Goal: Information Seeking & Learning: Compare options

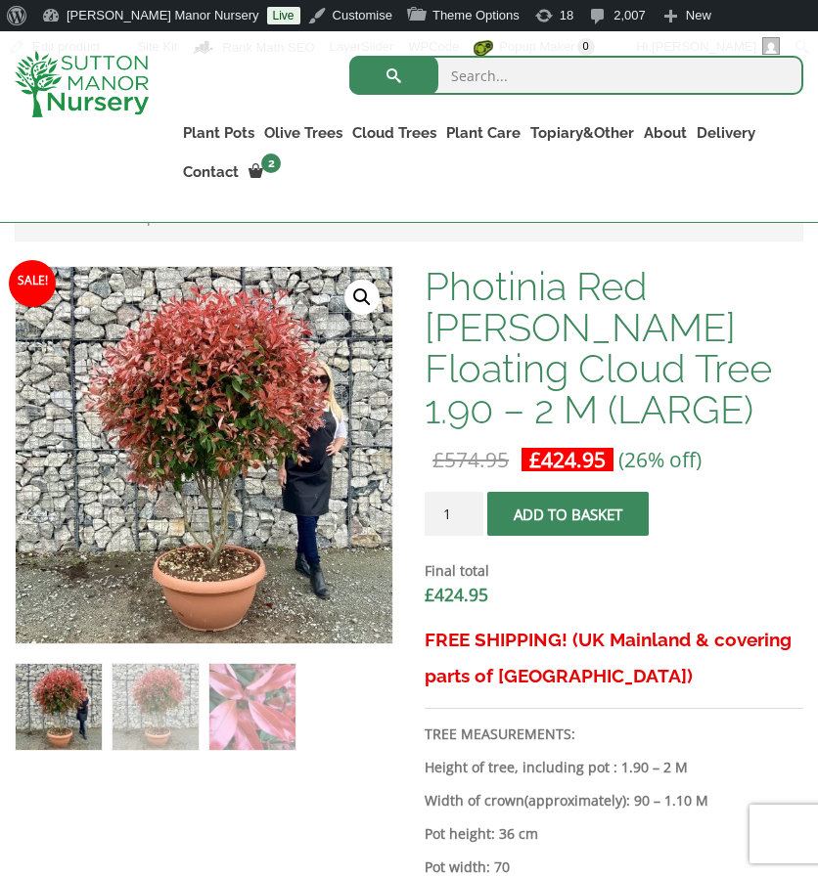
click at [131, 101] on img at bounding box center [82, 84] width 134 height 67
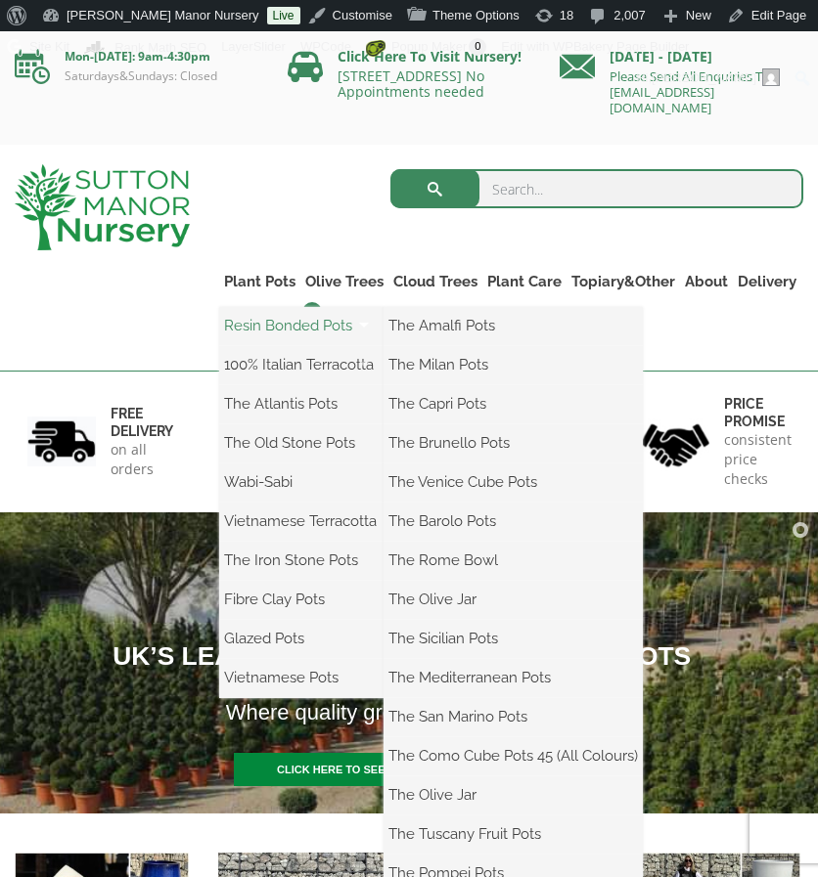
click at [254, 322] on link "Resin Bonded Pots" at bounding box center [301, 325] width 164 height 29
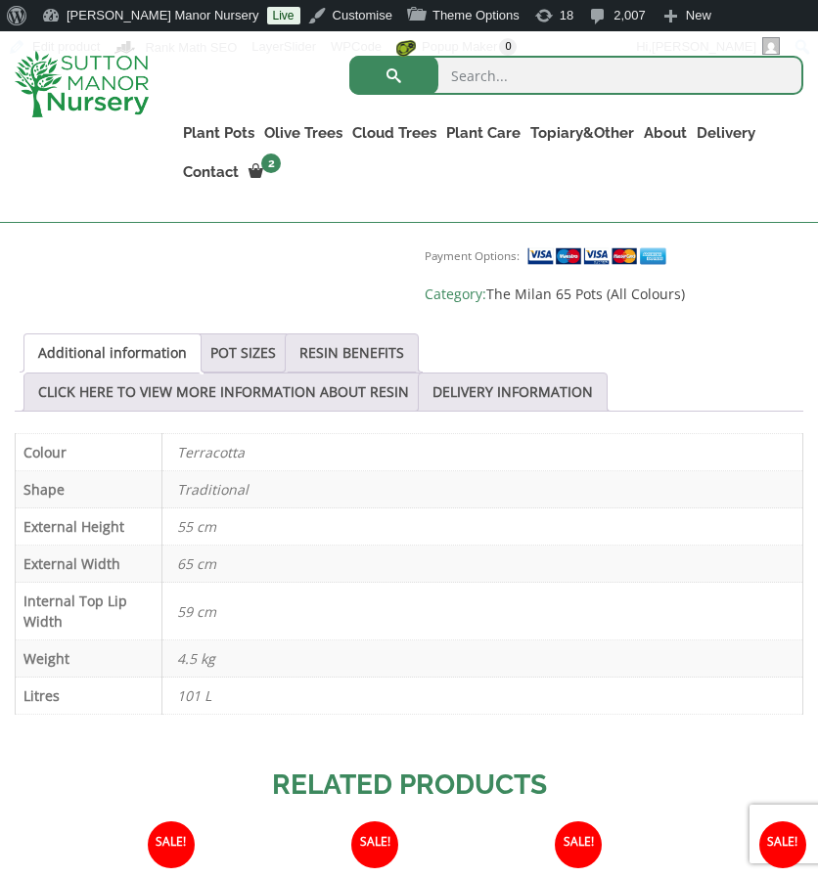
scroll to position [1066, 0]
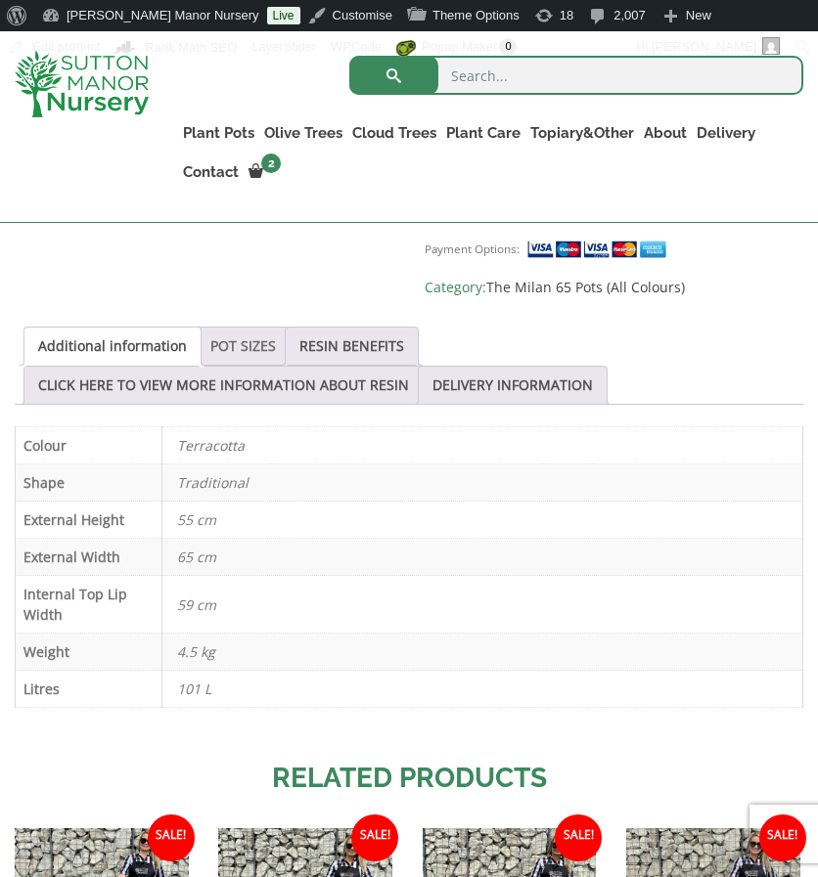
click at [250, 328] on link "POT SIZES" at bounding box center [243, 346] width 66 height 37
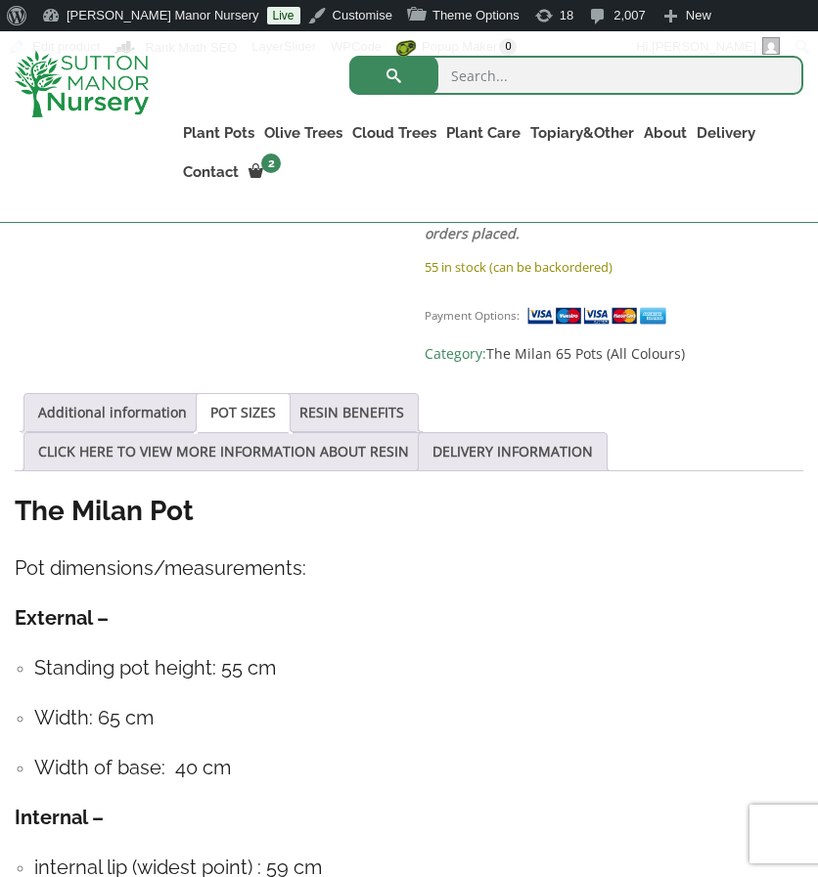
scroll to position [998, 0]
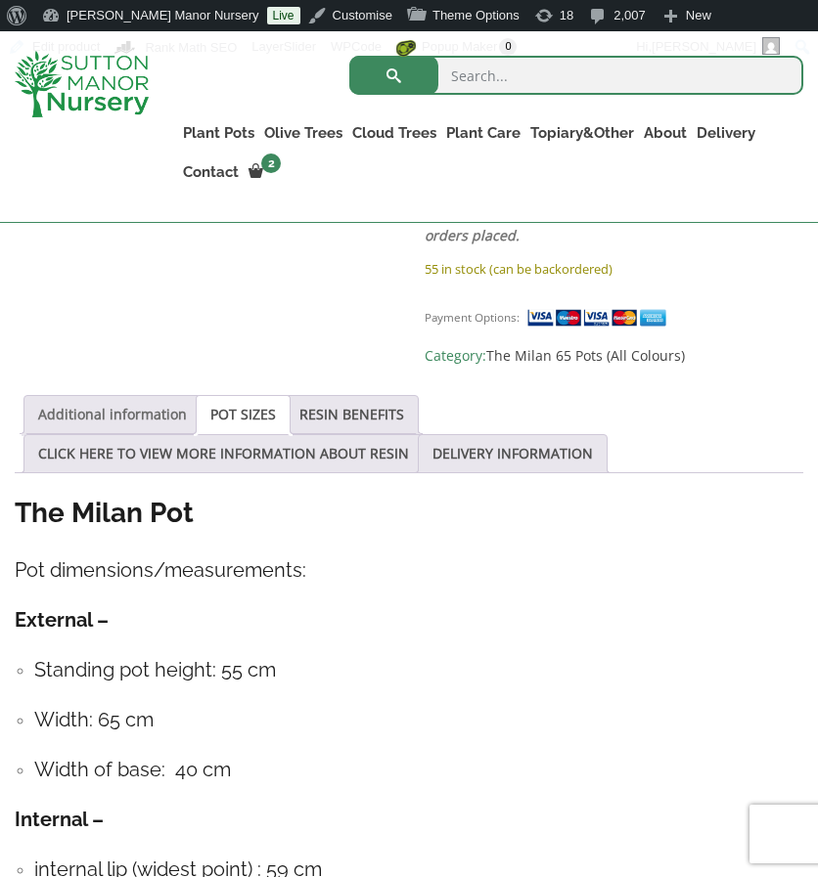
click at [80, 396] on link "Additional information" at bounding box center [112, 414] width 149 height 37
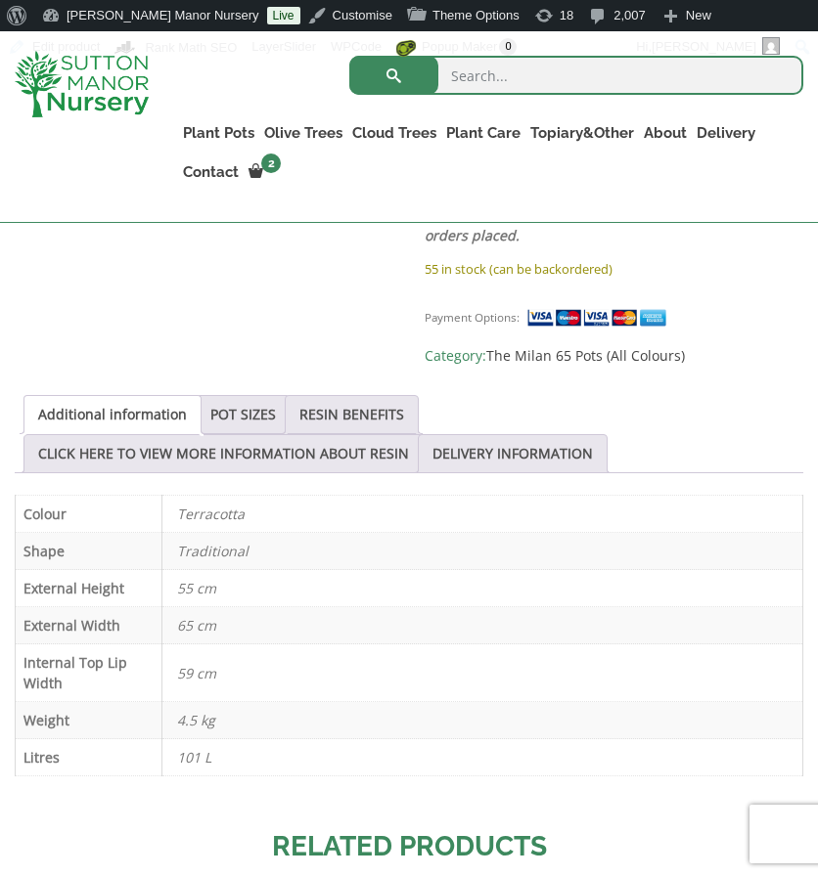
click at [85, 89] on img at bounding box center [82, 84] width 134 height 67
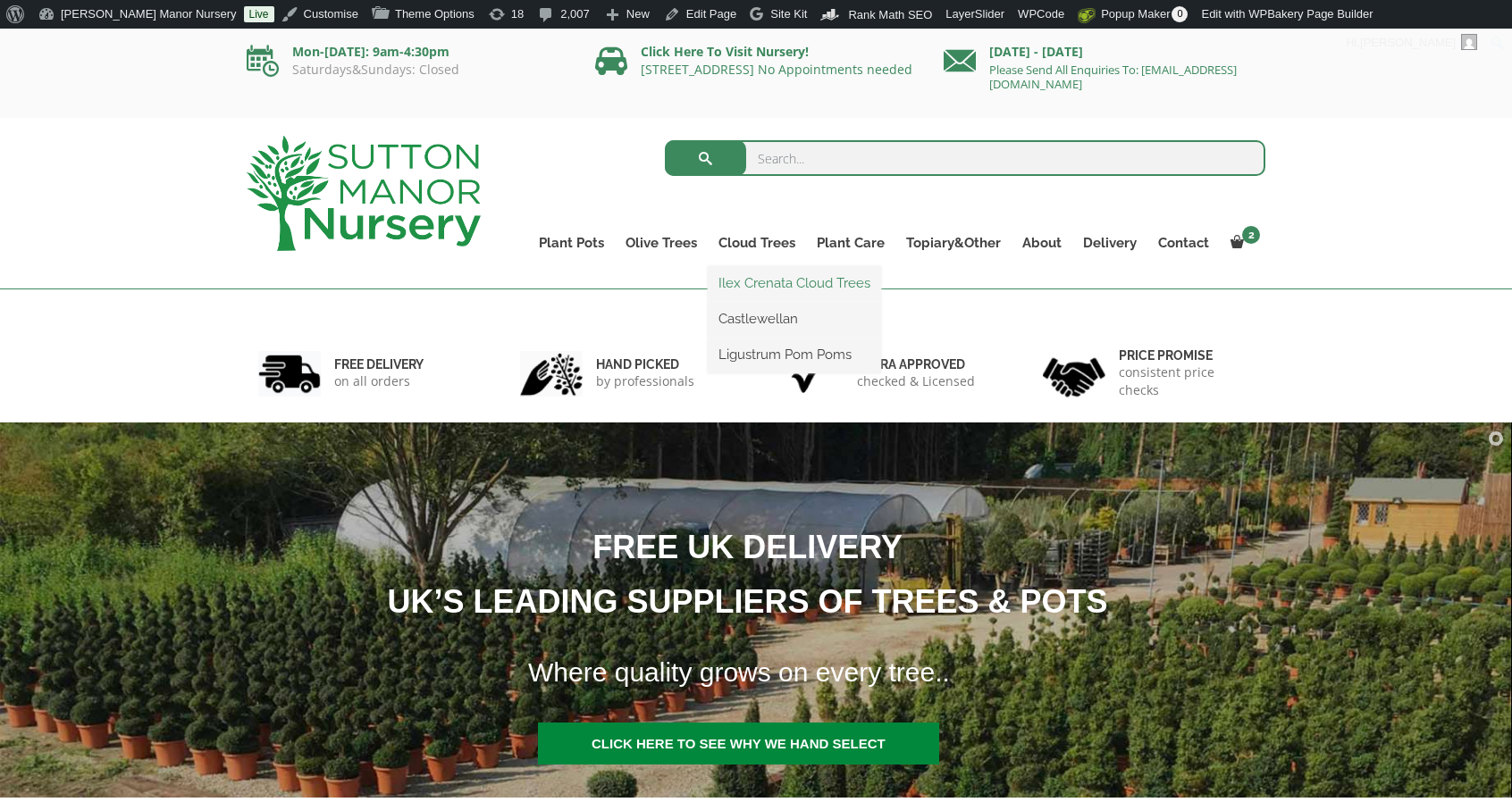
click at [746, 272] on link "Ilex Crenata Cloud Trees" at bounding box center [795, 282] width 174 height 26
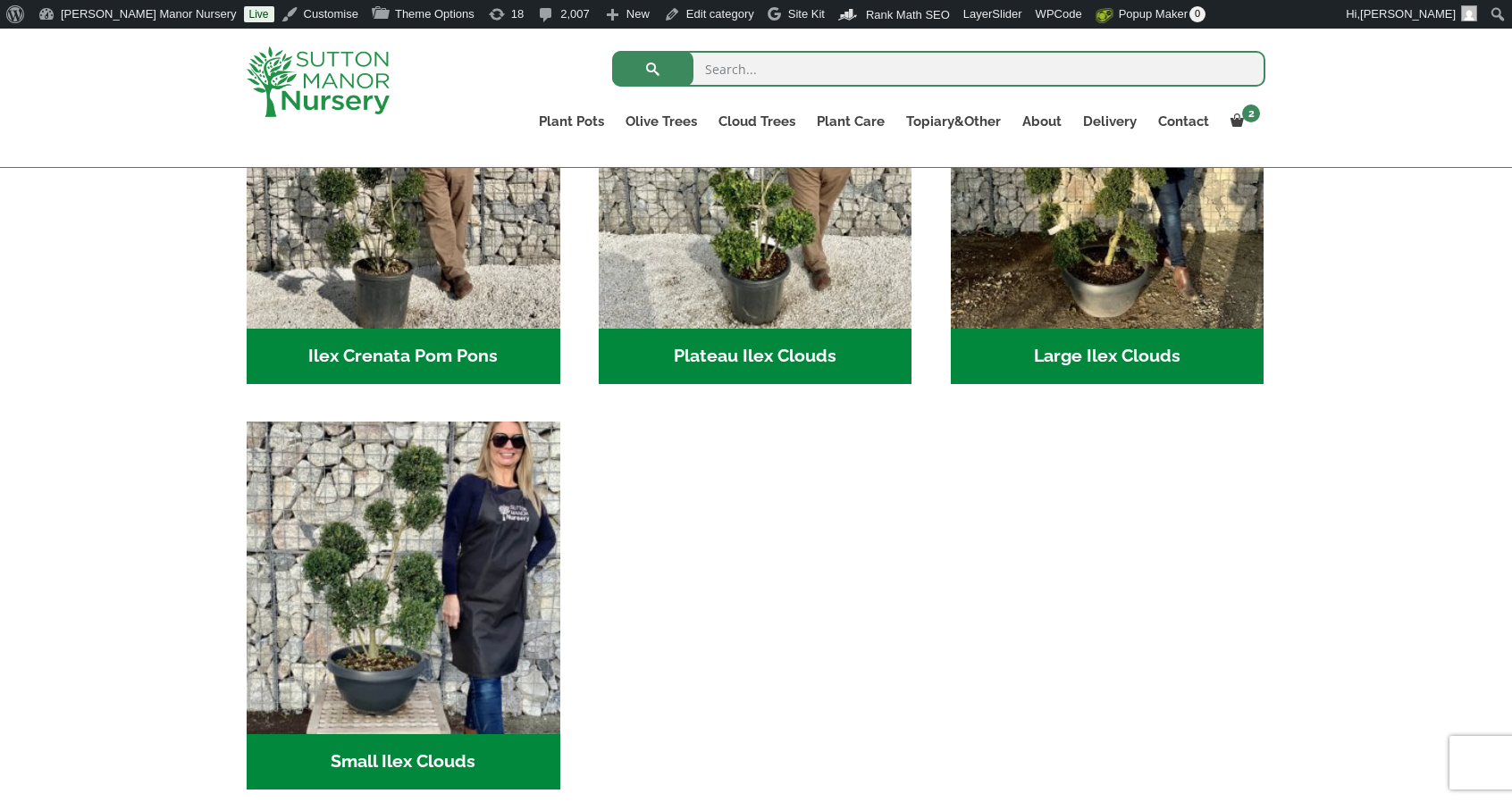
scroll to position [543, 0]
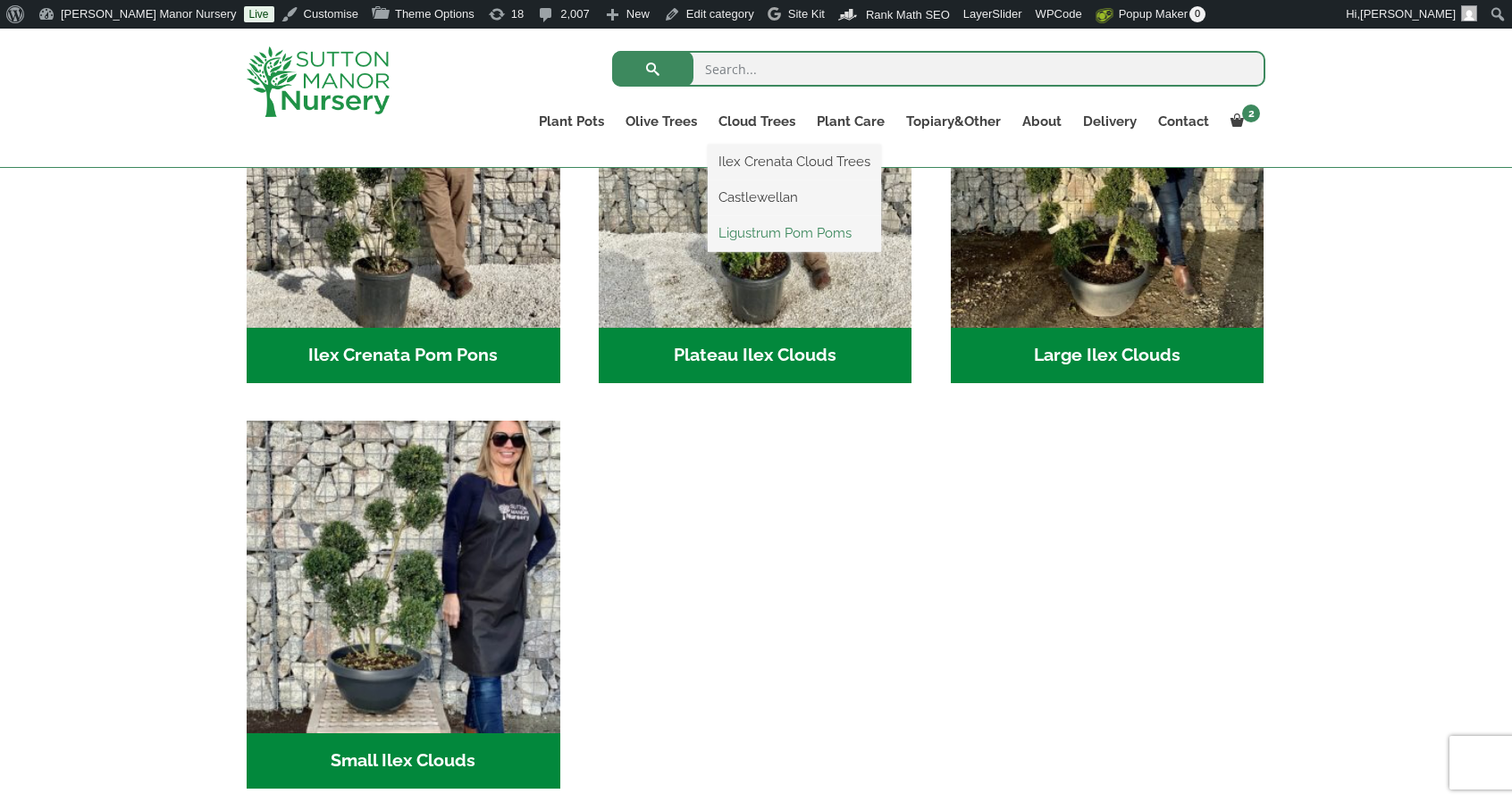
click at [759, 222] on link "Ligustrum Pom Poms" at bounding box center [795, 233] width 174 height 26
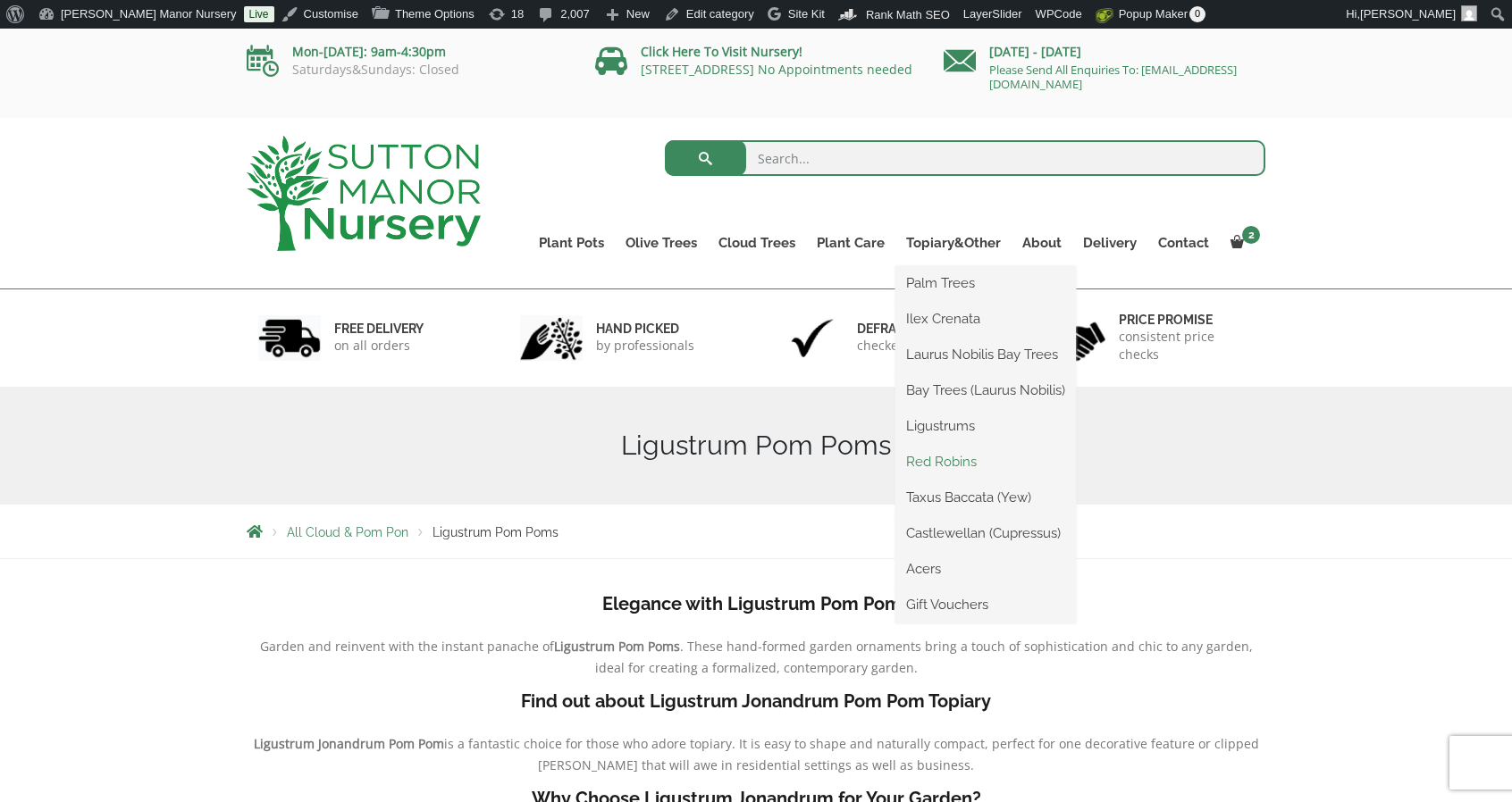
click at [936, 470] on link "Red Robins" at bounding box center [986, 461] width 181 height 26
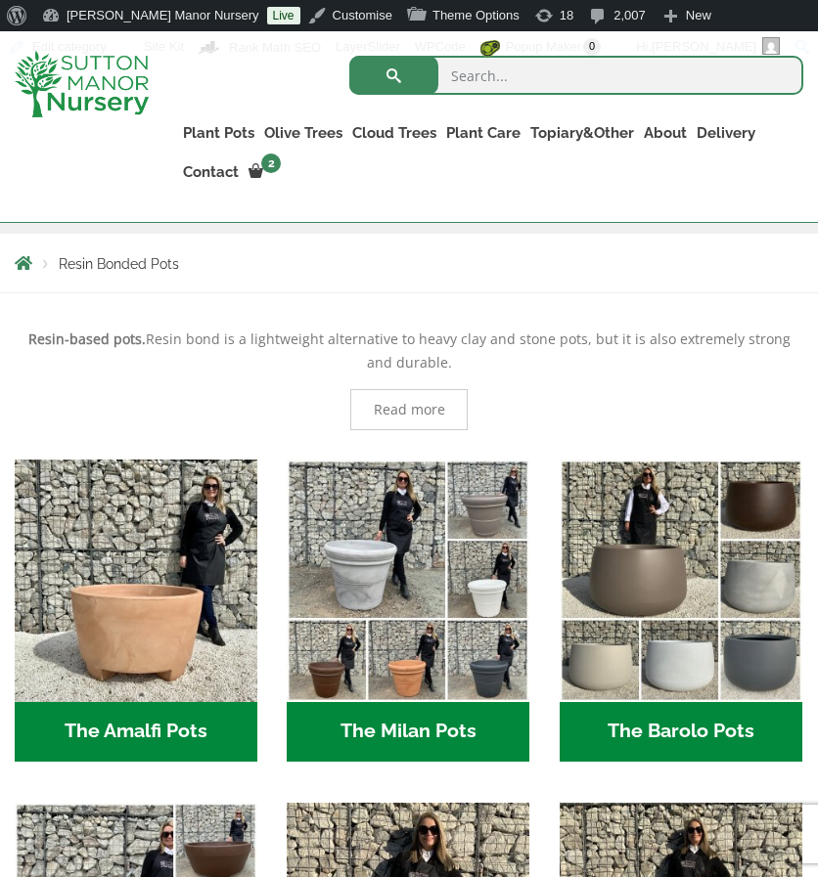
scroll to position [391, 0]
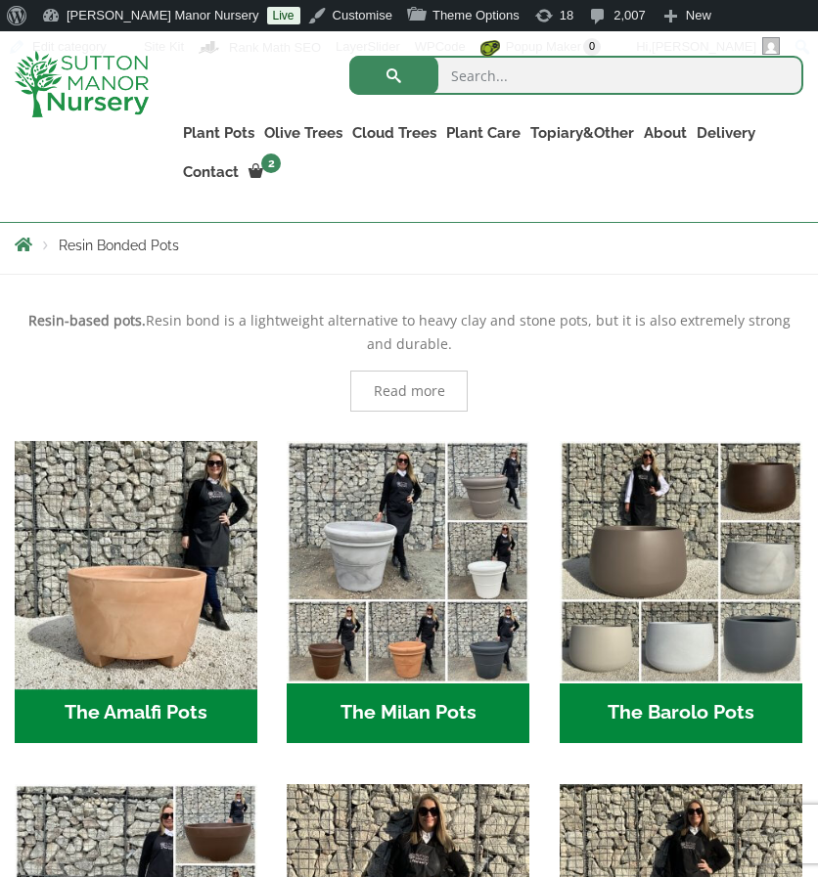
click at [65, 588] on img "Visit product category The Amalfi Pots" at bounding box center [136, 561] width 254 height 254
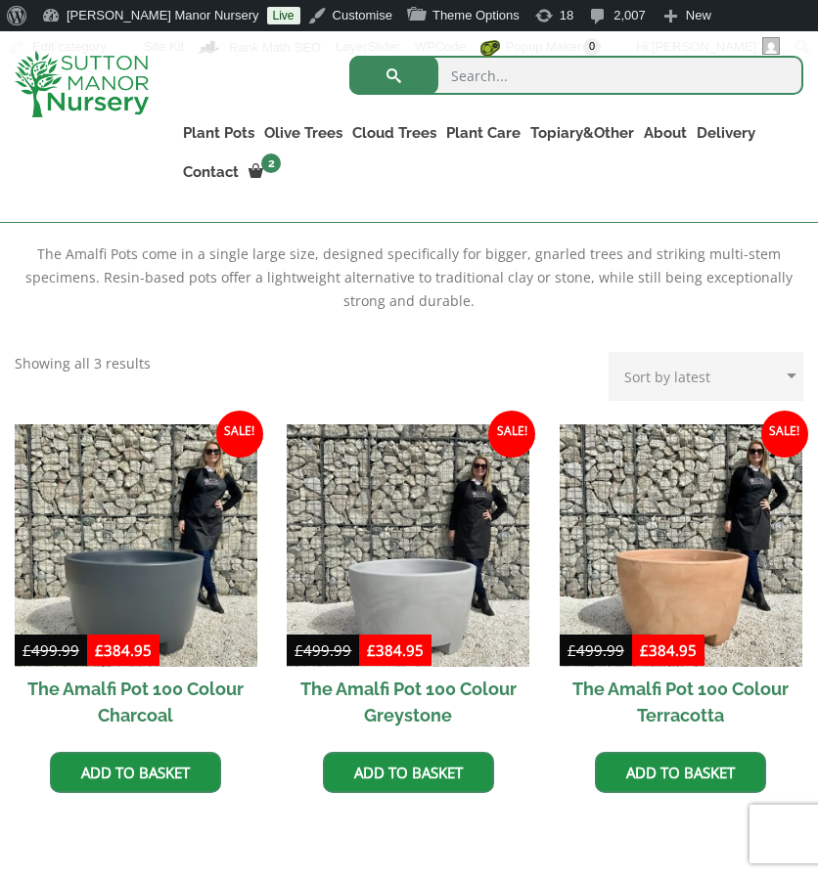
scroll to position [462, 0]
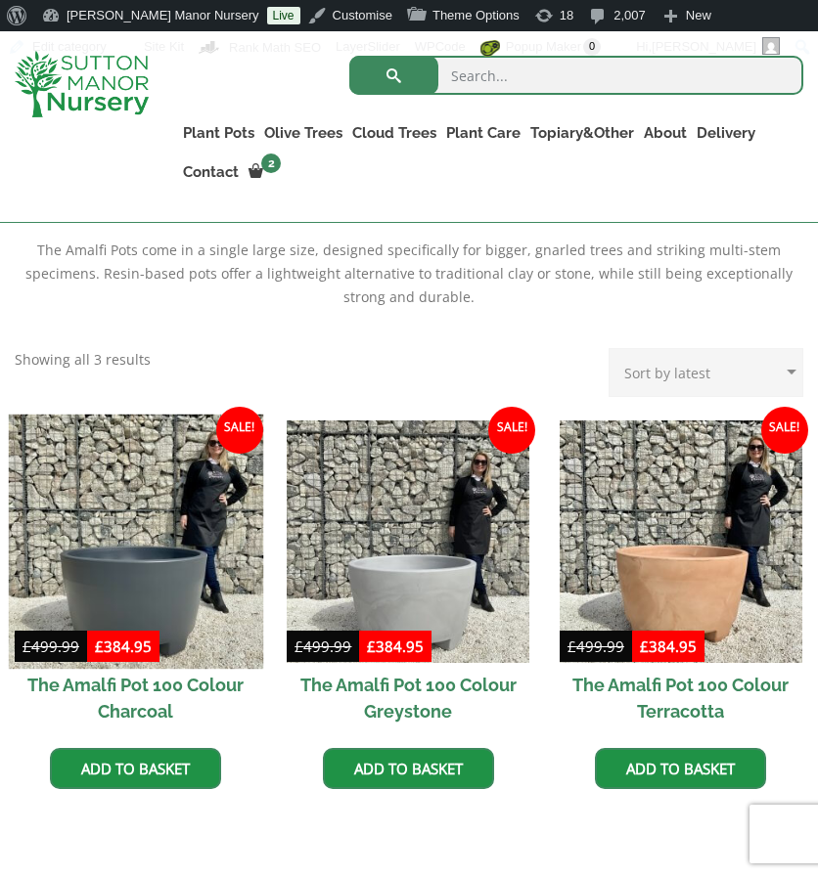
click at [144, 551] on img at bounding box center [136, 541] width 254 height 254
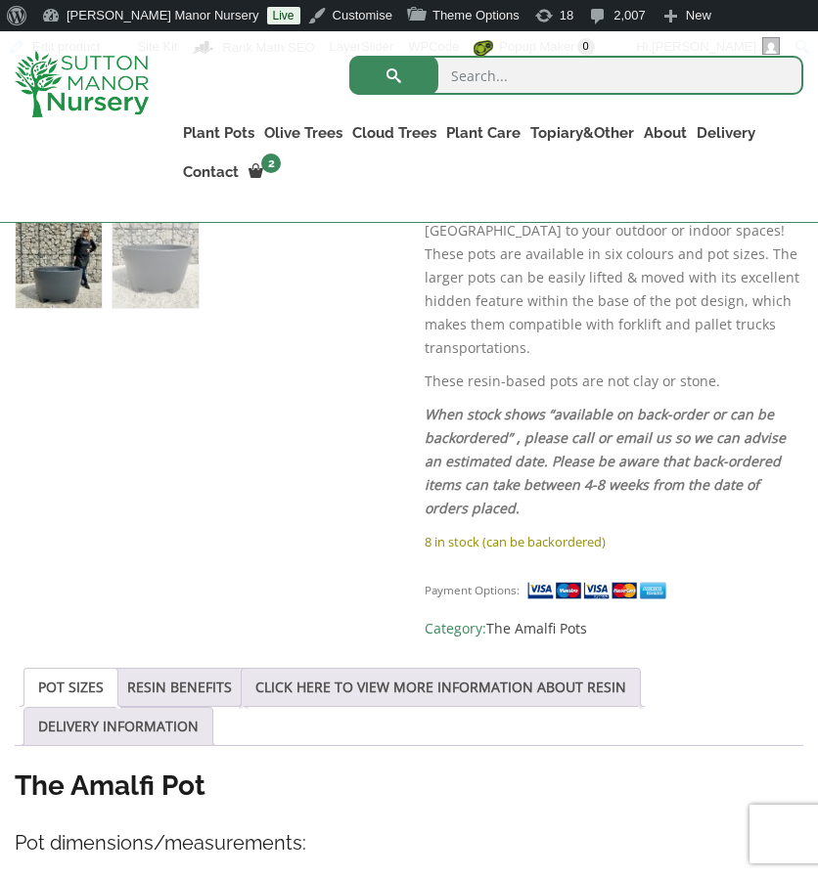
scroll to position [724, 0]
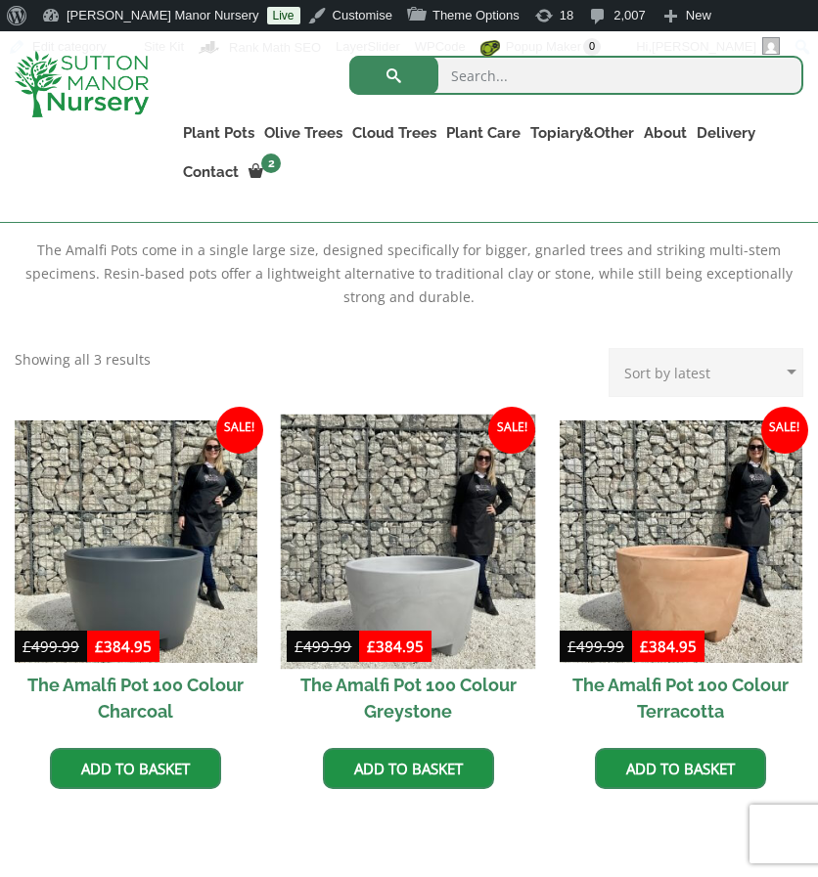
click at [311, 519] on img at bounding box center [408, 541] width 254 height 254
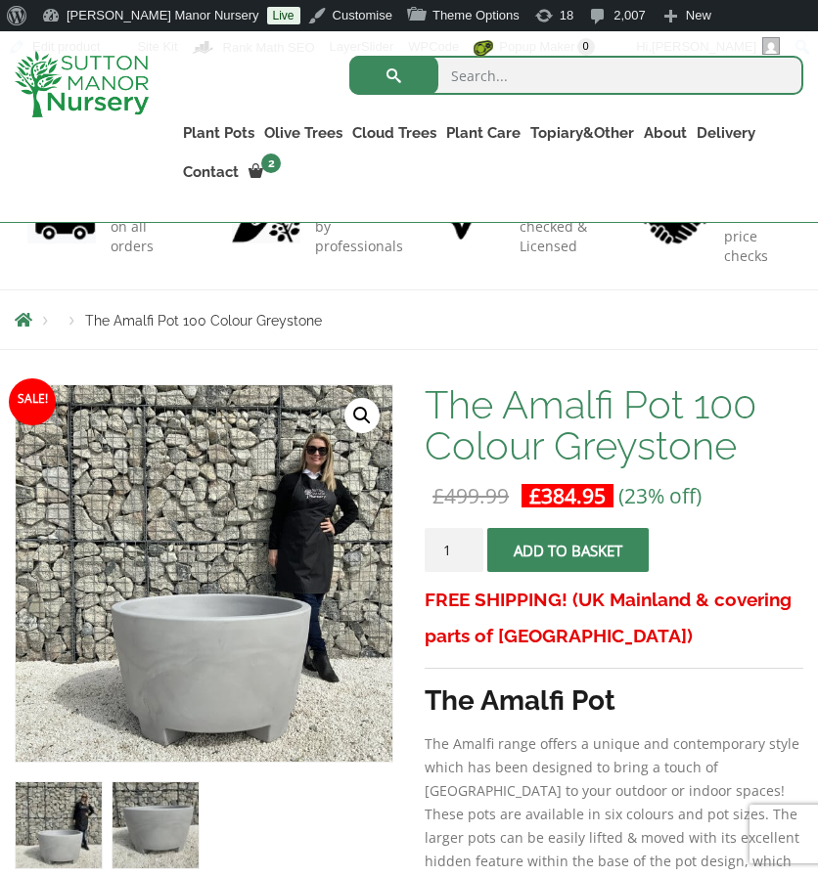
scroll to position [185, 0]
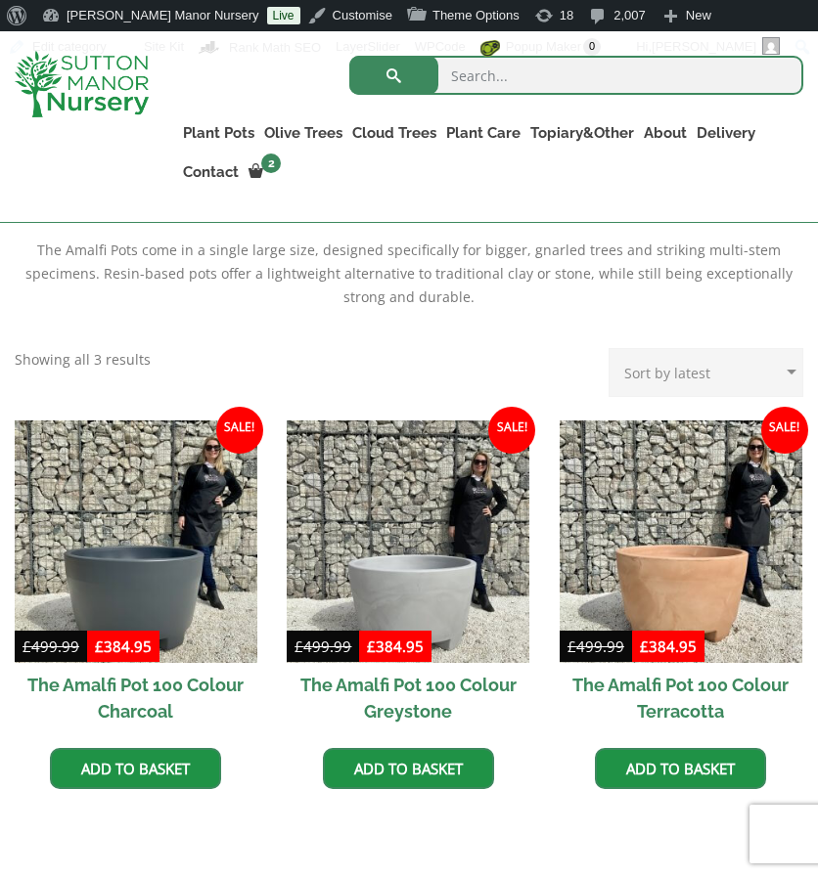
scroll to position [497, 0]
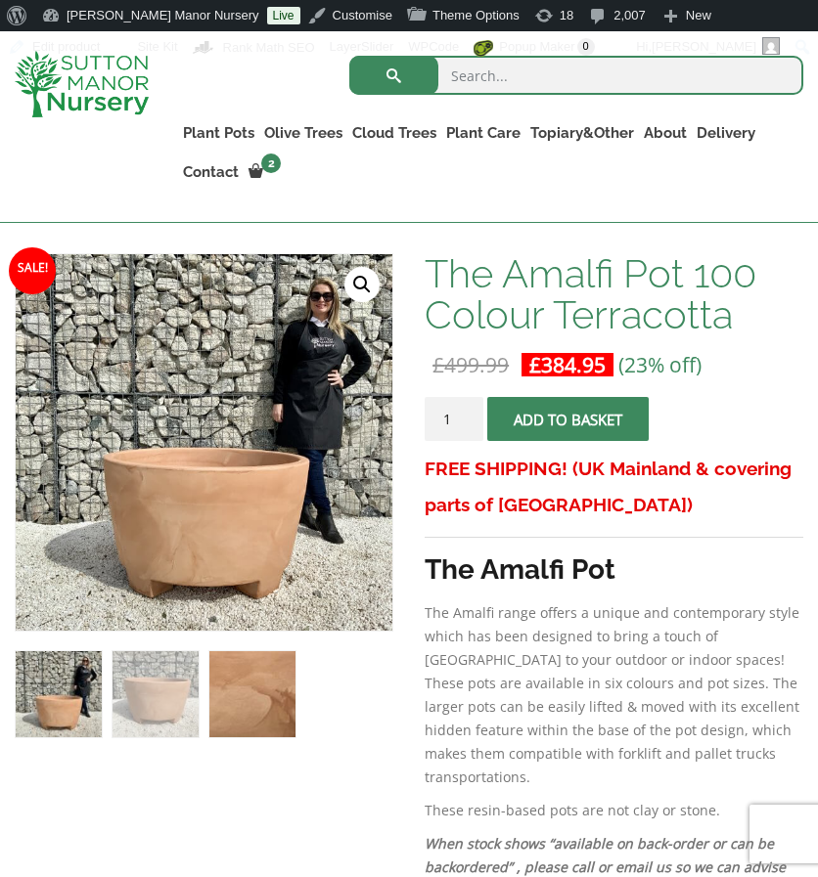
scroll to position [216, 0]
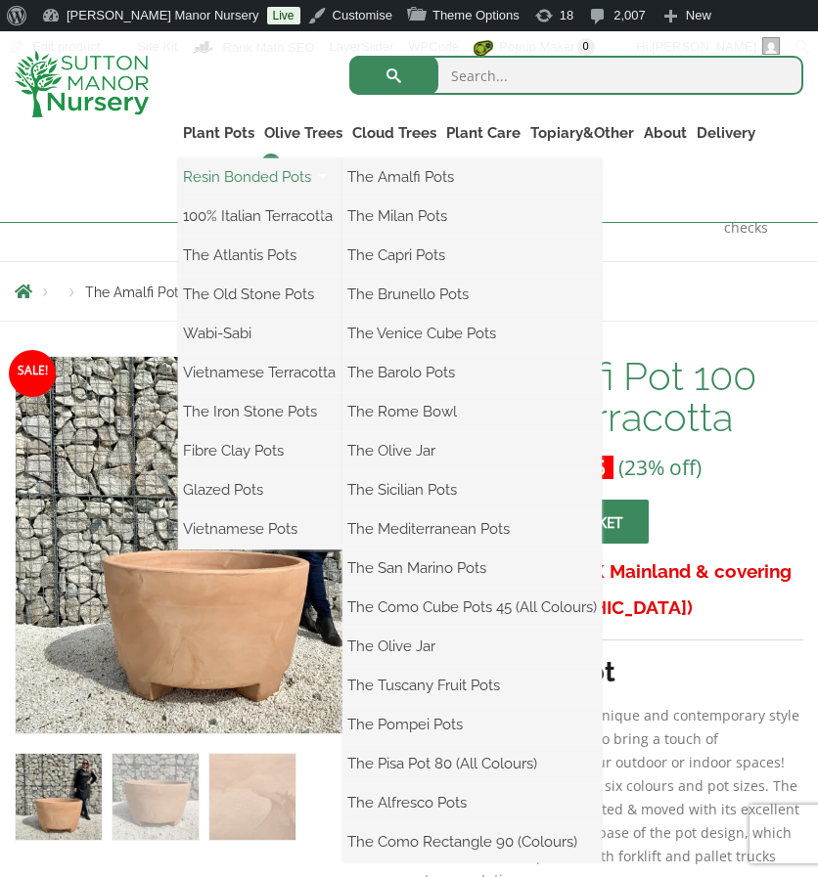
click at [225, 183] on link "Resin Bonded Pots" at bounding box center [260, 176] width 164 height 29
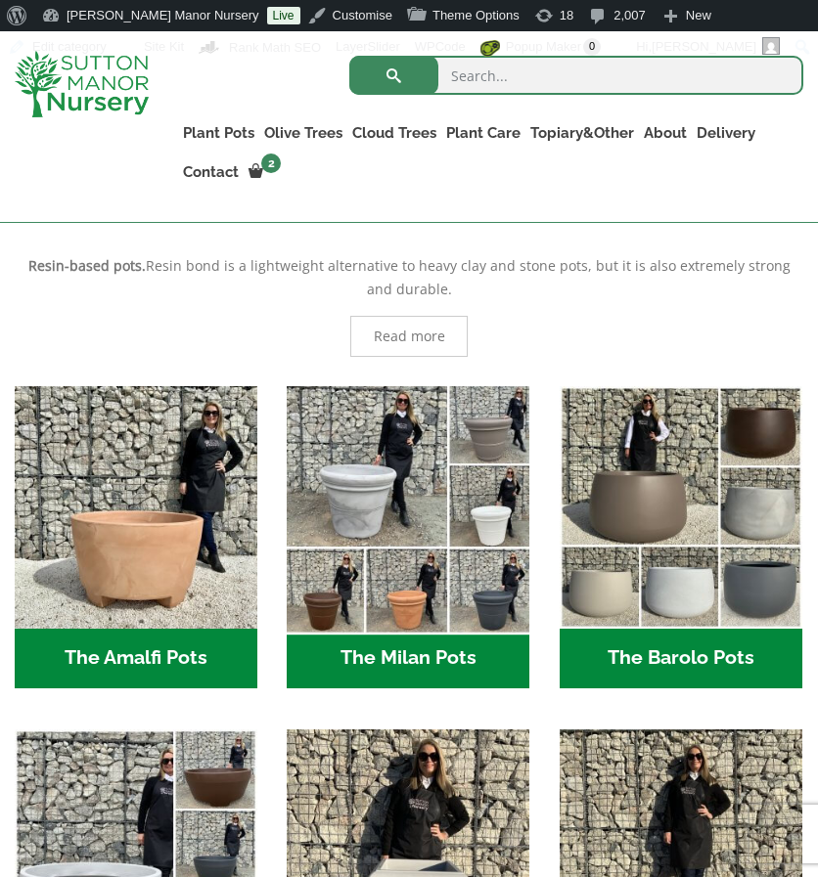
click at [449, 482] on img "Visit product category The Milan Pots" at bounding box center [408, 506] width 254 height 254
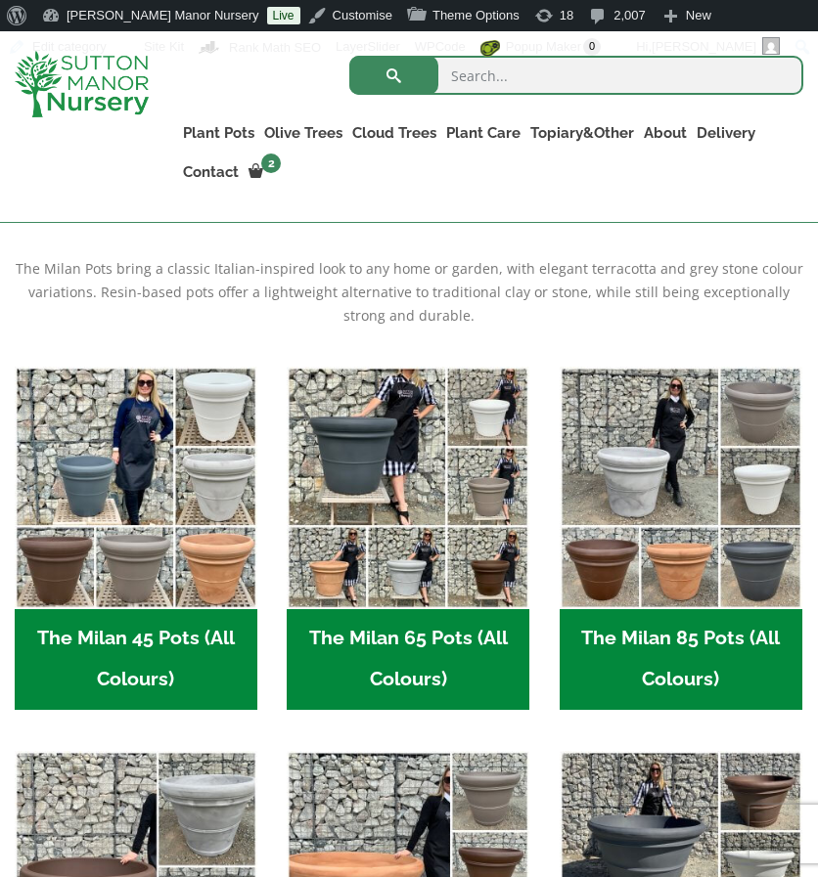
scroll to position [444, 0]
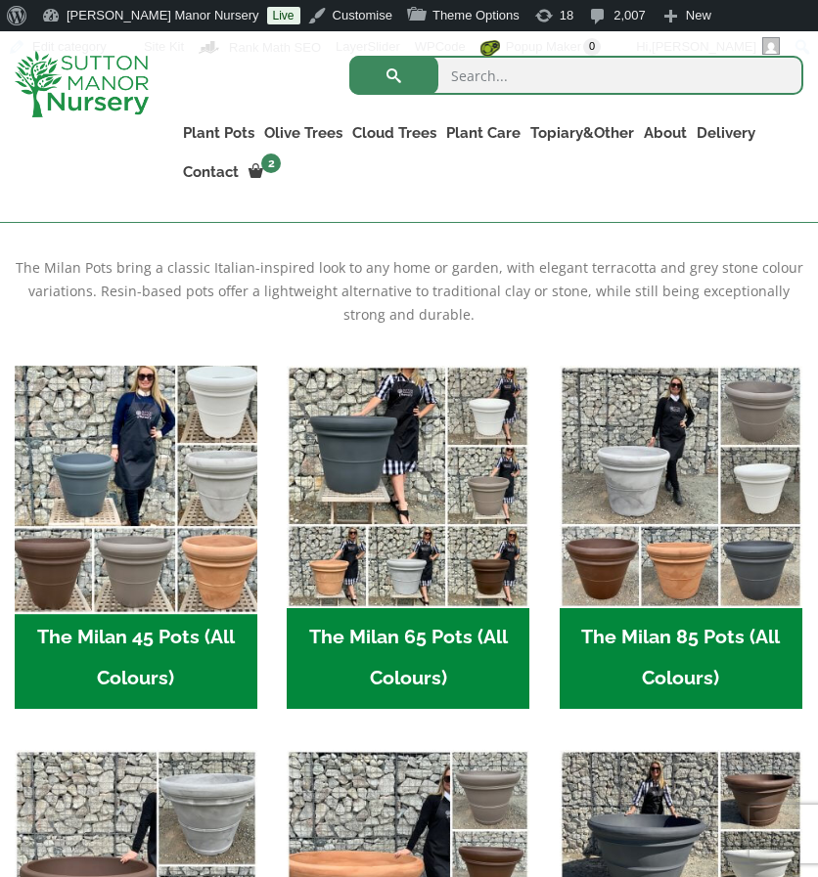
click at [77, 550] on img "Visit product category The Milan 45 Pots (All Colours)" at bounding box center [136, 486] width 254 height 254
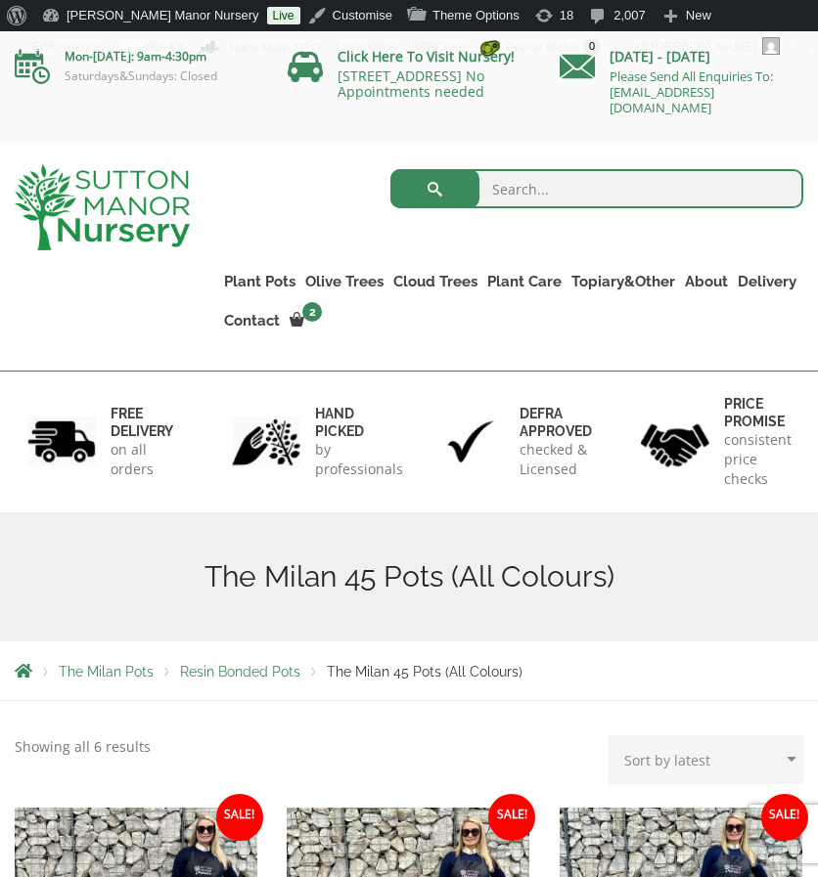
scroll to position [344, 0]
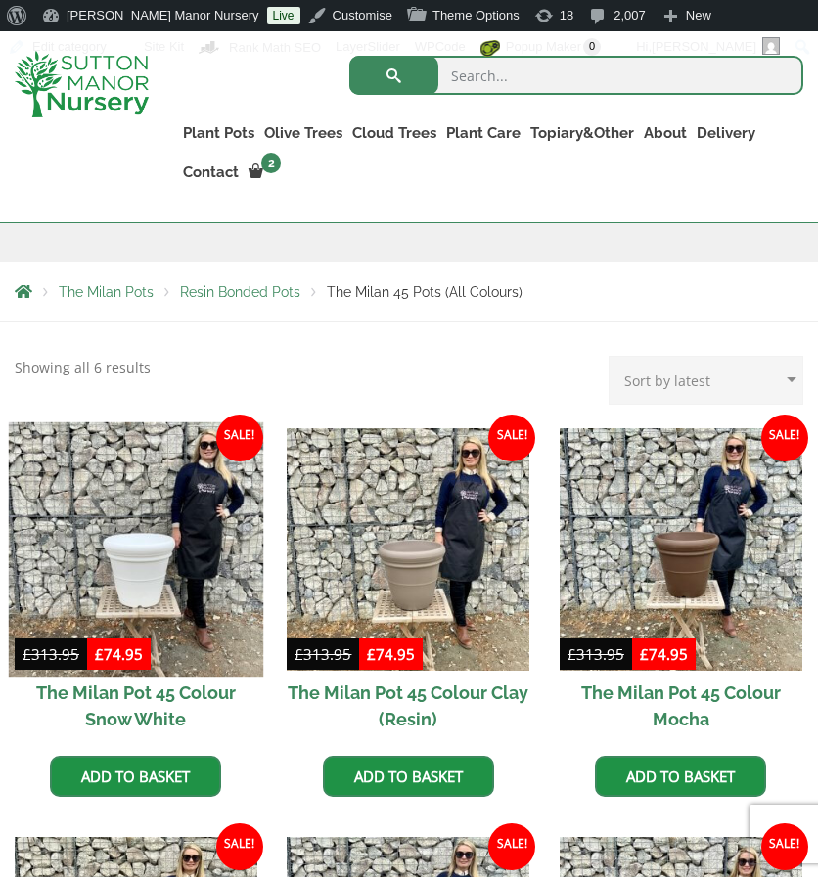
click at [111, 562] on img at bounding box center [136, 549] width 254 height 254
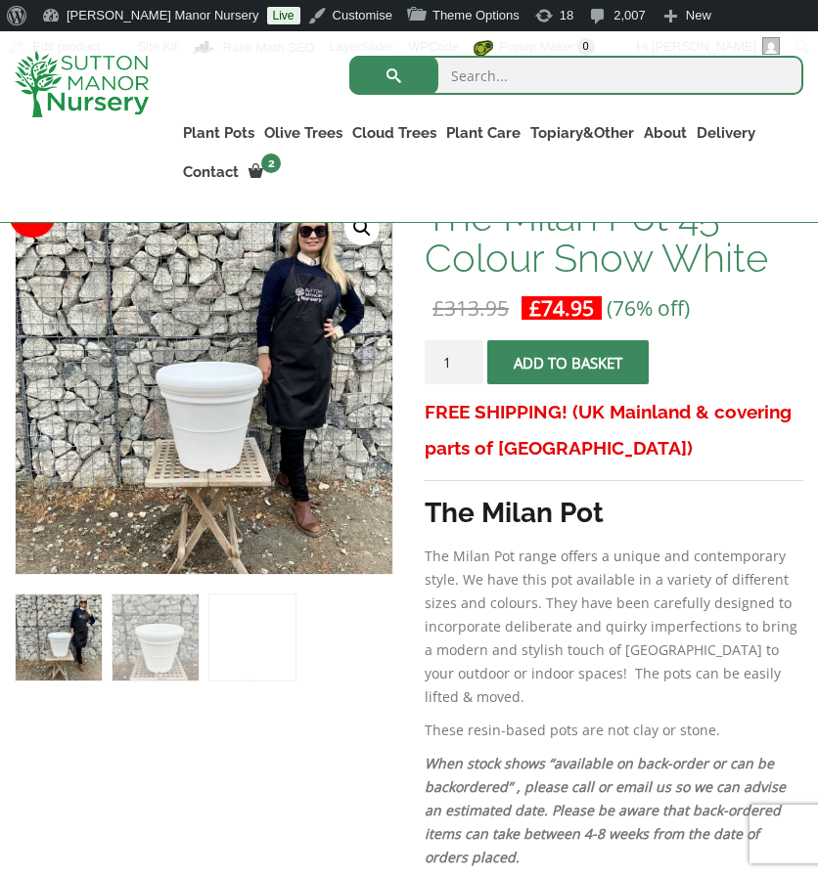
scroll to position [375, 0]
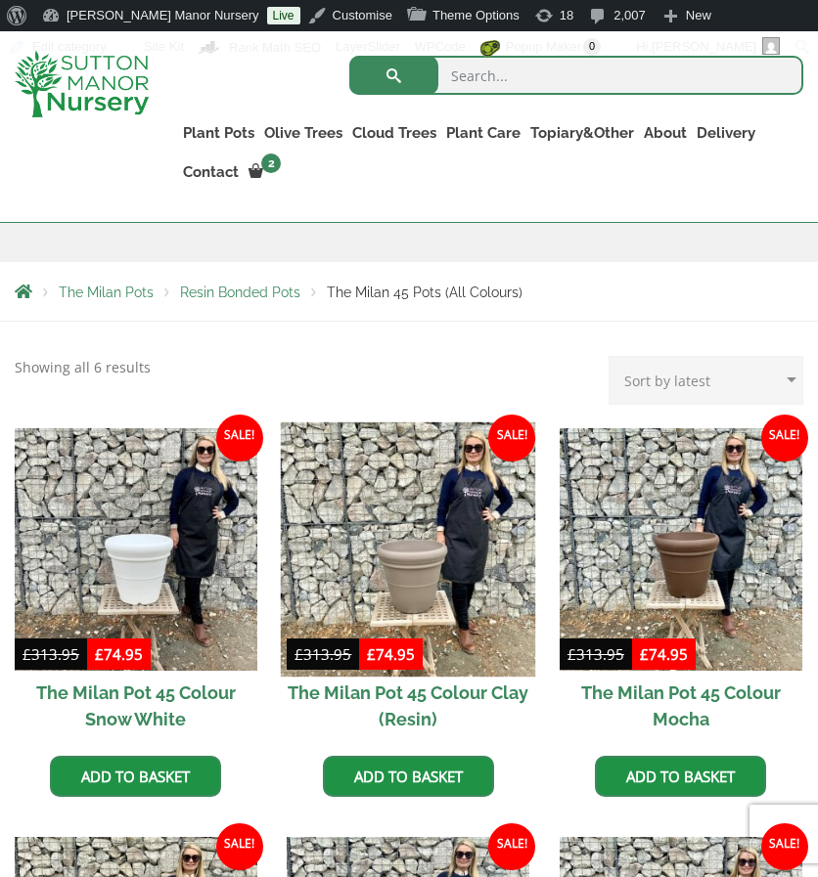
click at [380, 492] on img at bounding box center [408, 549] width 254 height 254
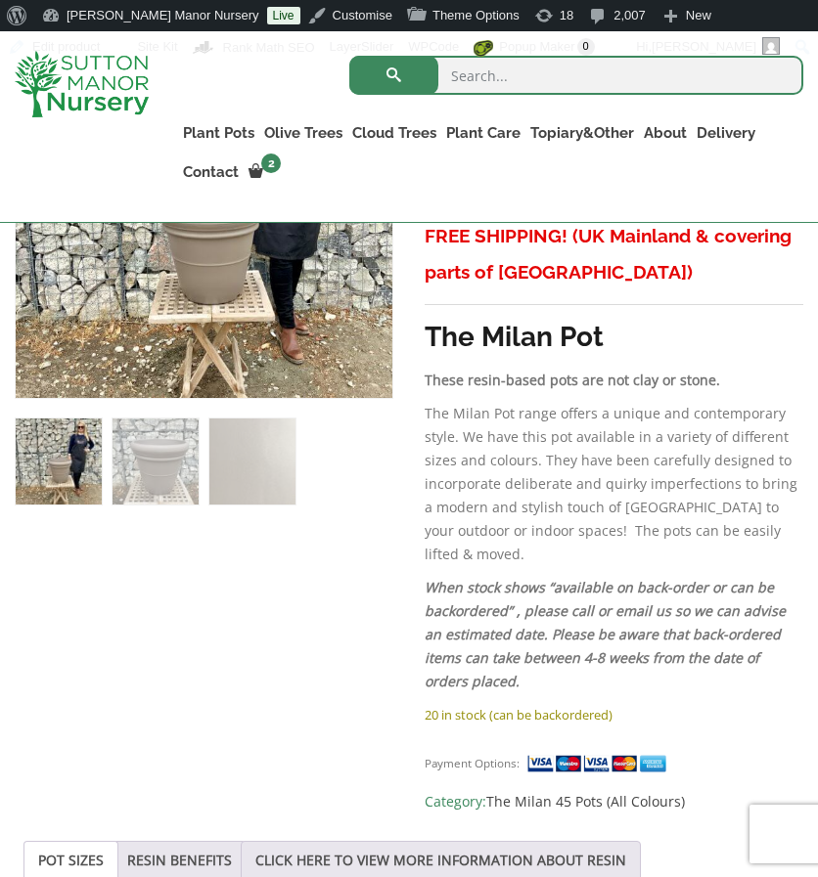
scroll to position [553, 0]
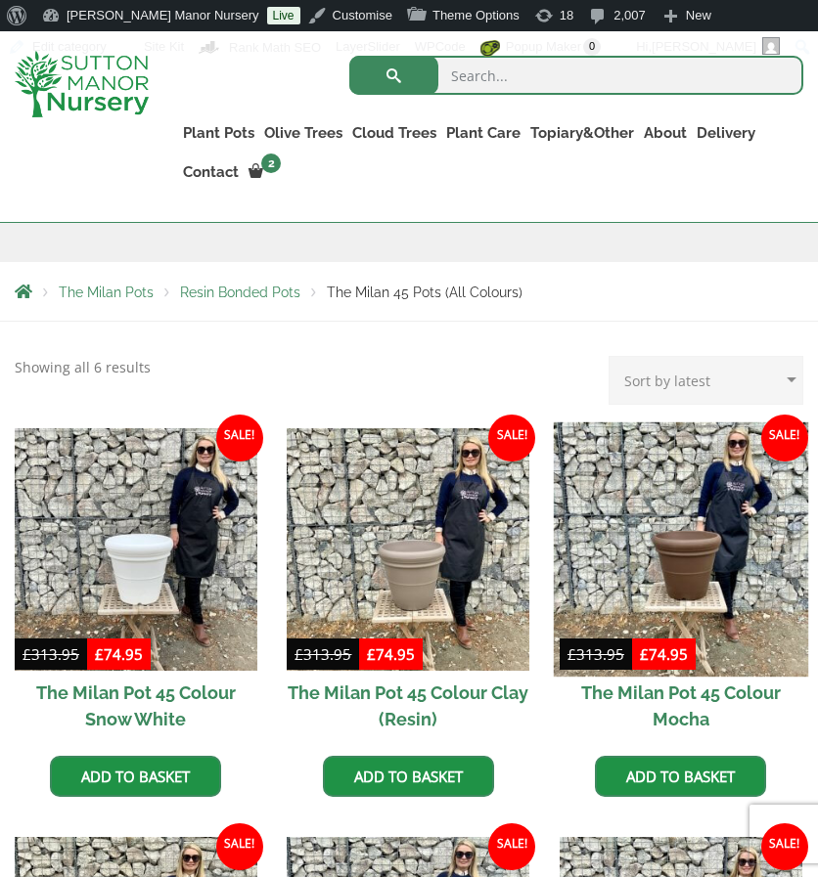
click at [634, 530] on img at bounding box center [681, 549] width 254 height 254
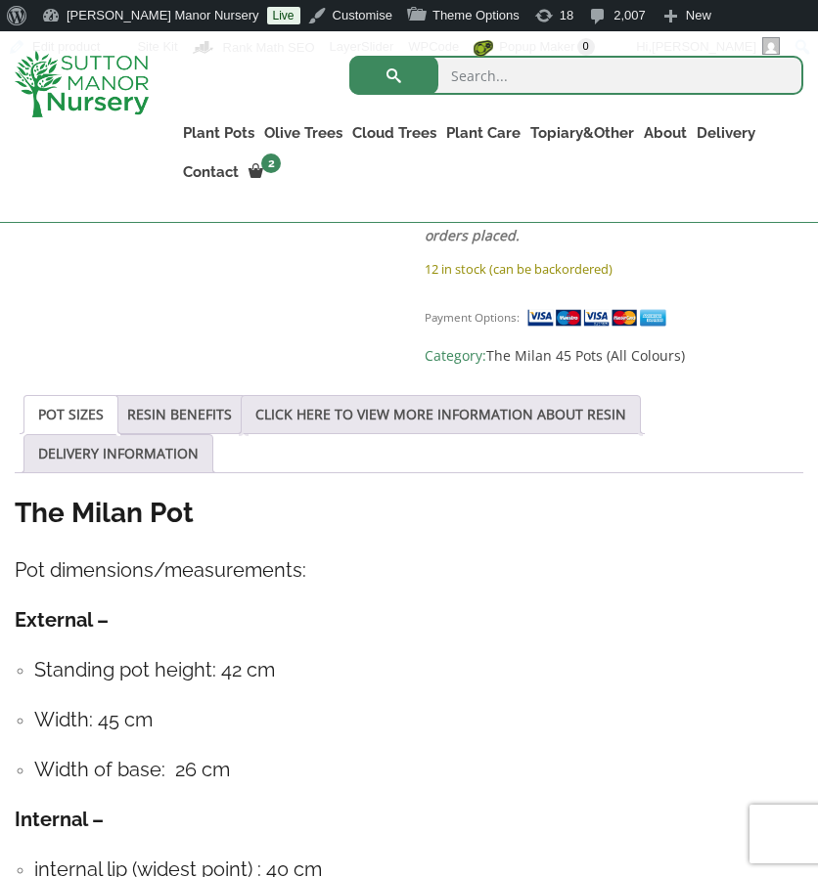
scroll to position [1048, 0]
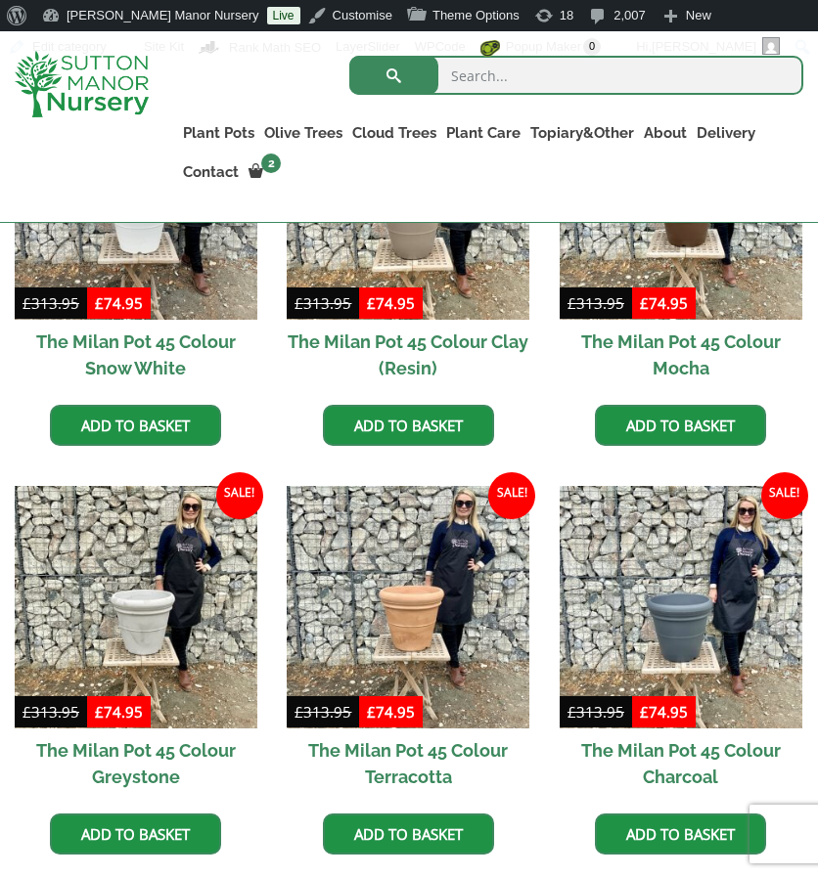
scroll to position [697, 0]
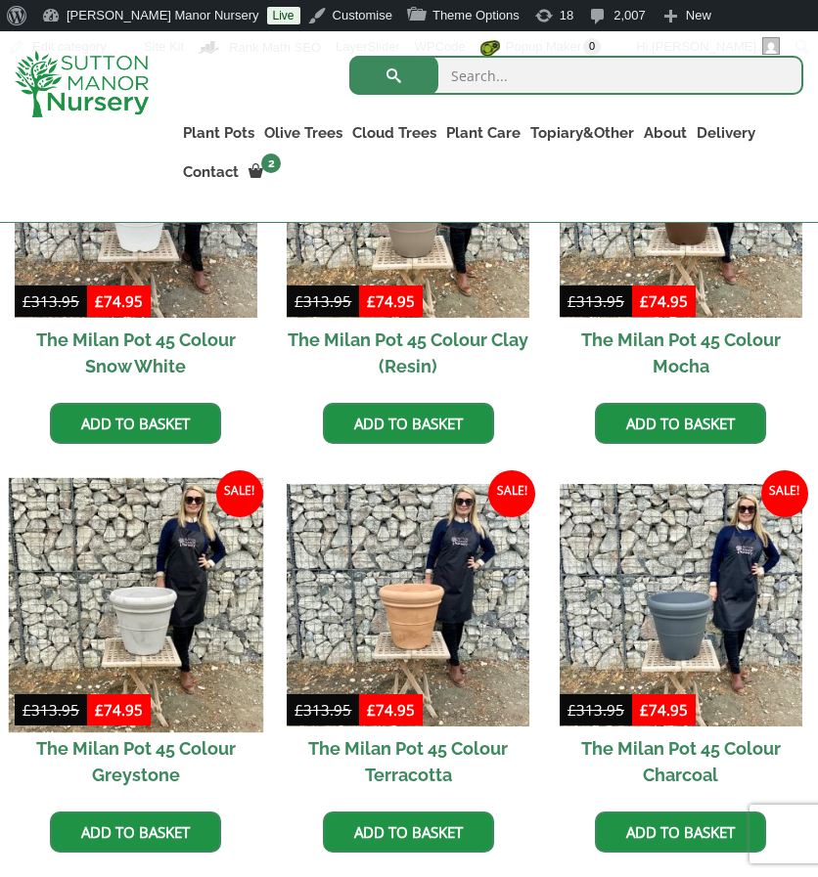
click at [121, 580] on img at bounding box center [136, 605] width 254 height 254
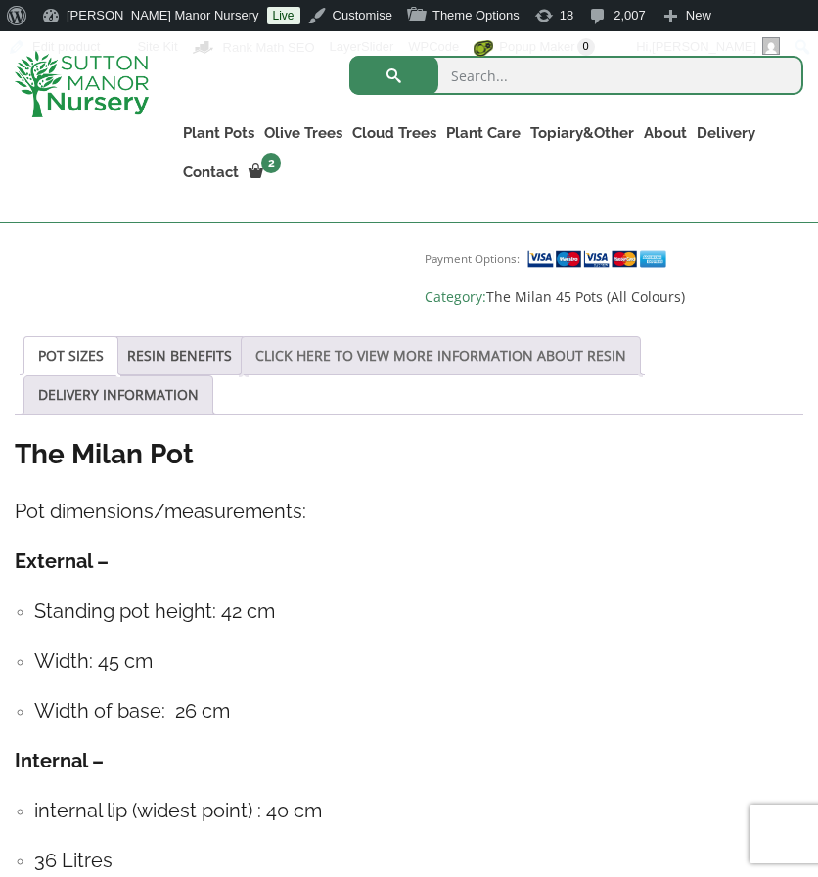
scroll to position [1069, 0]
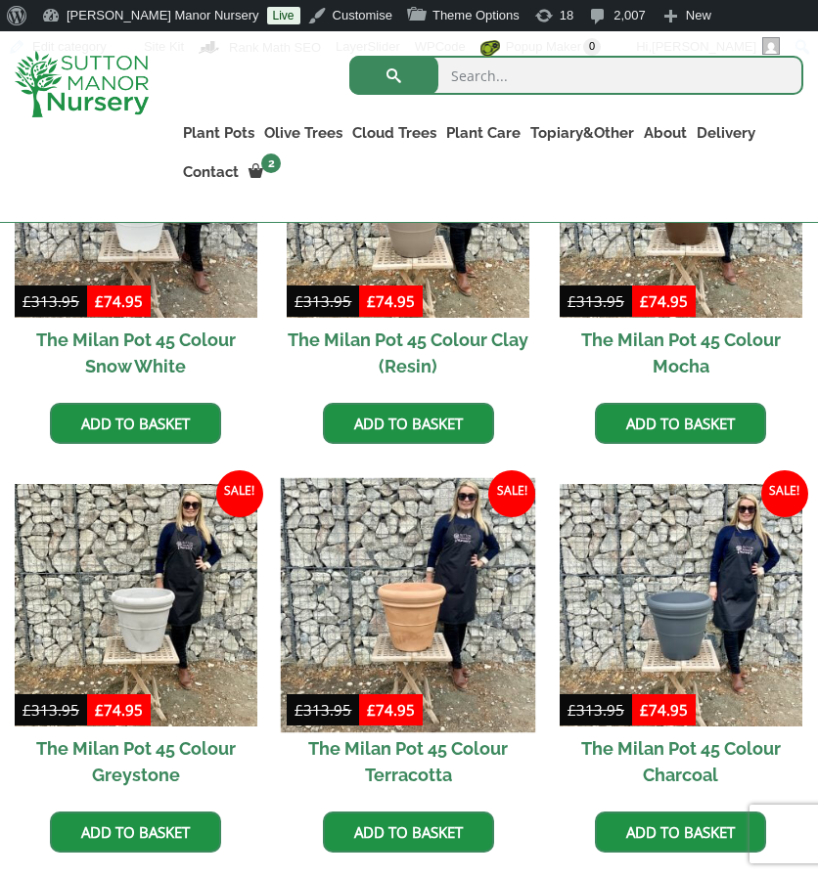
click at [349, 602] on img at bounding box center [408, 605] width 254 height 254
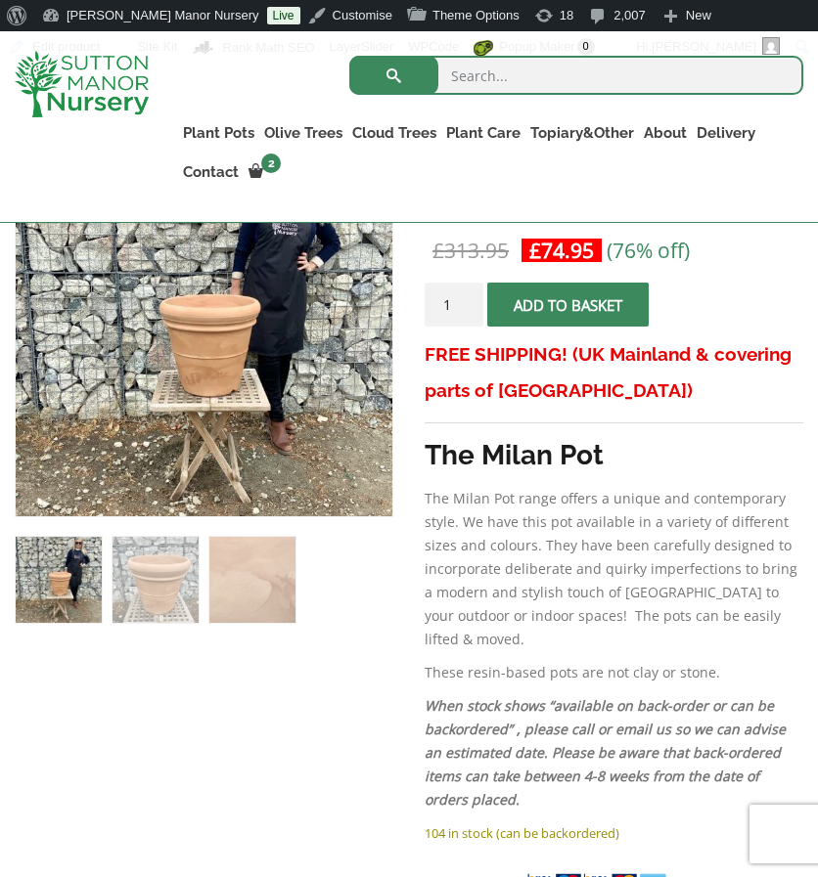
scroll to position [551, 0]
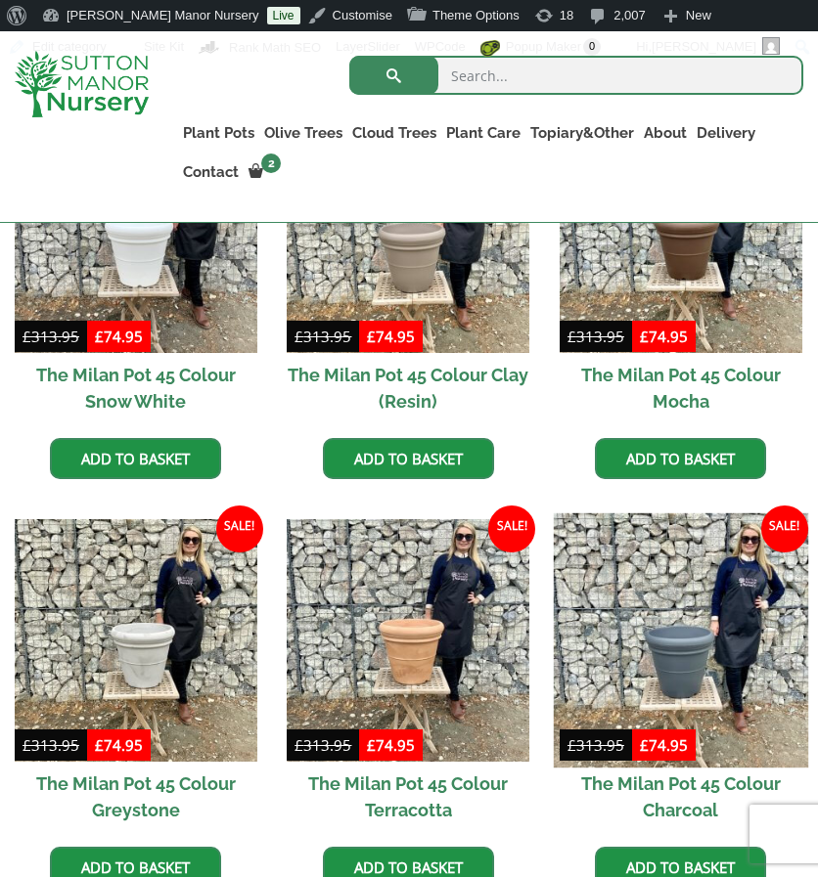
click at [611, 644] on img at bounding box center [681, 640] width 254 height 254
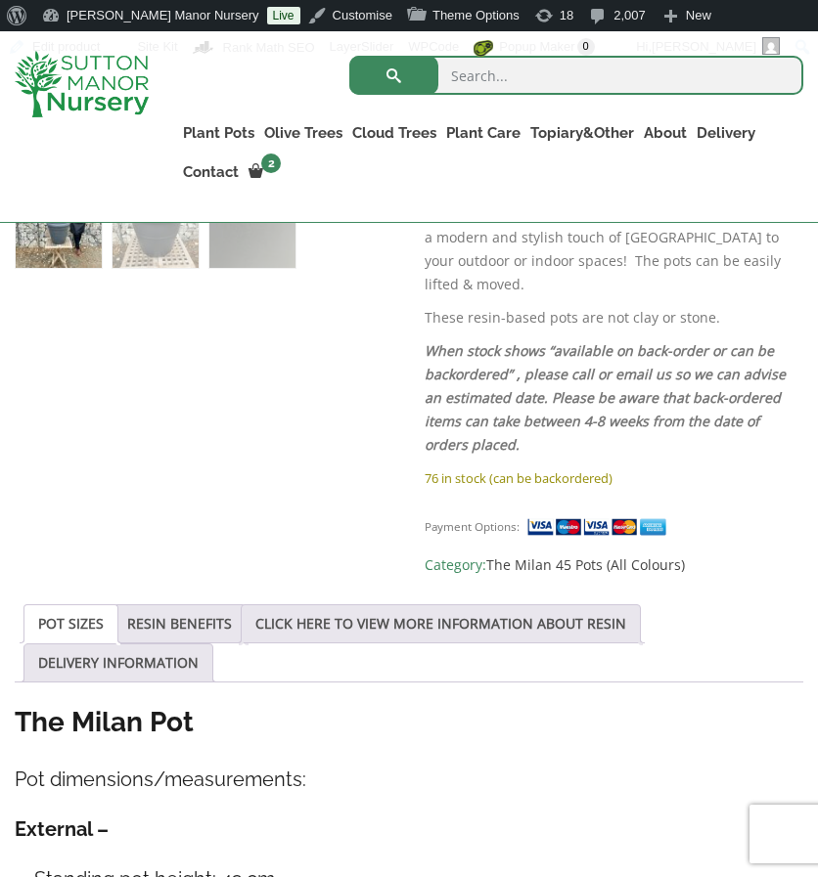
scroll to position [789, 0]
click at [253, 490] on div "Sale! 🔍 The Milan Pot 45 Colour Charcoal £ 313.95 Original price was: £313.95. …" at bounding box center [409, 692] width 788 height 1819
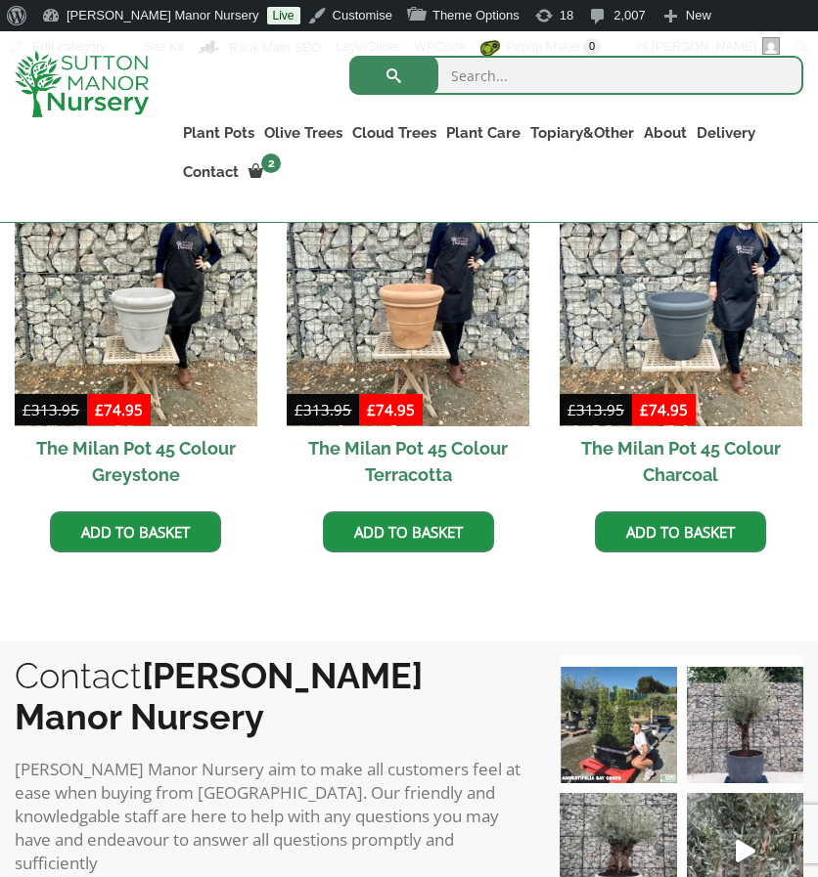
scroll to position [998, 0]
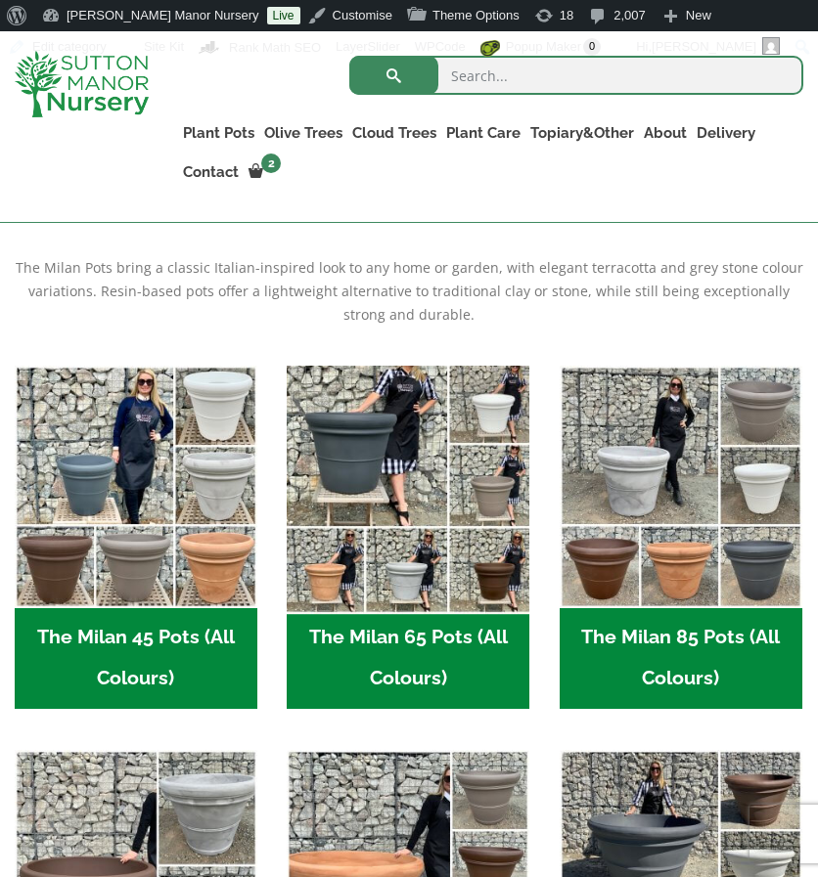
click at [444, 451] on img "Visit product category The Milan 65 Pots (All Colours)" at bounding box center [408, 486] width 254 height 254
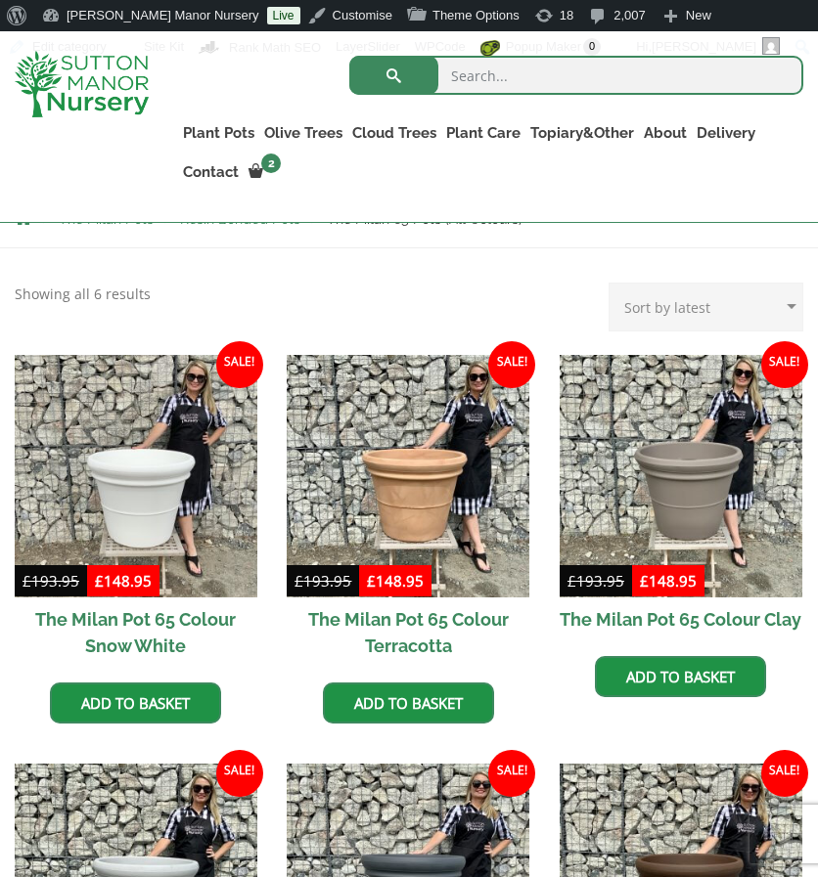
scroll to position [419, 0]
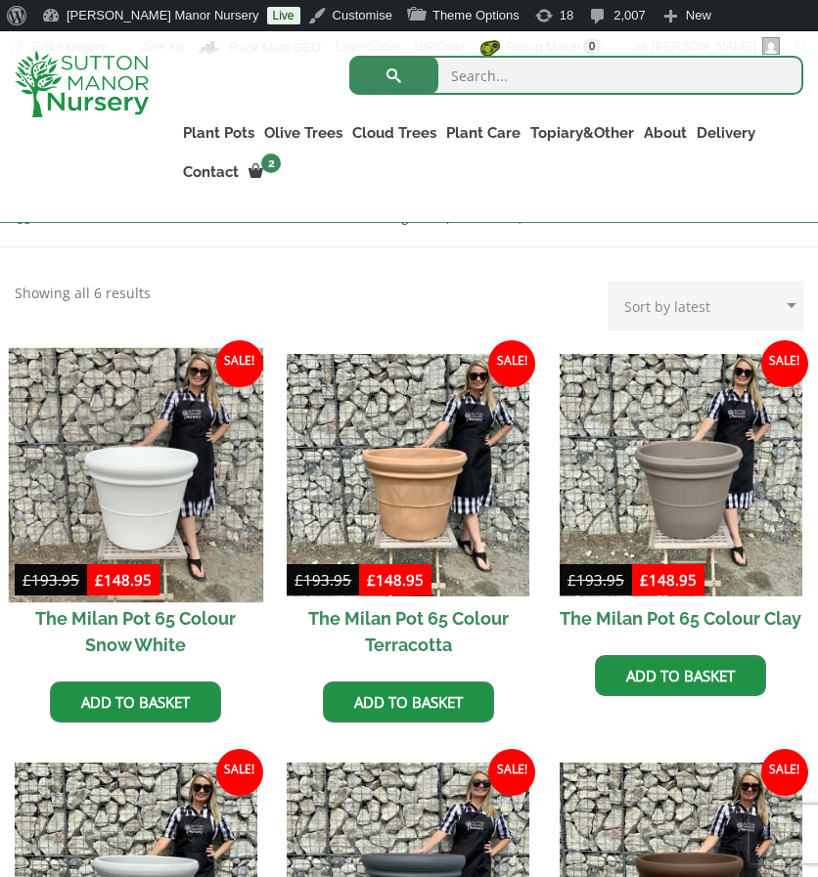
click at [125, 470] on img at bounding box center [136, 474] width 254 height 254
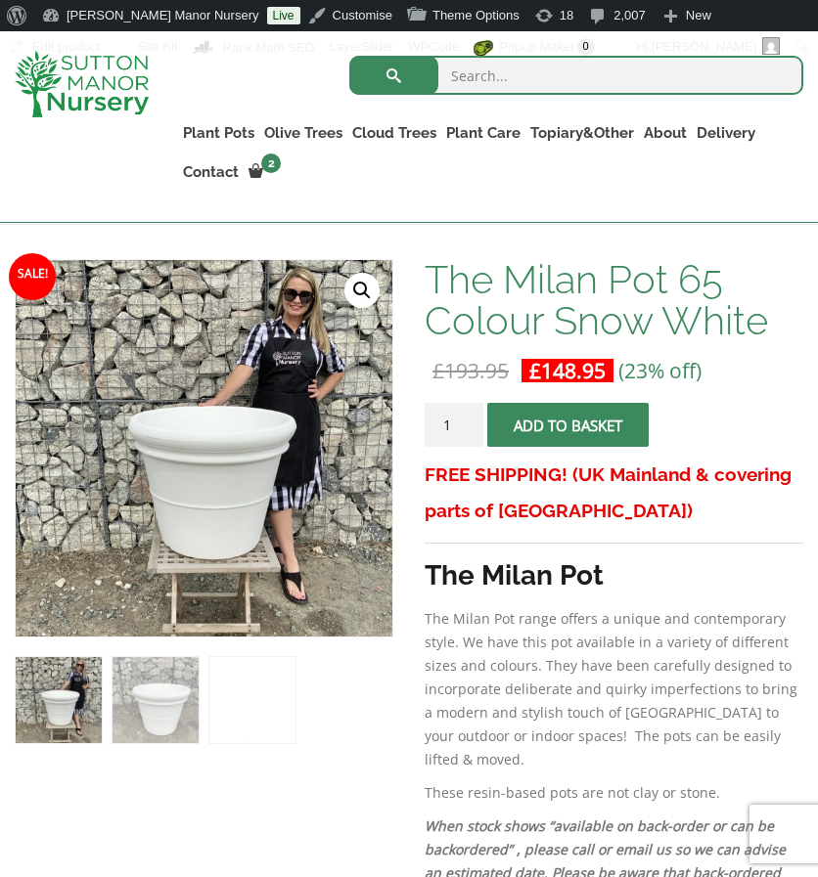
scroll to position [312, 0]
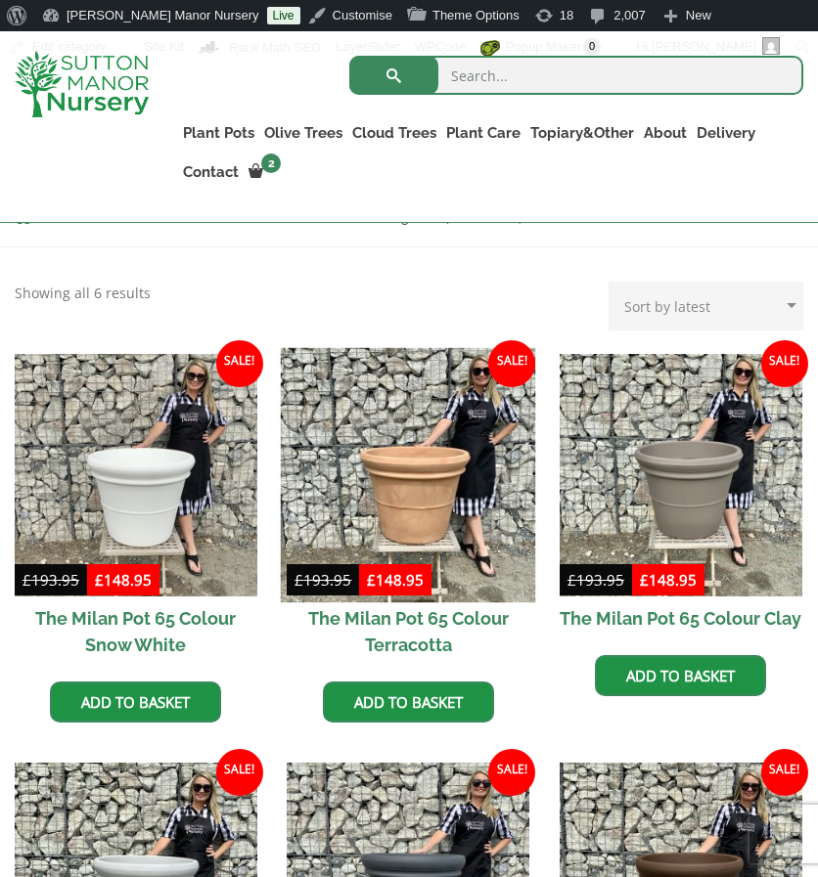
click at [431, 441] on img at bounding box center [408, 474] width 254 height 254
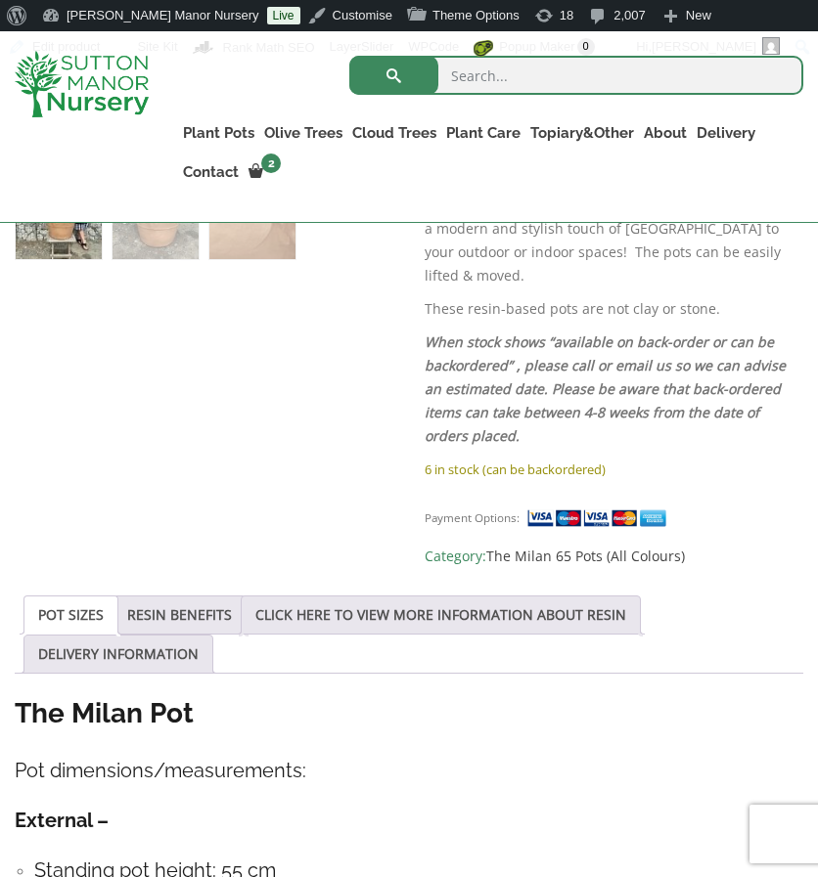
scroll to position [727, 0]
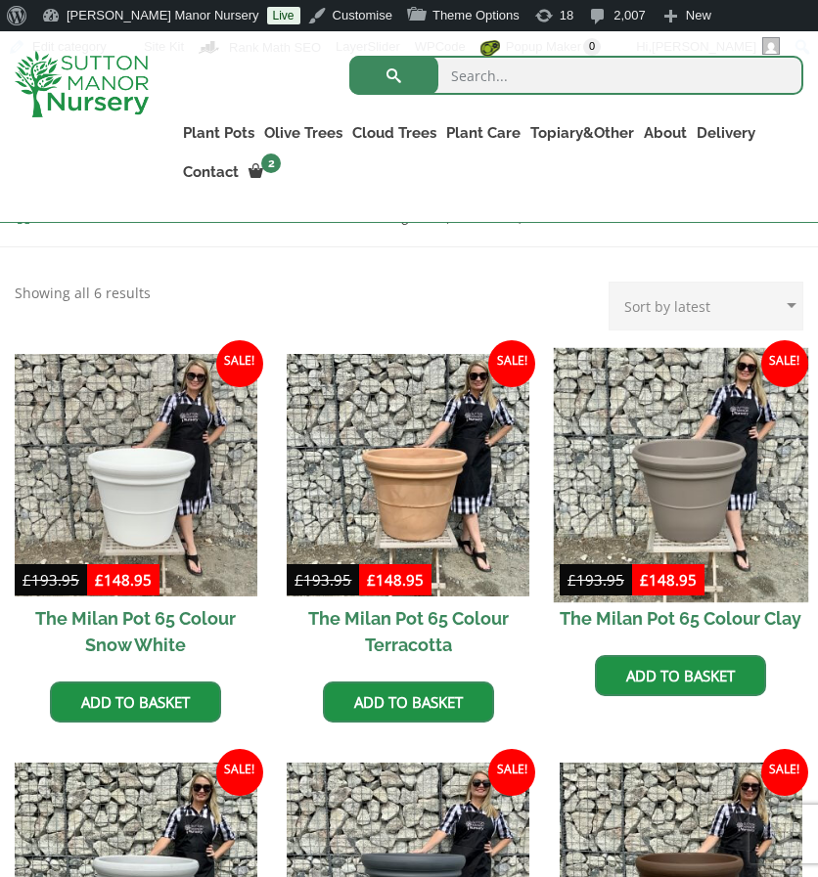
click at [706, 459] on img at bounding box center [681, 474] width 254 height 254
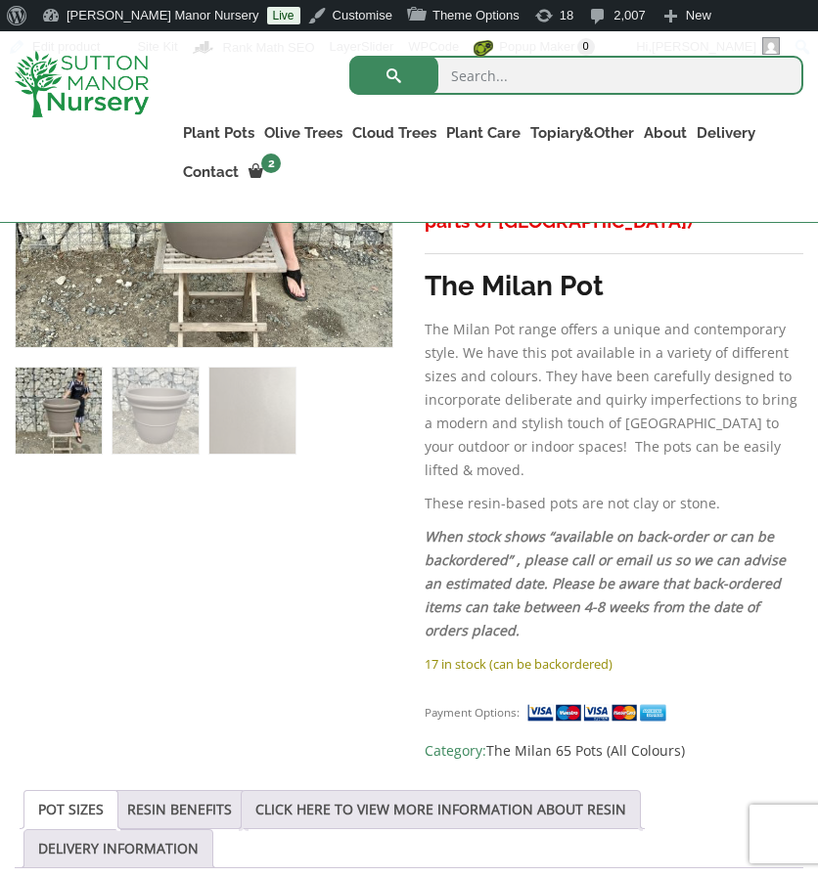
scroll to position [603, 0]
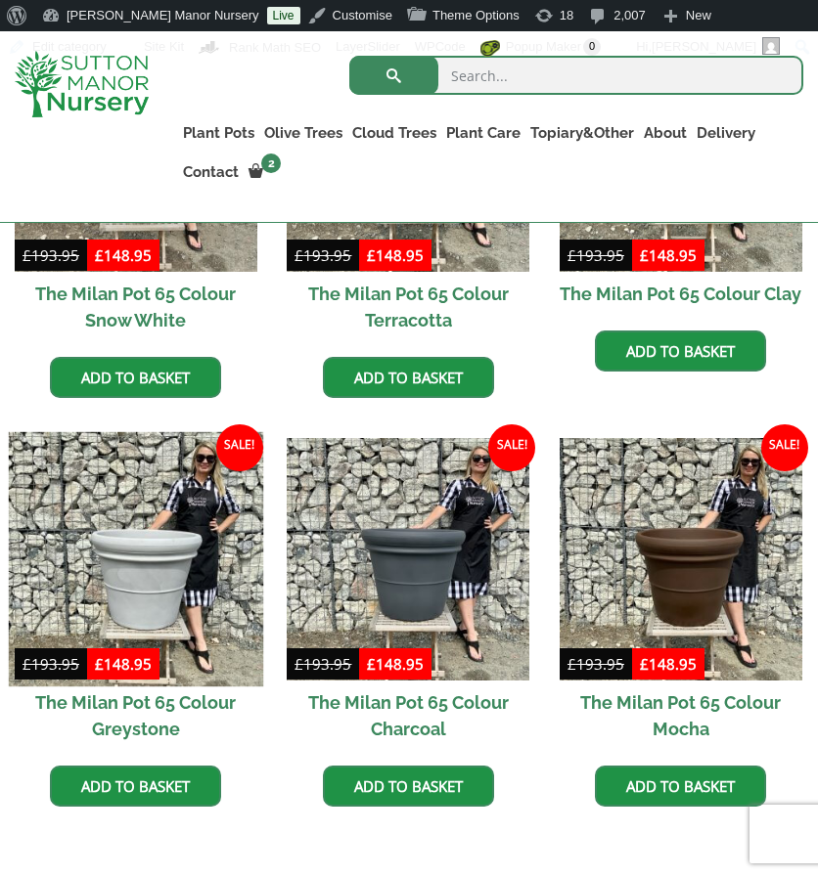
scroll to position [745, 0]
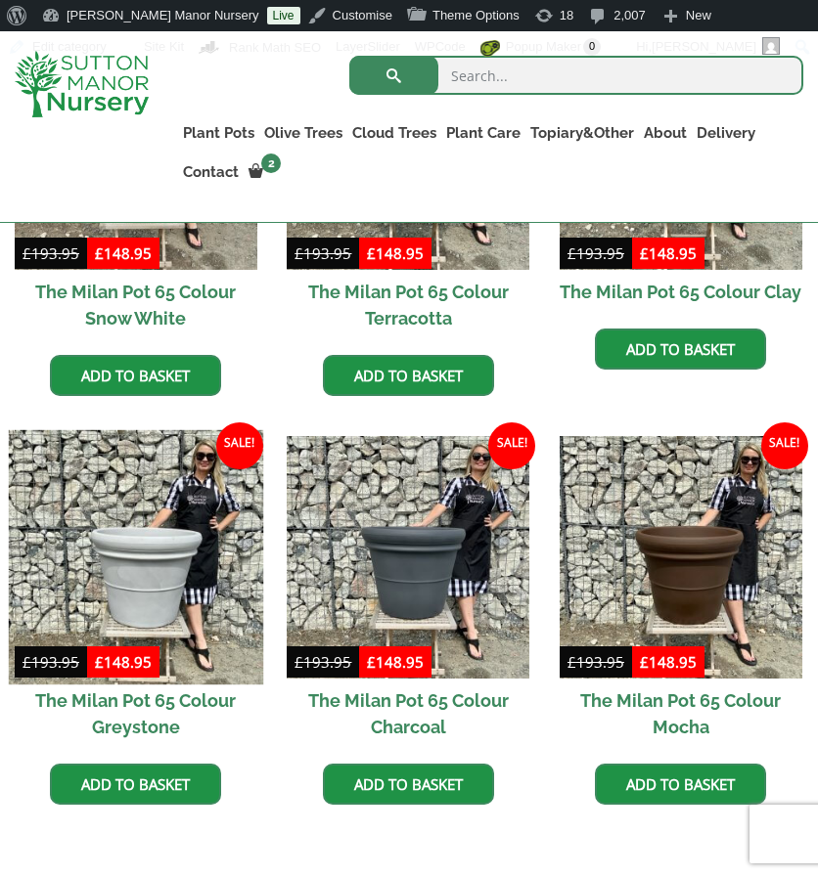
click at [145, 559] on img at bounding box center [136, 557] width 254 height 254
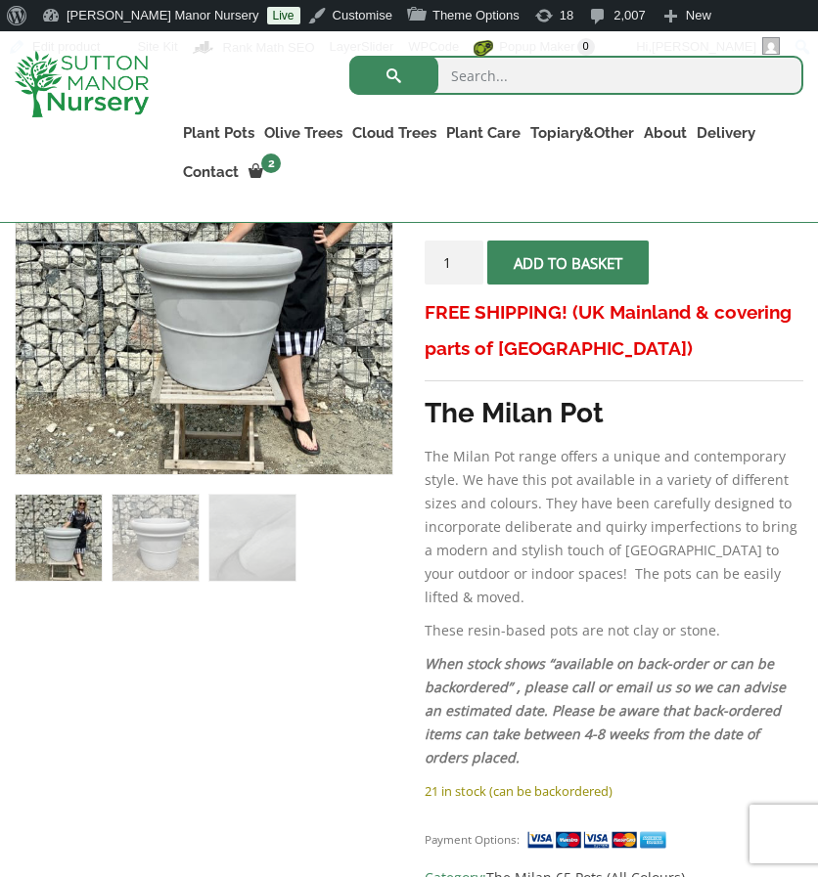
scroll to position [487, 0]
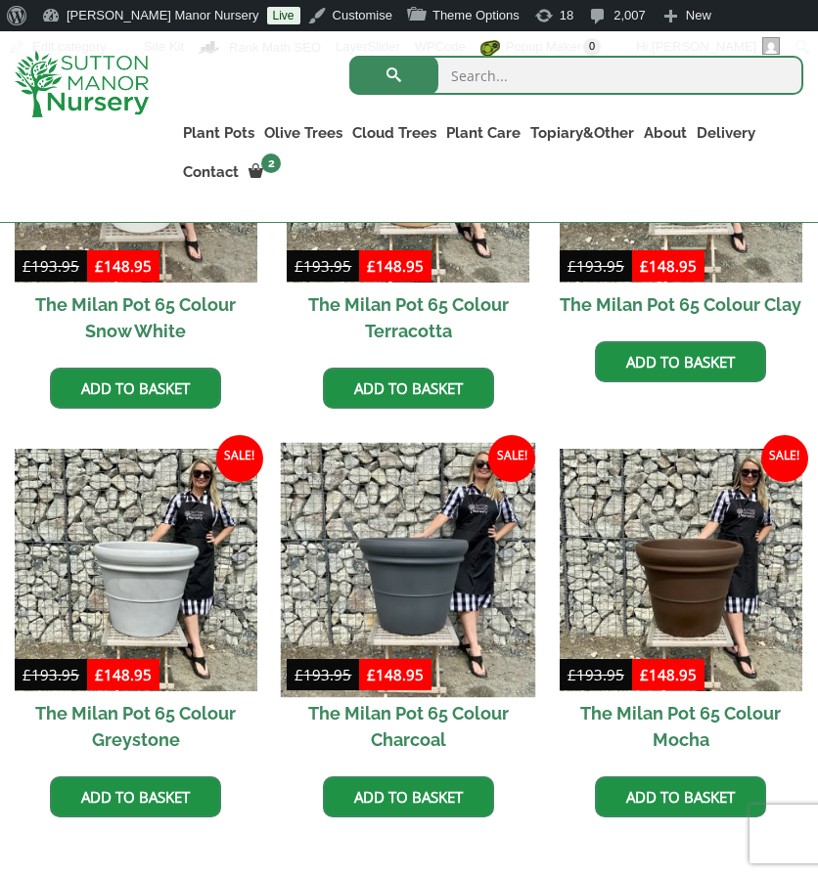
click at [436, 533] on img at bounding box center [408, 570] width 254 height 254
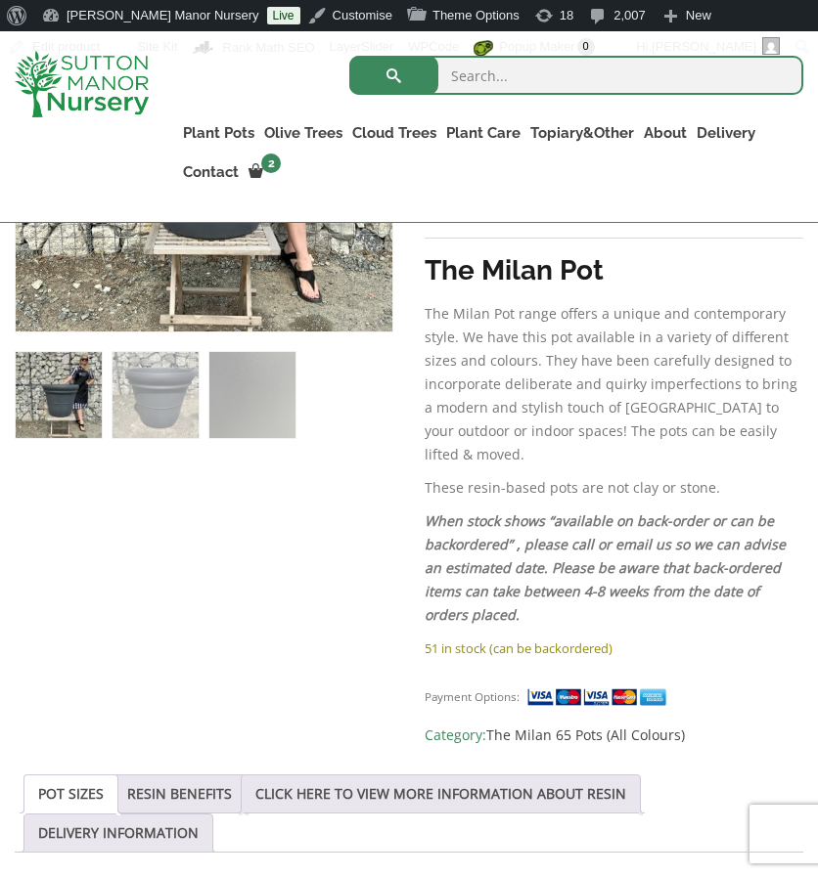
scroll to position [520, 0]
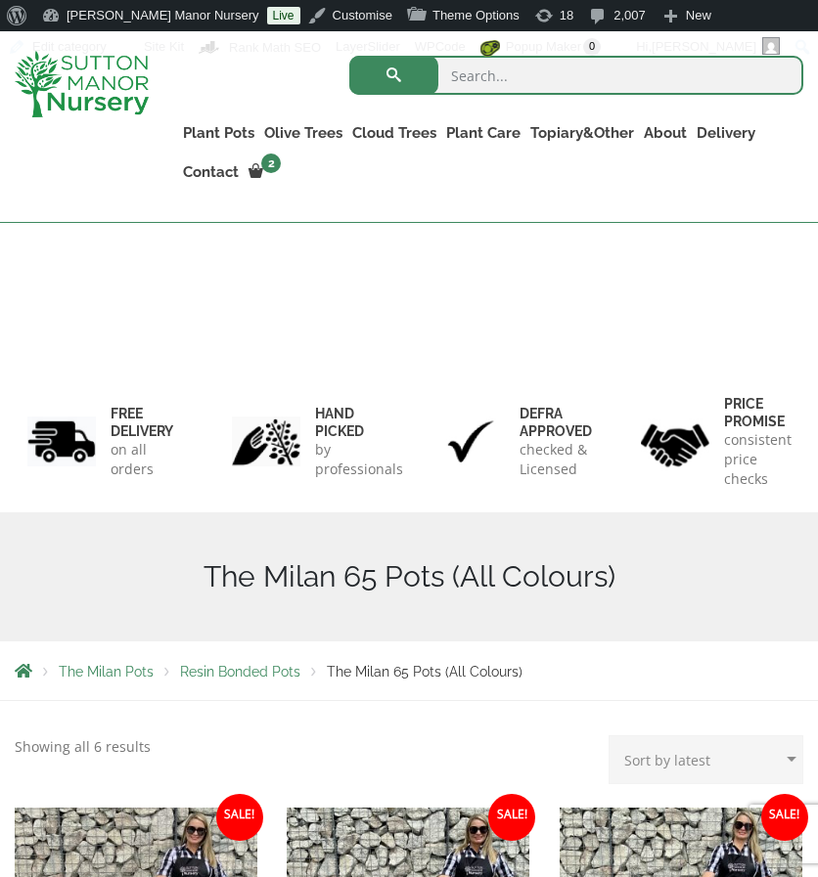
scroll to position [768, 0]
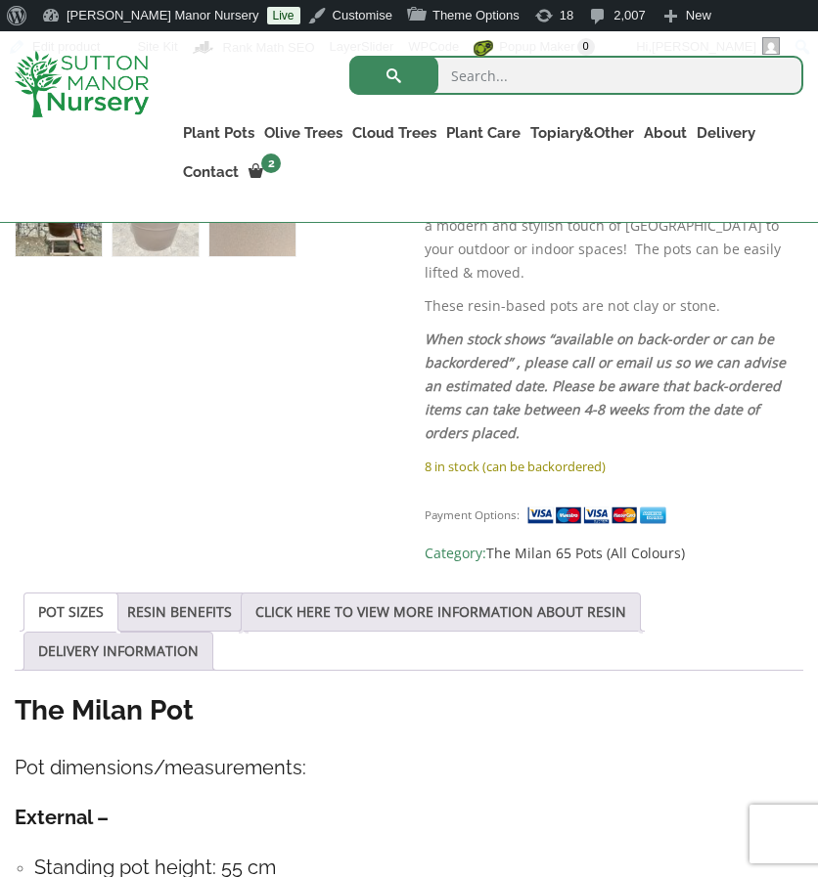
scroll to position [785, 0]
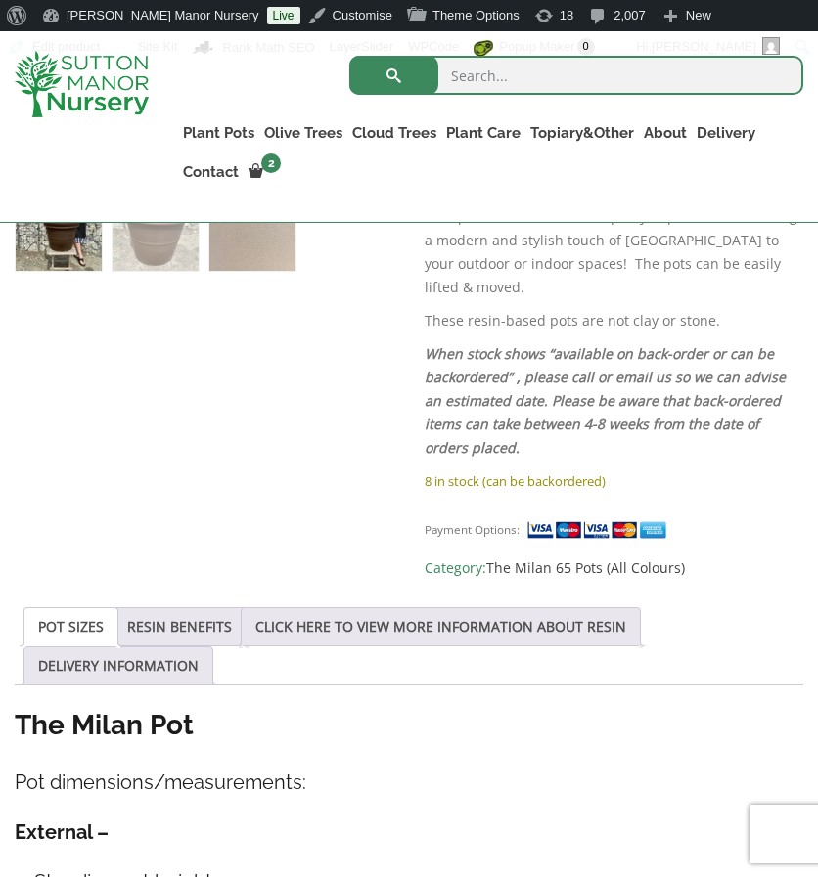
click at [315, 510] on div "Sale! 🔍 The Milan Pot 65 Colour Mocha £ 193.95 Original price was: £193.95. £ 1…" at bounding box center [409, 696] width 788 height 1819
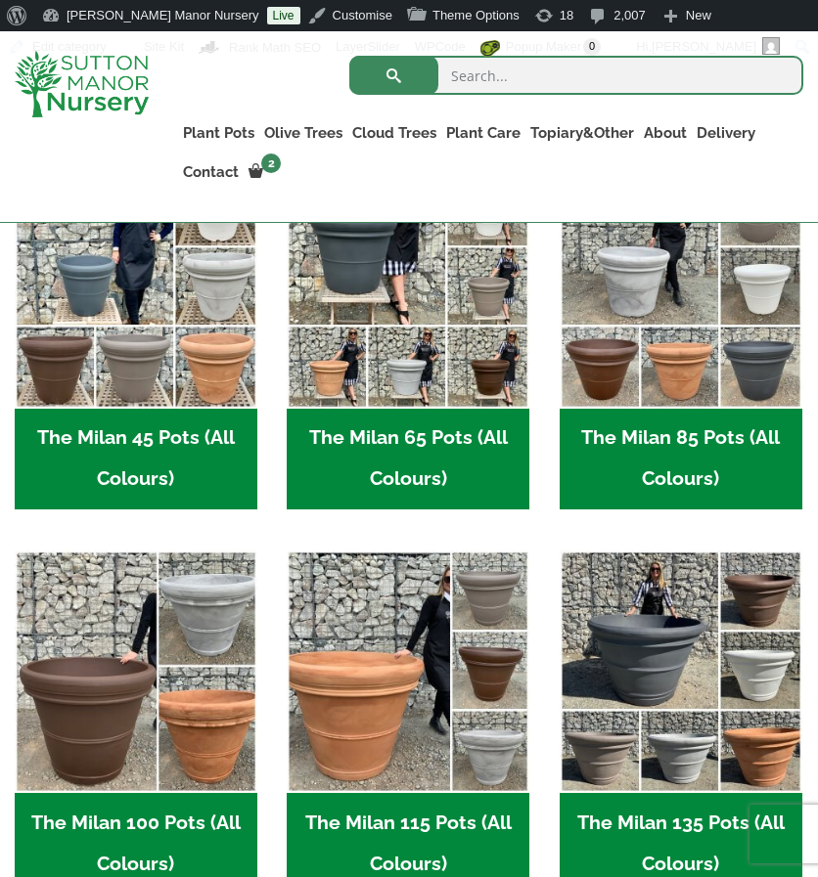
scroll to position [642, 0]
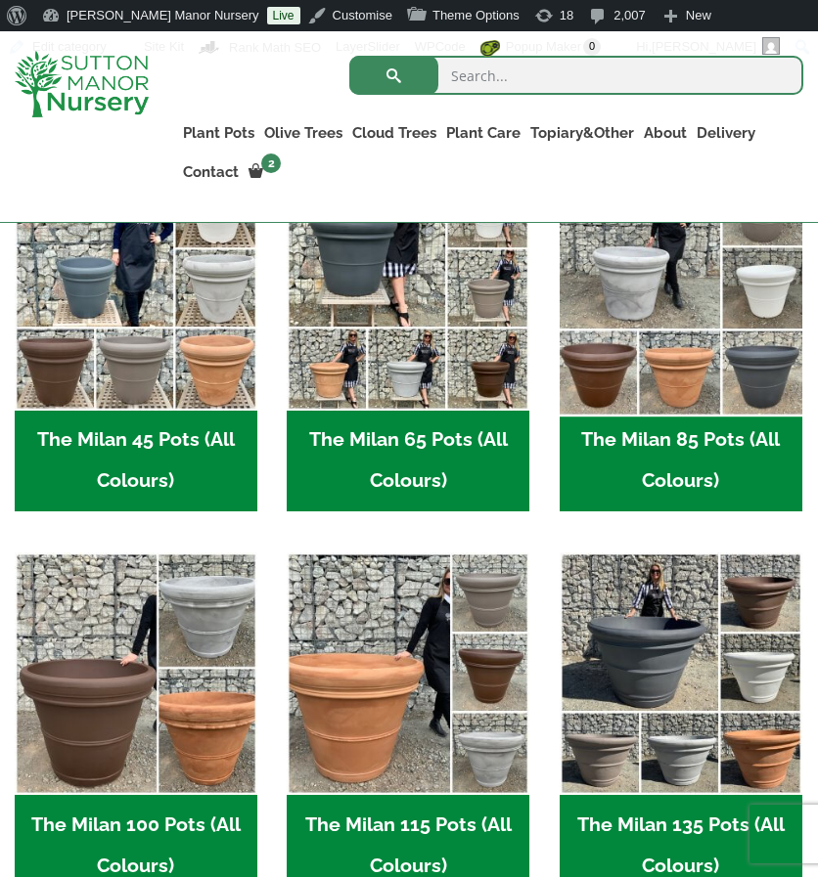
click at [683, 394] on img "Visit product category The Milan 85 Pots (All Colours)" at bounding box center [681, 288] width 254 height 254
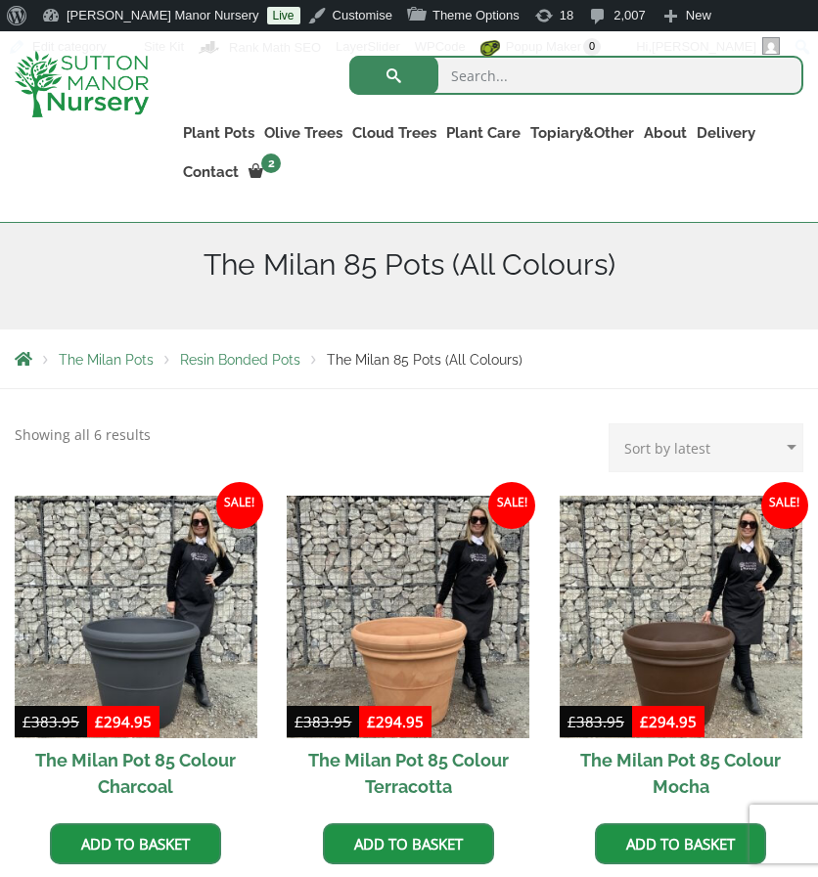
scroll to position [278, 0]
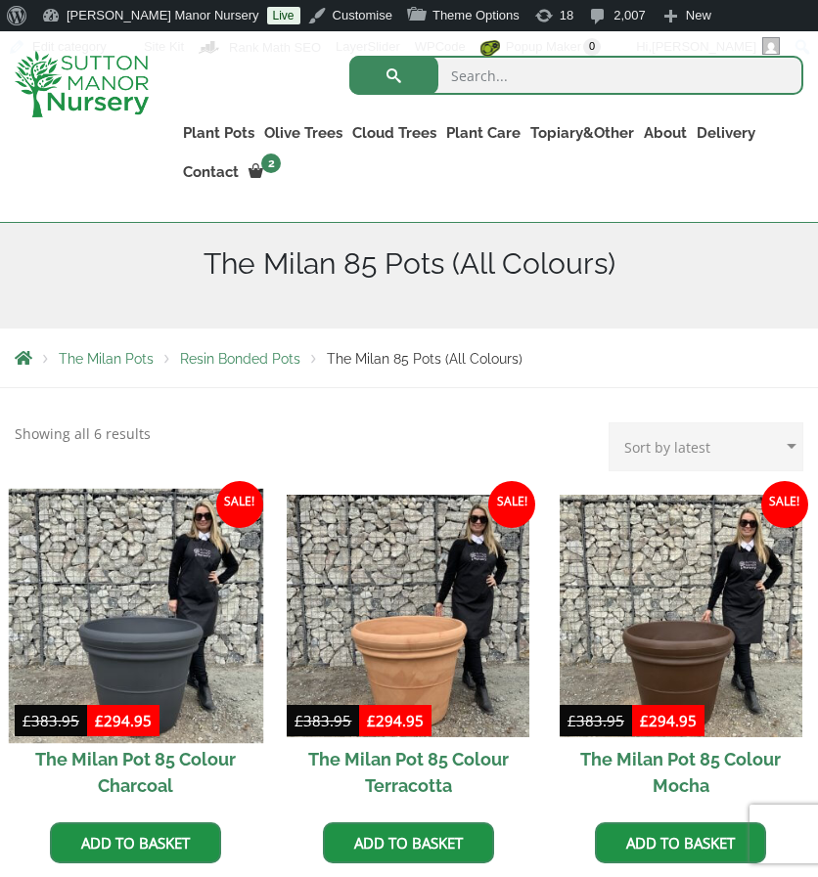
click at [147, 607] on img at bounding box center [136, 615] width 254 height 254
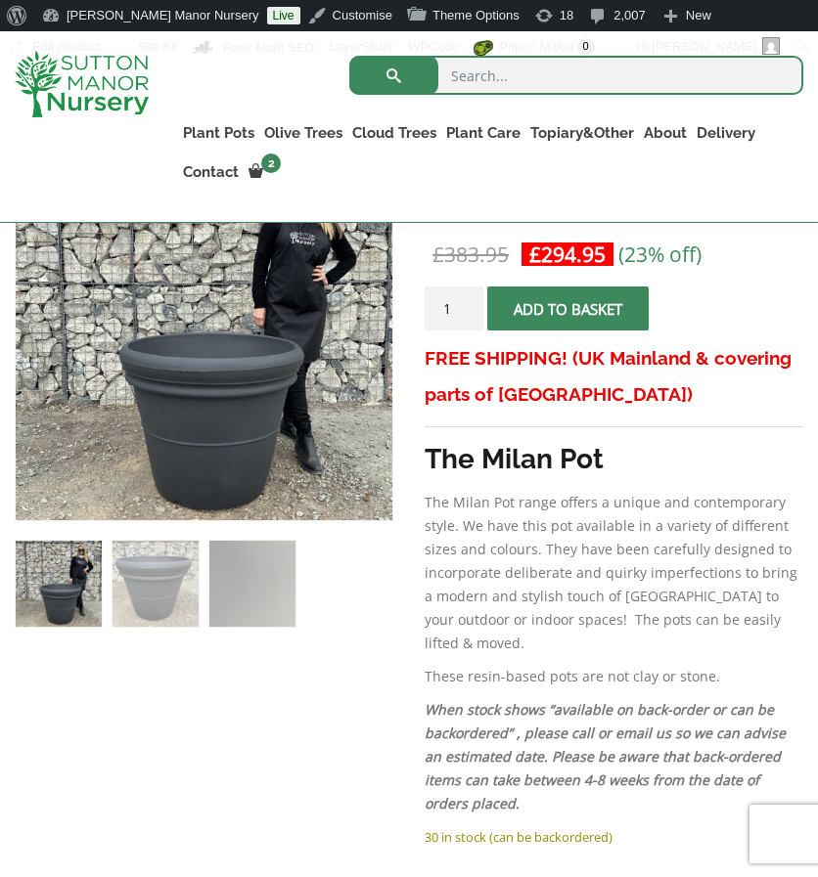
scroll to position [399, 0]
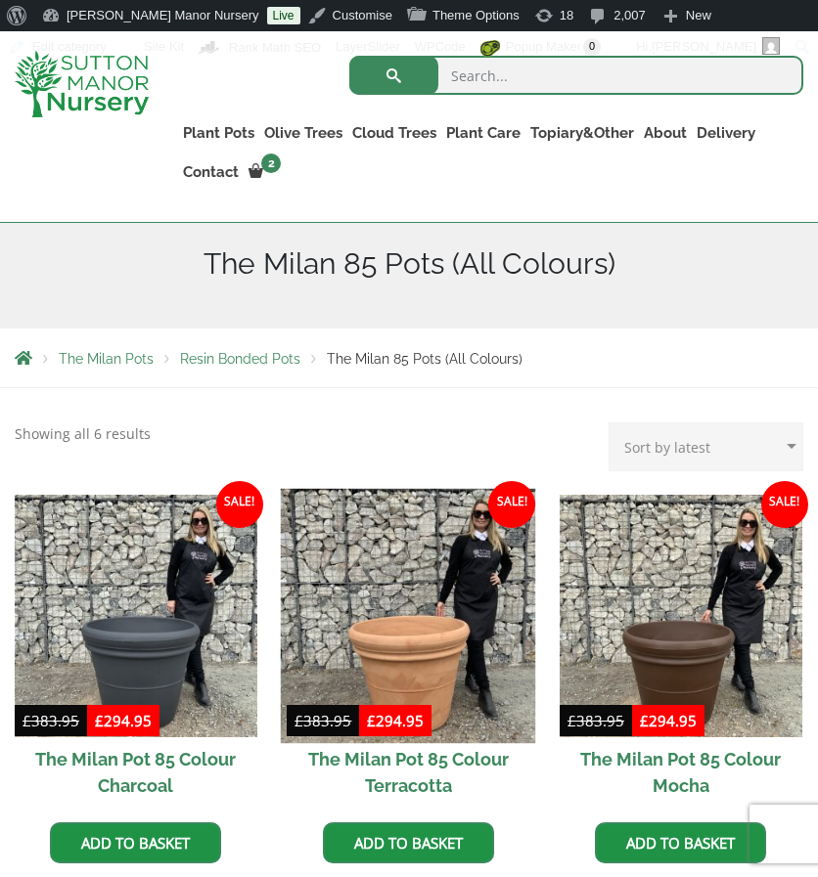
click at [446, 535] on img at bounding box center [408, 615] width 254 height 254
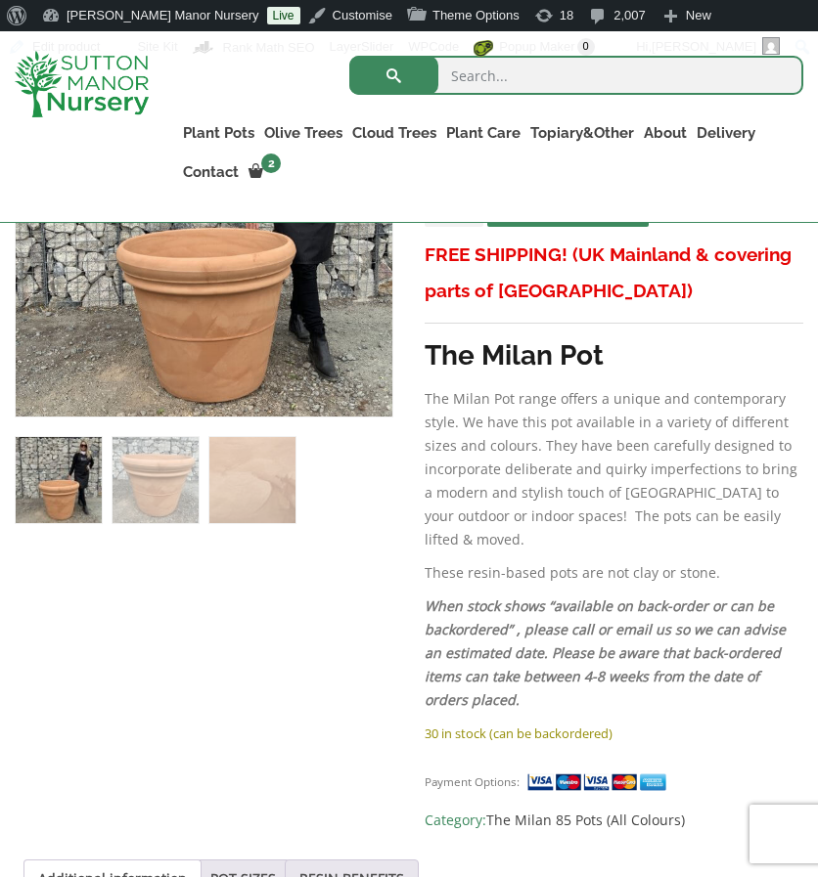
scroll to position [552, 0]
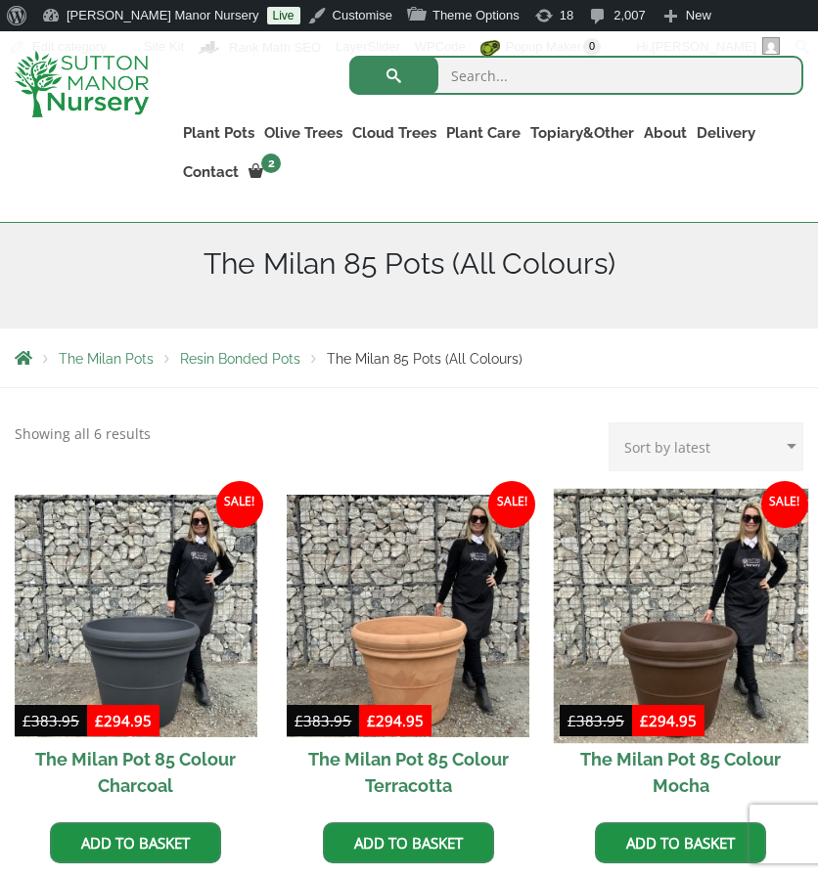
click at [690, 614] on img at bounding box center [681, 615] width 254 height 254
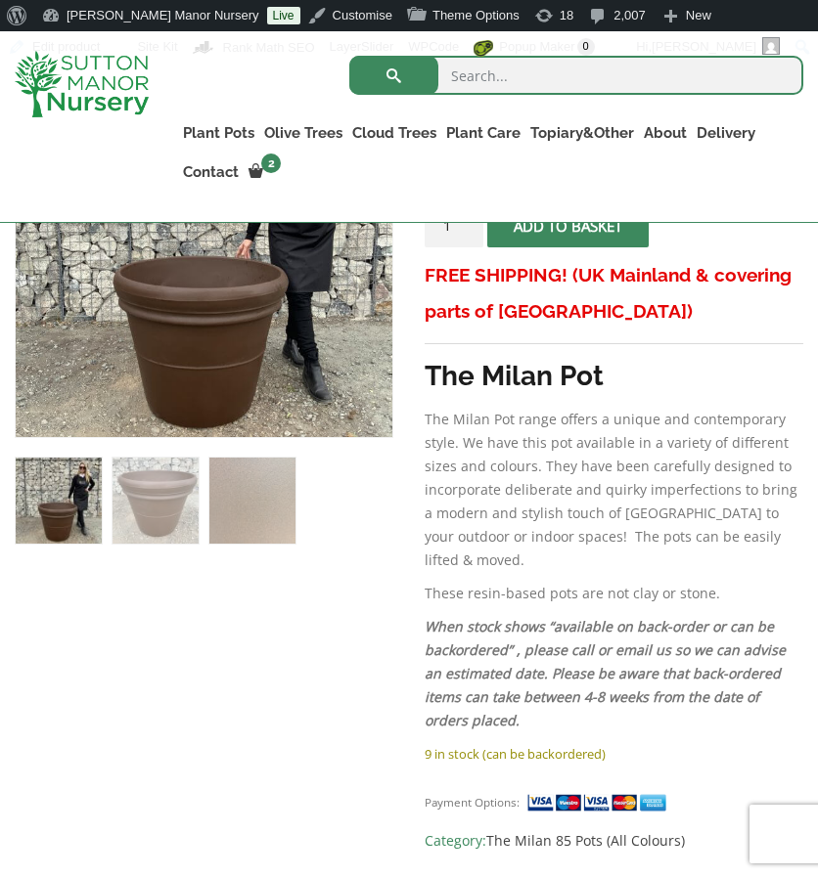
scroll to position [513, 0]
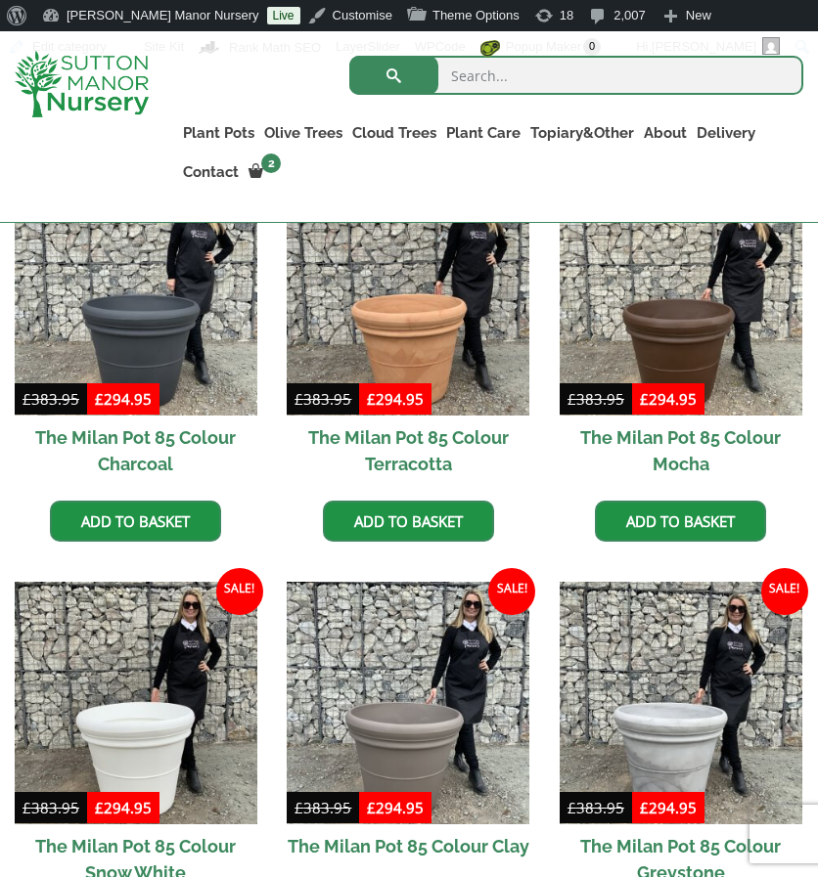
scroll to position [601, 0]
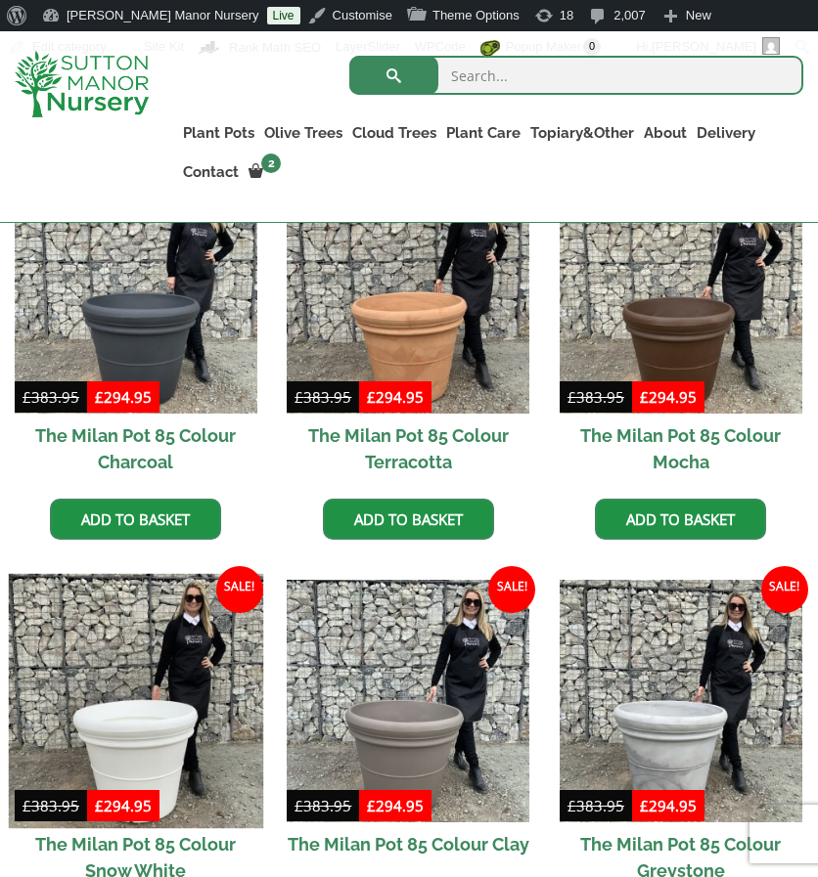
click at [156, 617] on img at bounding box center [136, 701] width 254 height 254
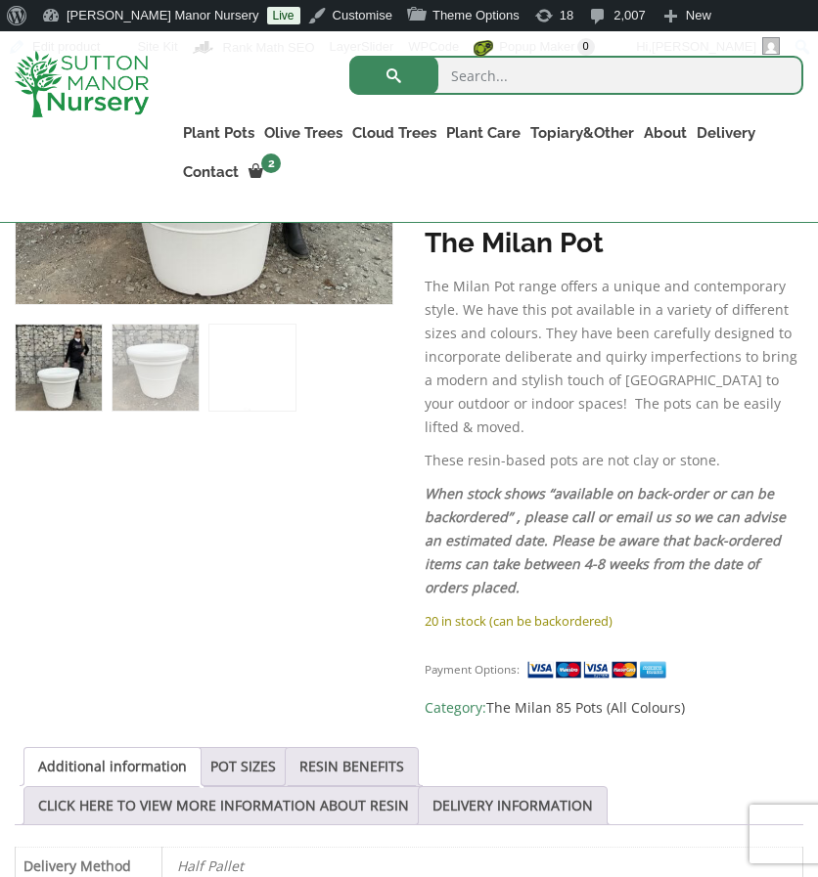
scroll to position [646, 0]
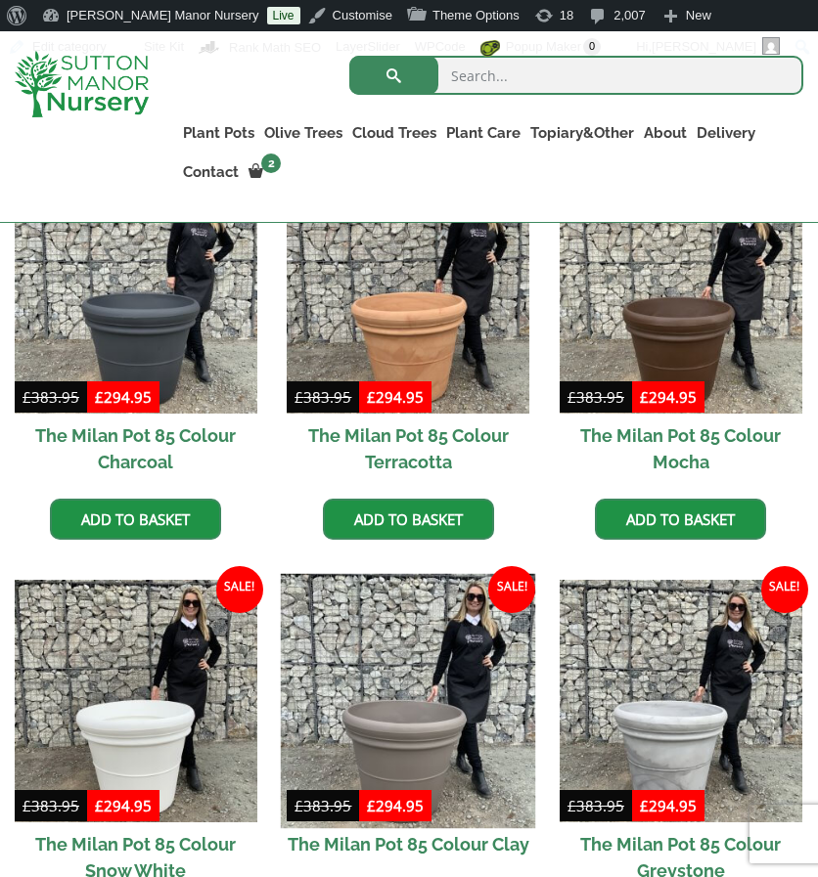
click at [368, 657] on img at bounding box center [408, 701] width 254 height 254
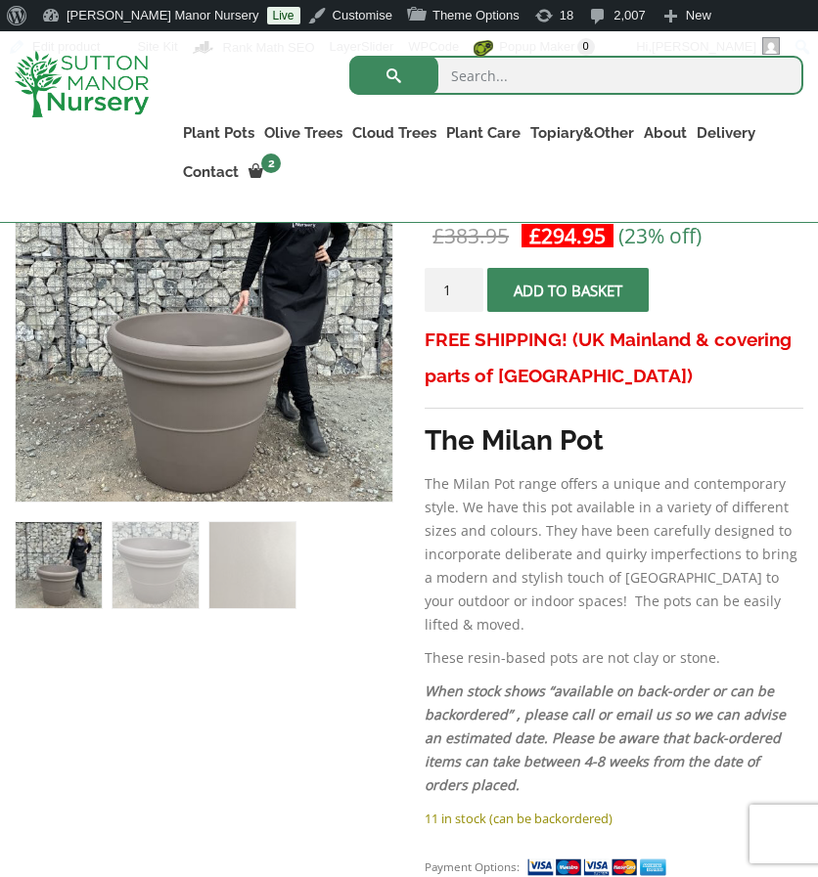
scroll to position [449, 0]
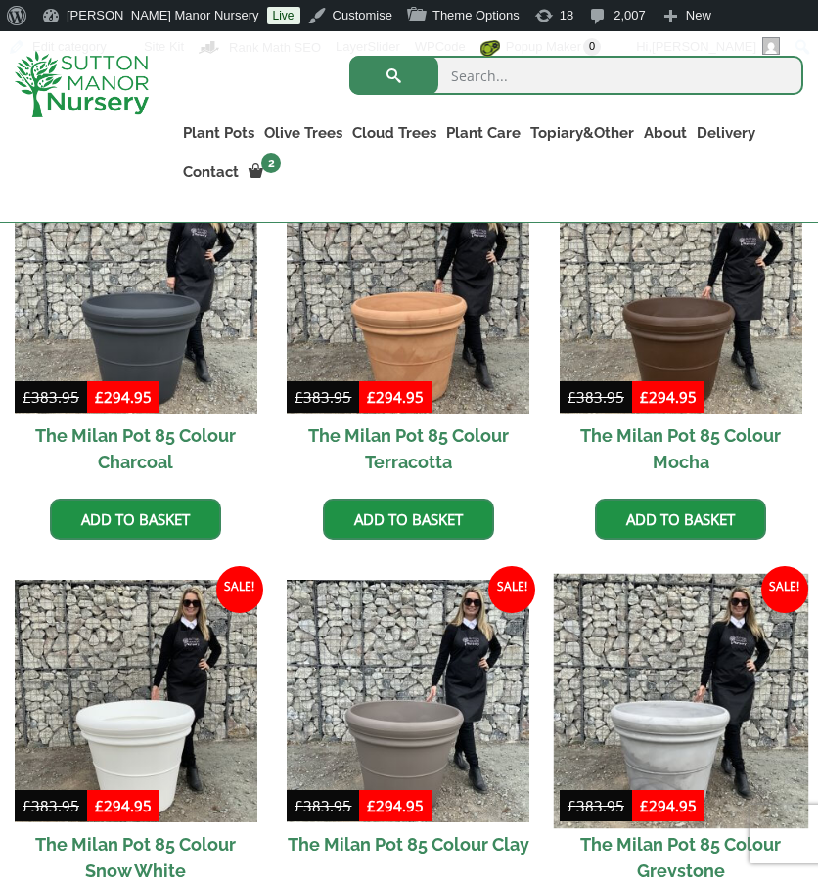
drag, startPoint x: 0, startPoint y: 0, endPoint x: 669, endPoint y: 713, distance: 977.7
click at [669, 713] on img at bounding box center [681, 701] width 254 height 254
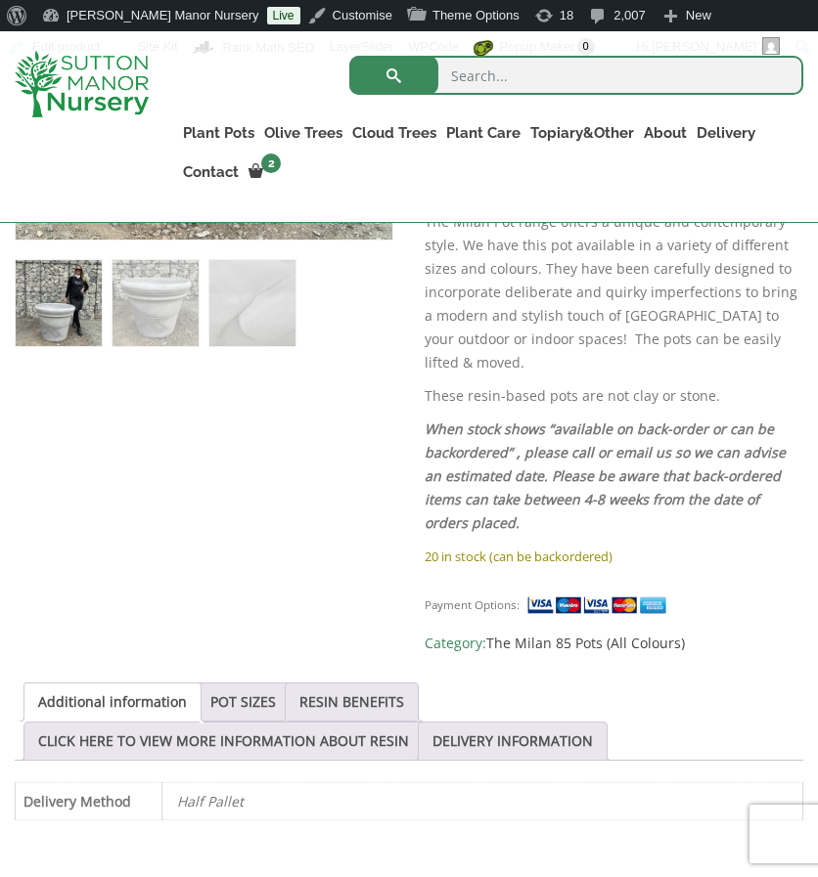
scroll to position [712, 0]
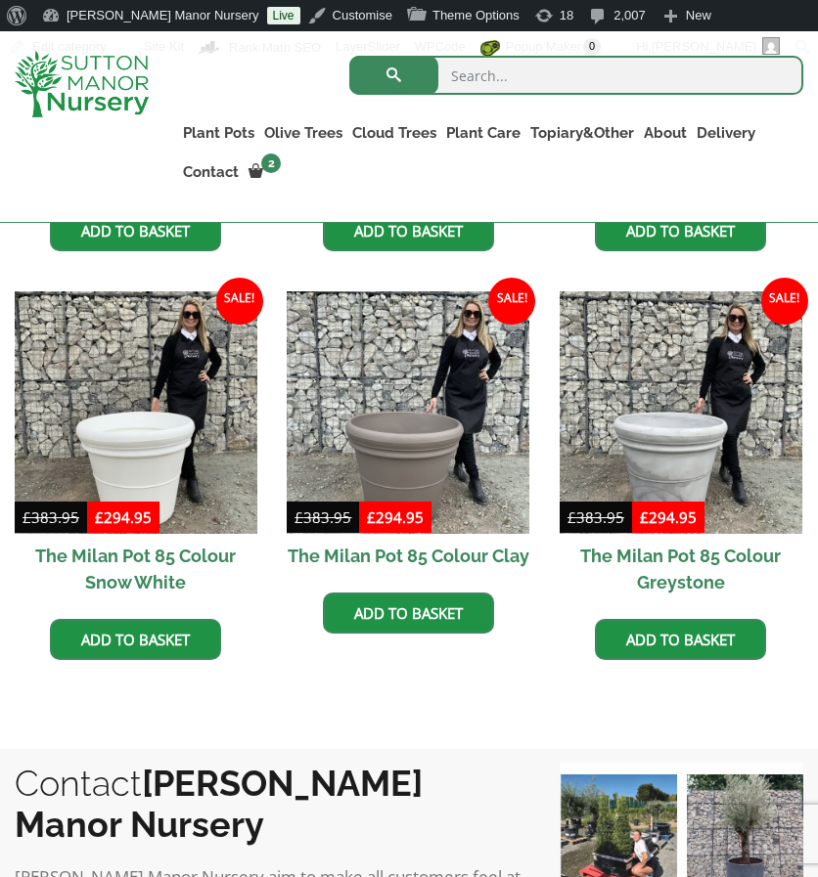
scroll to position [903, 0]
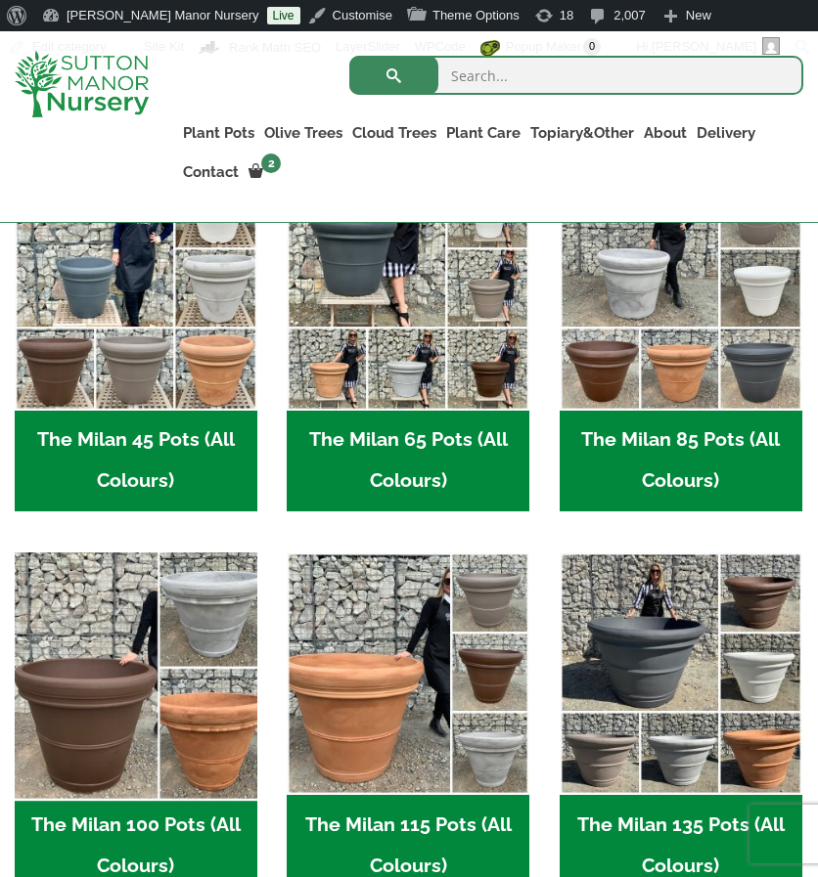
click at [181, 646] on img "Visit product category The Milan 100 Pots (All Colours)" at bounding box center [136, 674] width 254 height 254
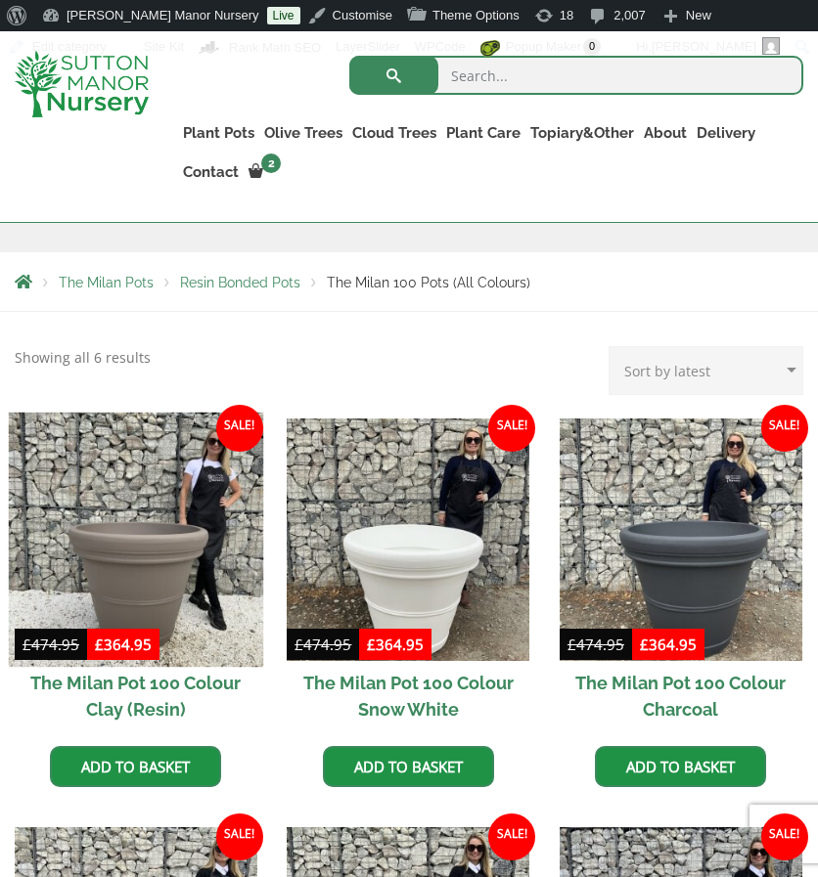
click at [182, 465] on img at bounding box center [136, 539] width 254 height 254
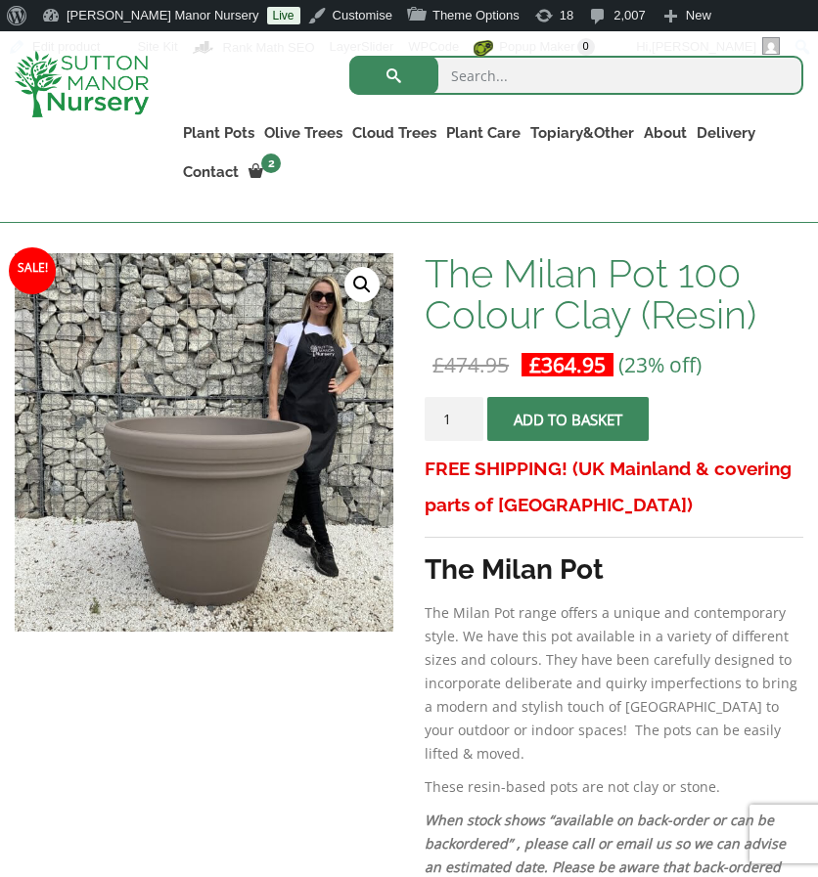
scroll to position [318, 0]
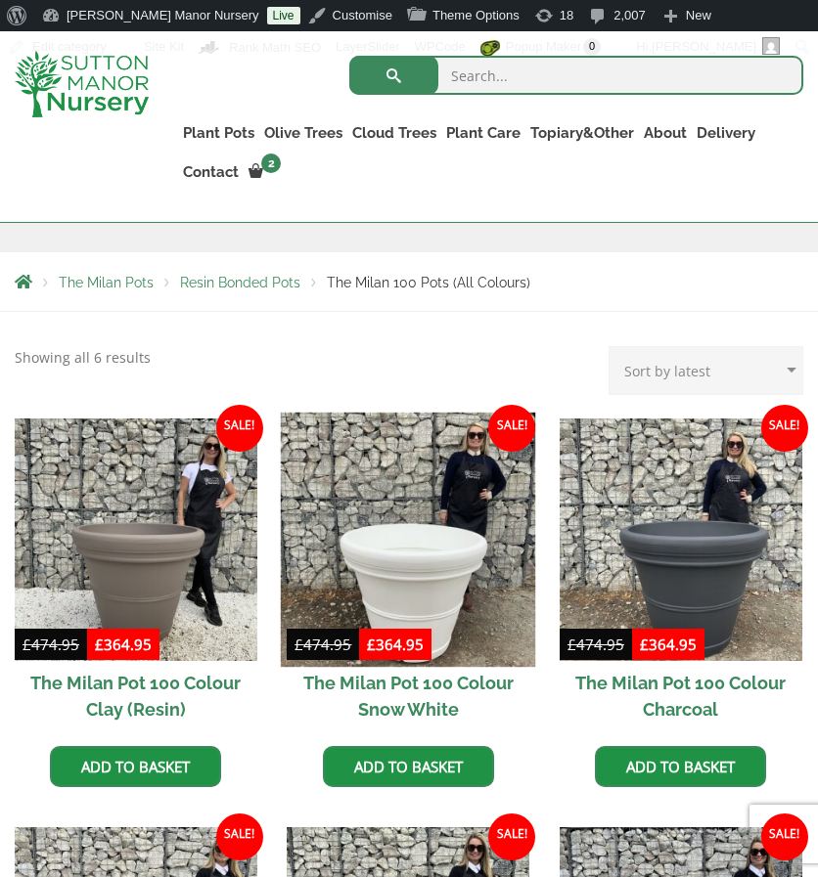
click at [374, 558] on img at bounding box center [408, 539] width 254 height 254
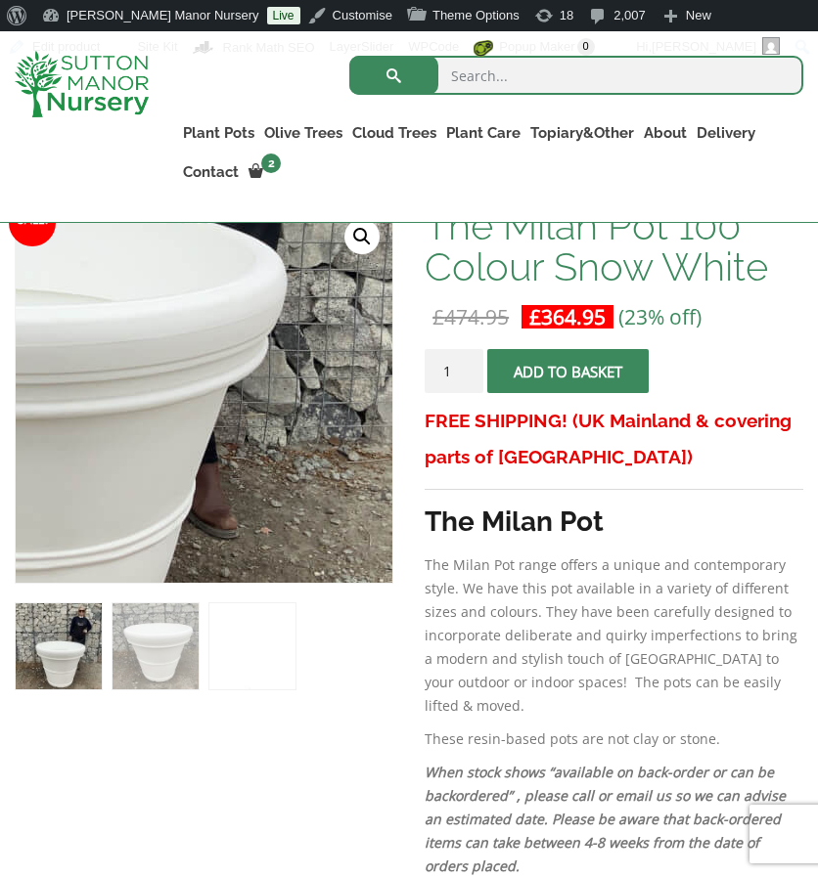
scroll to position [368, 0]
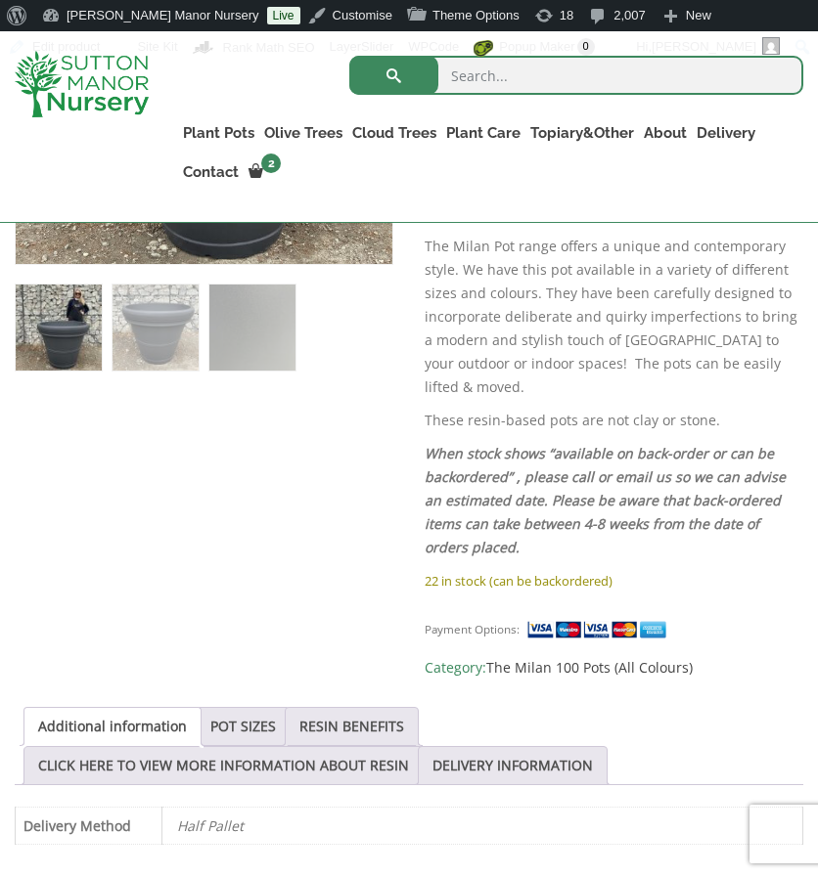
scroll to position [696, 0]
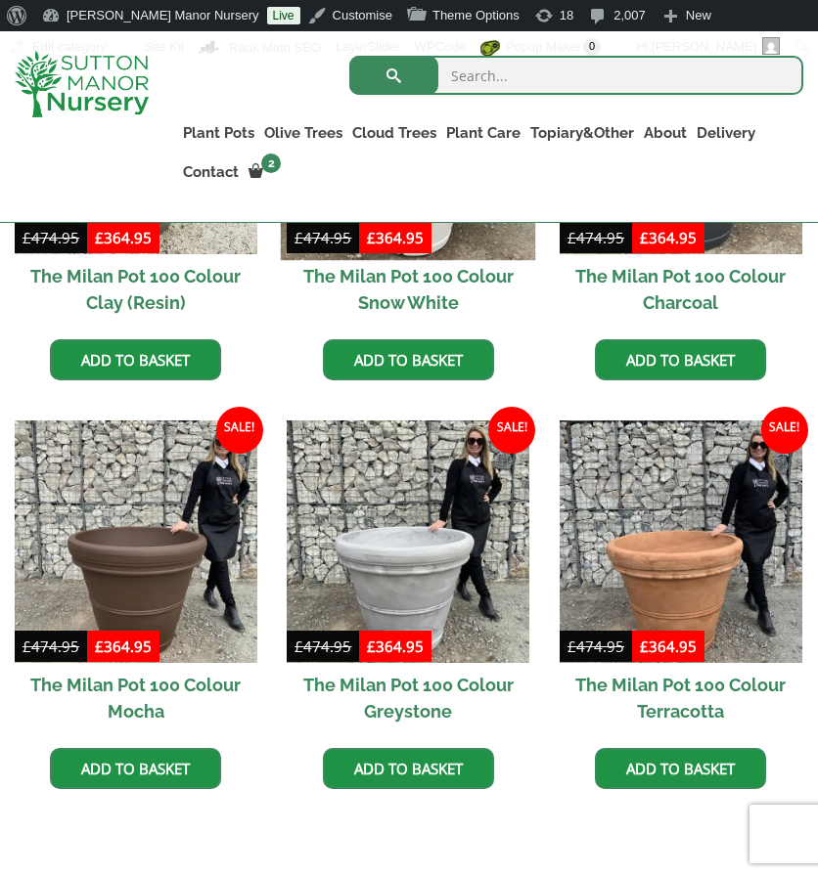
scroll to position [774, 0]
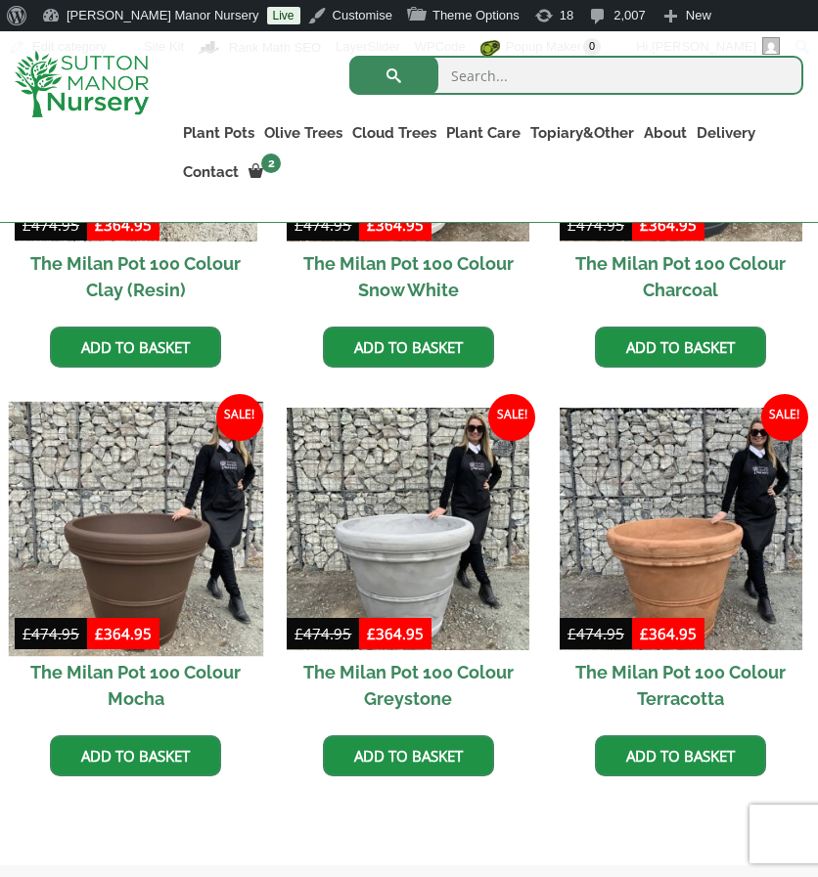
click at [200, 508] on img at bounding box center [136, 529] width 254 height 254
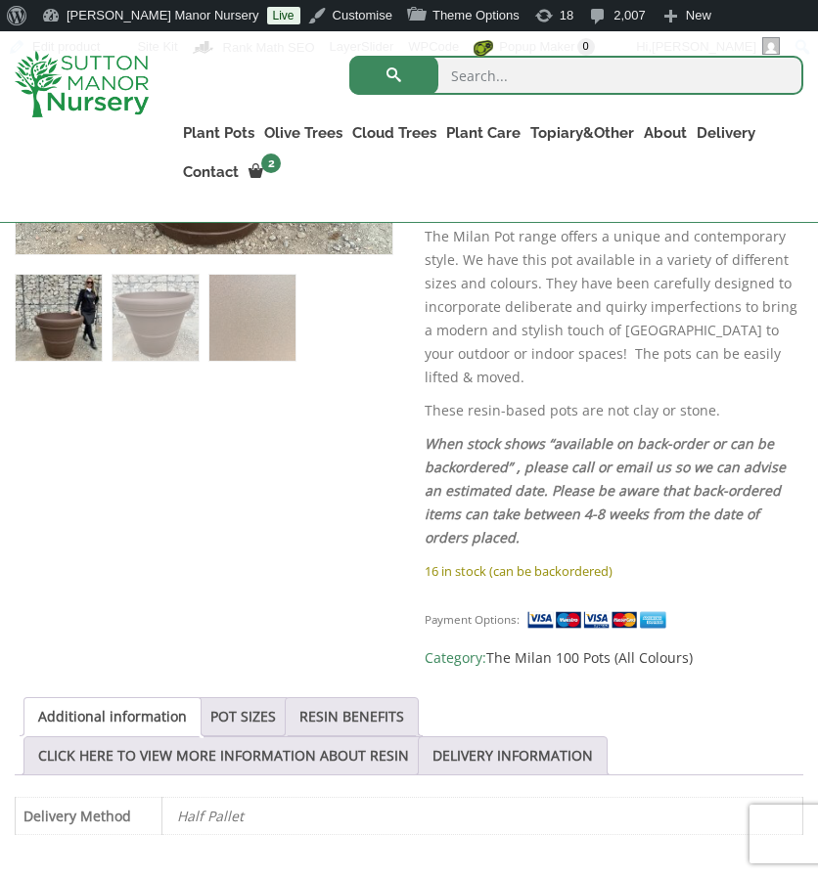
scroll to position [724, 0]
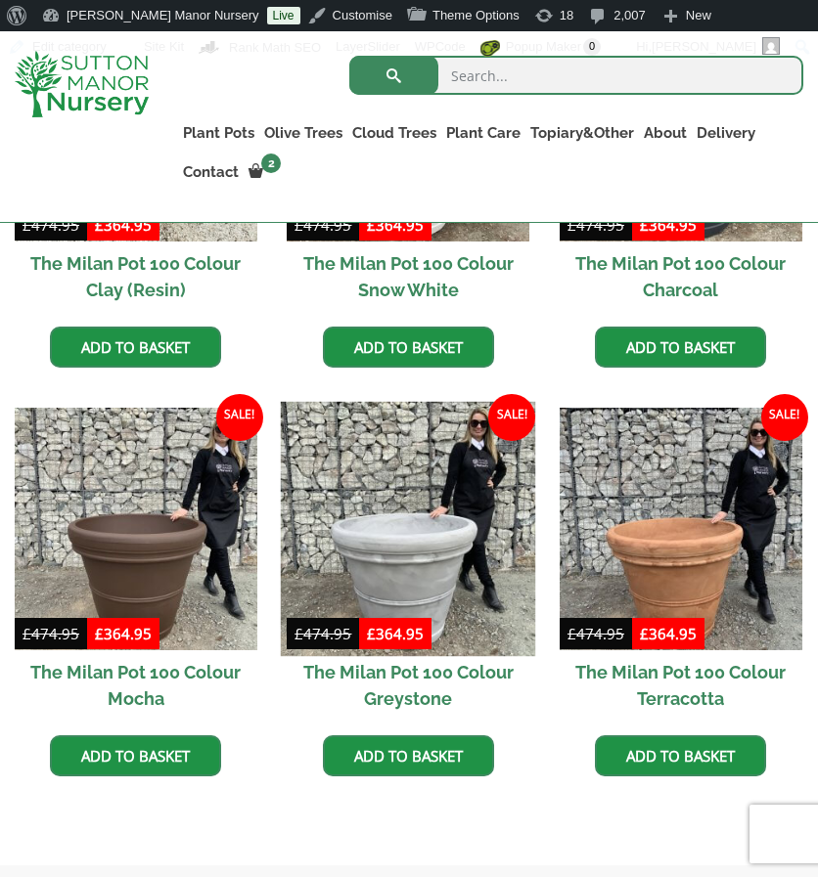
click at [405, 548] on img at bounding box center [408, 529] width 254 height 254
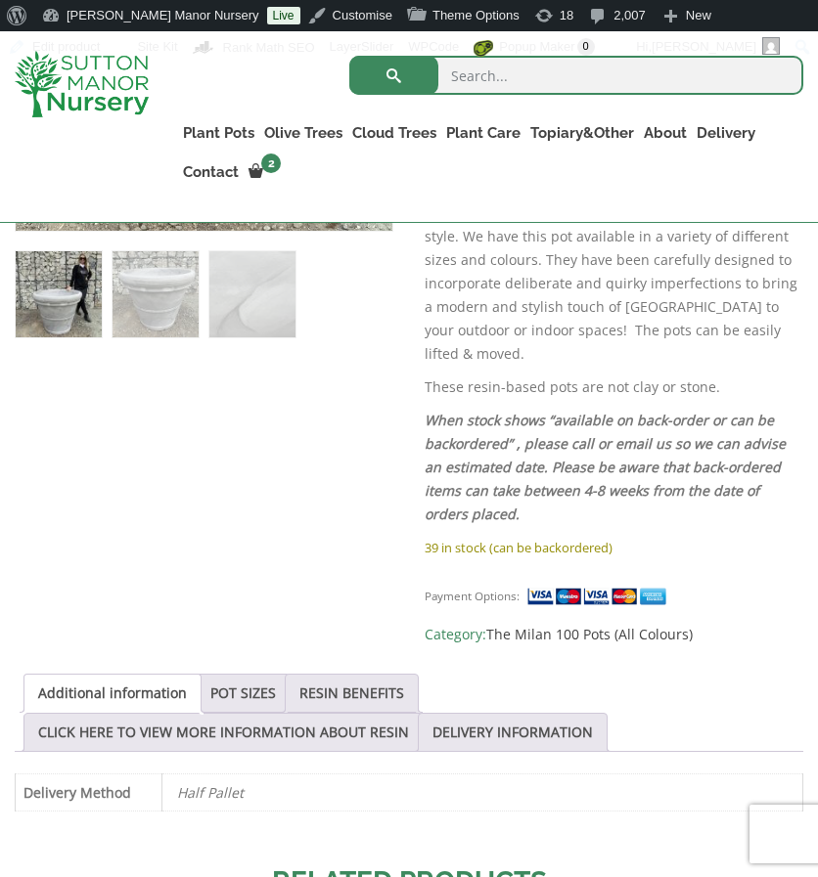
scroll to position [725, 0]
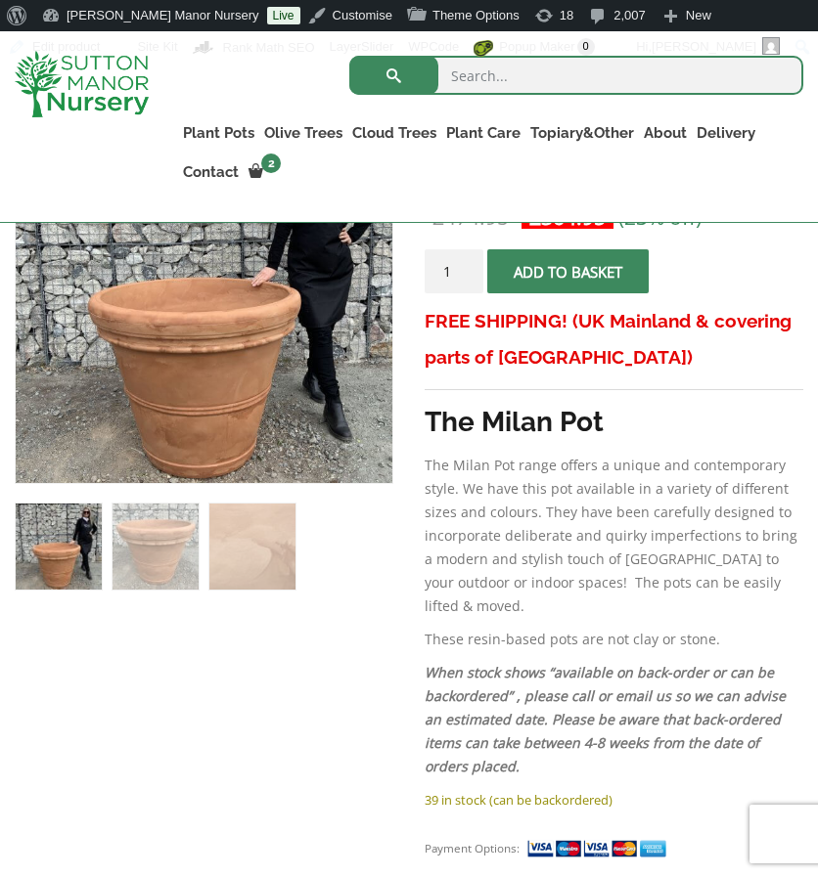
scroll to position [467, 0]
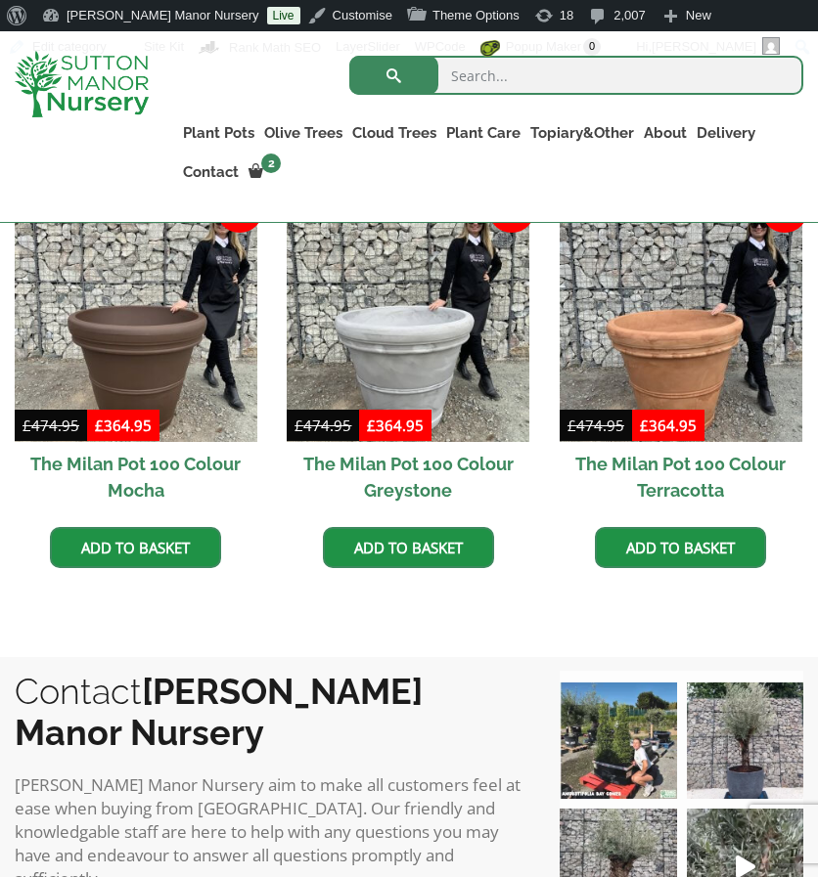
scroll to position [983, 0]
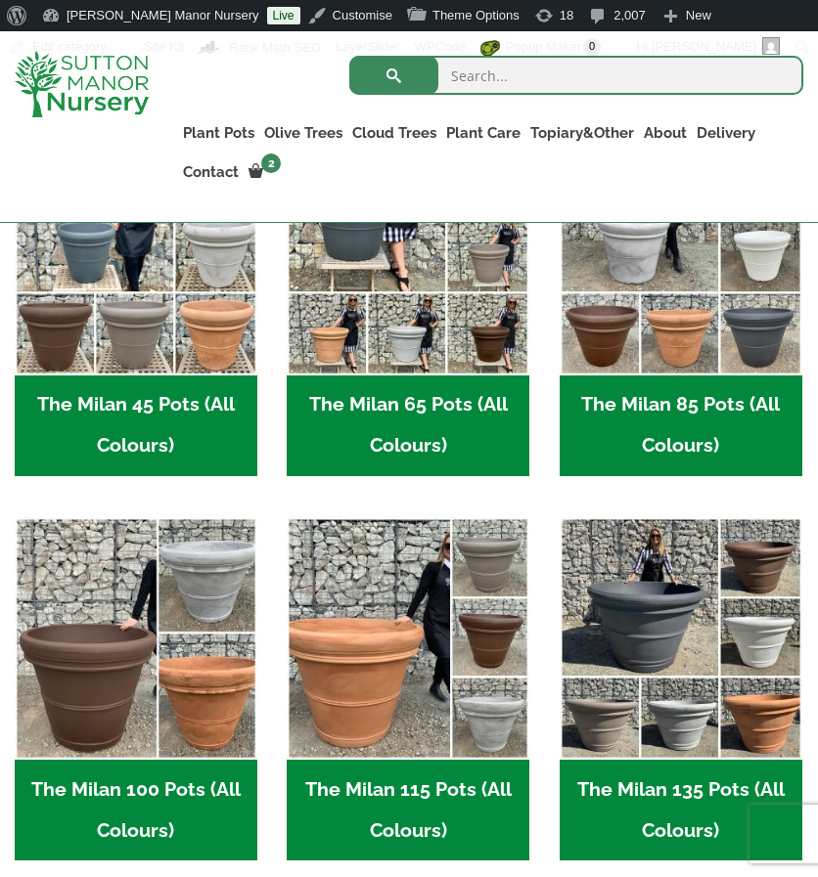
scroll to position [766, 0]
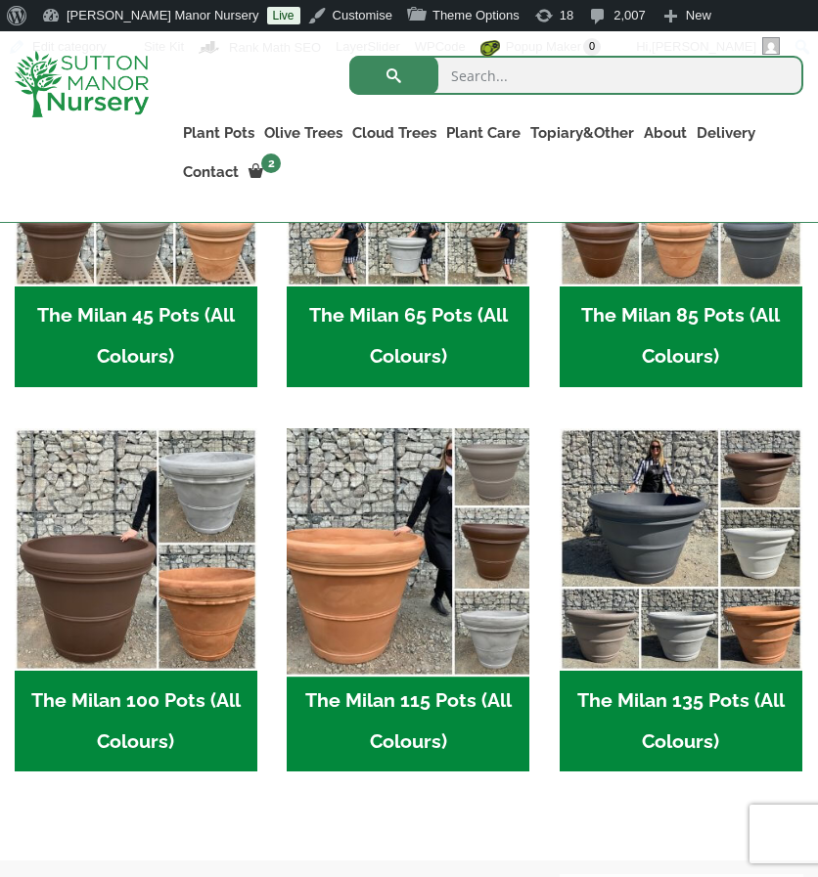
click at [417, 558] on img "Visit product category The Milan 115 Pots (All Colours)" at bounding box center [408, 550] width 254 height 254
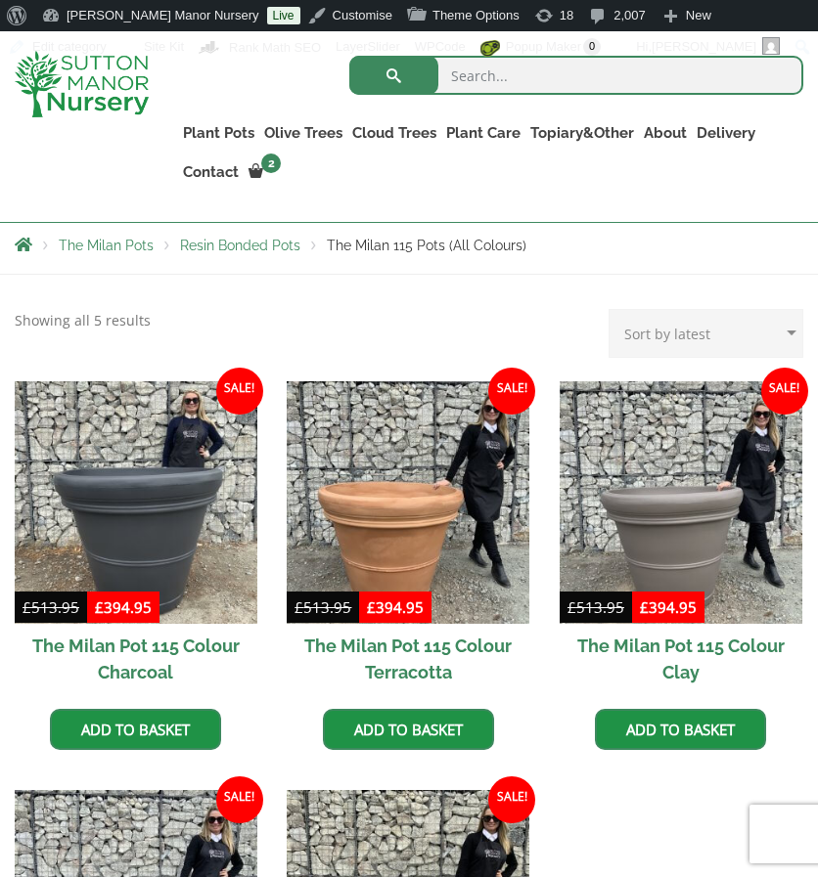
scroll to position [393, 0]
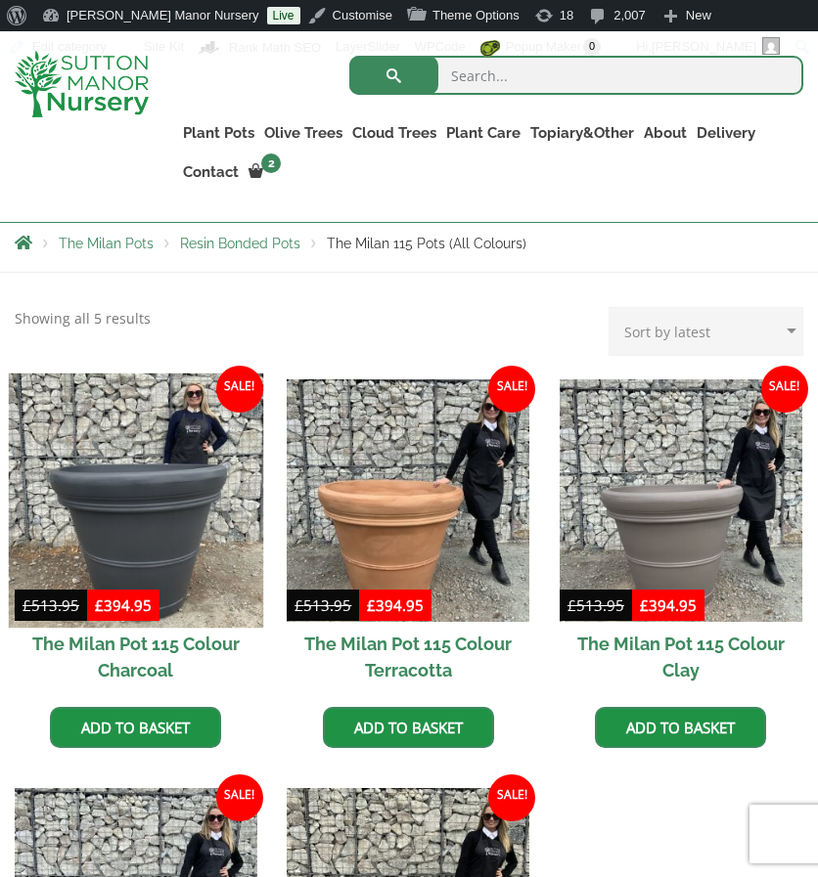
click at [155, 535] on img at bounding box center [136, 500] width 254 height 254
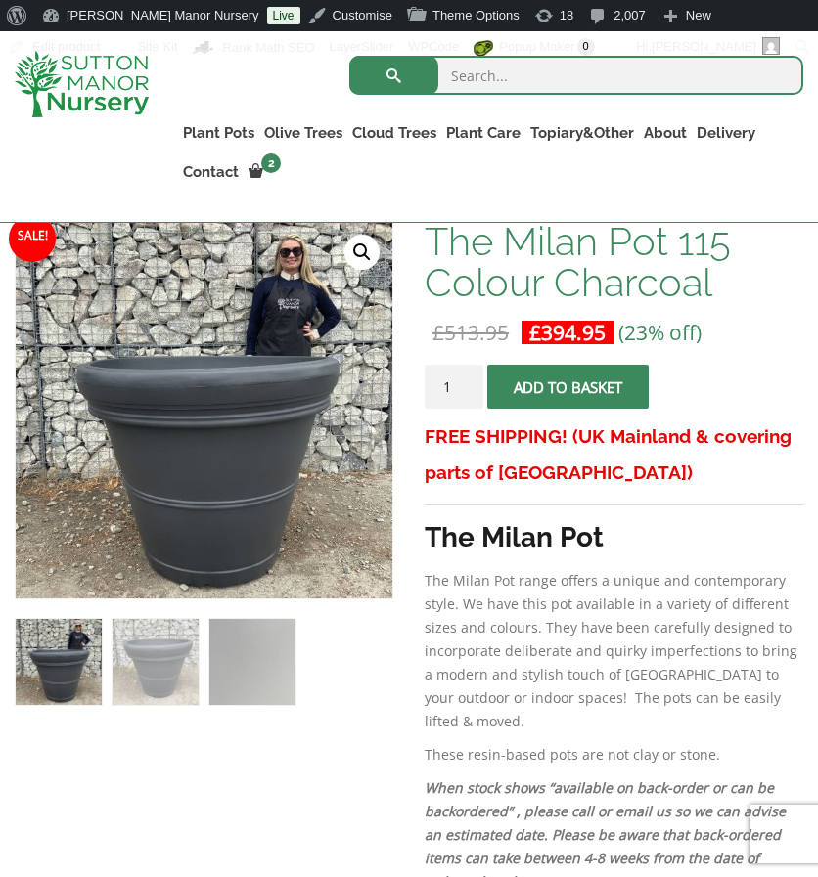
scroll to position [350, 0]
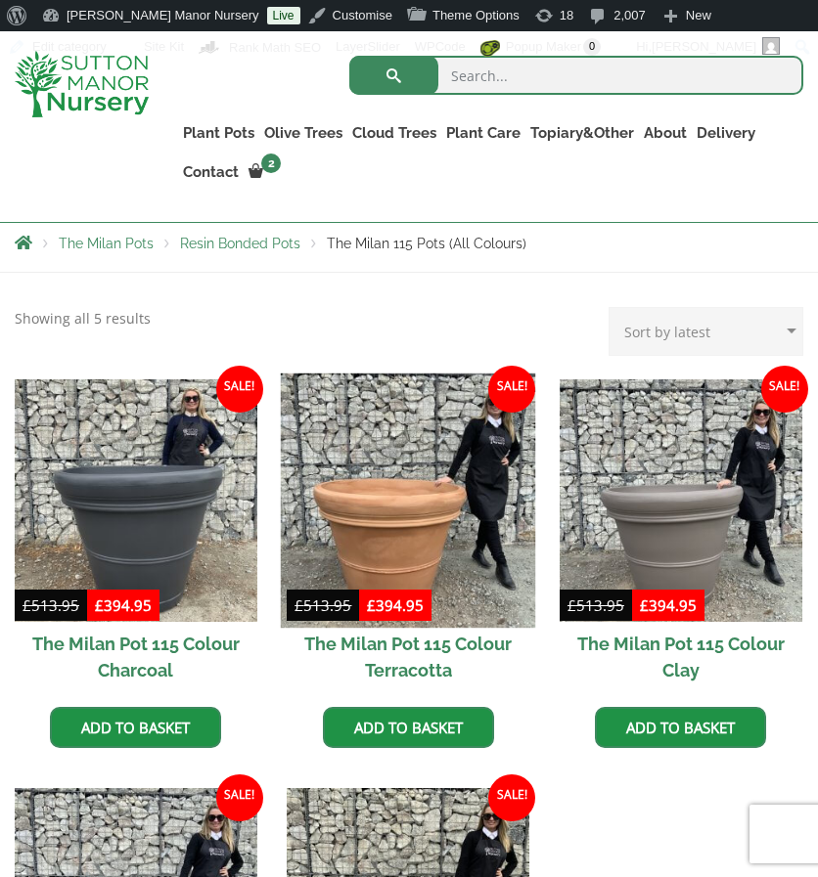
drag, startPoint x: 0, startPoint y: 0, endPoint x: 444, endPoint y: 503, distance: 670.7
click at [444, 503] on img at bounding box center [408, 500] width 254 height 254
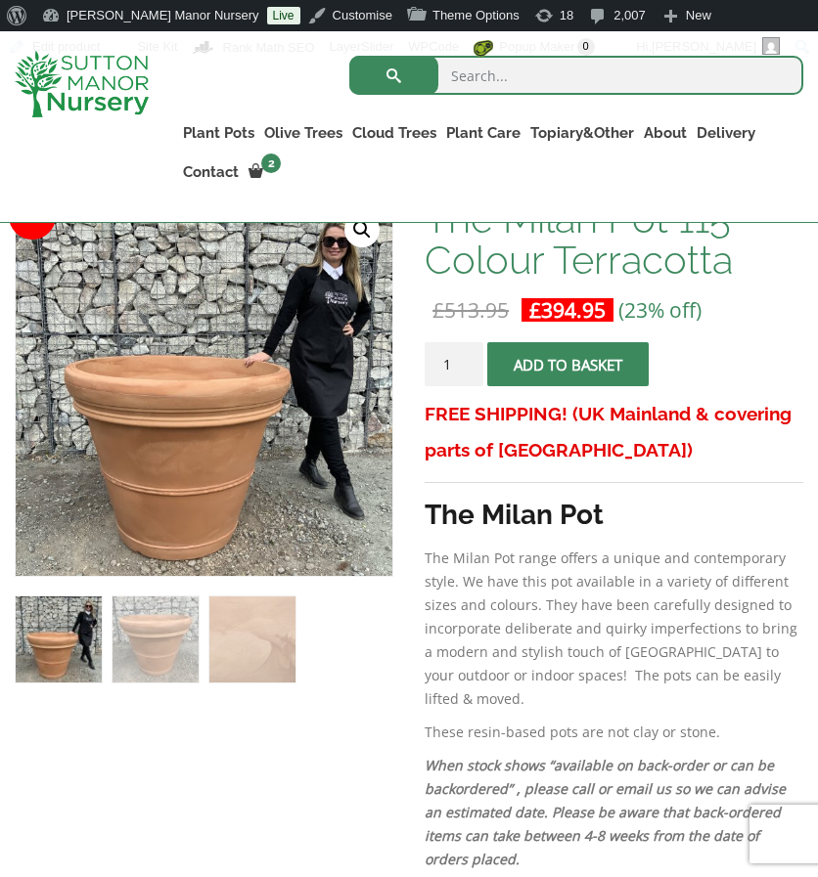
scroll to position [368, 0]
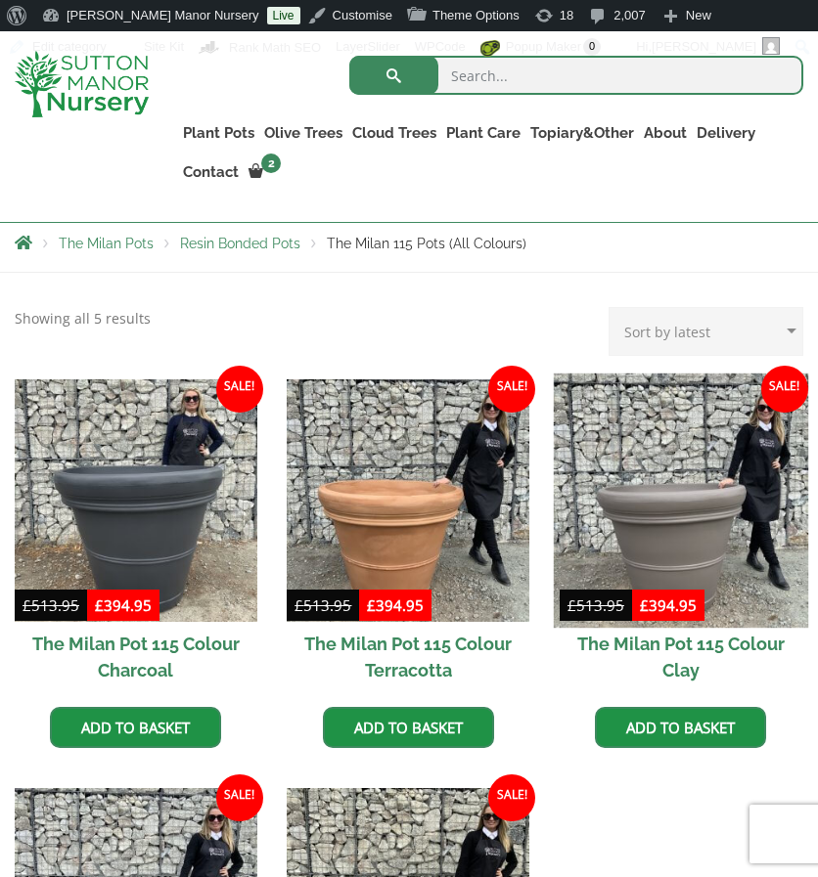
click at [646, 537] on img at bounding box center [681, 500] width 254 height 254
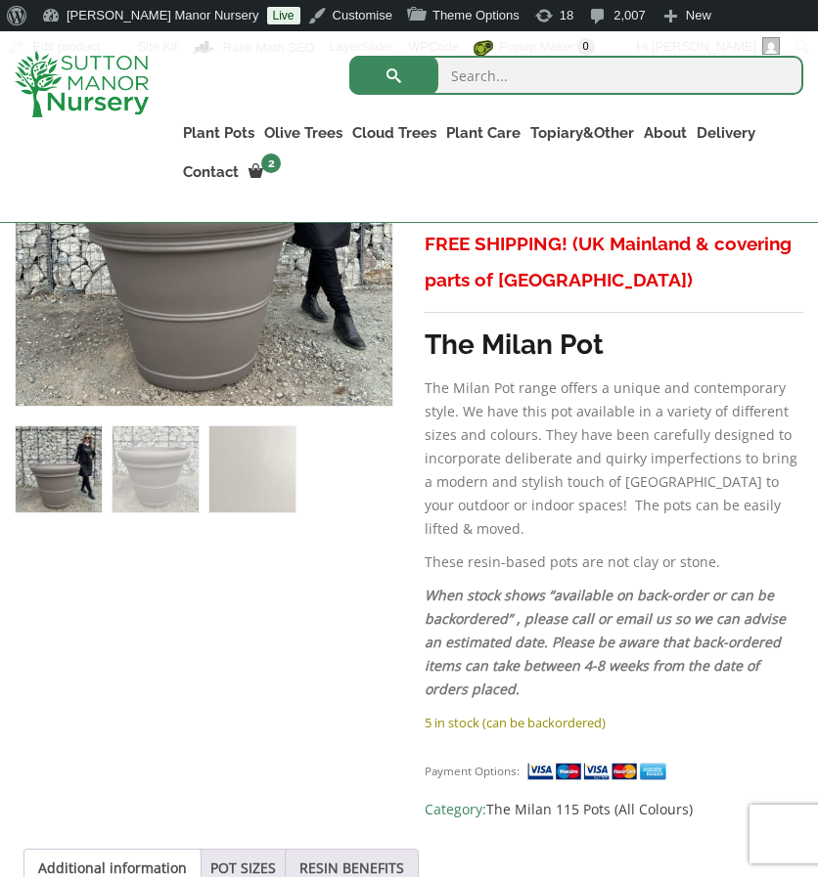
scroll to position [548, 0]
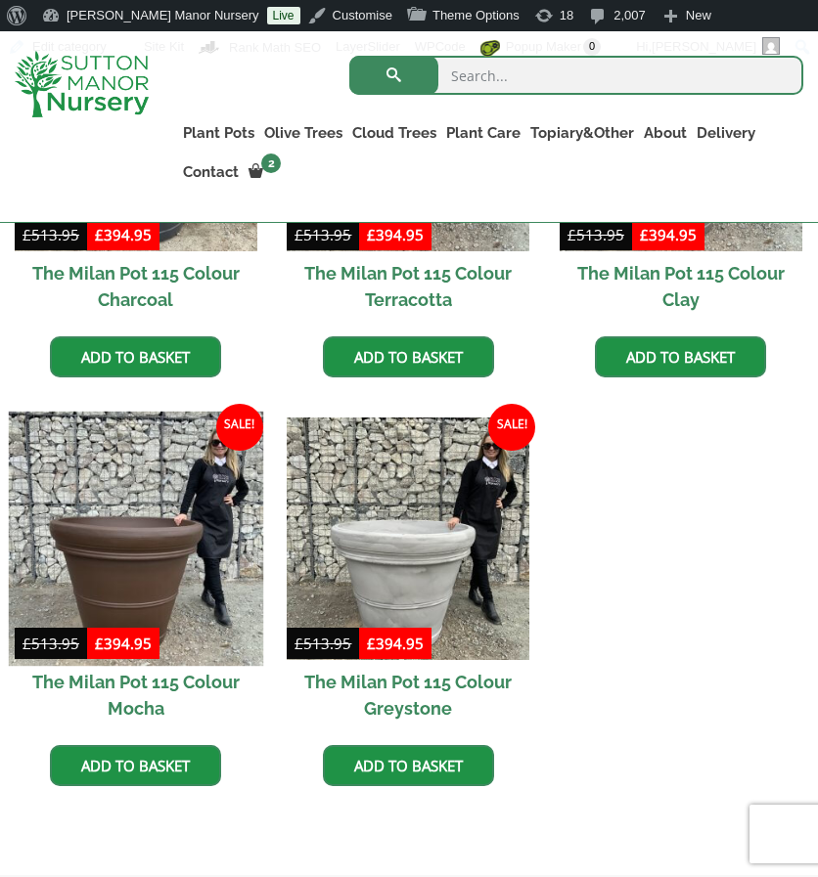
drag, startPoint x: 0, startPoint y: 0, endPoint x: 211, endPoint y: 509, distance: 550.7
click at [211, 509] on img at bounding box center [136, 539] width 254 height 254
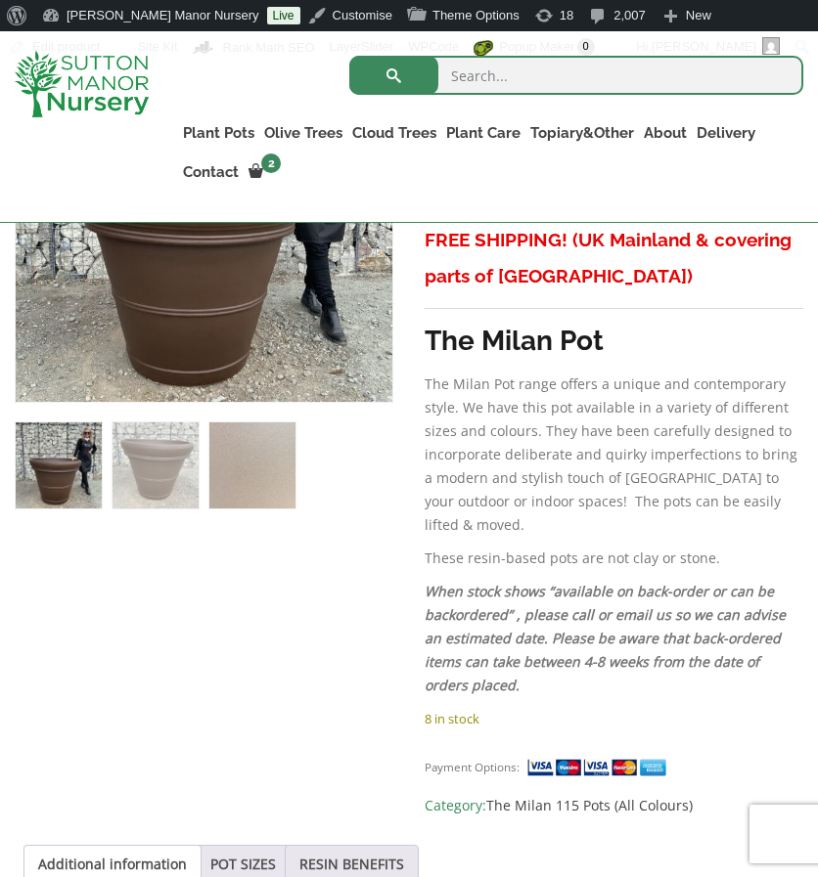
scroll to position [553, 0]
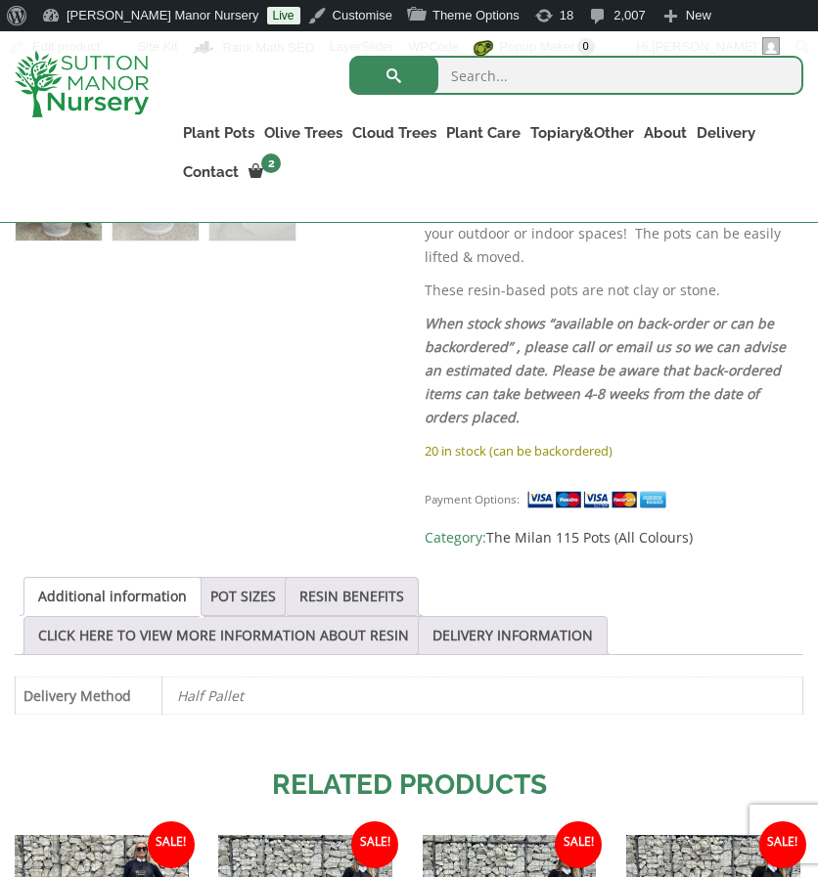
scroll to position [786, 0]
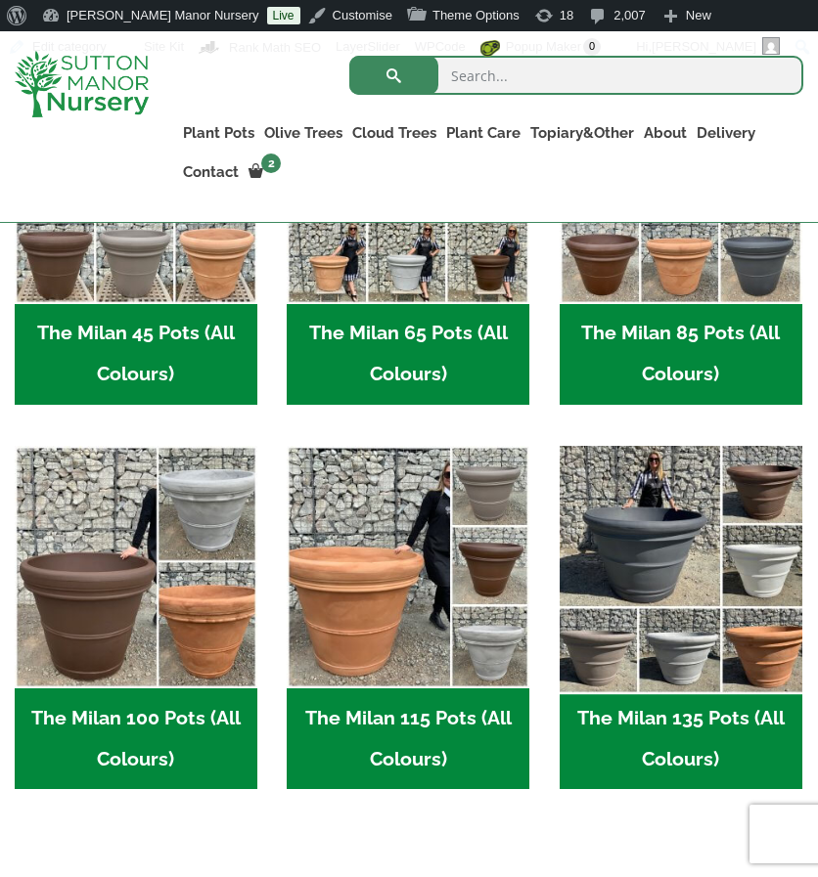
click at [771, 563] on img "Visit product category The Milan 135 Pots (All Colours)" at bounding box center [681, 567] width 254 height 254
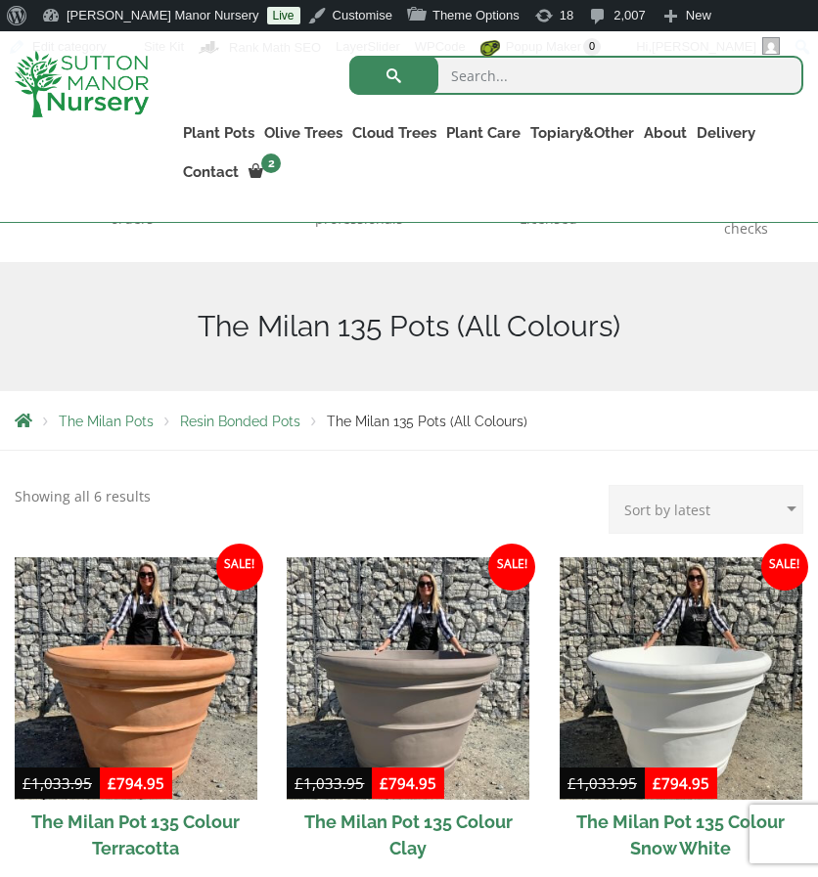
click at [176, 653] on img at bounding box center [136, 678] width 243 height 243
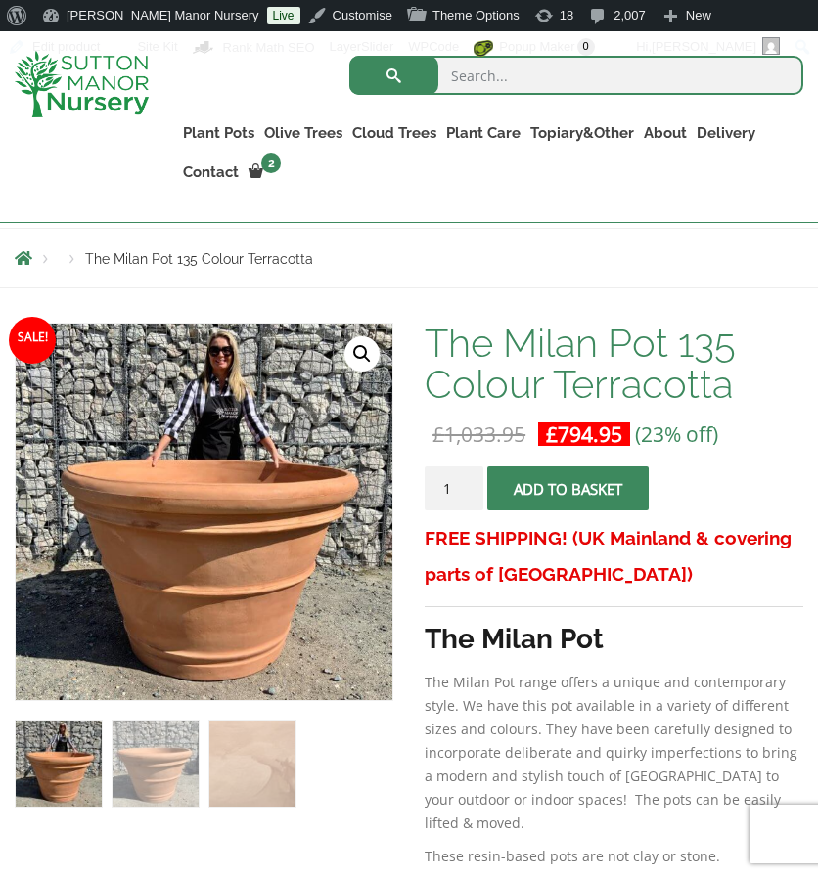
scroll to position [236, 0]
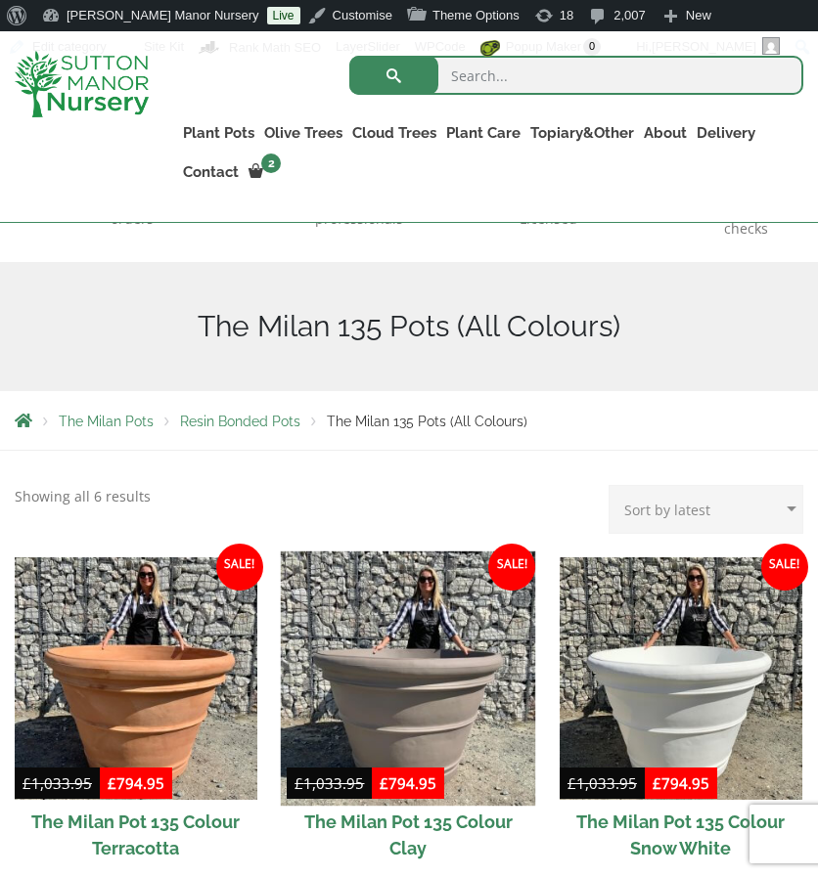
scroll to position [215, 0]
click at [389, 619] on img at bounding box center [408, 678] width 254 height 254
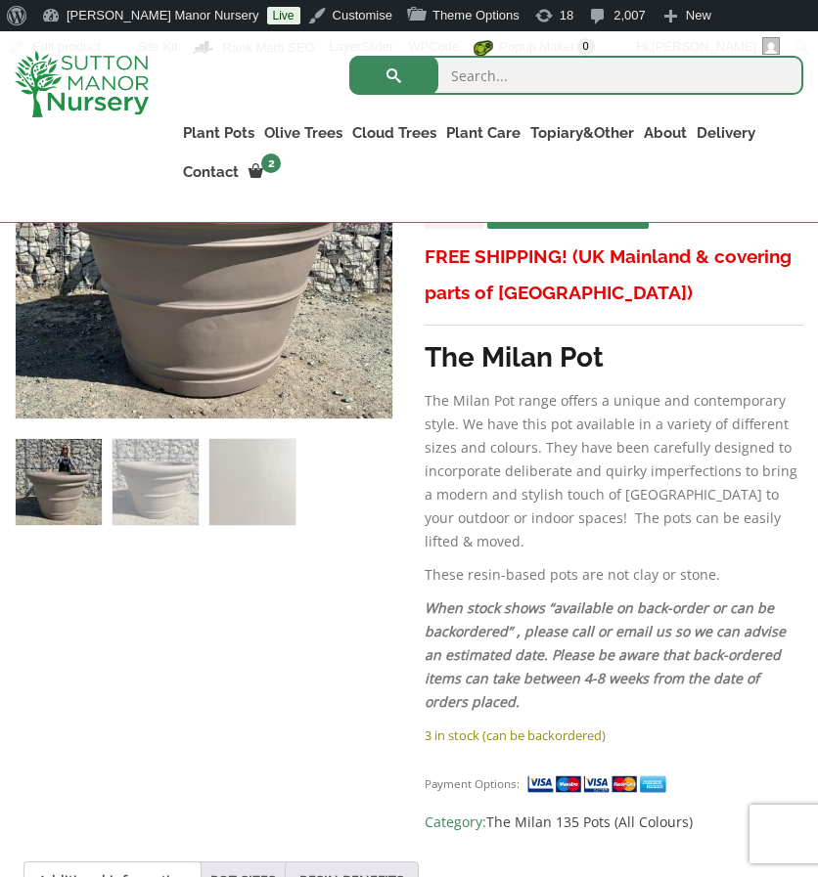
scroll to position [532, 0]
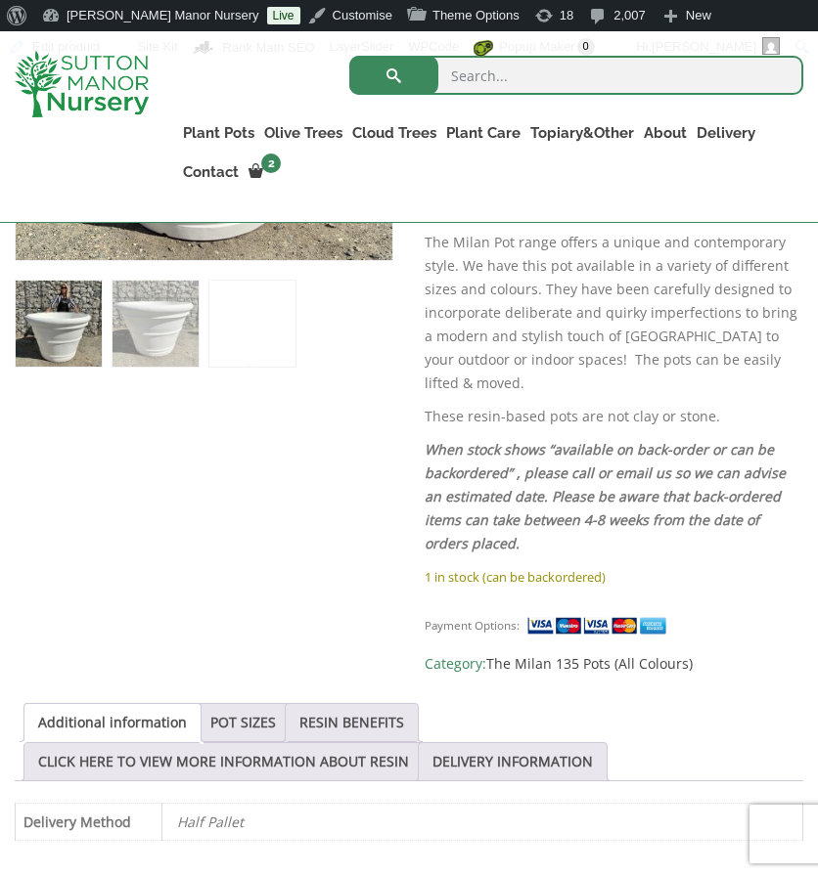
scroll to position [690, 0]
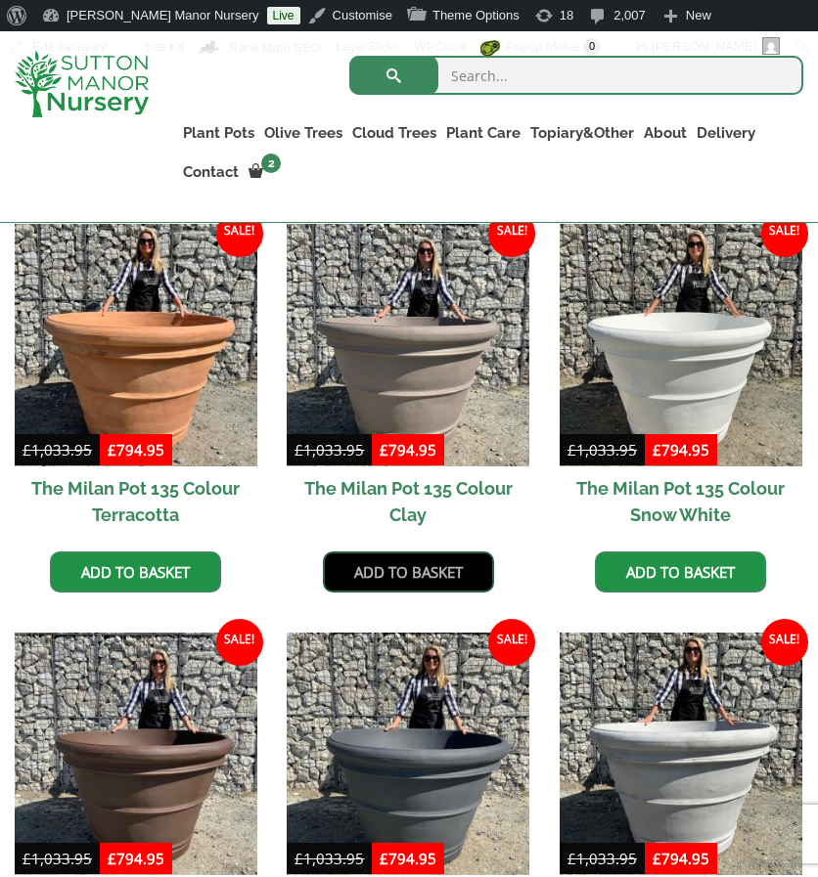
scroll to position [550, 0]
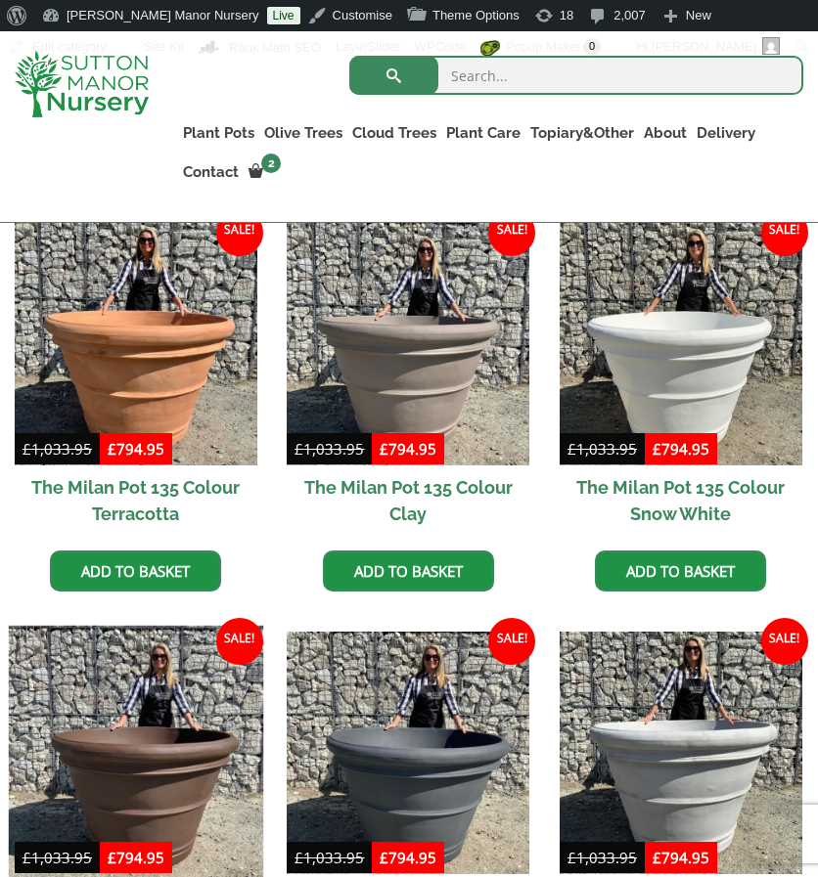
click at [69, 756] on img at bounding box center [136, 753] width 254 height 254
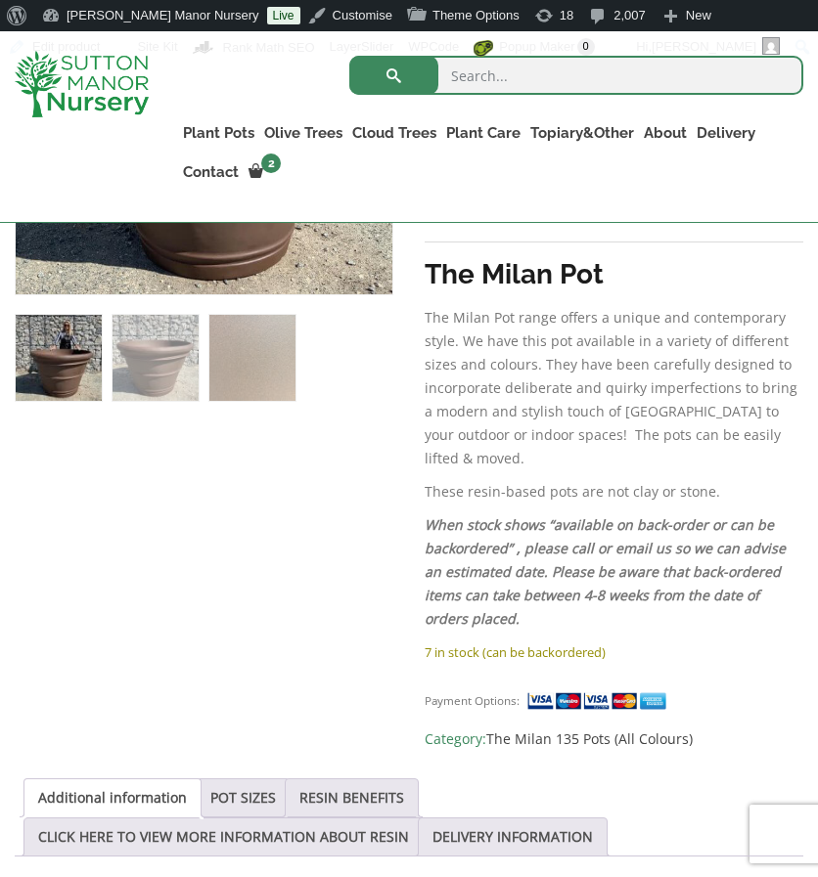
scroll to position [656, 0]
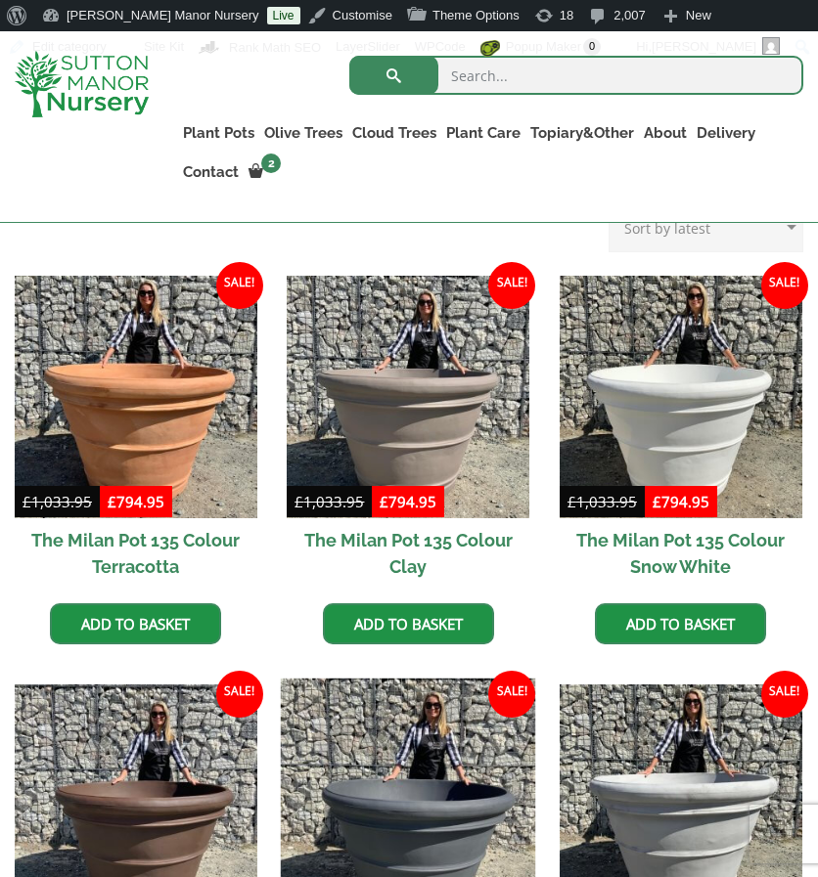
click at [379, 701] on img at bounding box center [408, 806] width 254 height 254
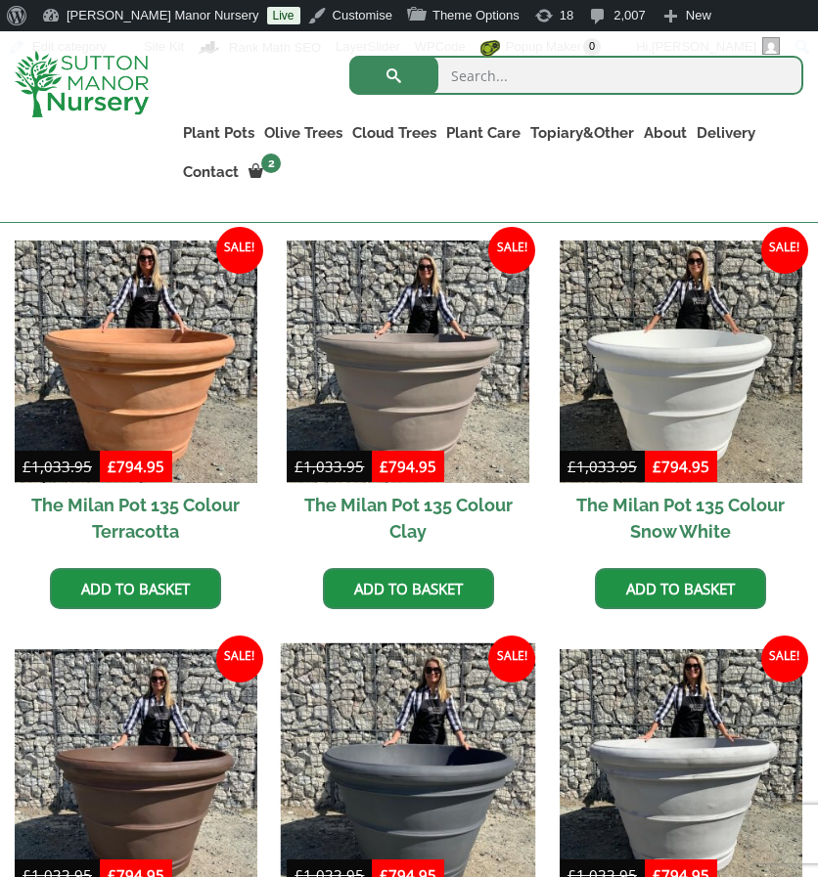
scroll to position [550, 0]
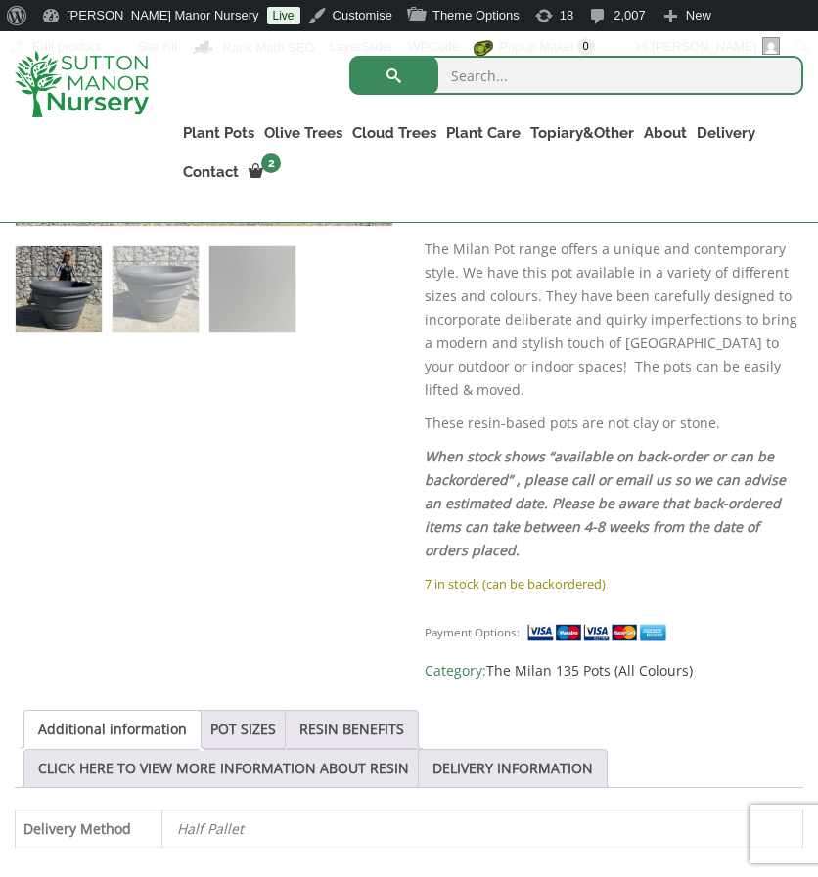
scroll to position [725, 0]
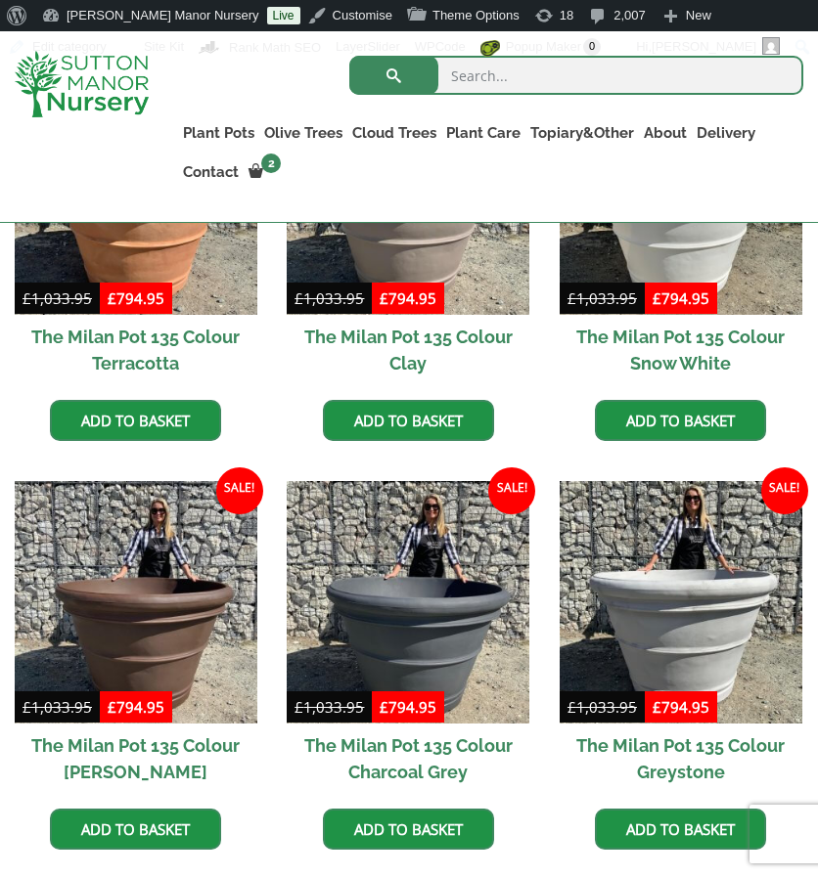
scroll to position [701, 0]
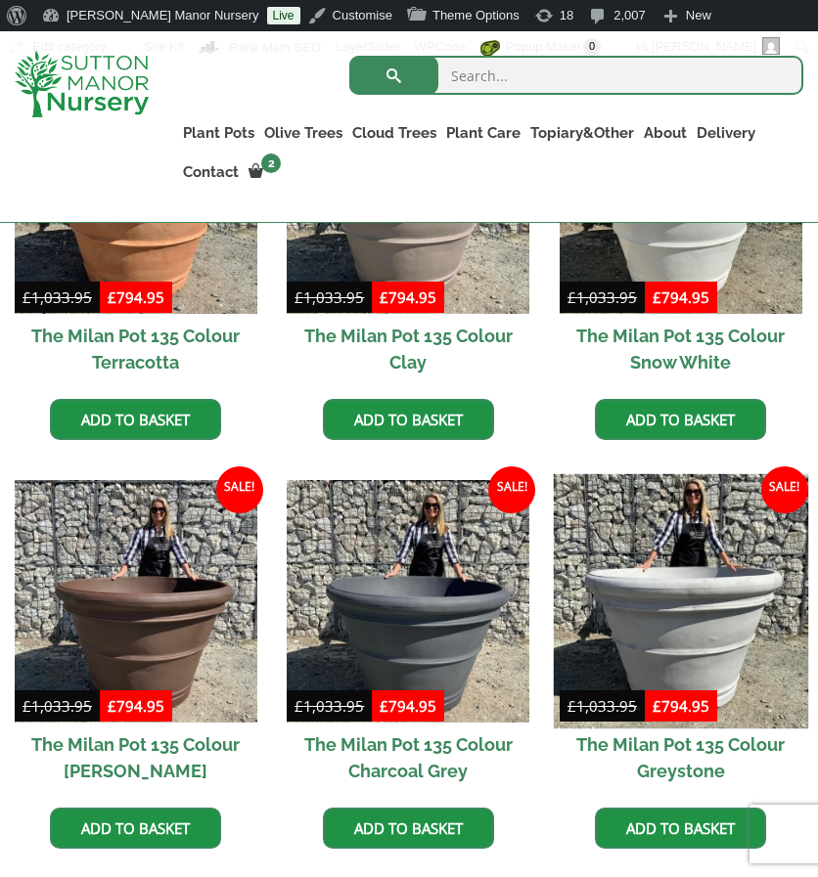
click at [630, 611] on img at bounding box center [681, 601] width 254 height 254
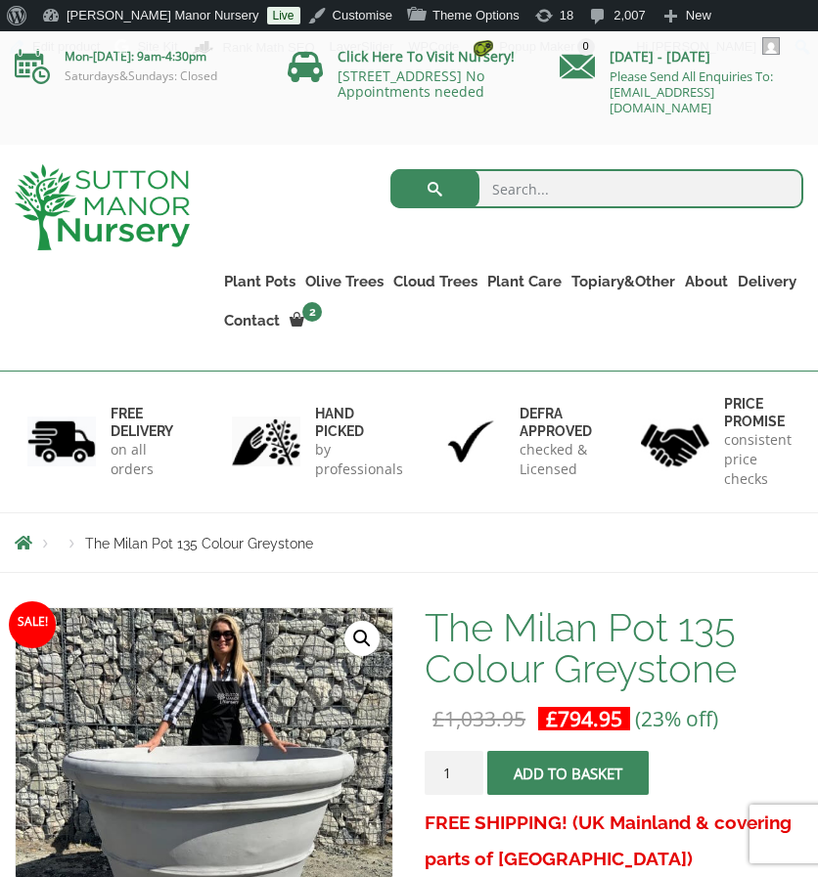
click at [467, 564] on div "Products The Milan Pot 135 Colour Greystone" at bounding box center [409, 542] width 818 height 59
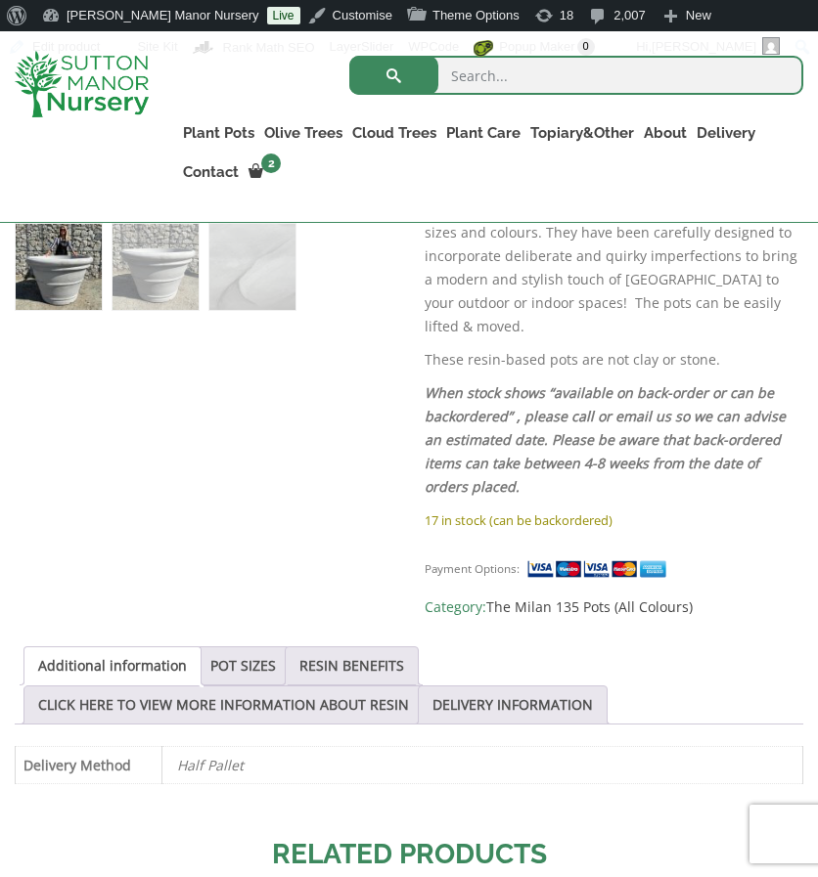
scroll to position [747, 0]
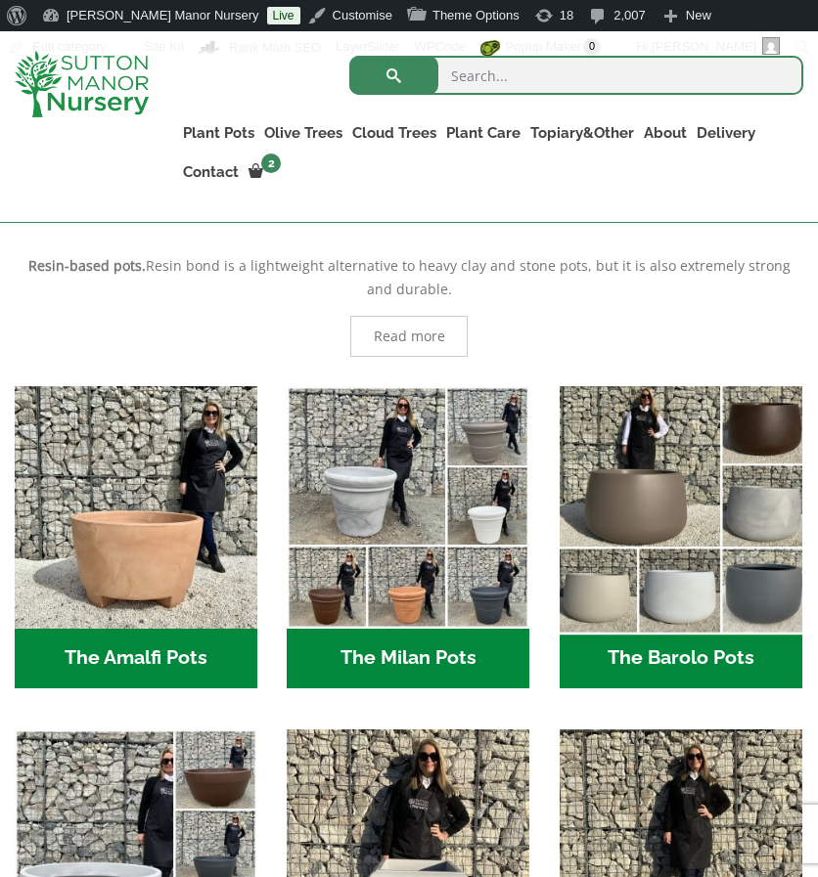
drag, startPoint x: 0, startPoint y: 0, endPoint x: 681, endPoint y: 484, distance: 835.3
click at [681, 484] on img "Visit product category The Barolo Pots" at bounding box center [681, 506] width 254 height 254
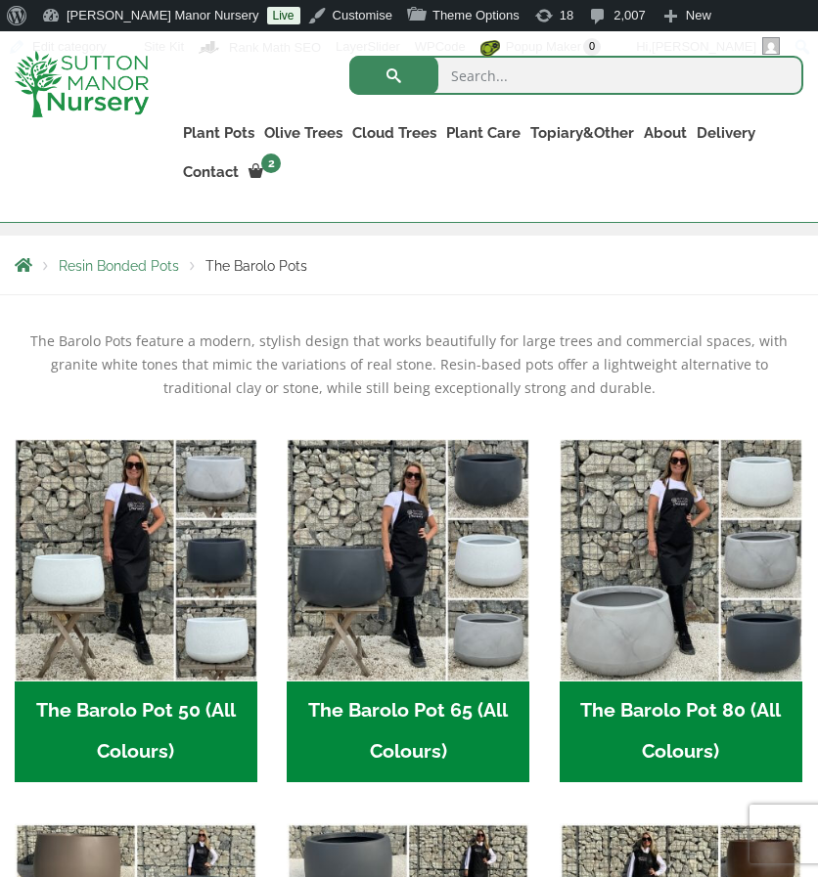
scroll to position [372, 0]
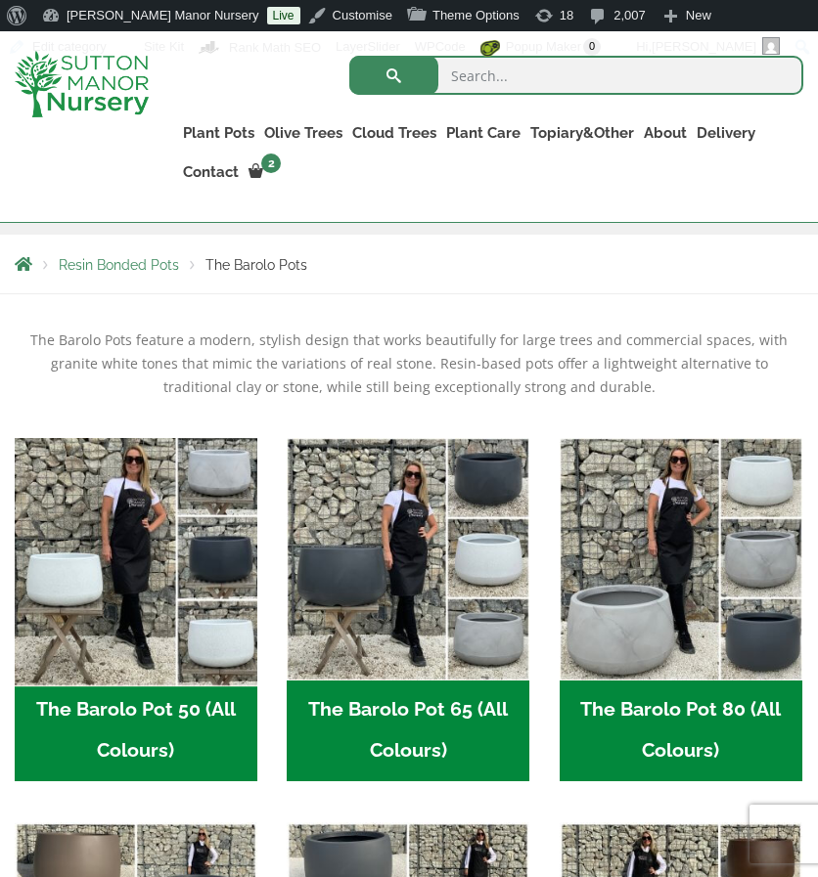
click at [137, 587] on img "Visit product category The Barolo Pot 50 (All Colours)" at bounding box center [136, 558] width 254 height 254
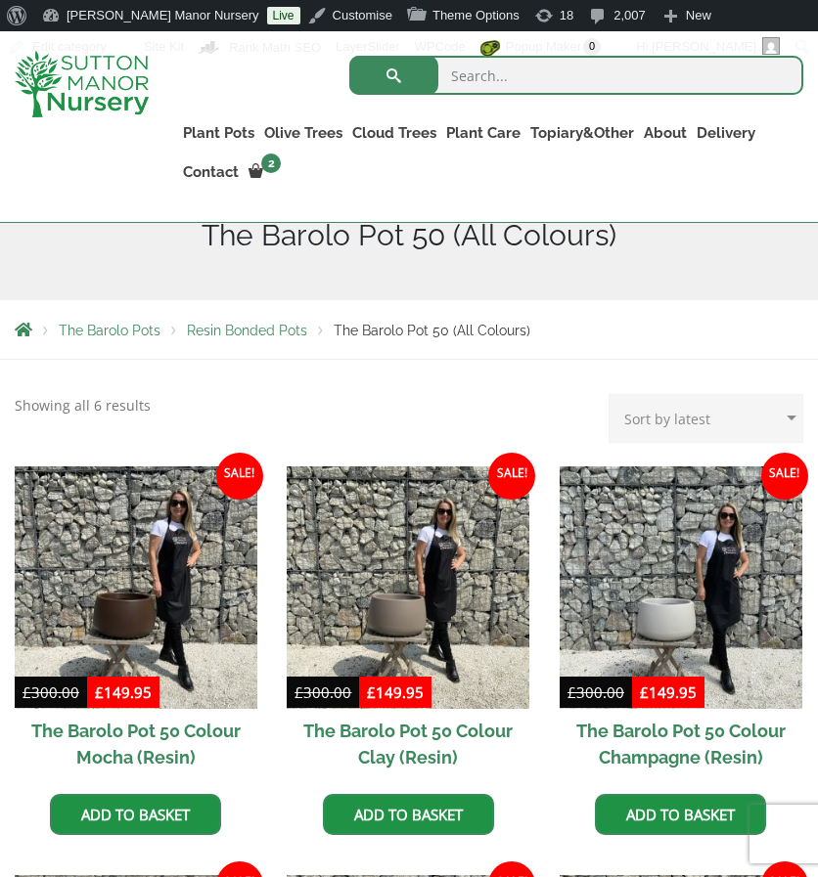
scroll to position [309, 0]
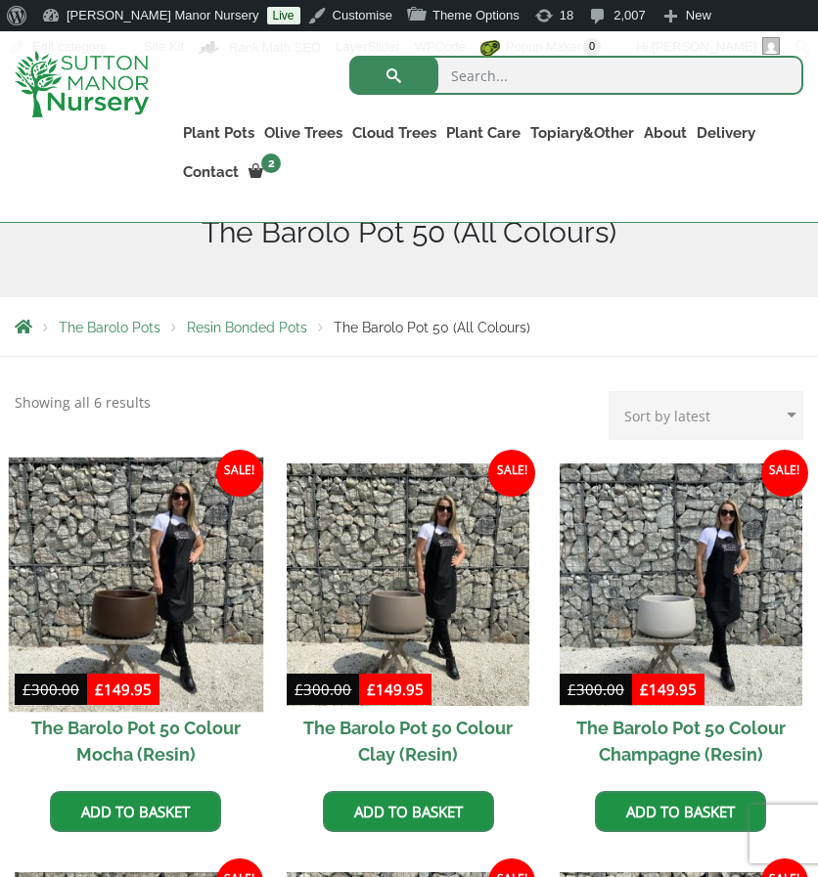
click at [100, 574] on img at bounding box center [136, 584] width 254 height 254
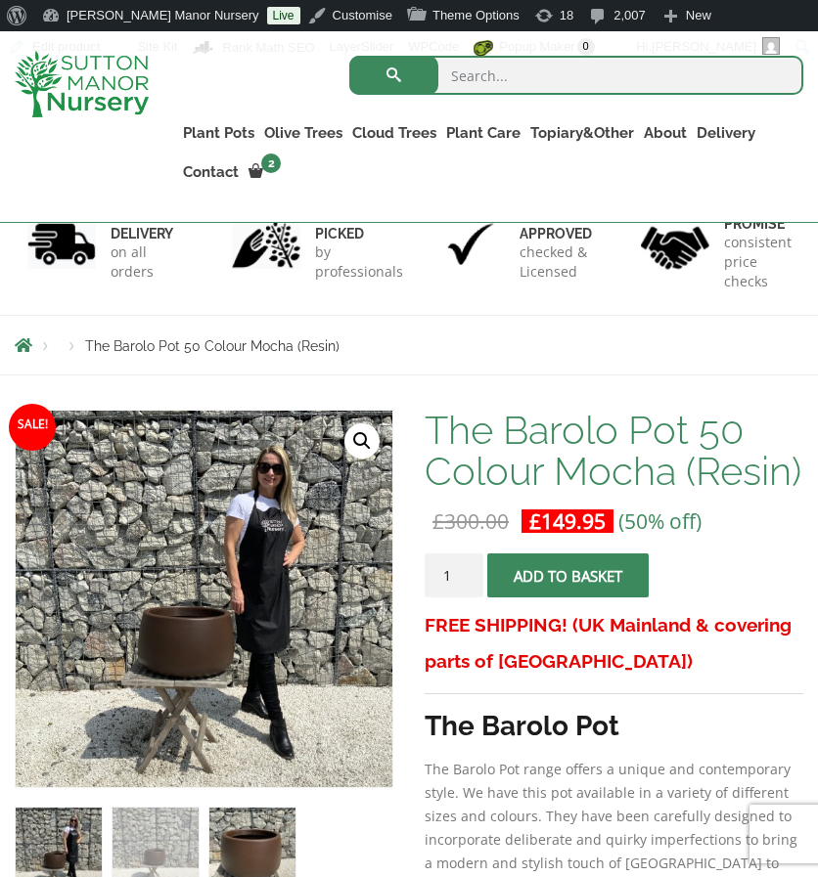
scroll to position [114, 0]
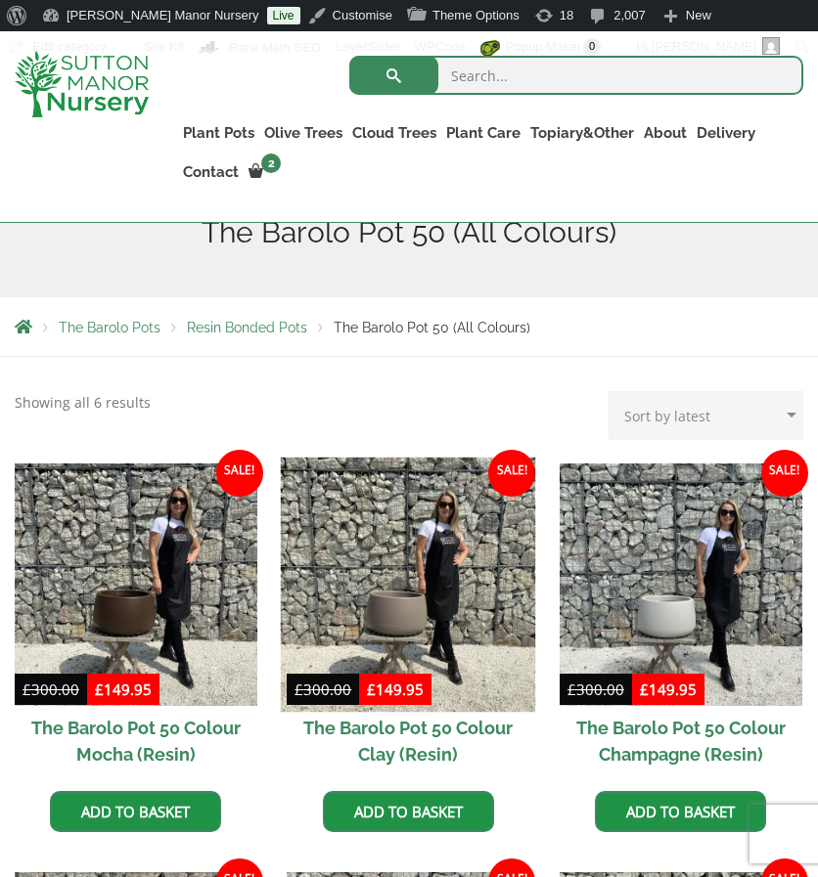
click at [372, 583] on img at bounding box center [408, 584] width 254 height 254
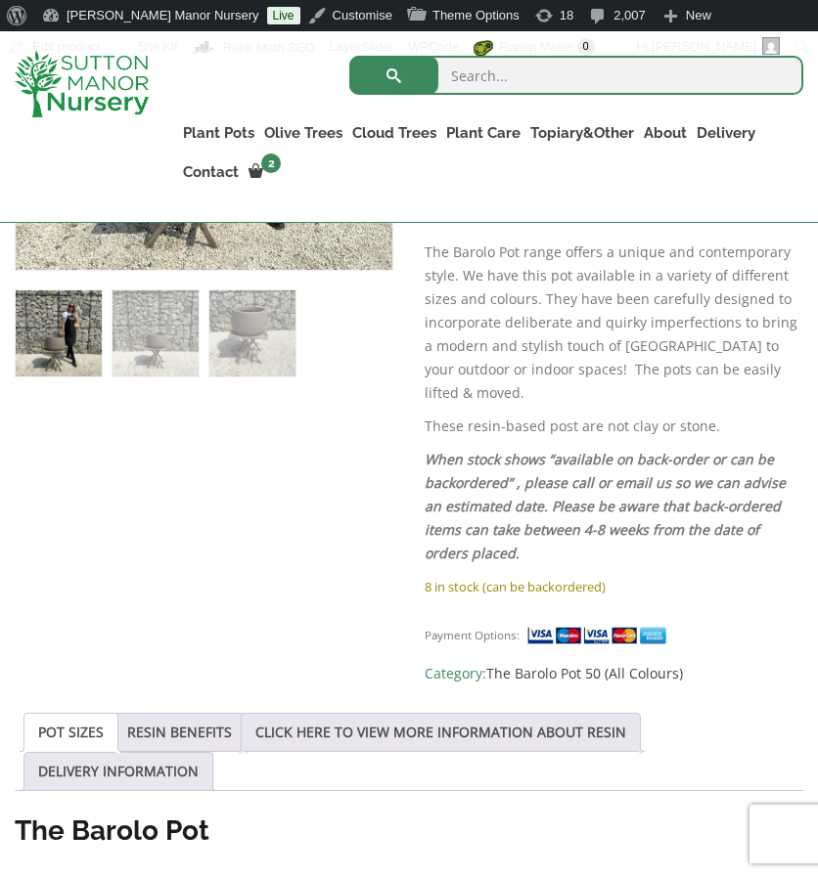
scroll to position [681, 0]
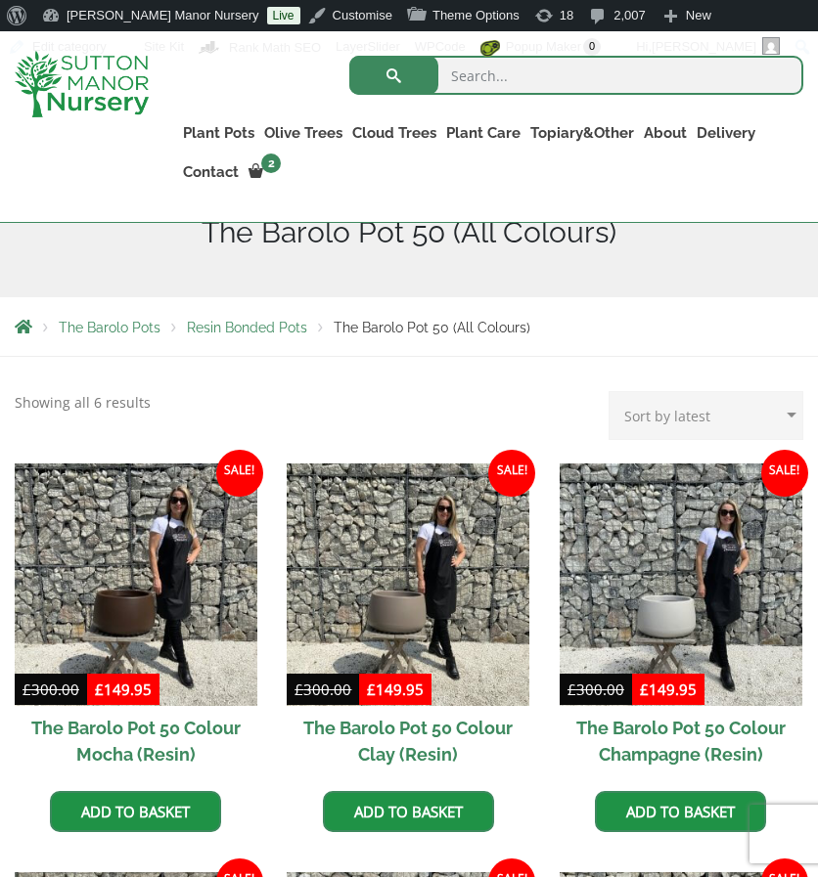
scroll to position [344, 0]
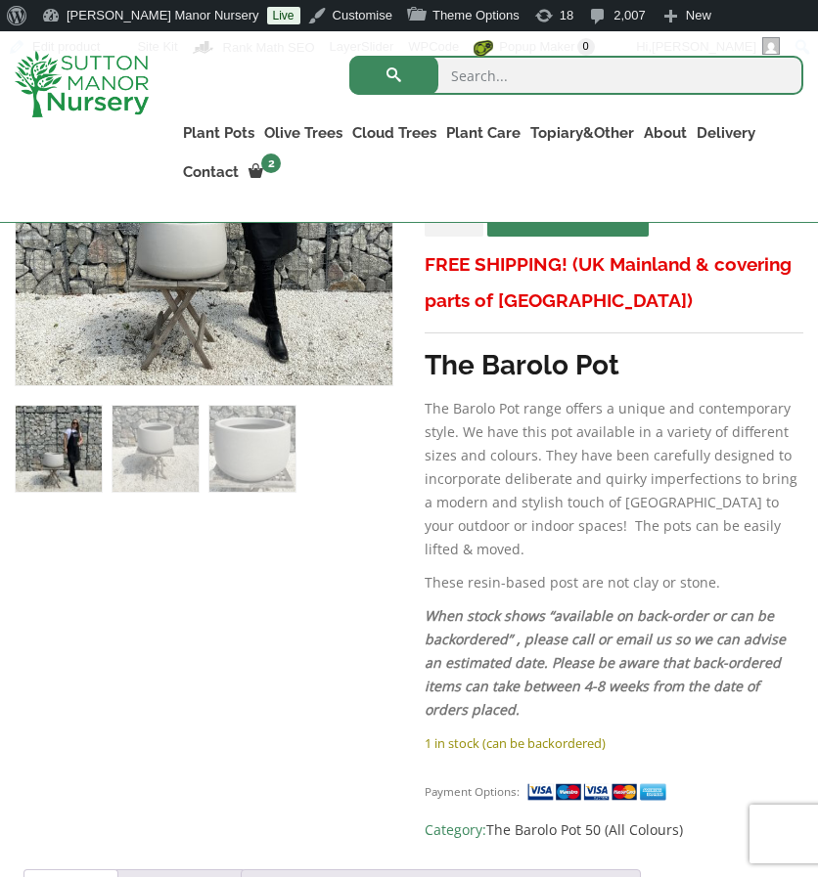
scroll to position [567, 0]
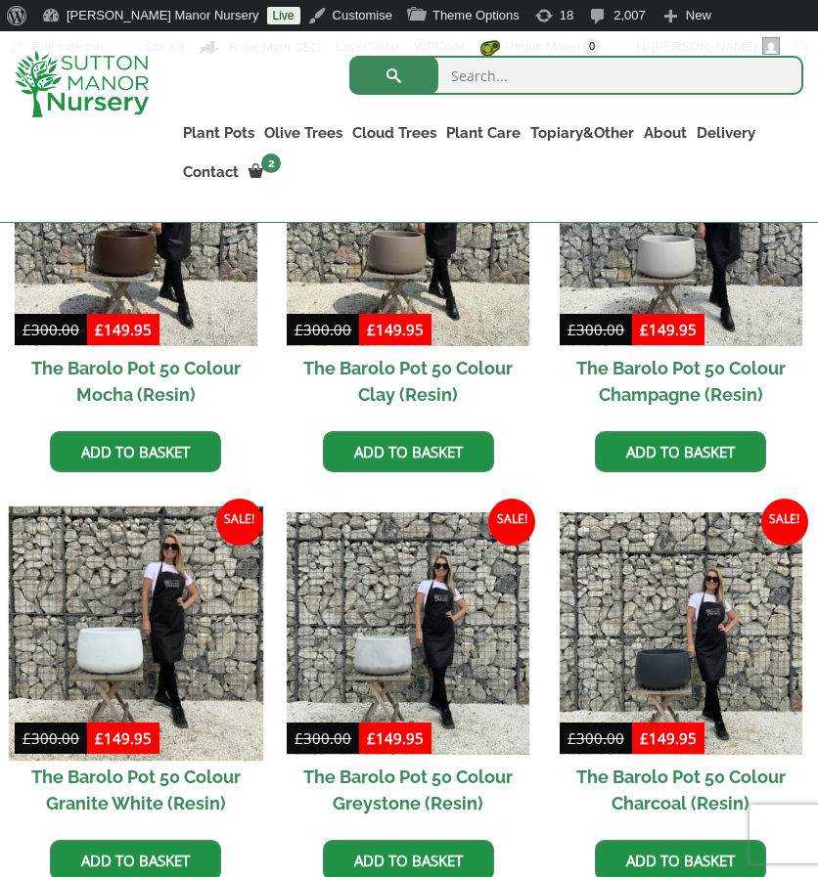
click at [153, 610] on img at bounding box center [136, 634] width 254 height 254
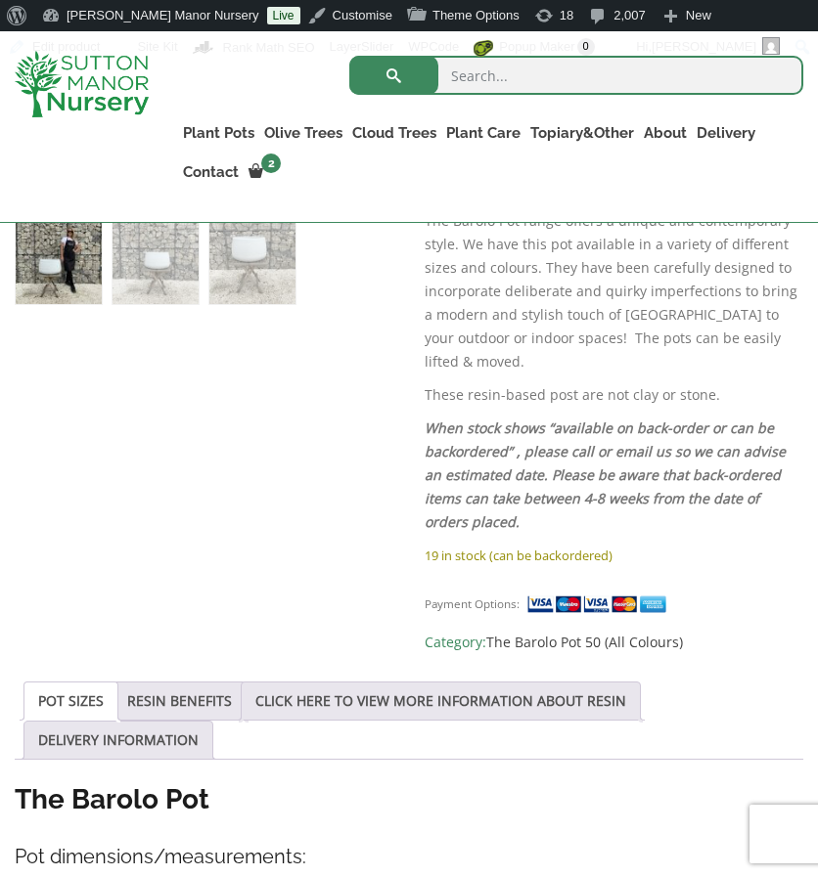
scroll to position [762, 0]
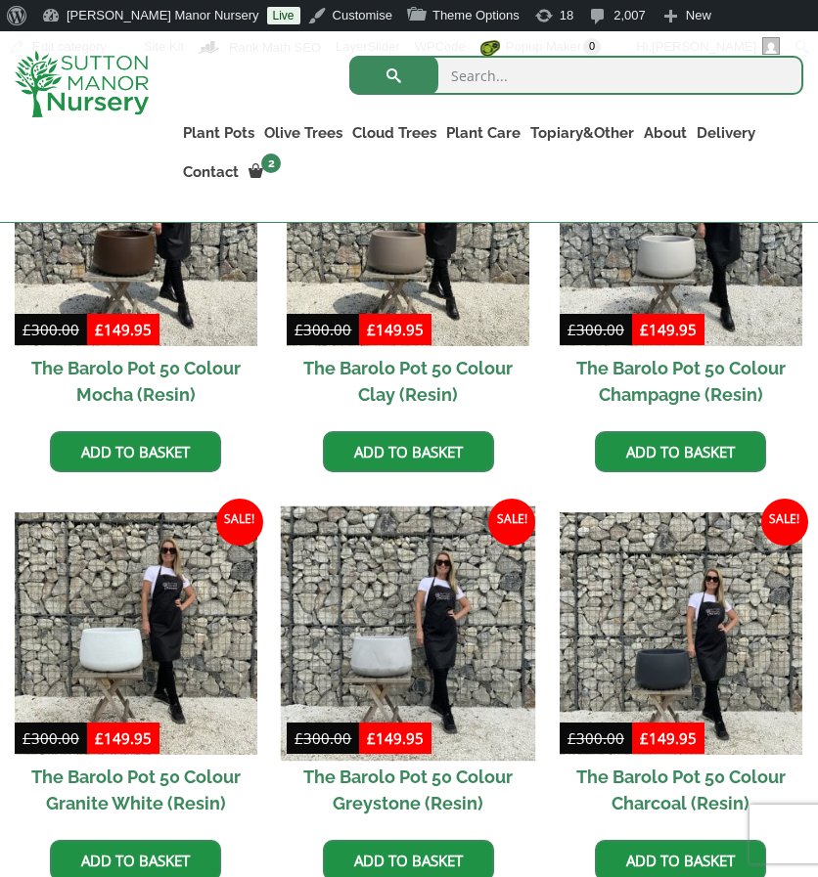
click at [393, 590] on img at bounding box center [408, 634] width 254 height 254
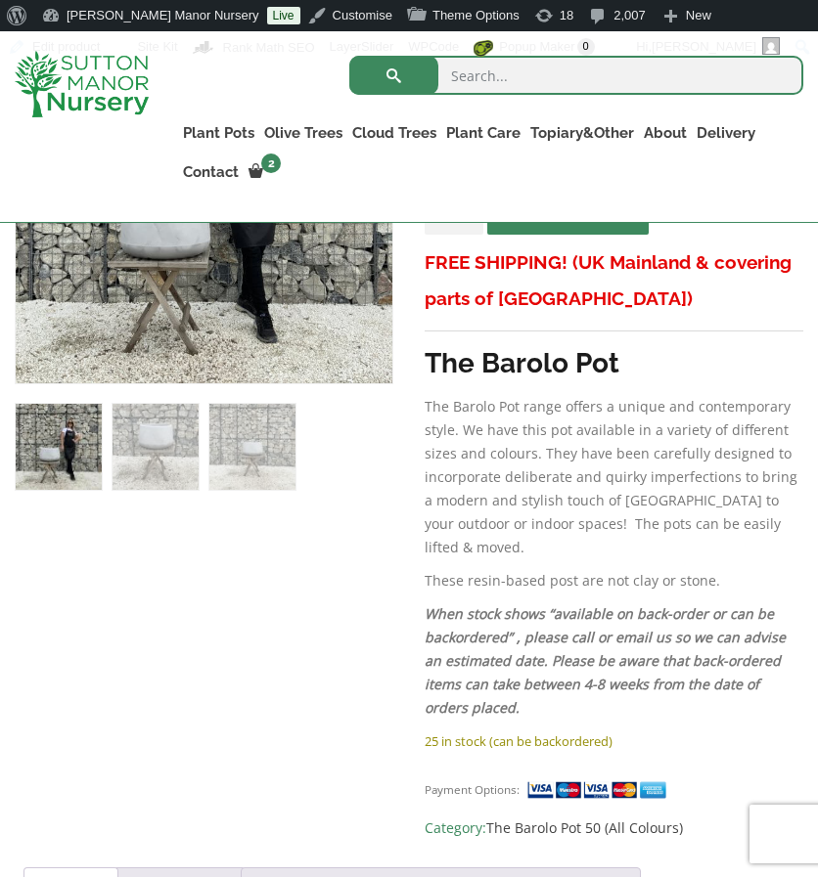
scroll to position [567, 0]
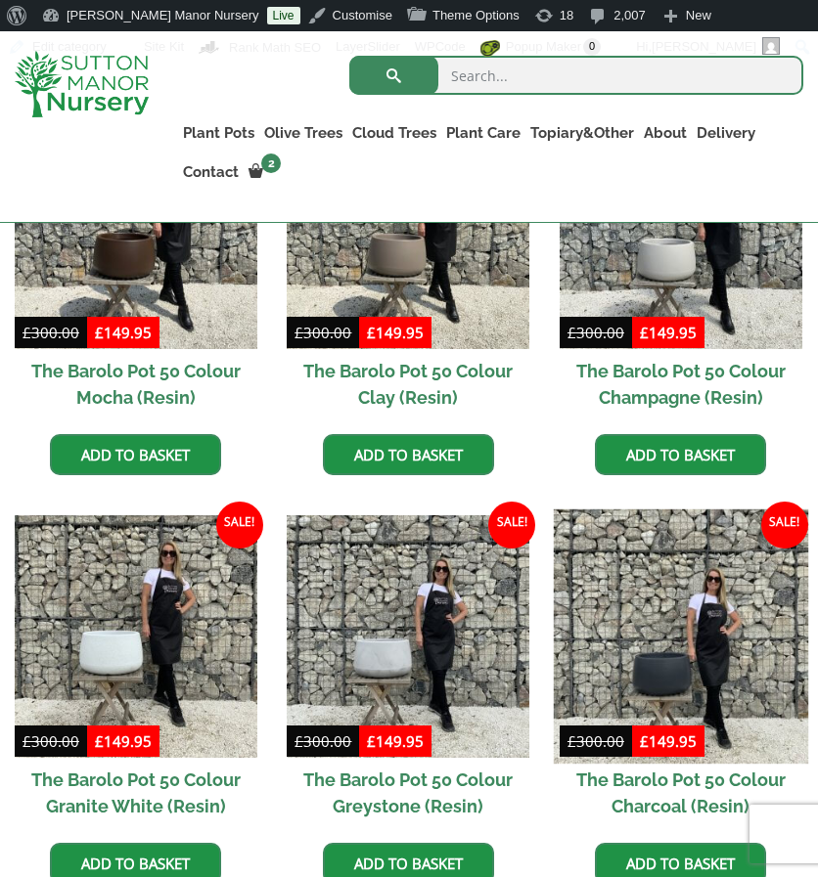
click at [640, 645] on img at bounding box center [681, 637] width 254 height 254
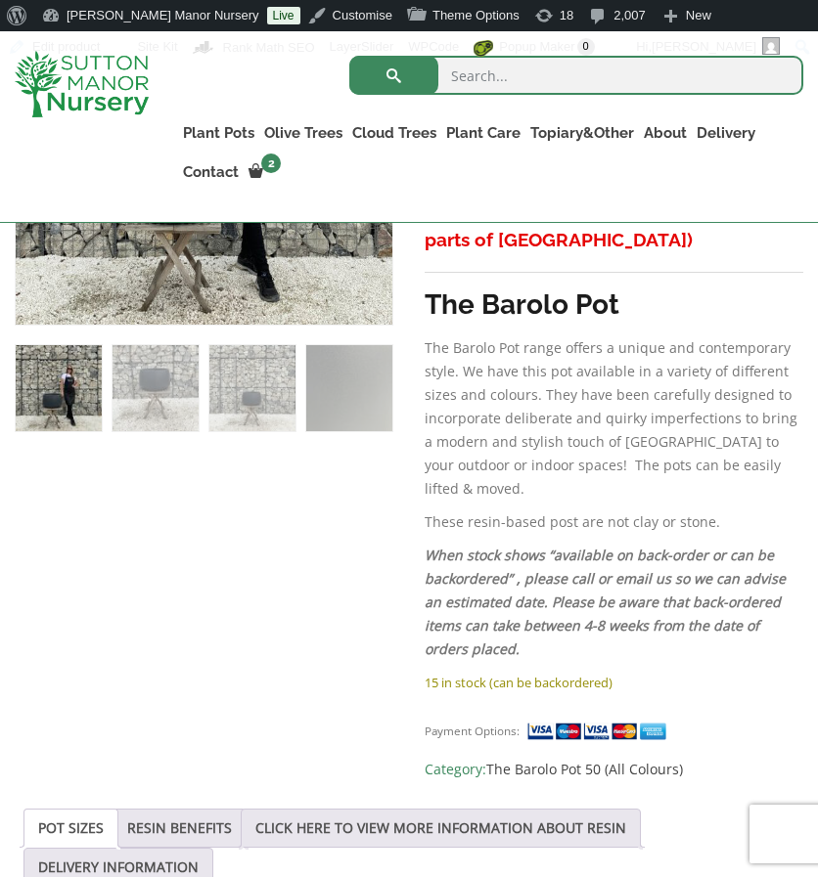
scroll to position [626, 0]
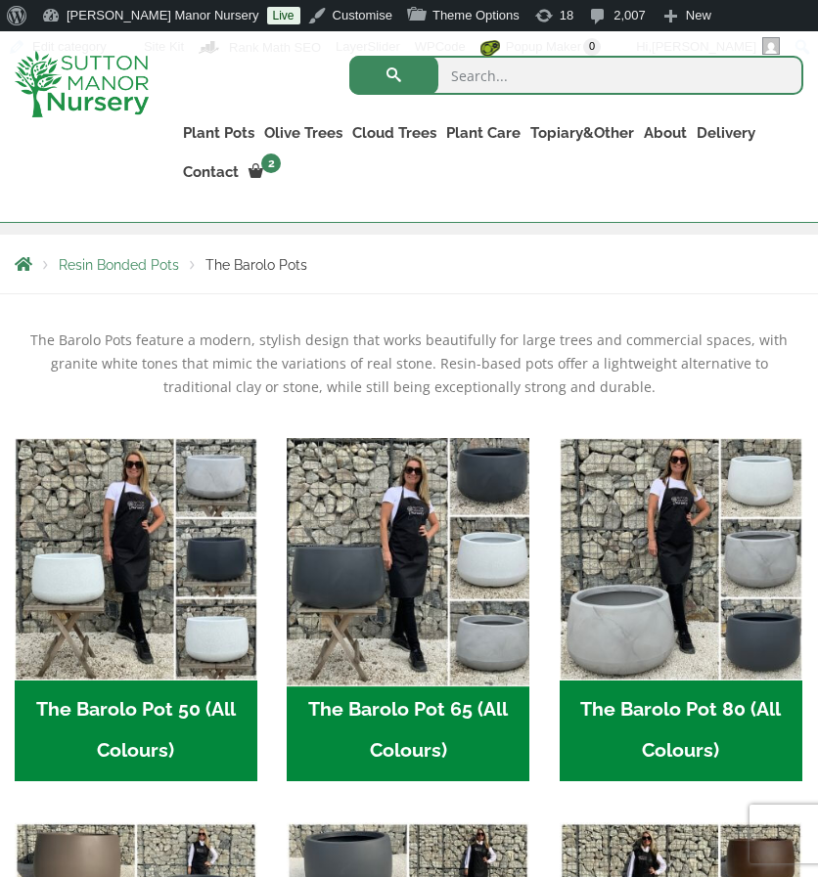
drag, startPoint x: 0, startPoint y: 0, endPoint x: 432, endPoint y: 550, distance: 699.3
click at [432, 550] on img "Visit product category The Barolo Pot 65 (All Colours)" at bounding box center [408, 558] width 254 height 254
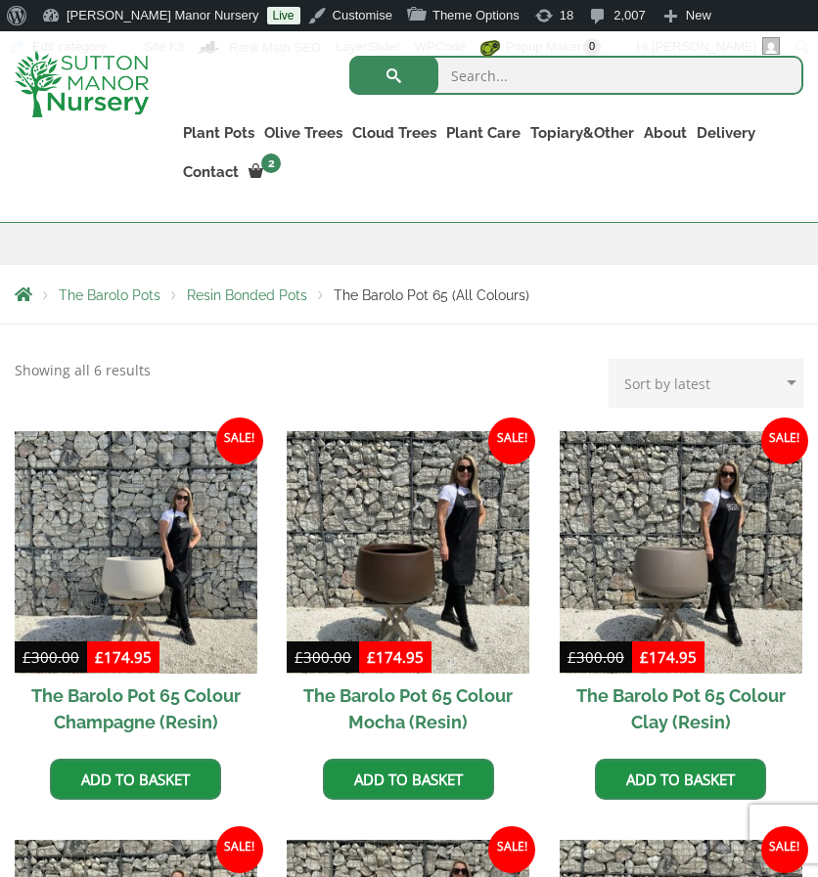
scroll to position [342, 0]
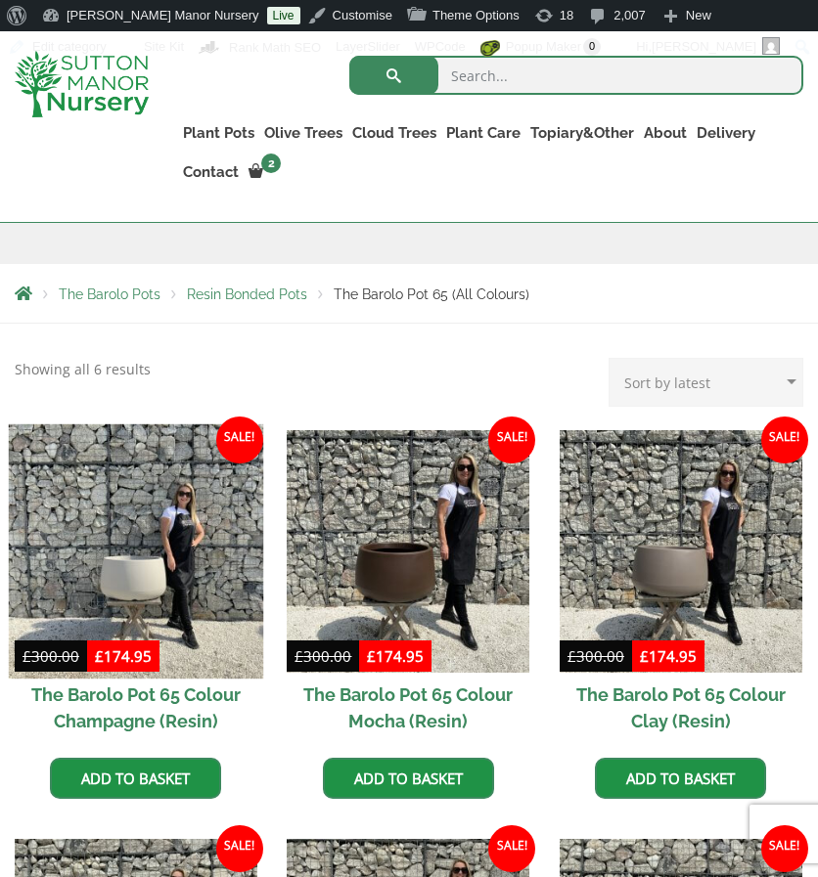
click at [124, 539] on img at bounding box center [136, 550] width 254 height 254
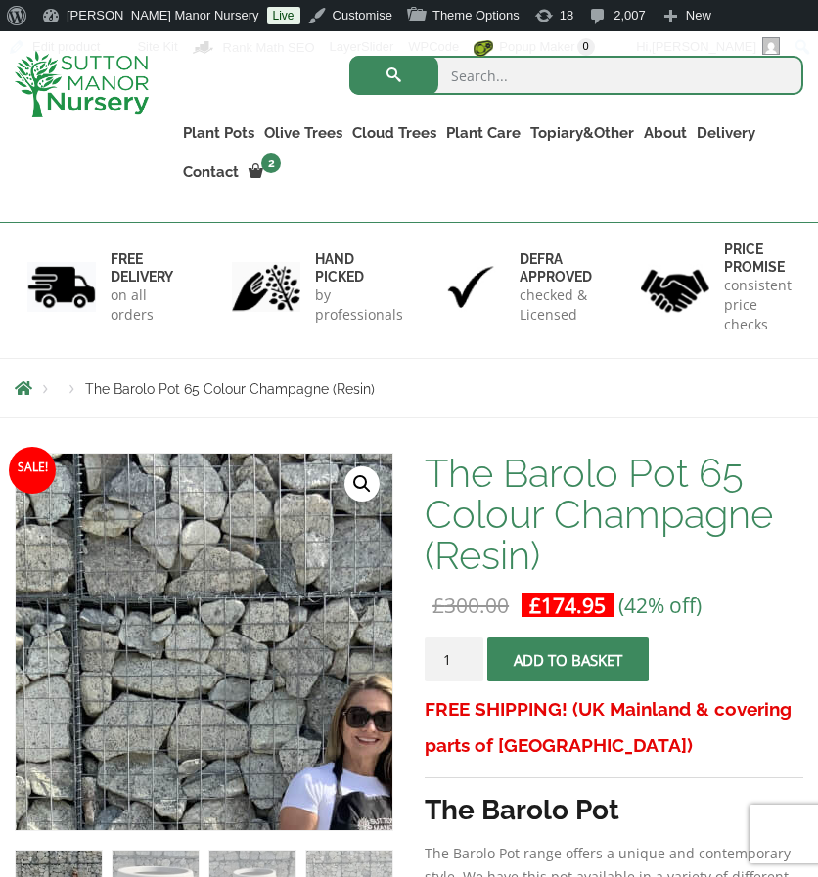
scroll to position [147, 0]
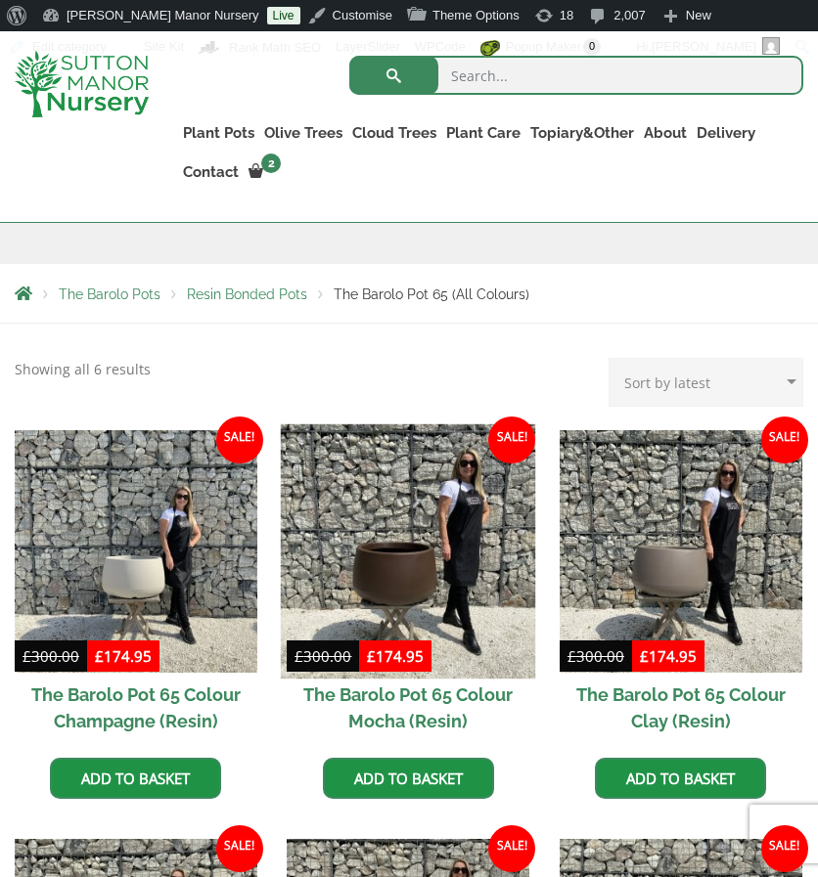
click at [422, 521] on img at bounding box center [408, 550] width 254 height 254
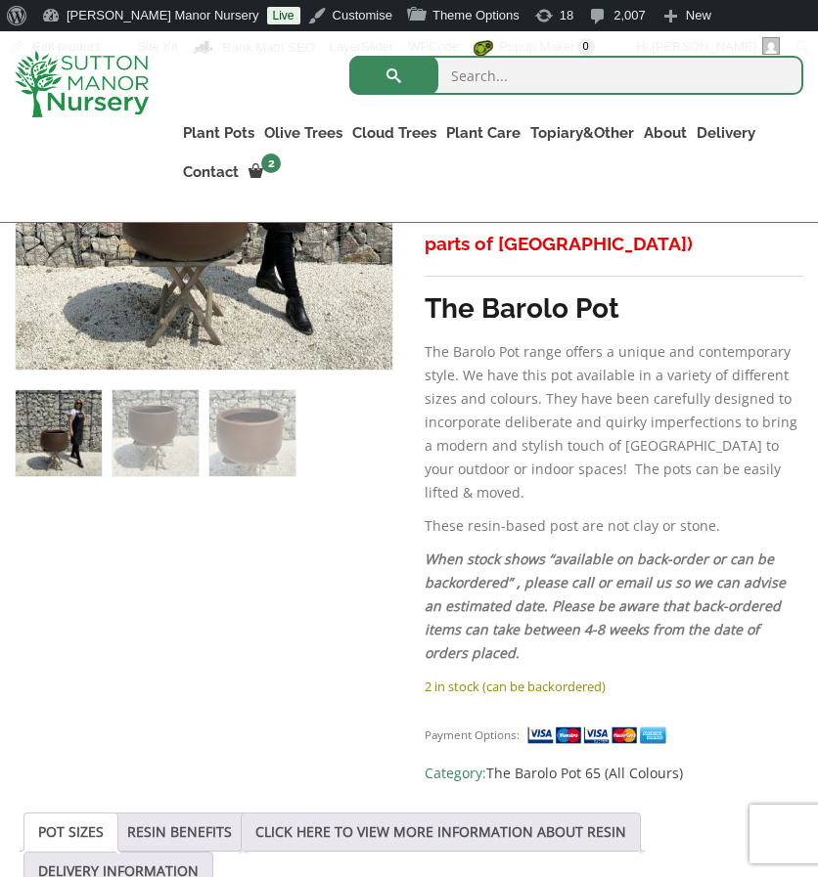
scroll to position [581, 0]
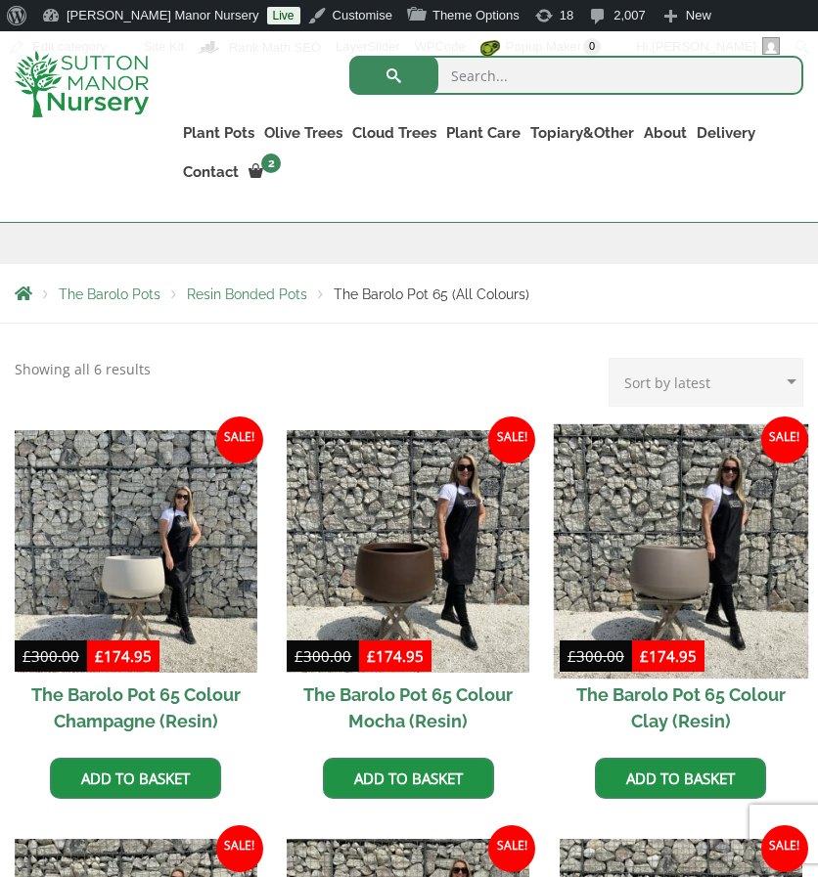
drag, startPoint x: 0, startPoint y: 0, endPoint x: 602, endPoint y: 554, distance: 818.2
click at [602, 554] on img at bounding box center [681, 550] width 254 height 254
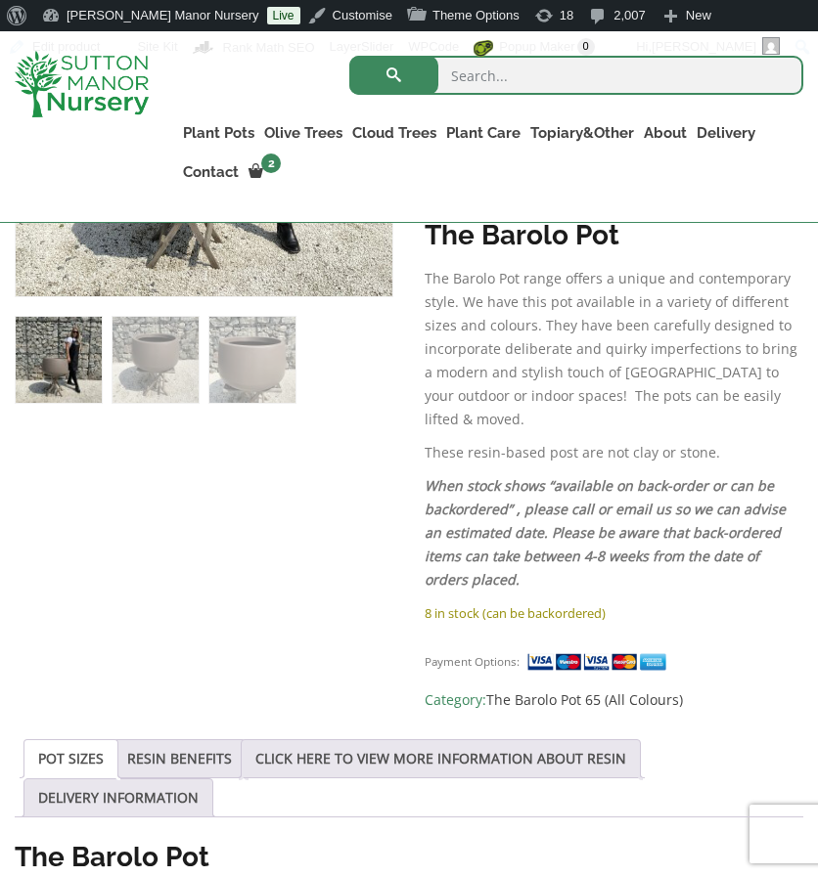
scroll to position [654, 0]
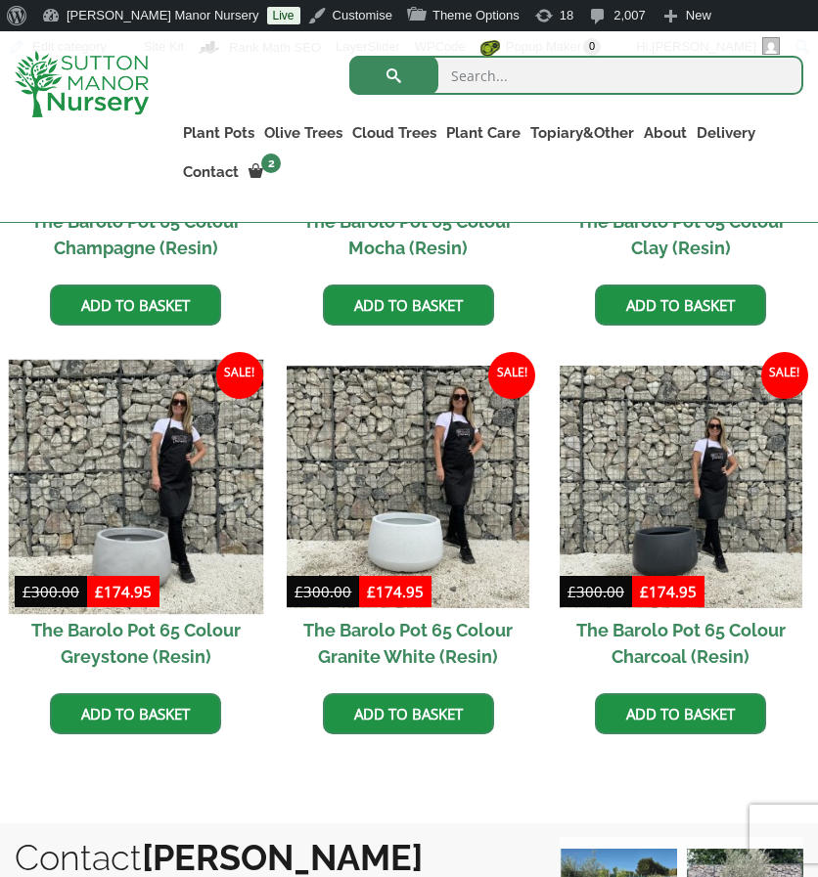
click at [219, 539] on img at bounding box center [136, 487] width 254 height 254
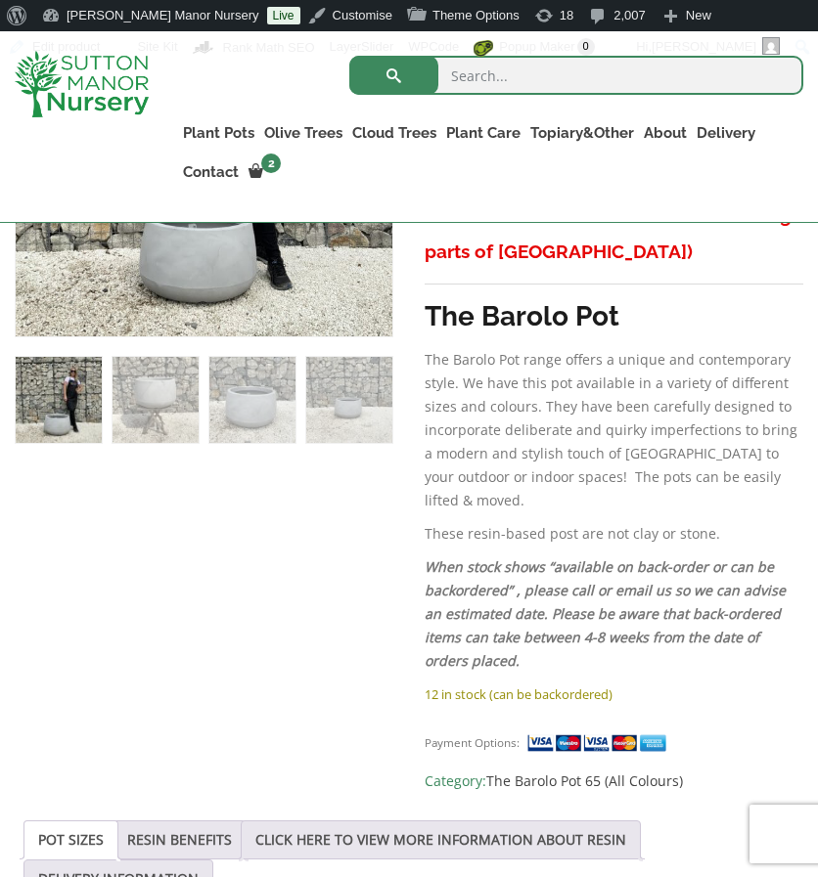
scroll to position [614, 0]
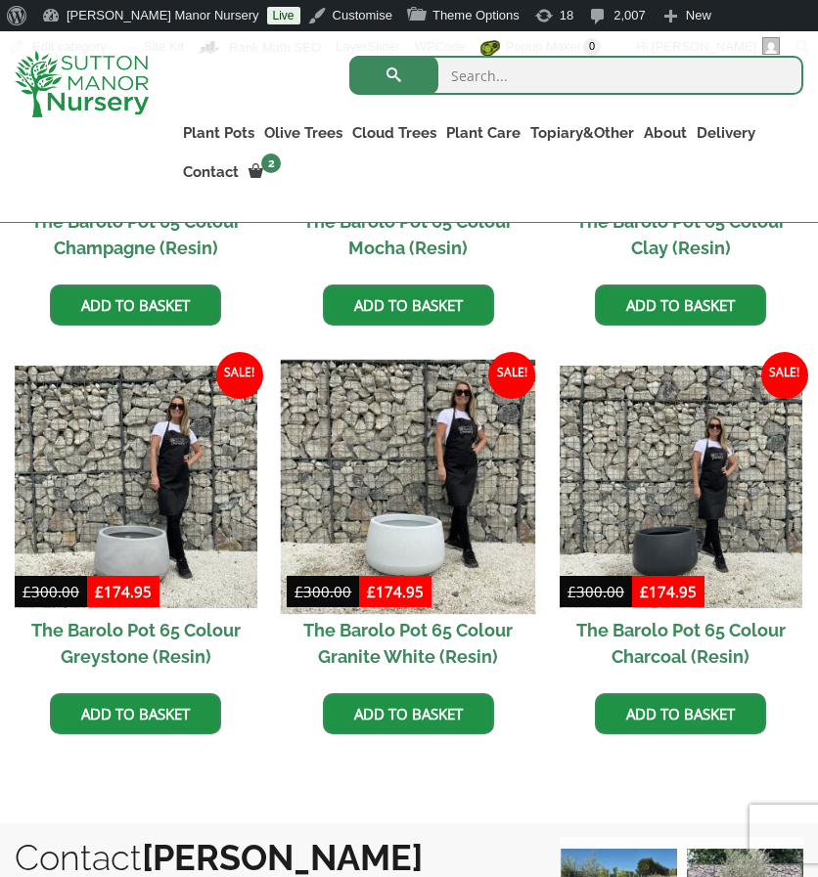
click at [451, 472] on img at bounding box center [408, 487] width 254 height 254
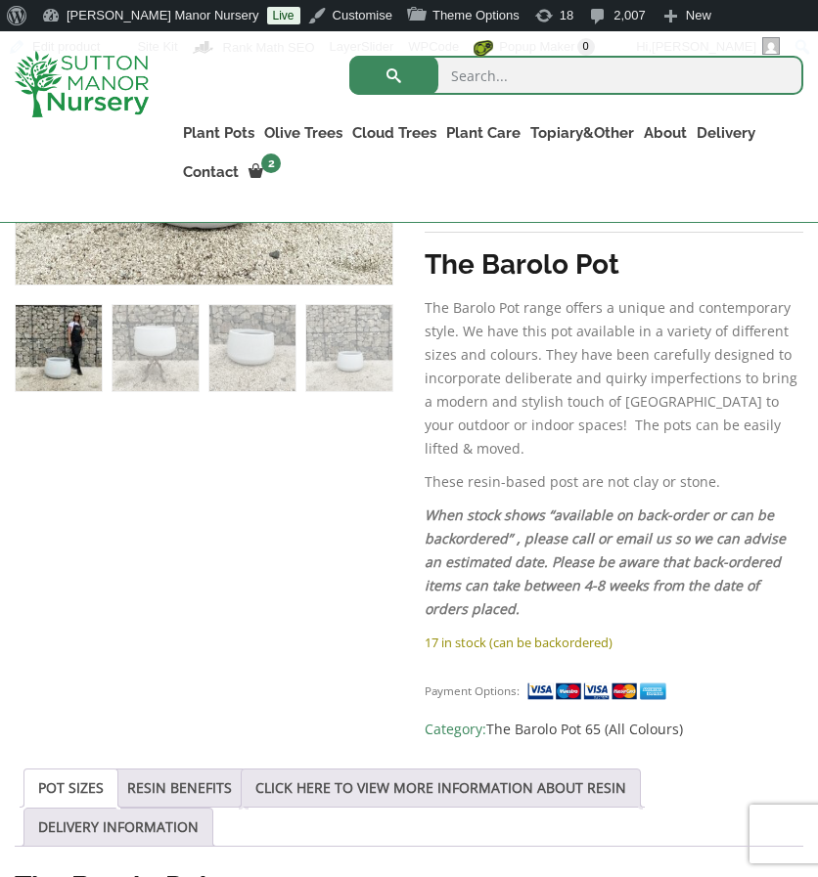
scroll to position [683, 0]
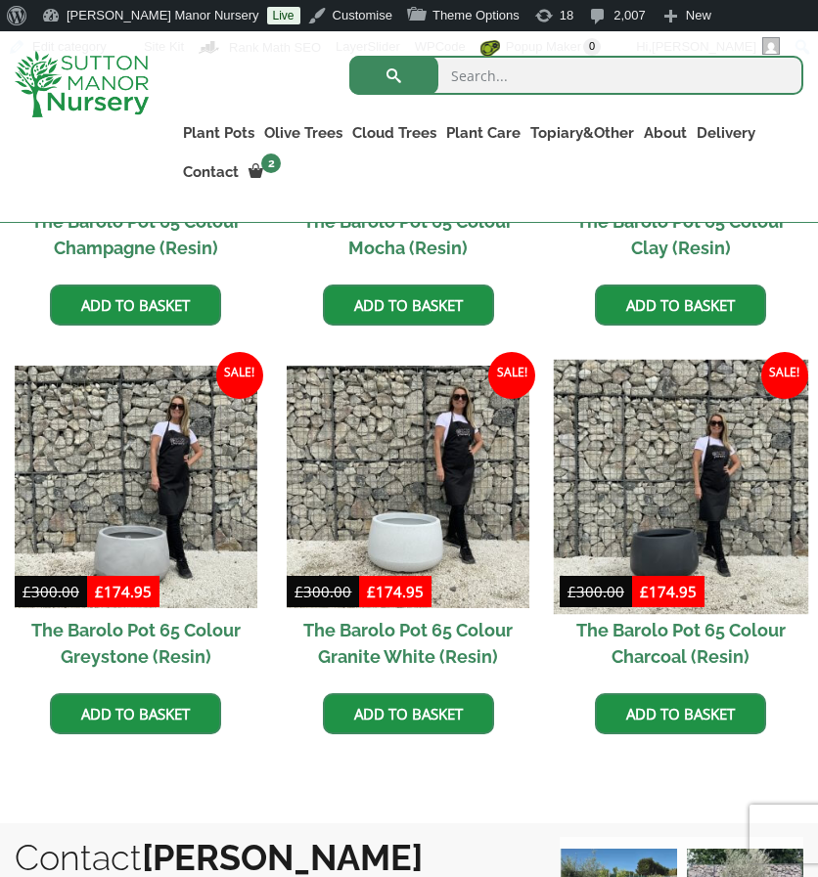
click at [631, 522] on img at bounding box center [681, 487] width 254 height 254
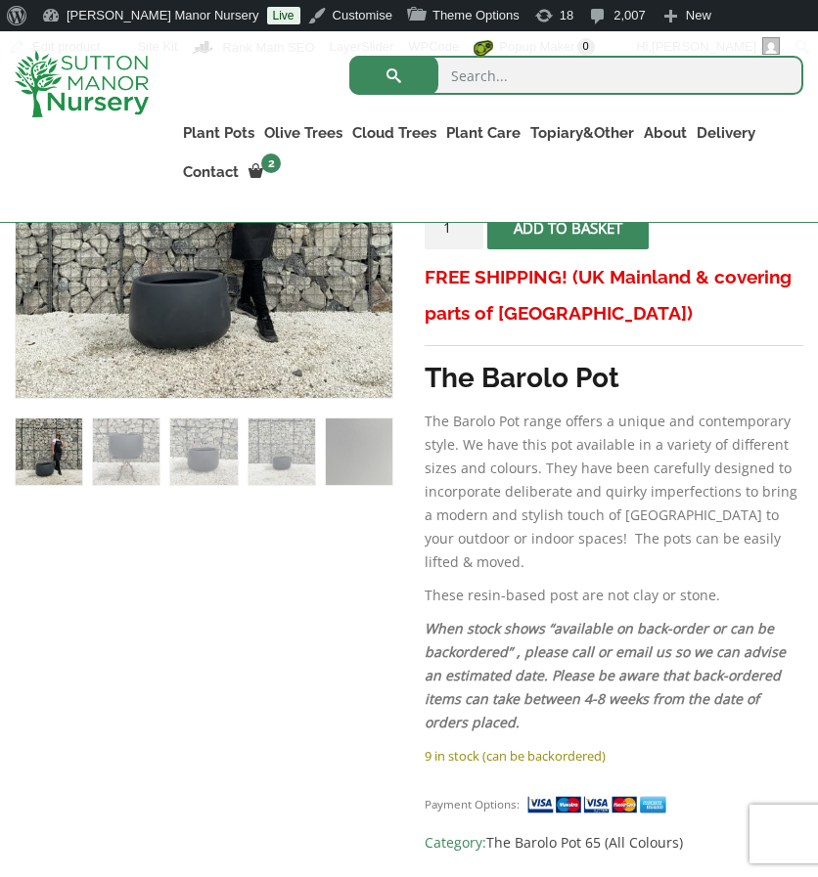
scroll to position [559, 0]
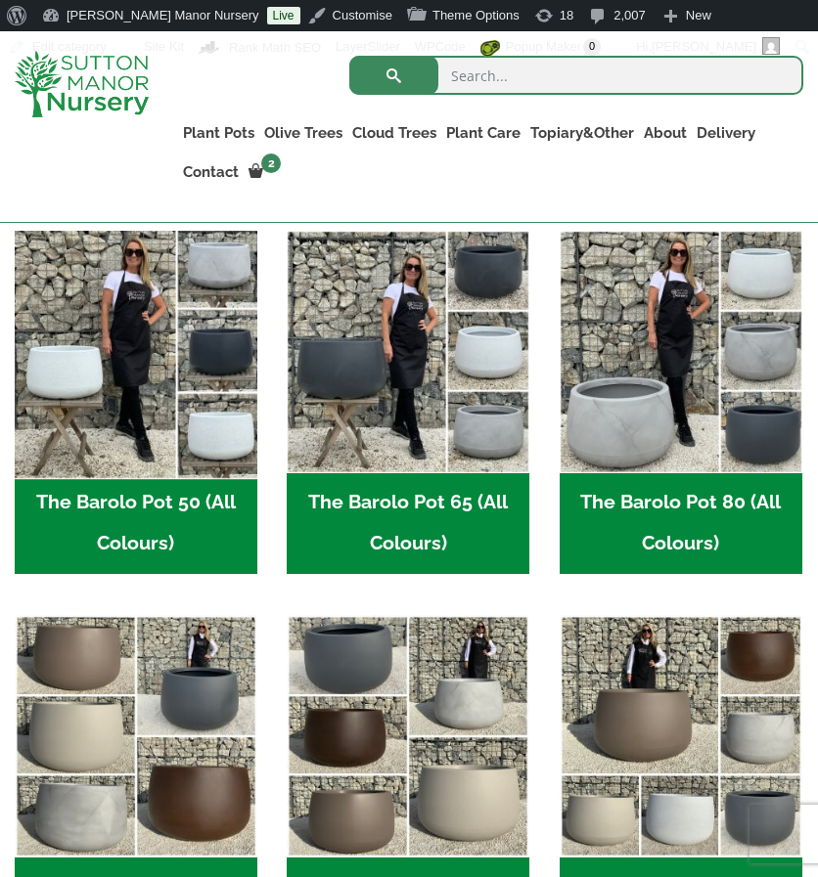
scroll to position [580, 0]
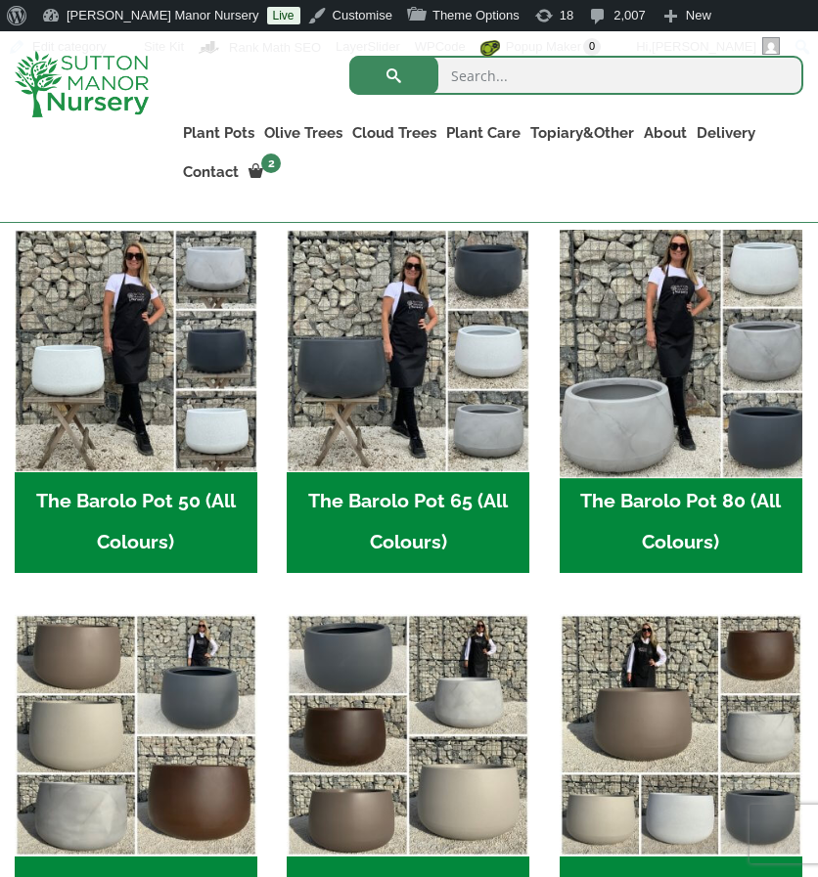
click at [622, 372] on img "Visit product category The Barolo Pot 80 (All Colours)" at bounding box center [681, 350] width 254 height 254
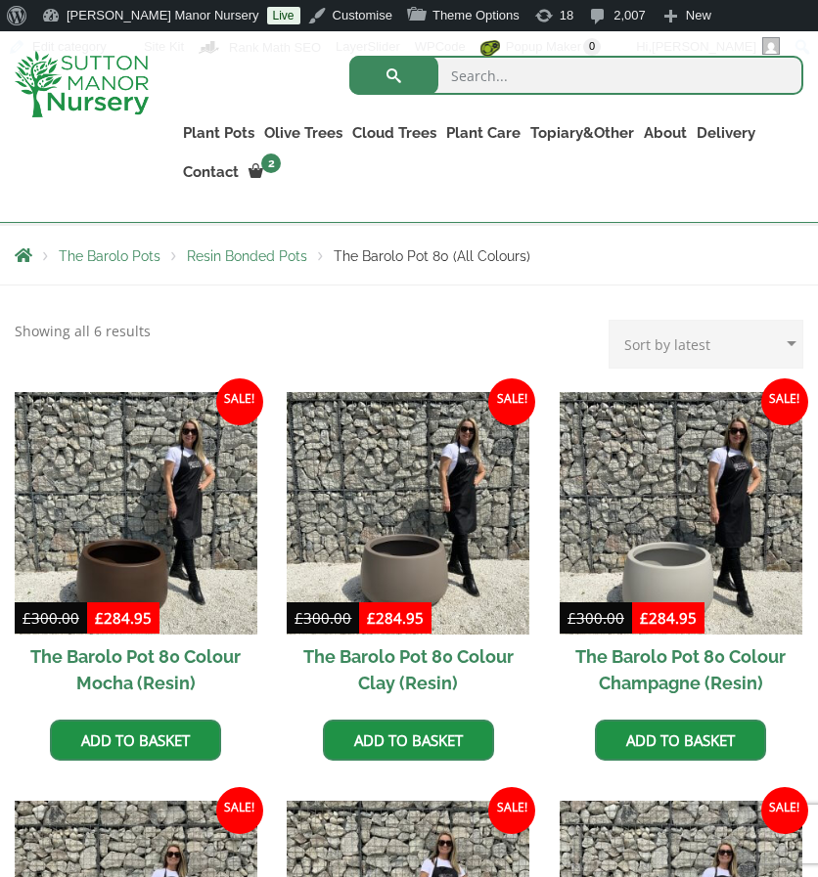
scroll to position [381, 0]
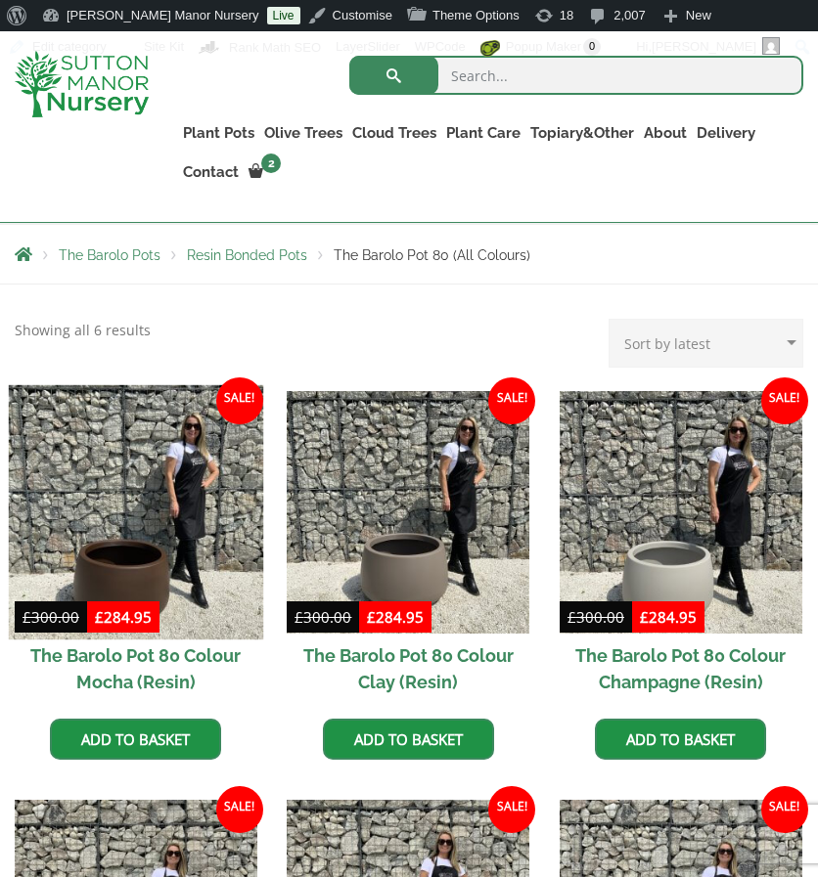
click at [133, 459] on img at bounding box center [136, 511] width 254 height 254
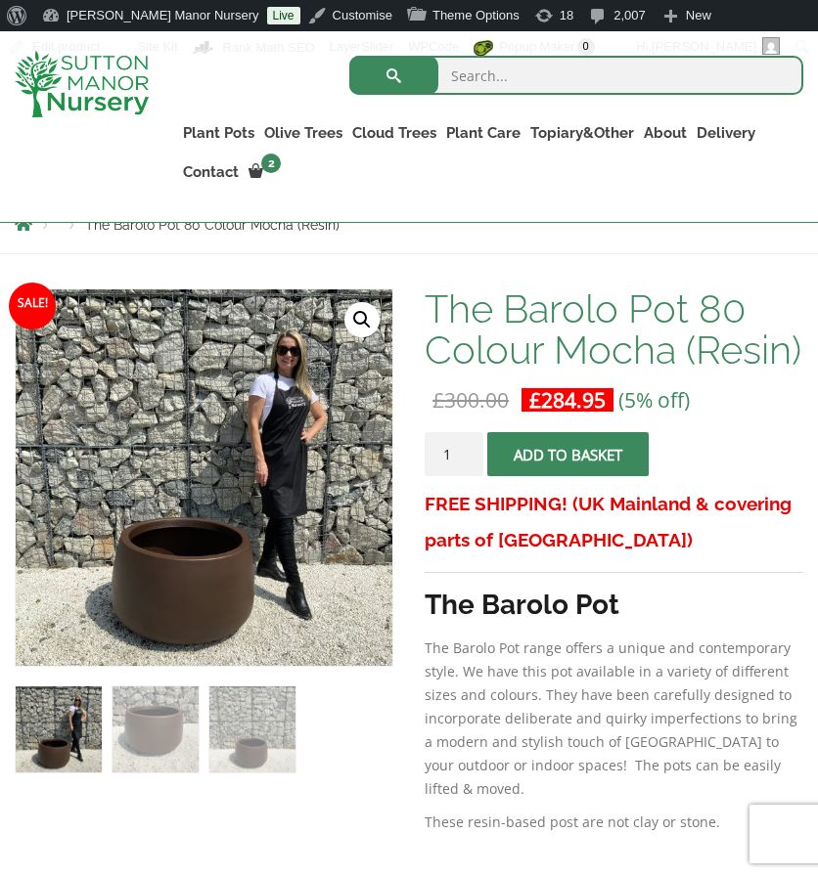
scroll to position [285, 0]
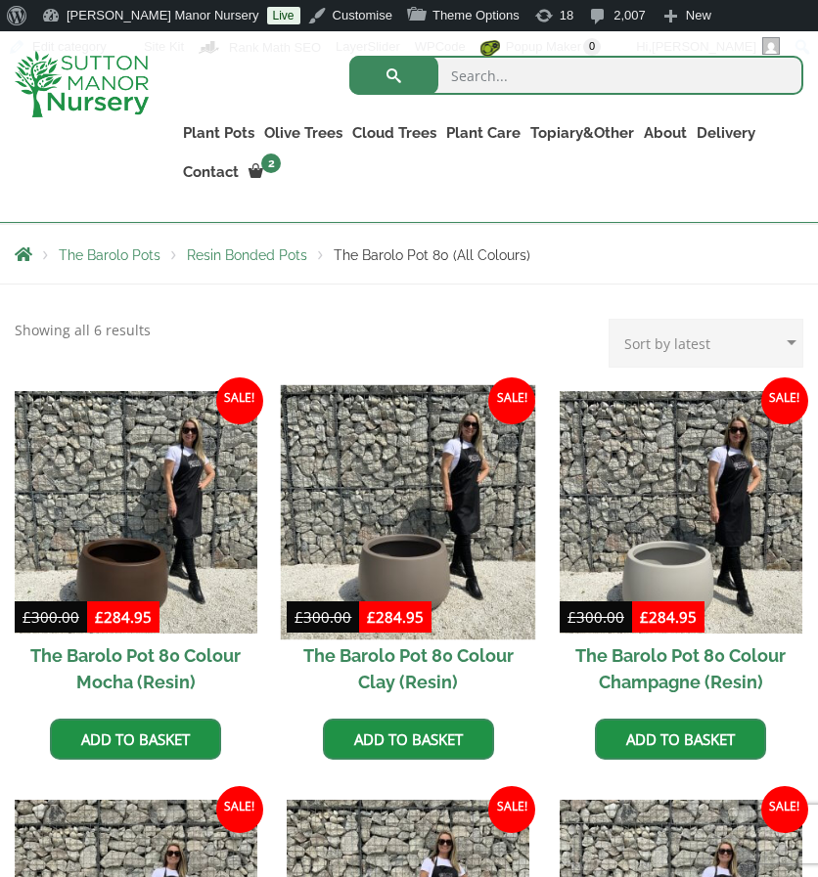
scroll to position [417, 0]
click at [338, 509] on img at bounding box center [408, 511] width 254 height 254
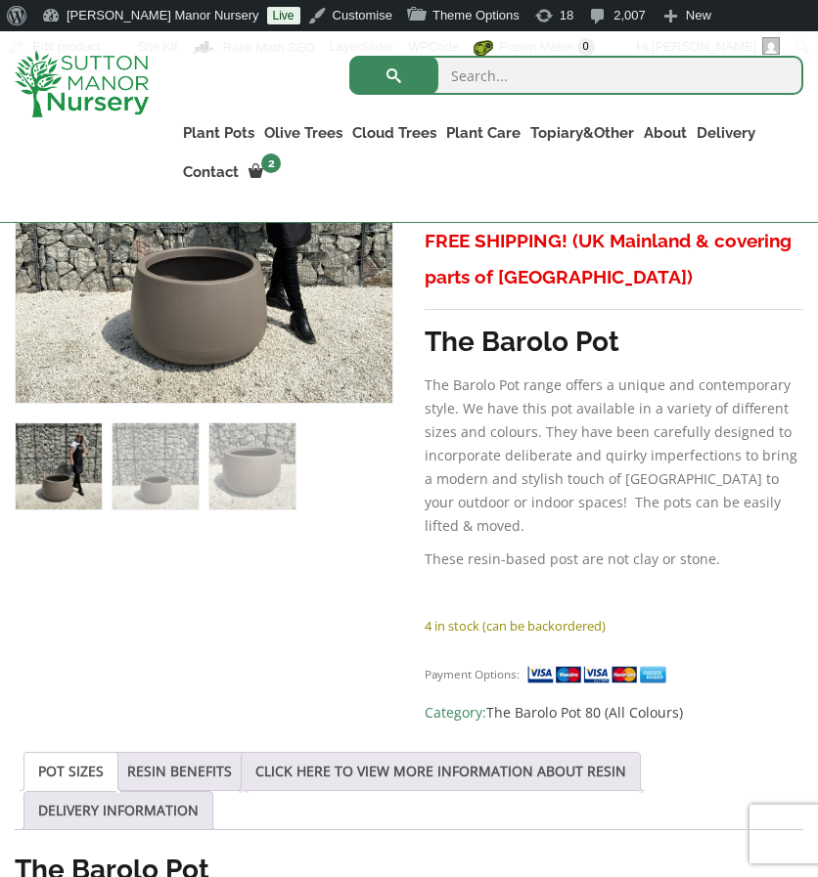
scroll to position [552, 0]
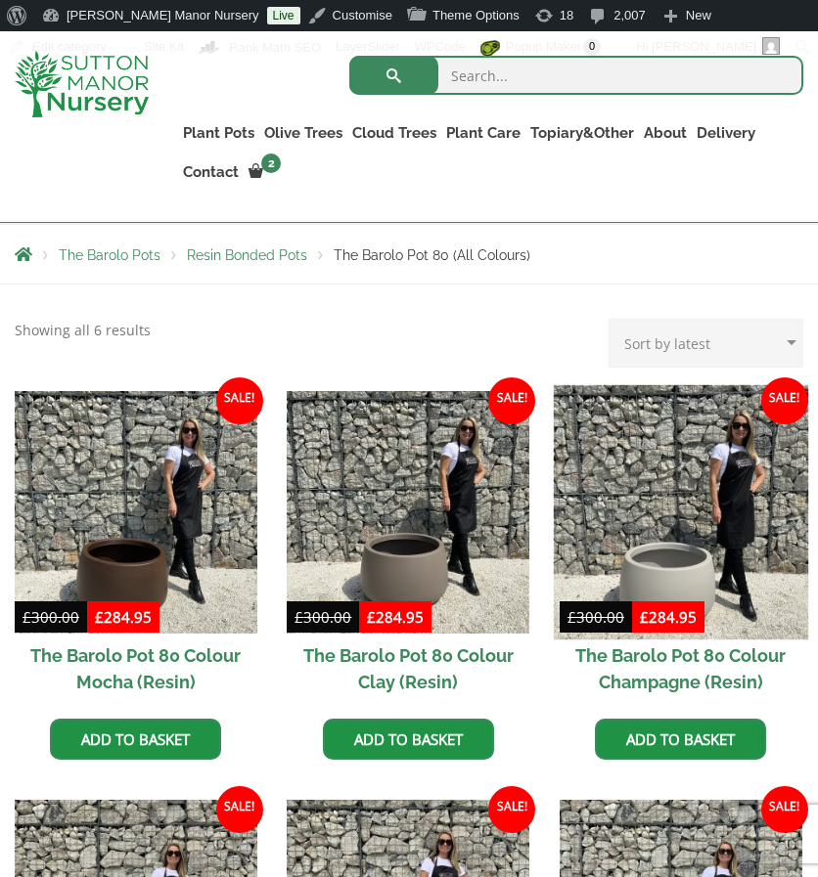
click at [685, 456] on img at bounding box center [681, 511] width 254 height 254
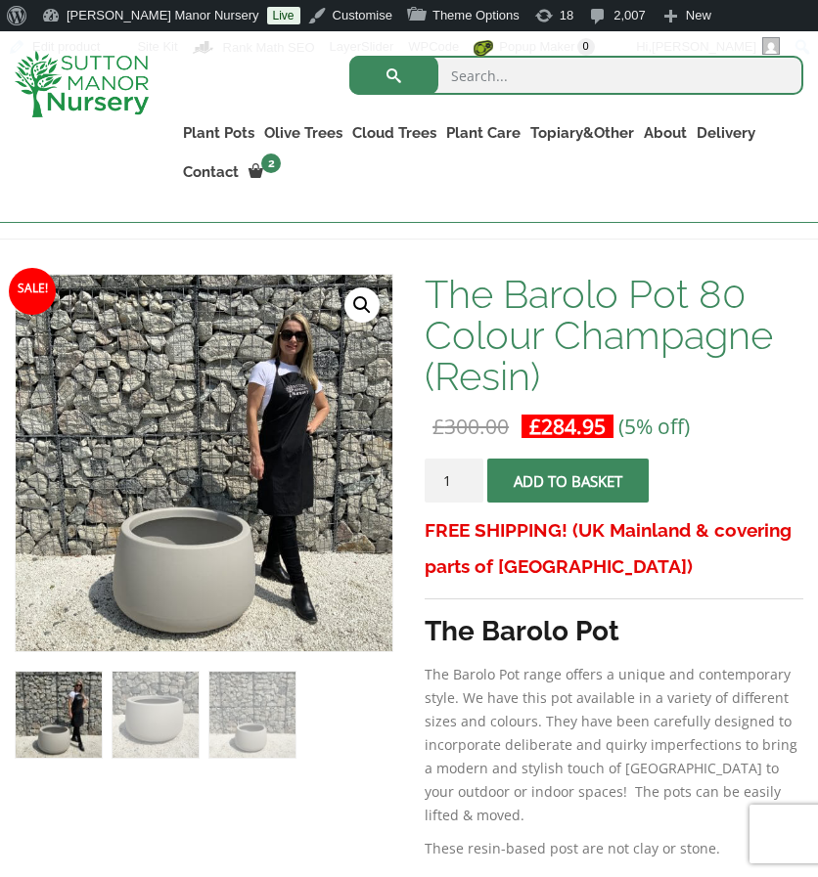
scroll to position [292, 0]
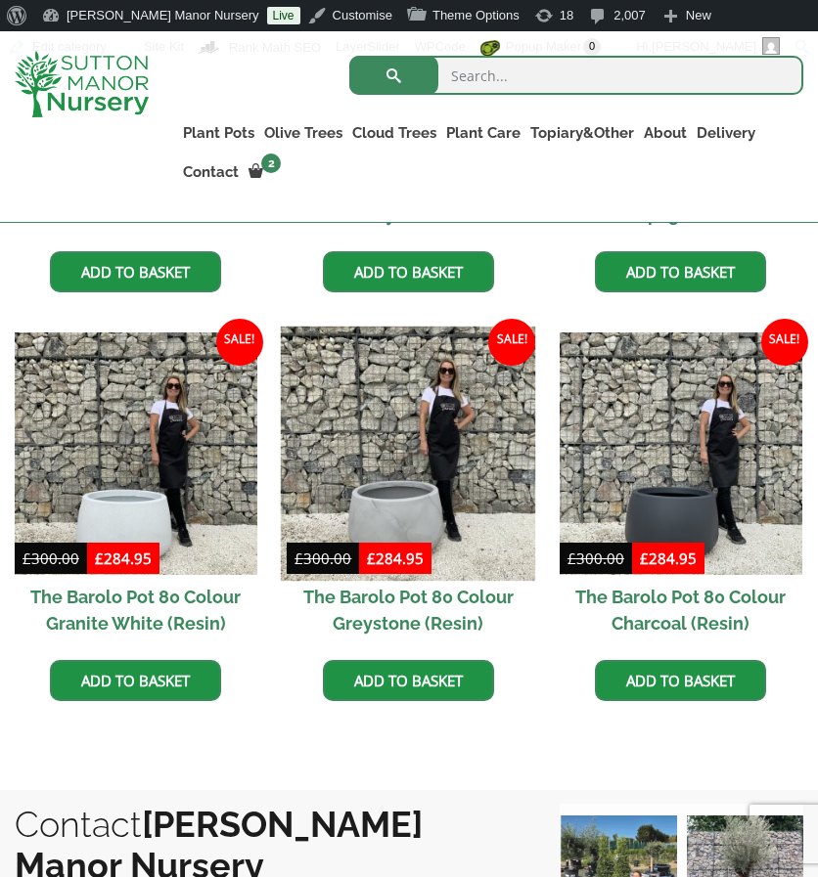
scroll to position [855, 0]
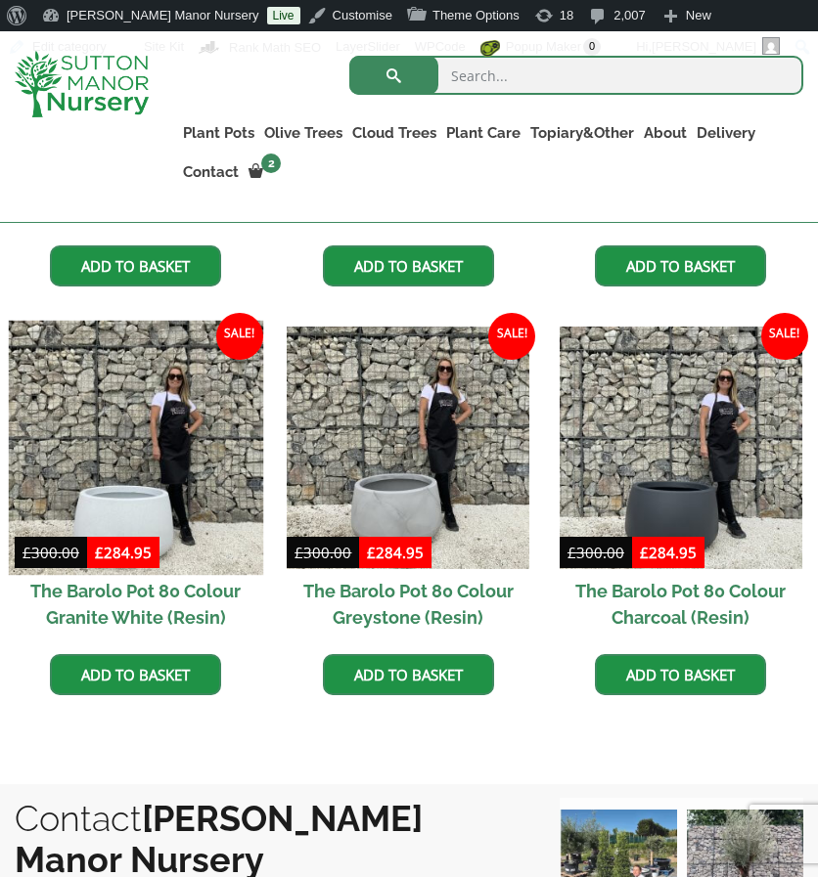
click at [185, 430] on img at bounding box center [136, 448] width 254 height 254
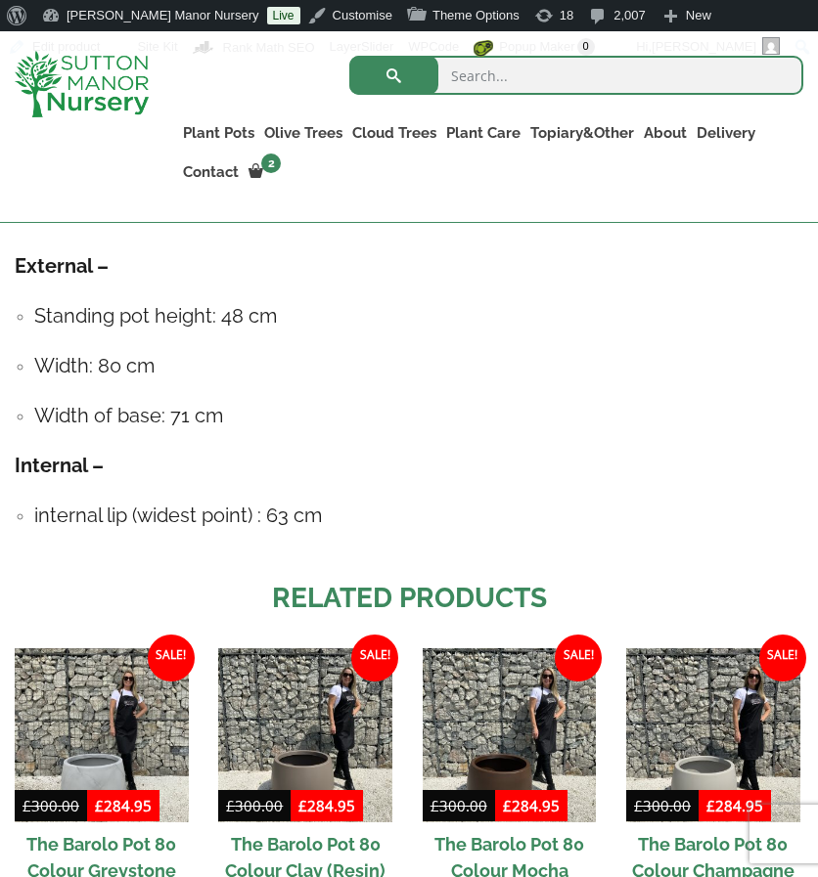
scroll to position [1332, 0]
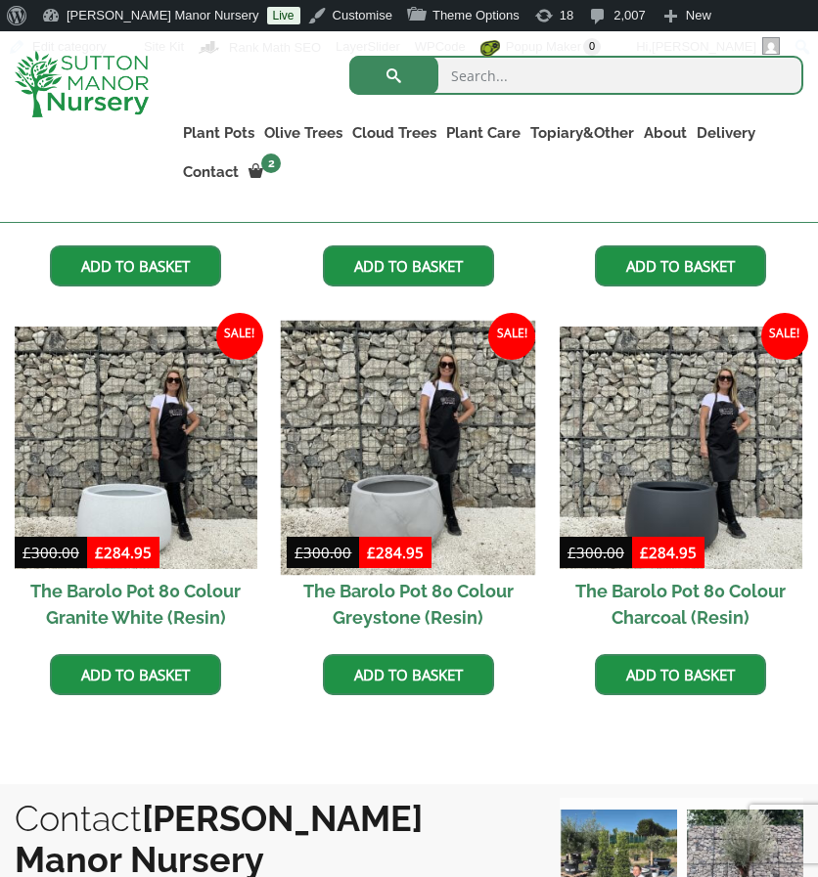
click at [367, 466] on img at bounding box center [408, 448] width 254 height 254
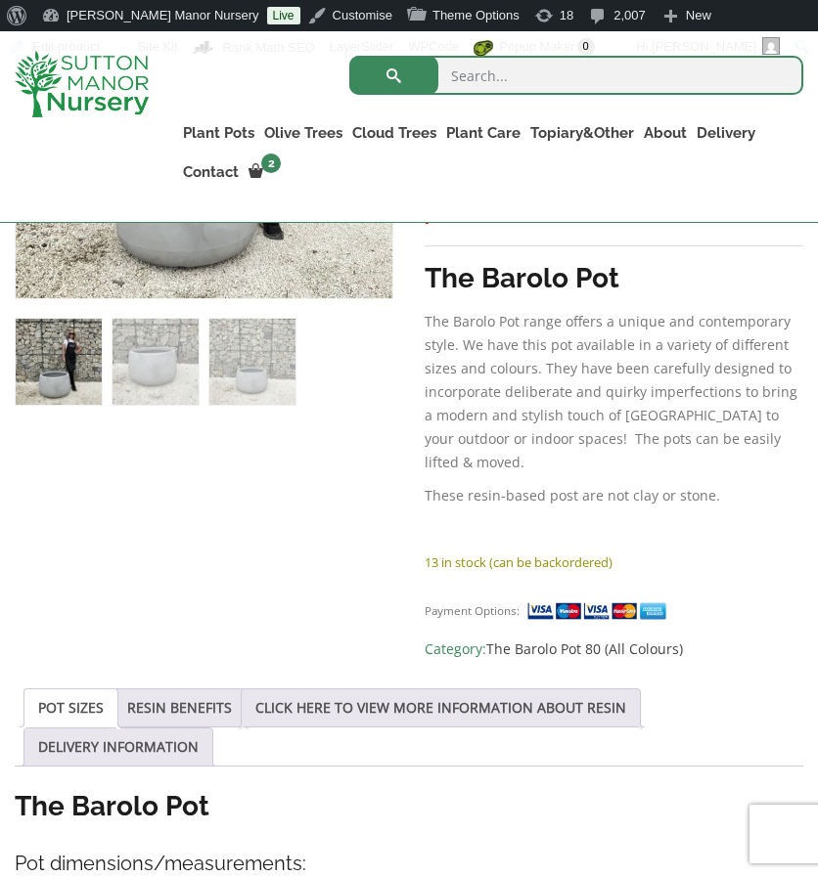
scroll to position [670, 0]
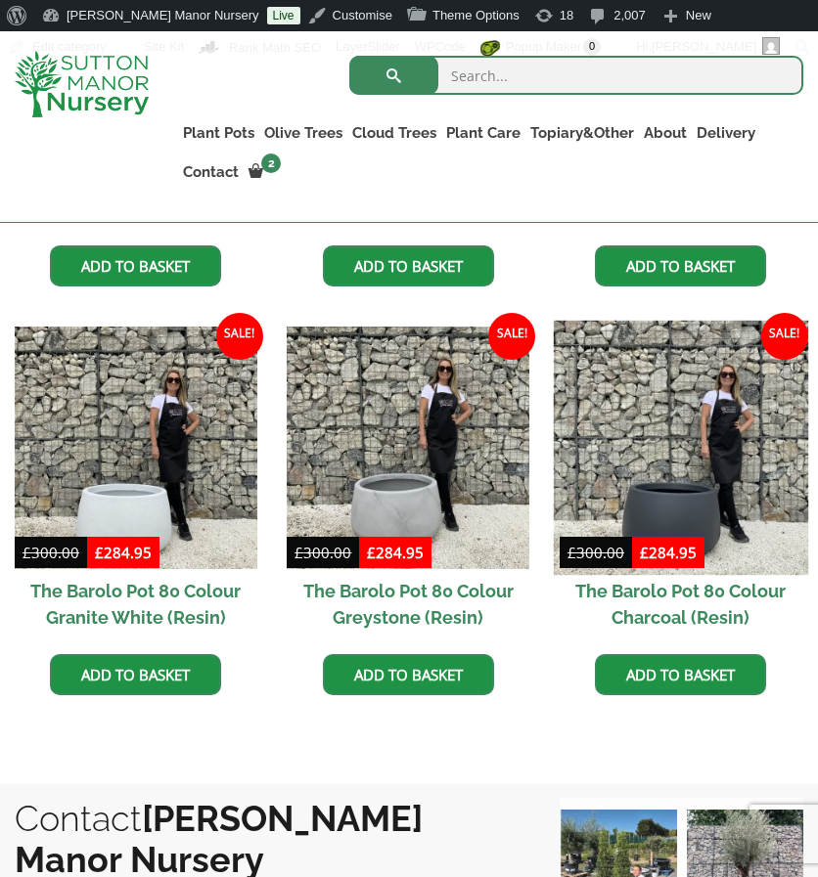
click at [657, 482] on img at bounding box center [681, 448] width 254 height 254
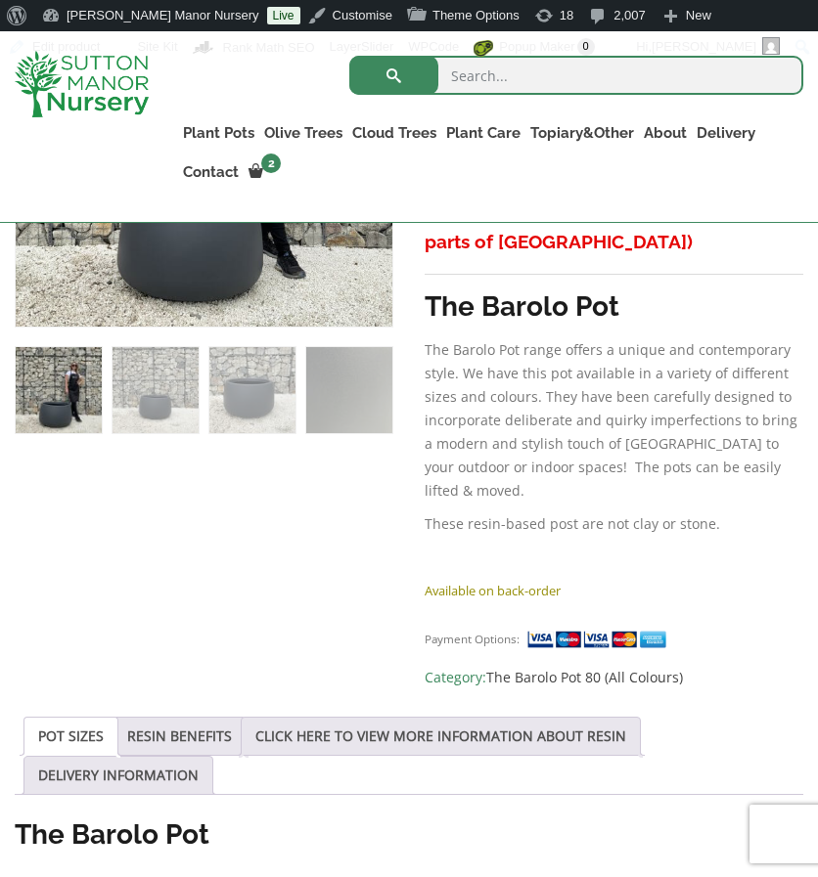
scroll to position [634, 0]
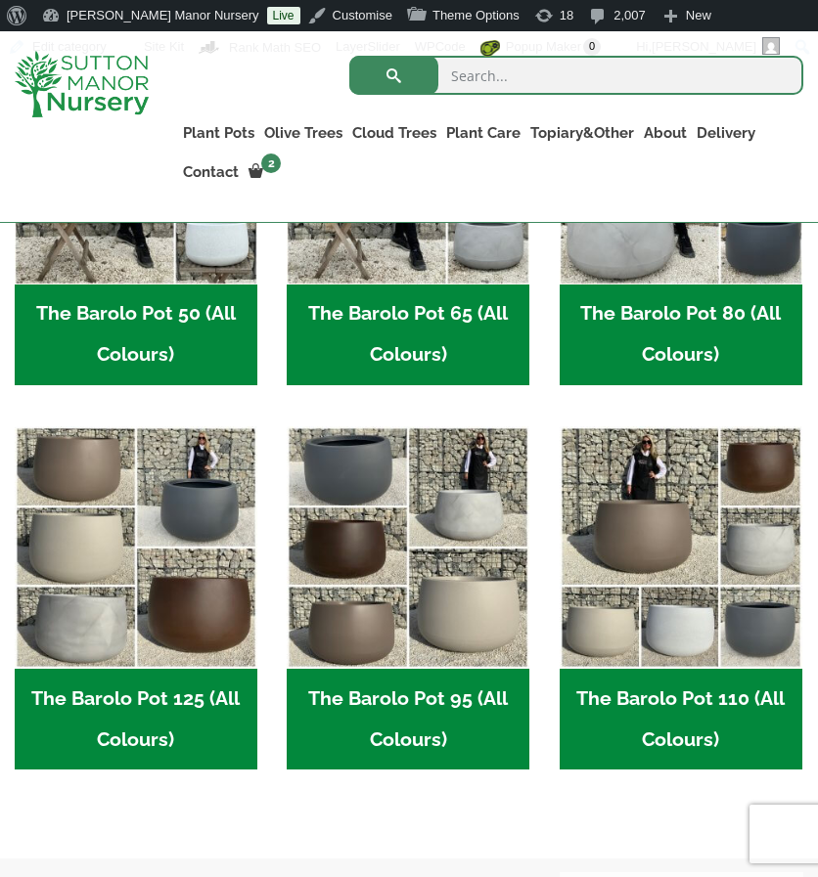
scroll to position [776, 0]
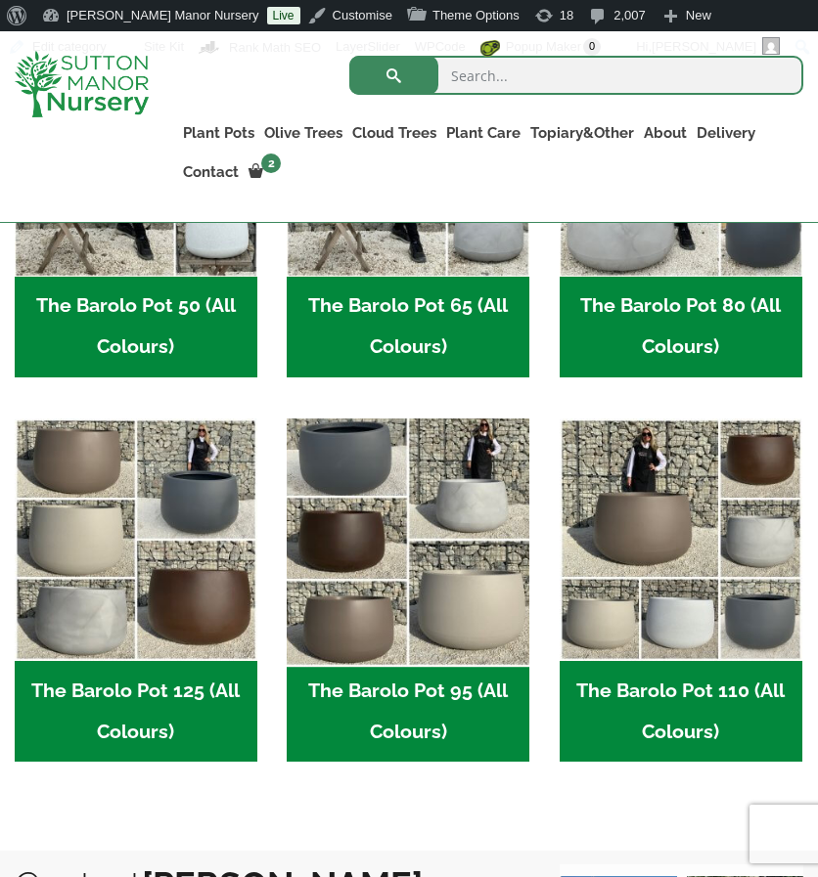
click at [413, 519] on img "Visit product category The Barolo Pot 95 (All Colours)" at bounding box center [408, 540] width 254 height 254
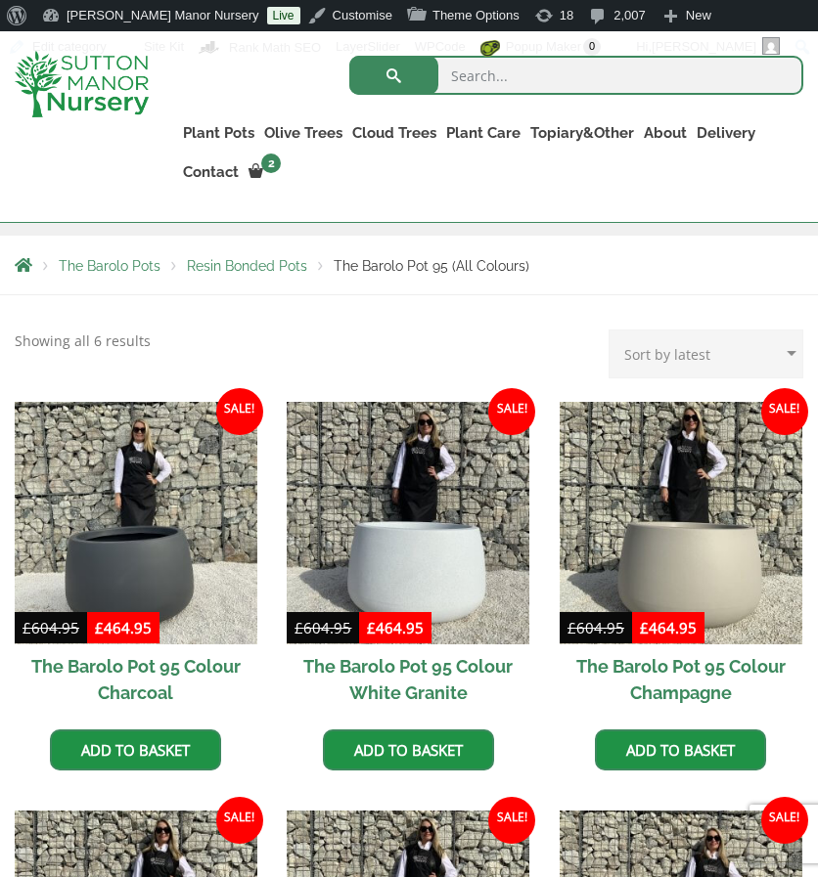
scroll to position [391, 0]
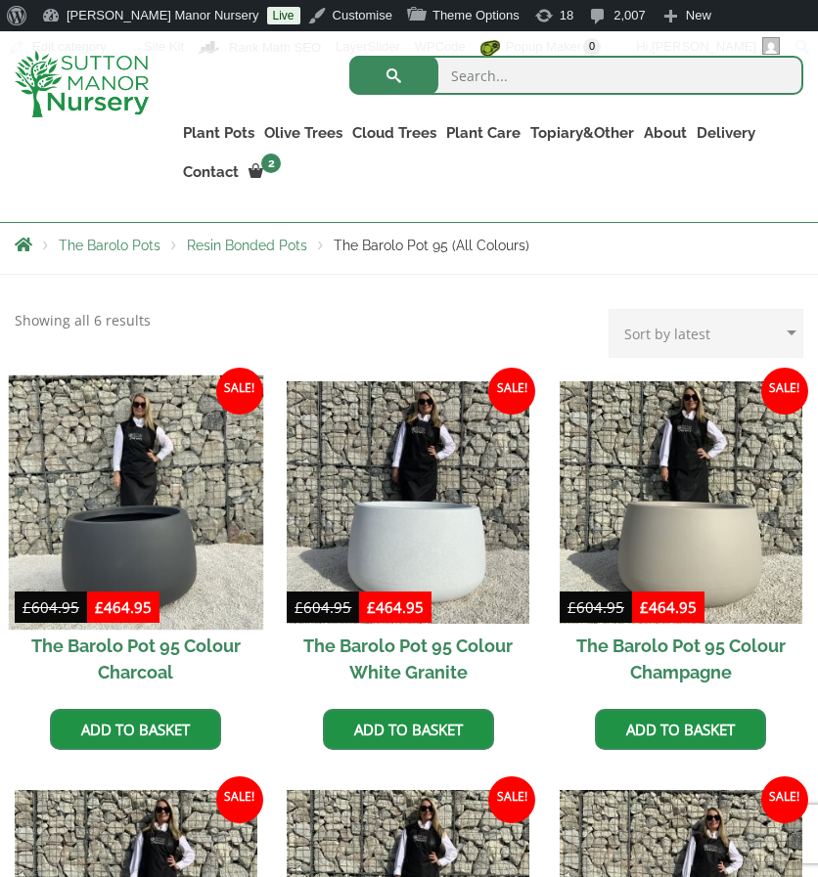
click at [114, 440] on img at bounding box center [136, 502] width 254 height 254
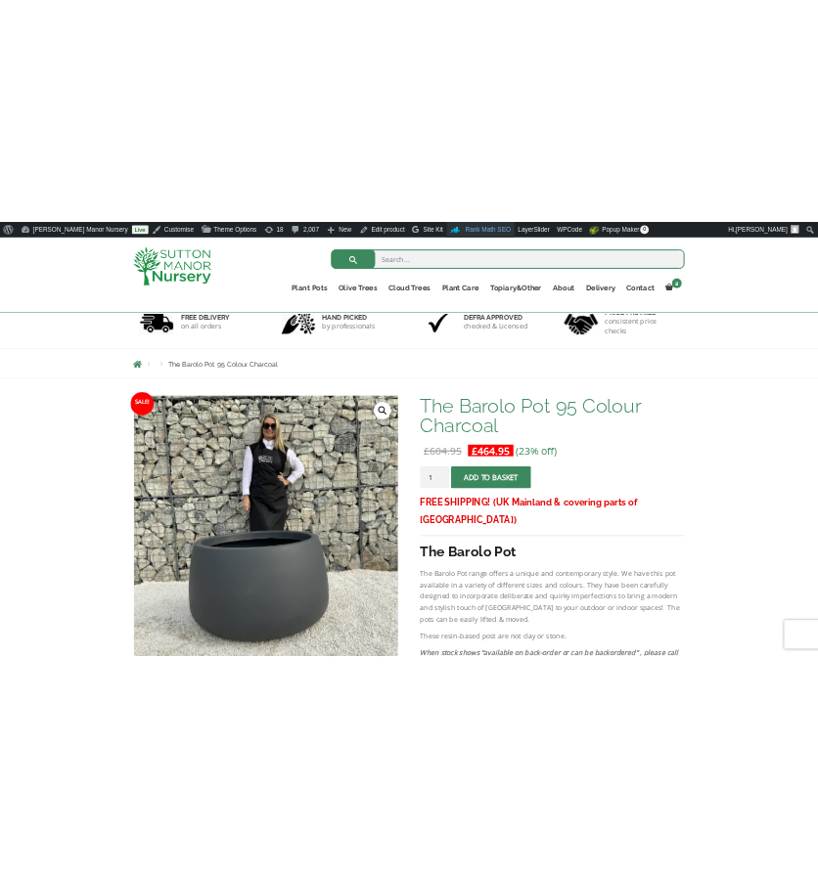
scroll to position [148, 0]
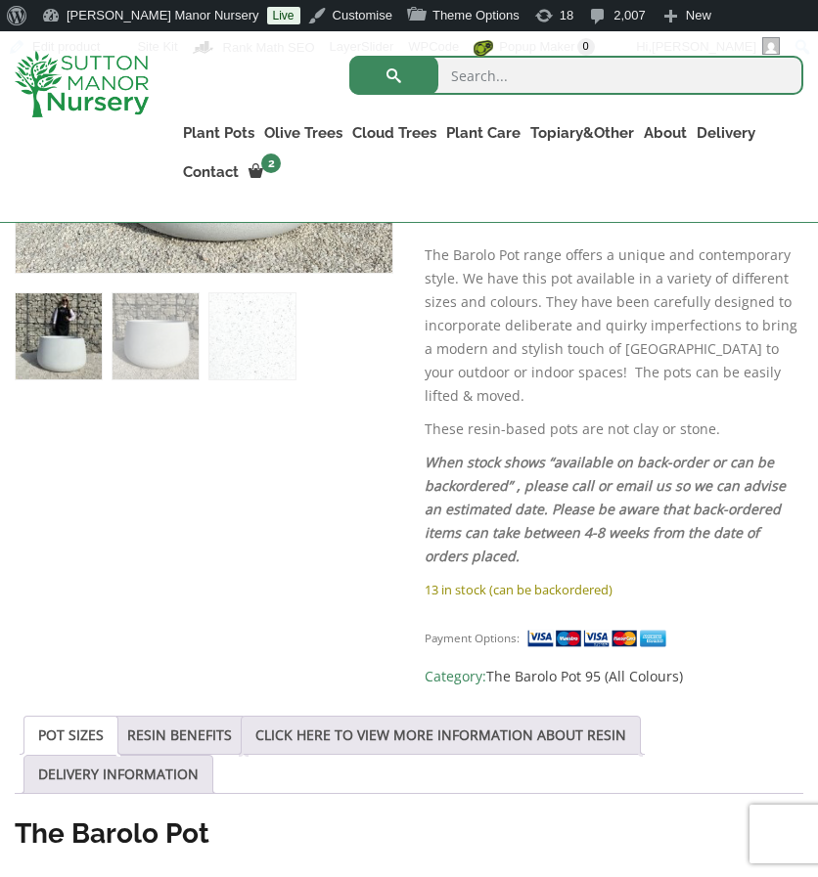
scroll to position [678, 0]
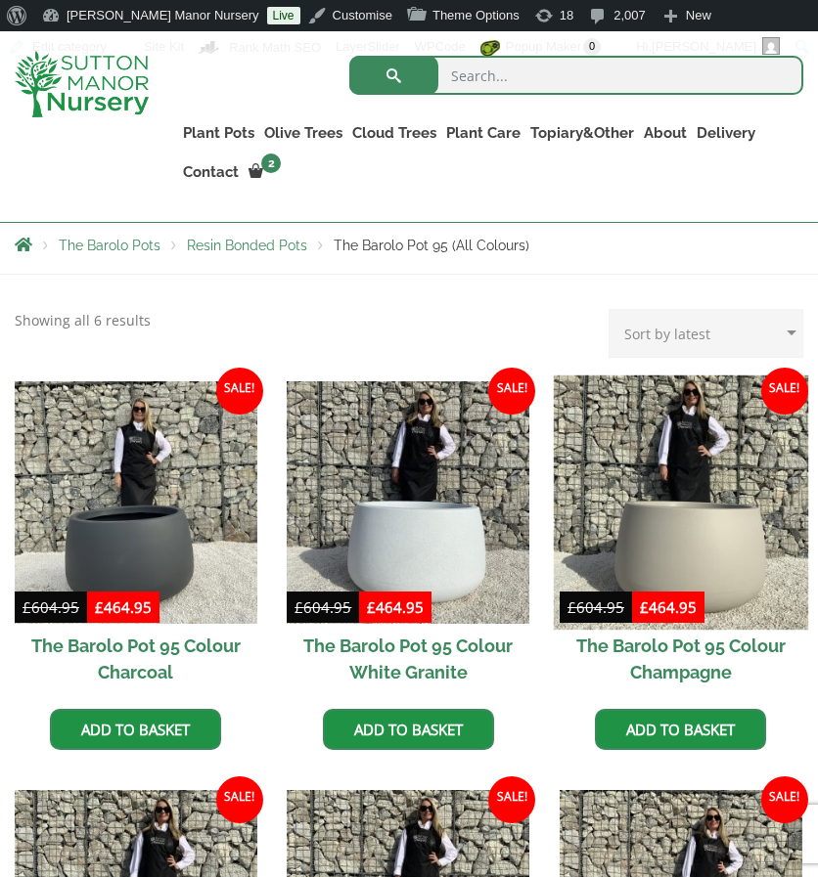
click at [657, 462] on img at bounding box center [681, 502] width 254 height 254
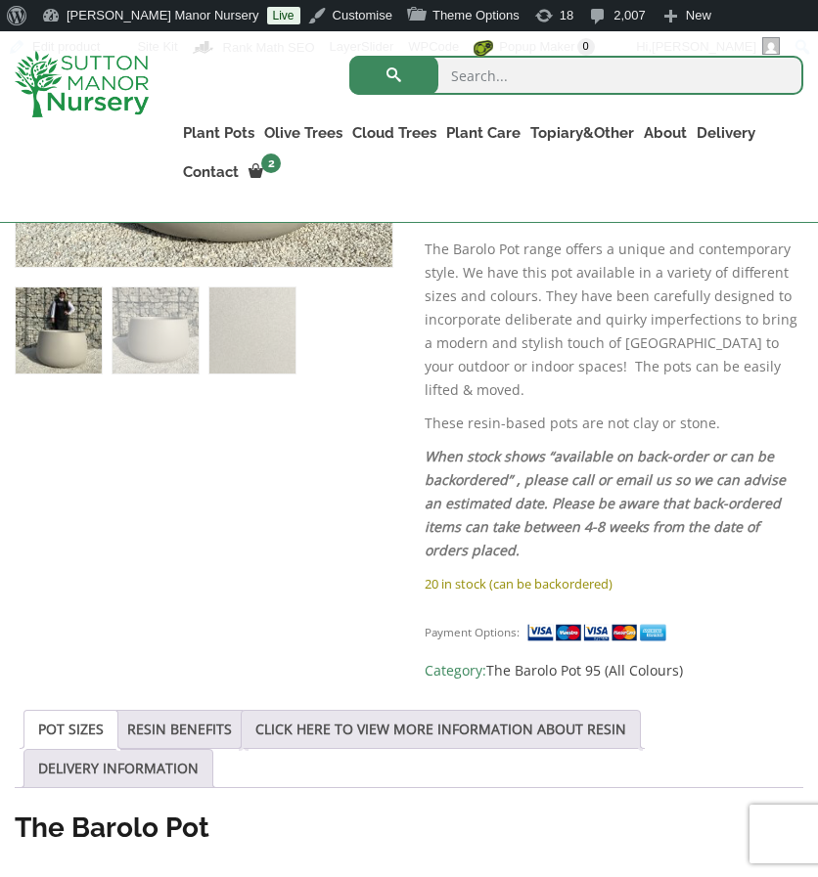
scroll to position [685, 0]
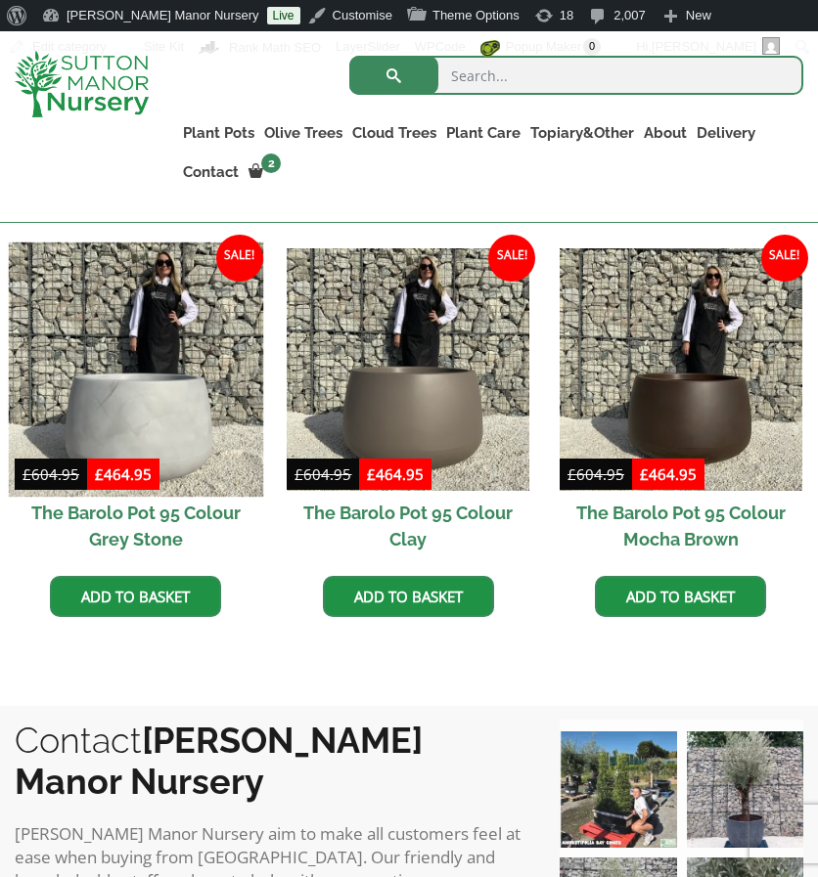
drag, startPoint x: 0, startPoint y: 0, endPoint x: 166, endPoint y: 420, distance: 451.3
click at [166, 420] on img at bounding box center [136, 370] width 254 height 254
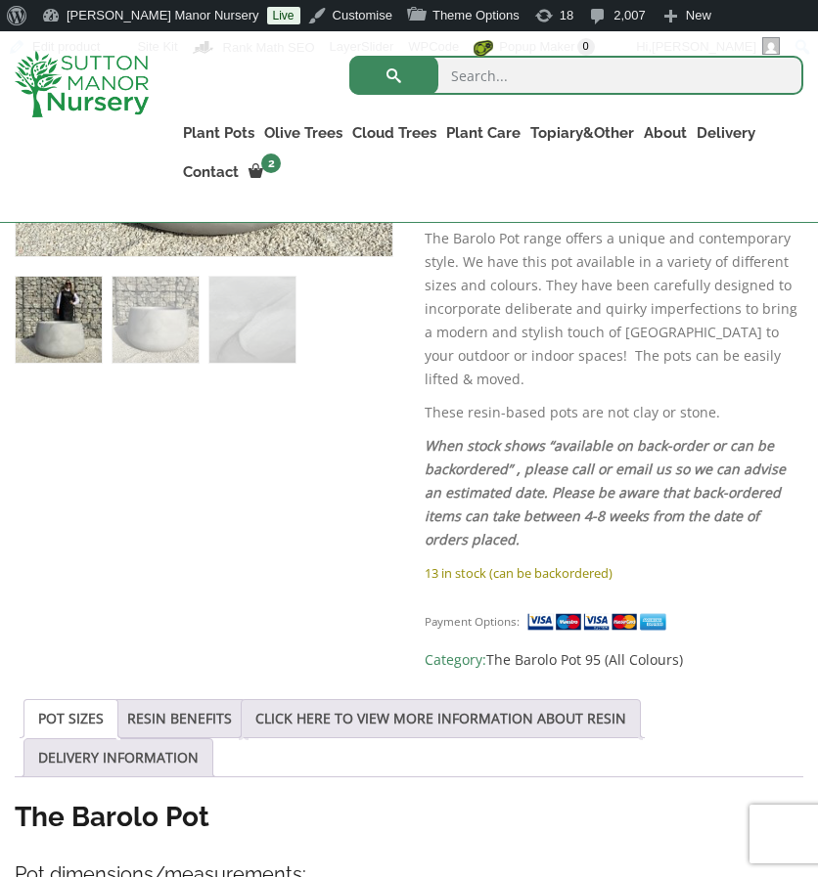
scroll to position [707, 0]
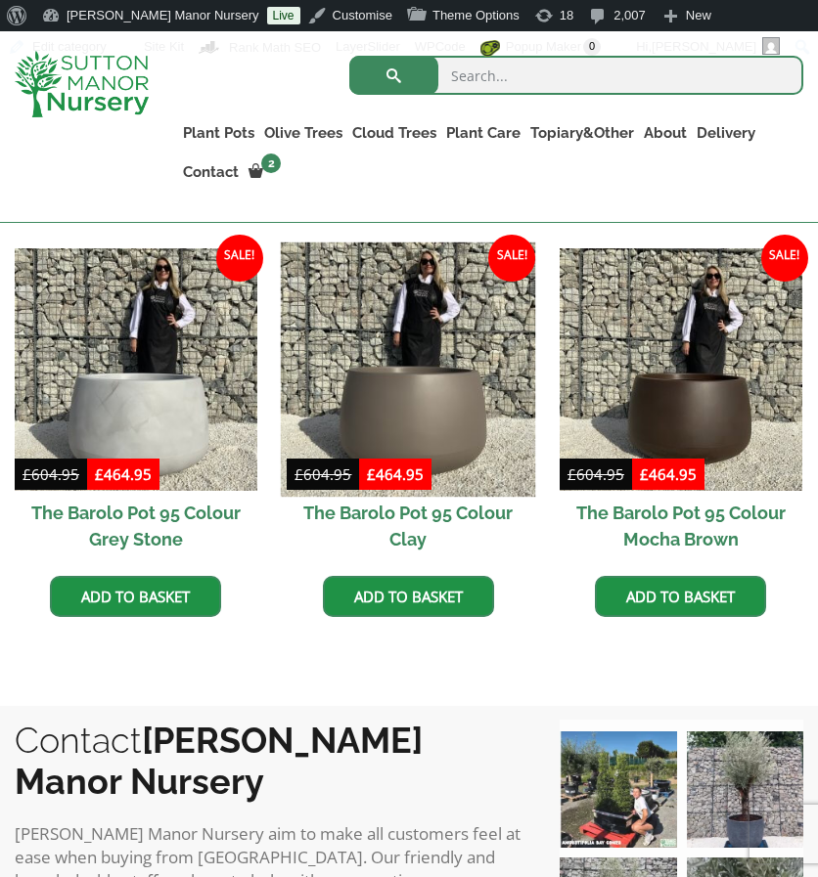
click at [426, 300] on img at bounding box center [408, 370] width 254 height 254
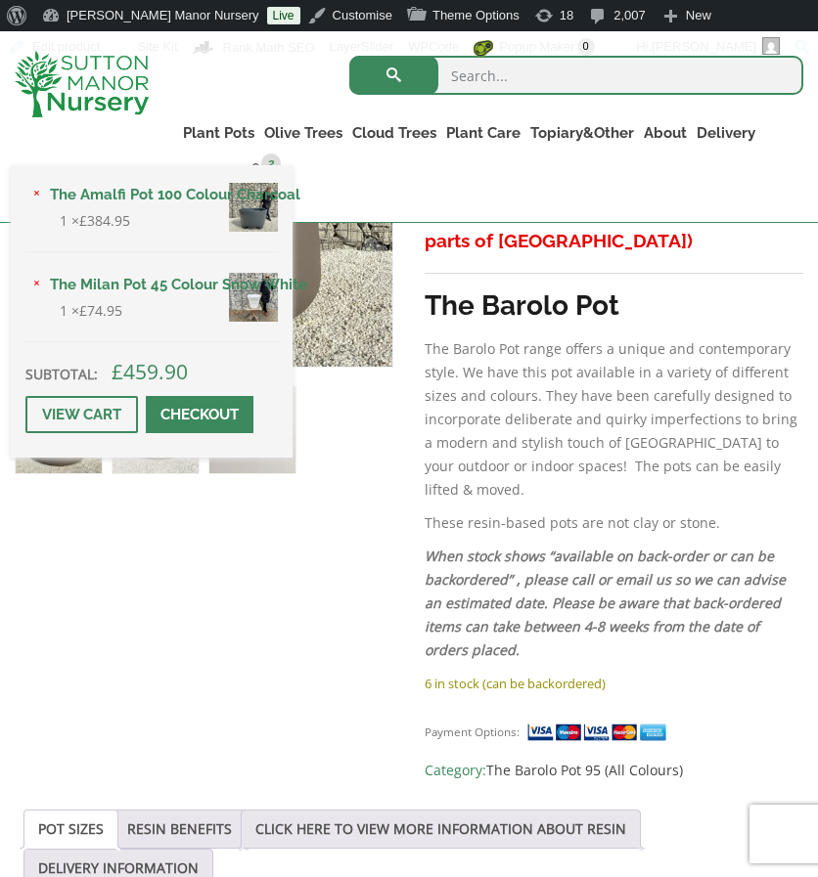
scroll to position [675, 0]
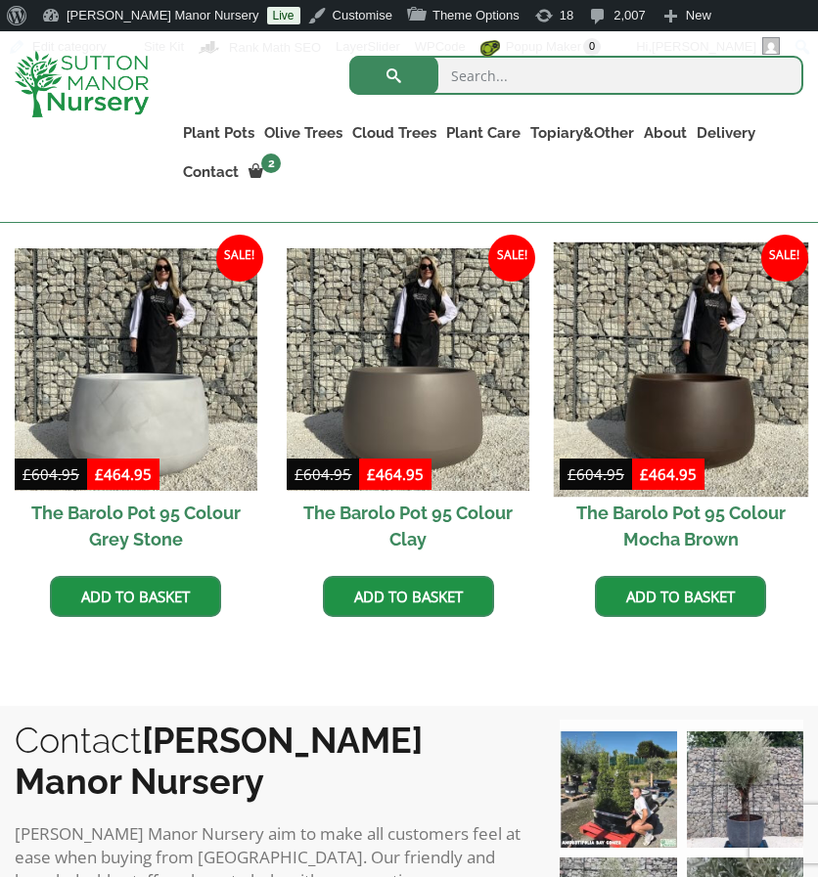
click at [712, 367] on img at bounding box center [681, 370] width 254 height 254
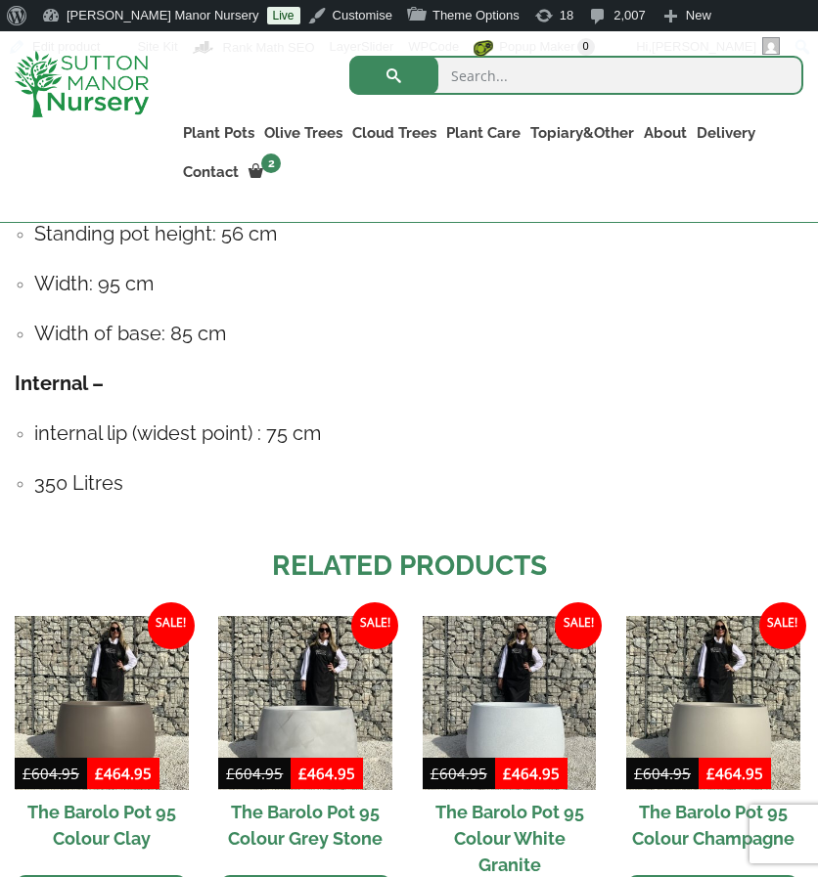
scroll to position [1437, 0]
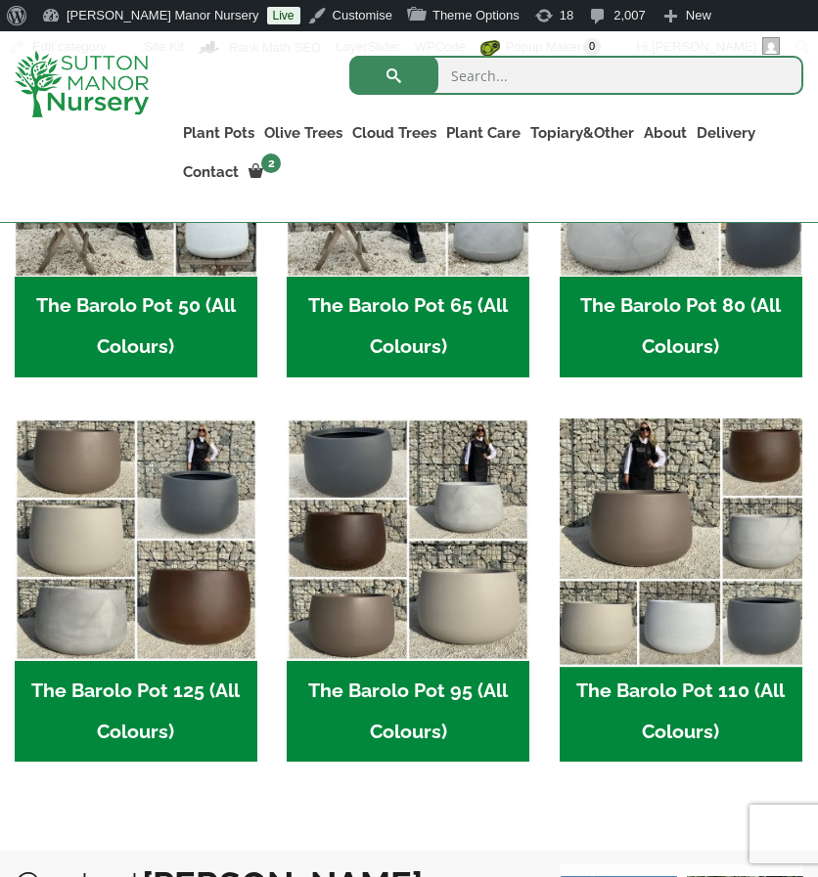
click at [649, 554] on img "Visit product category The Barolo Pot 110 (All Colours)" at bounding box center [681, 540] width 254 height 254
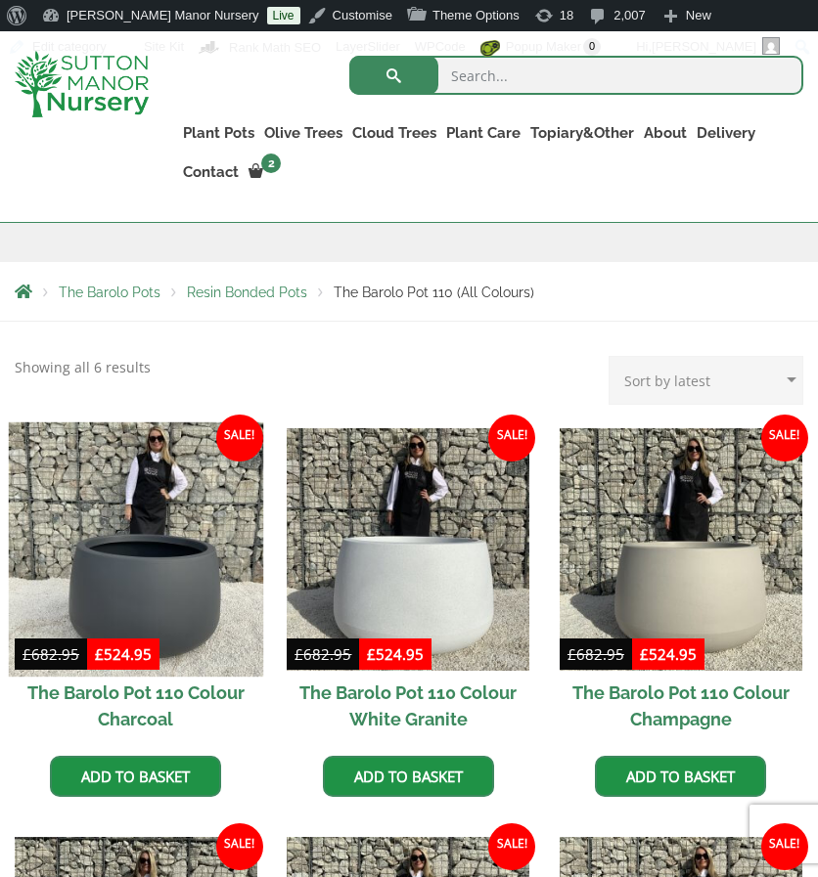
click at [215, 556] on img at bounding box center [136, 549] width 254 height 254
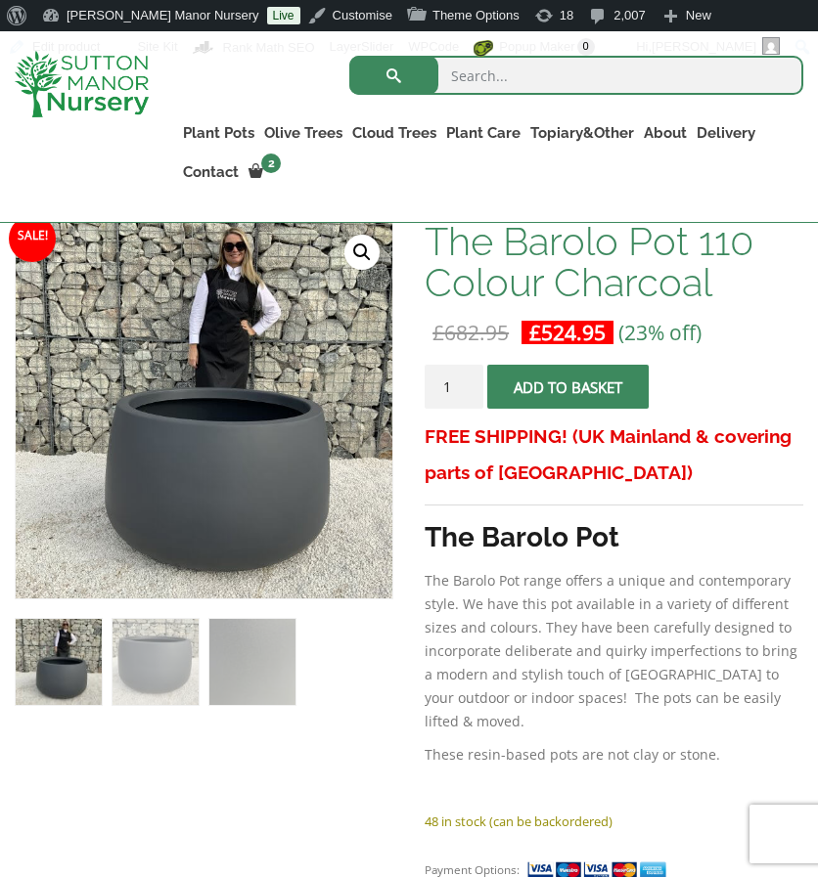
scroll to position [350, 0]
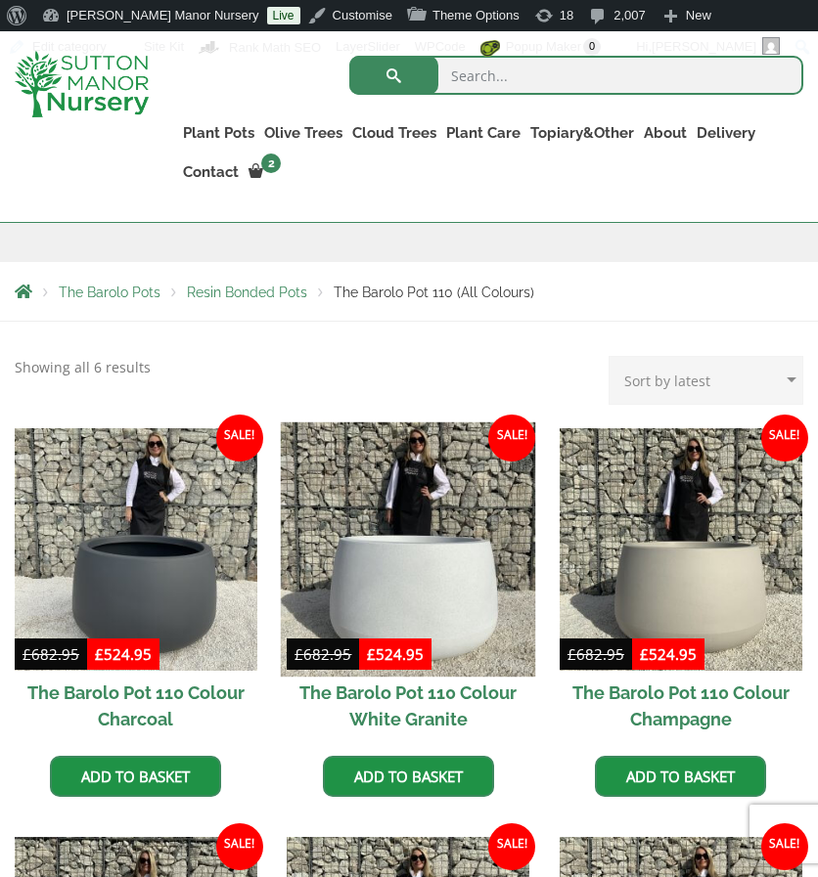
click at [378, 507] on img at bounding box center [408, 549] width 254 height 254
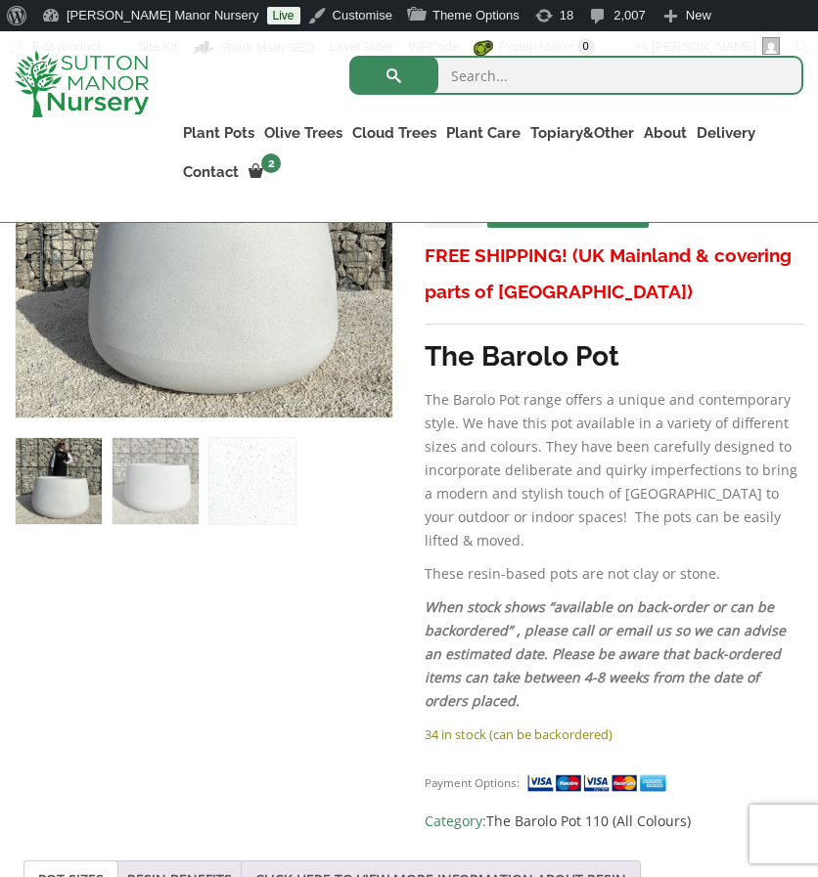
scroll to position [533, 0]
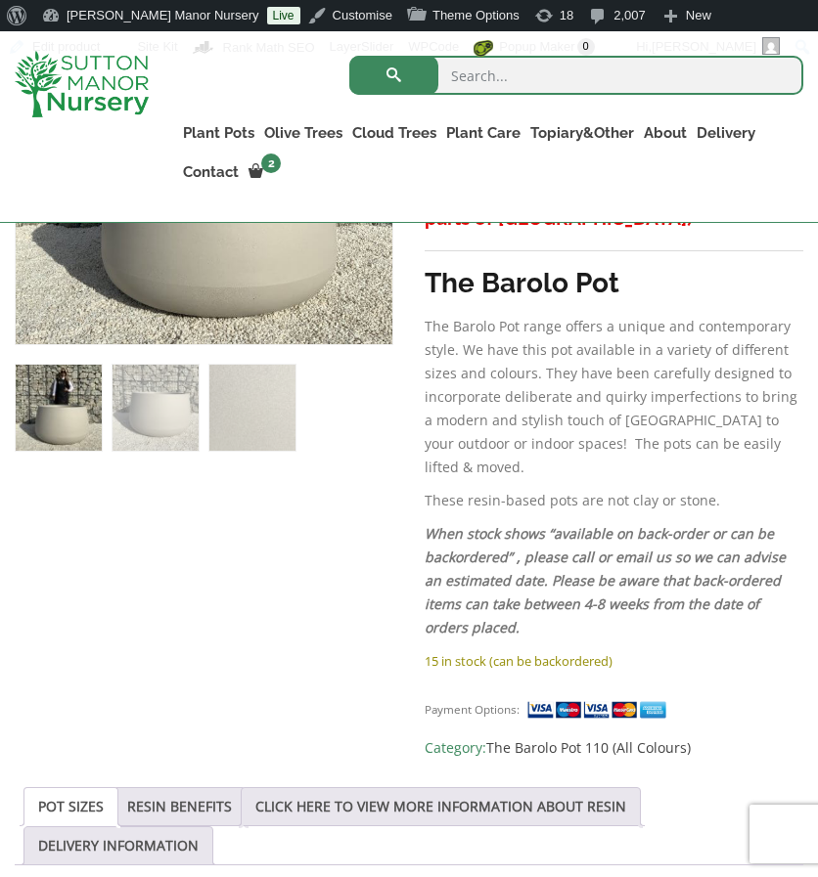
scroll to position [606, 0]
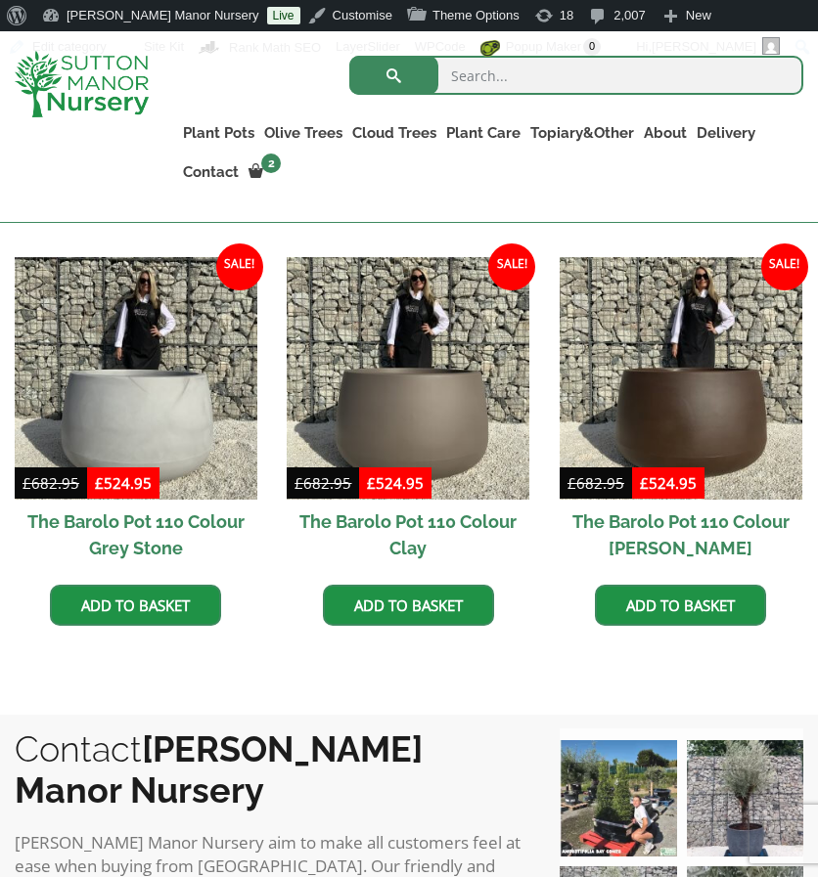
scroll to position [925, 0]
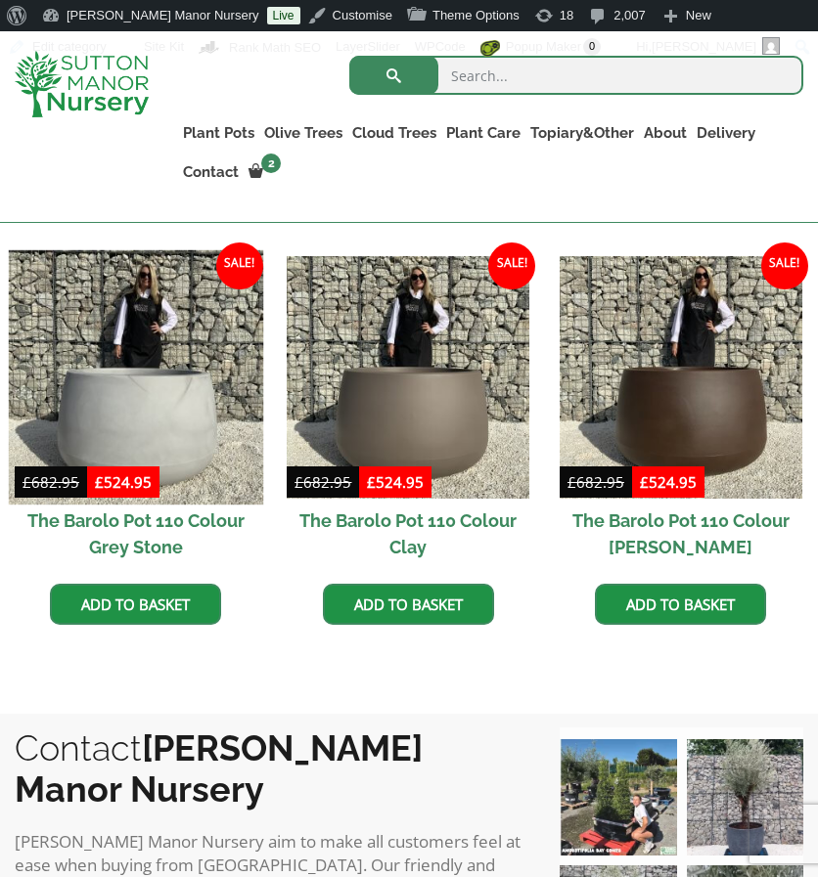
click at [166, 378] on img at bounding box center [136, 377] width 254 height 254
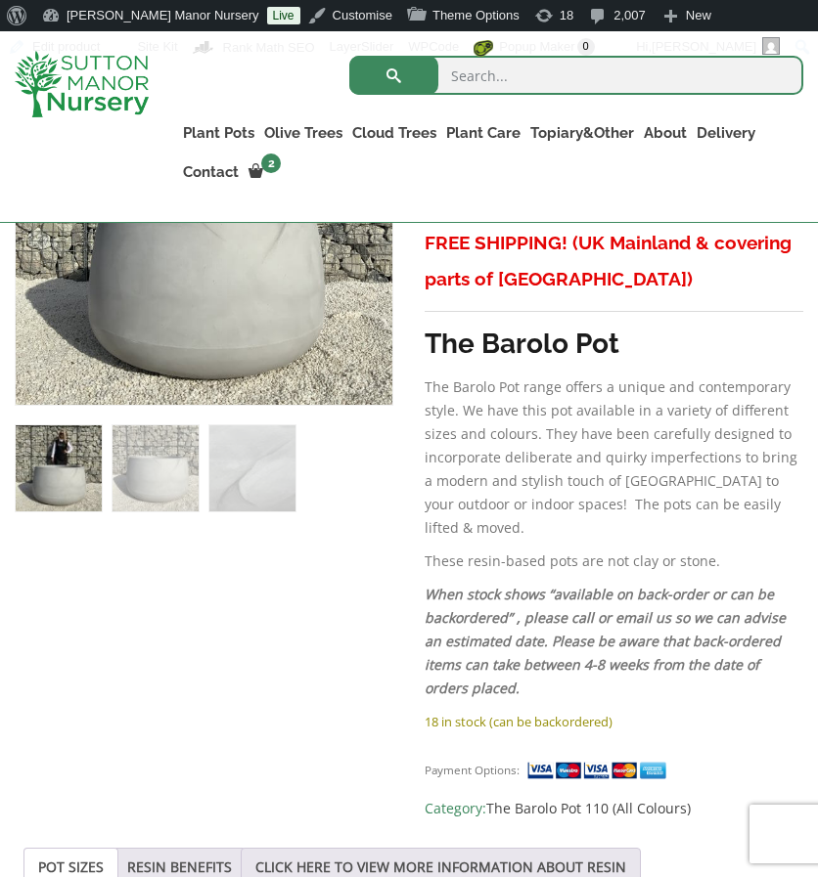
scroll to position [546, 0]
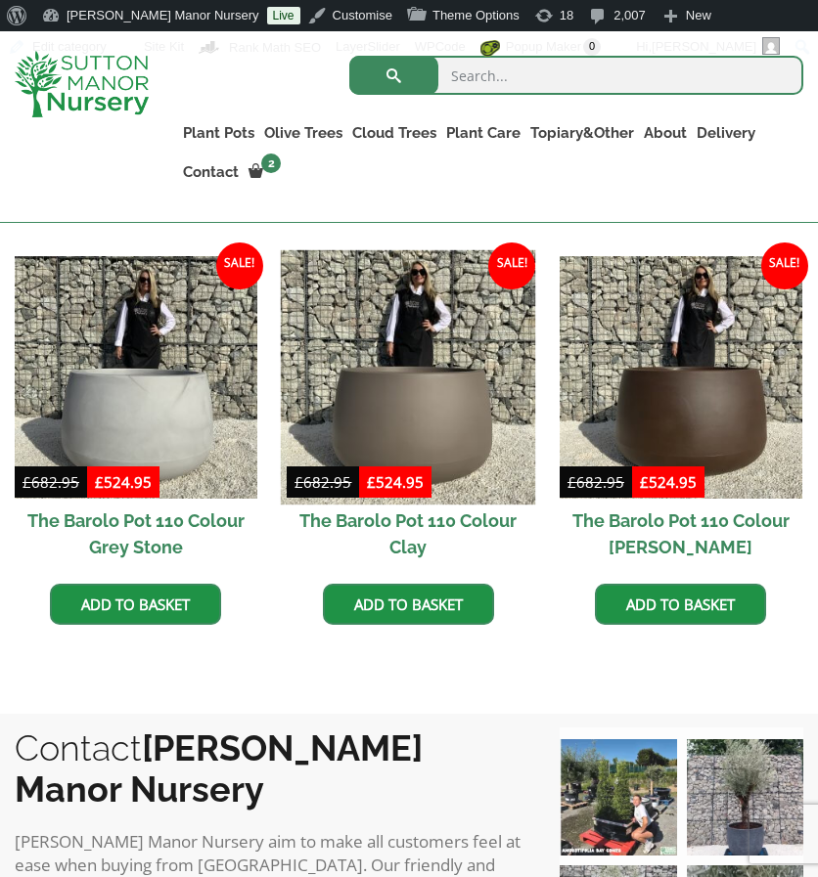
click at [367, 371] on img at bounding box center [408, 377] width 254 height 254
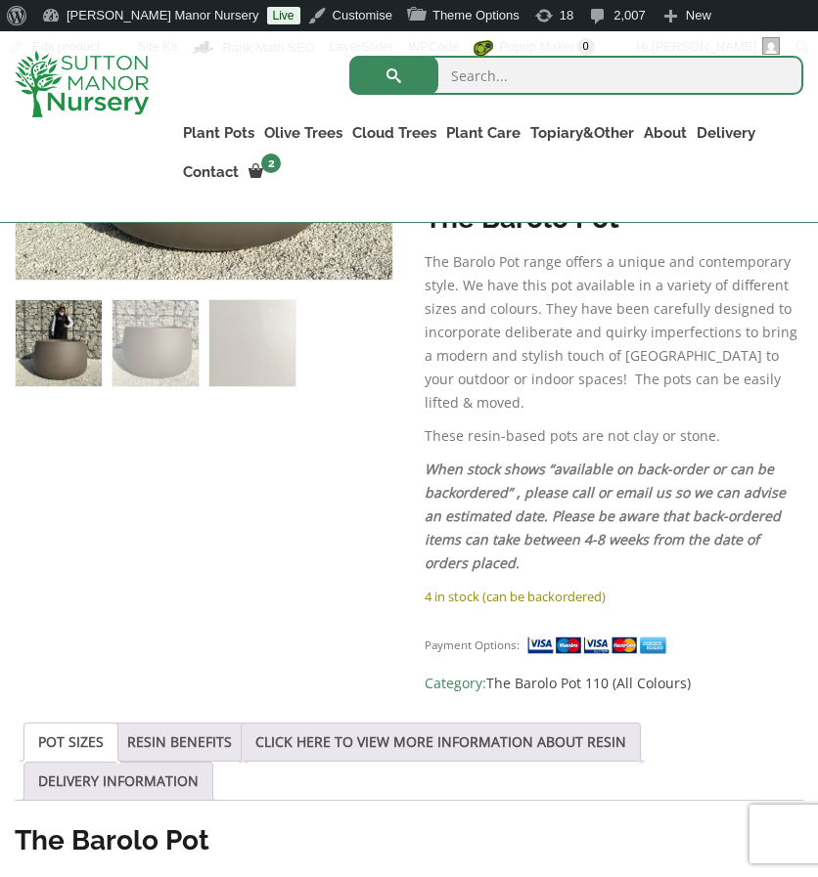
scroll to position [671, 0]
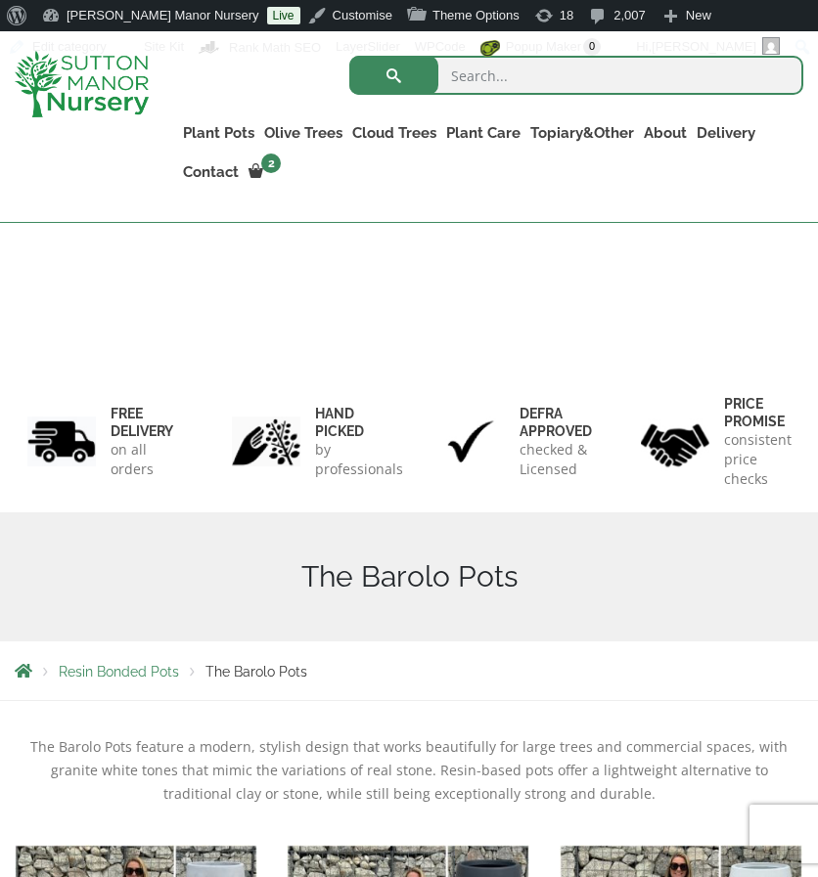
scroll to position [811, 0]
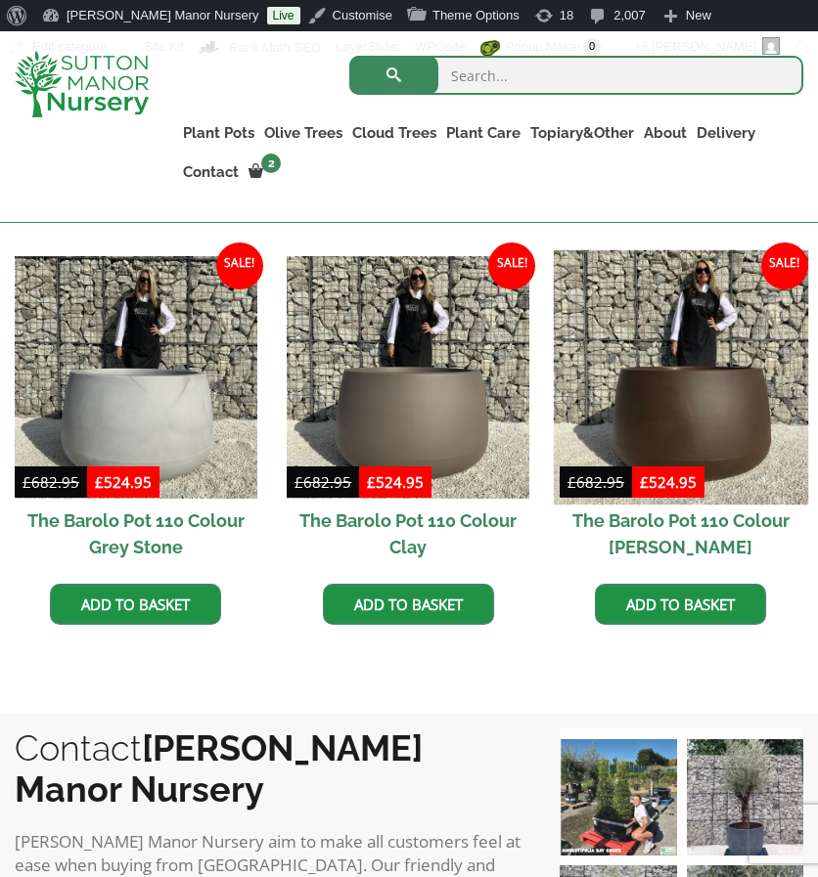
drag, startPoint x: 0, startPoint y: 0, endPoint x: 678, endPoint y: 465, distance: 821.7
click at [678, 465] on img at bounding box center [681, 377] width 254 height 254
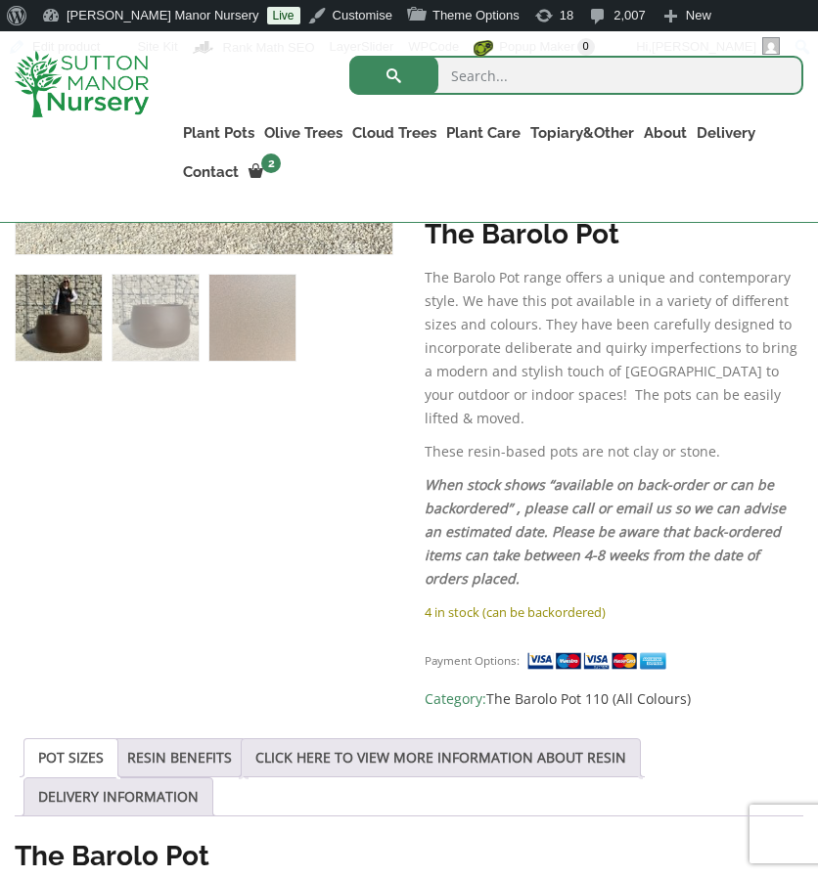
scroll to position [698, 0]
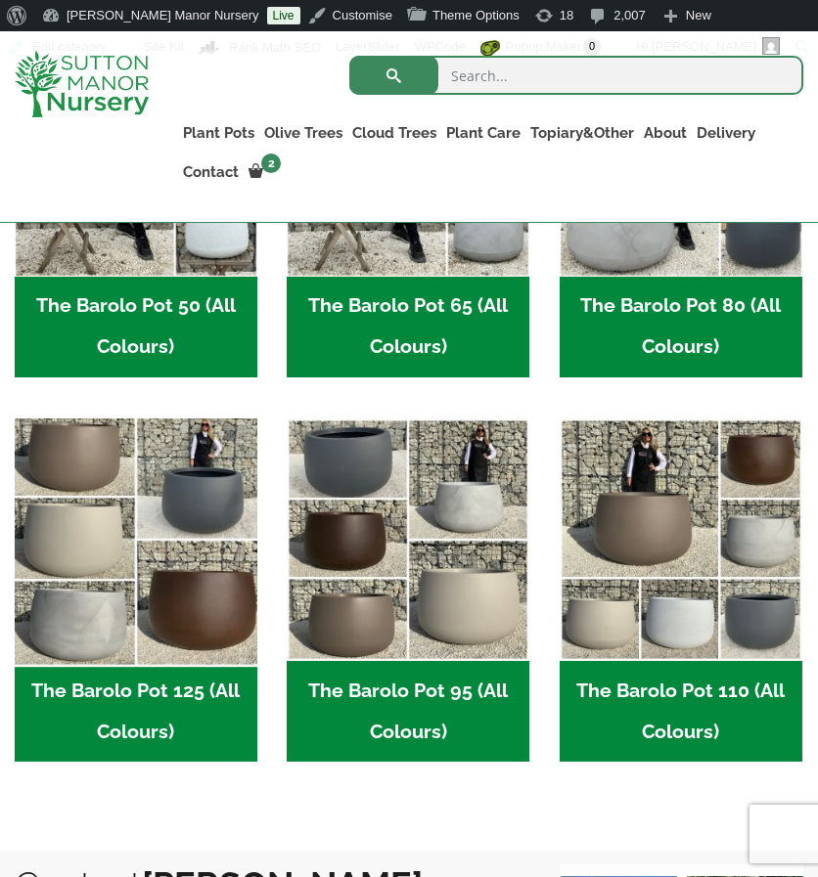
click at [106, 488] on img "Visit product category The Barolo Pot 125 (All Colours)" at bounding box center [136, 540] width 254 height 254
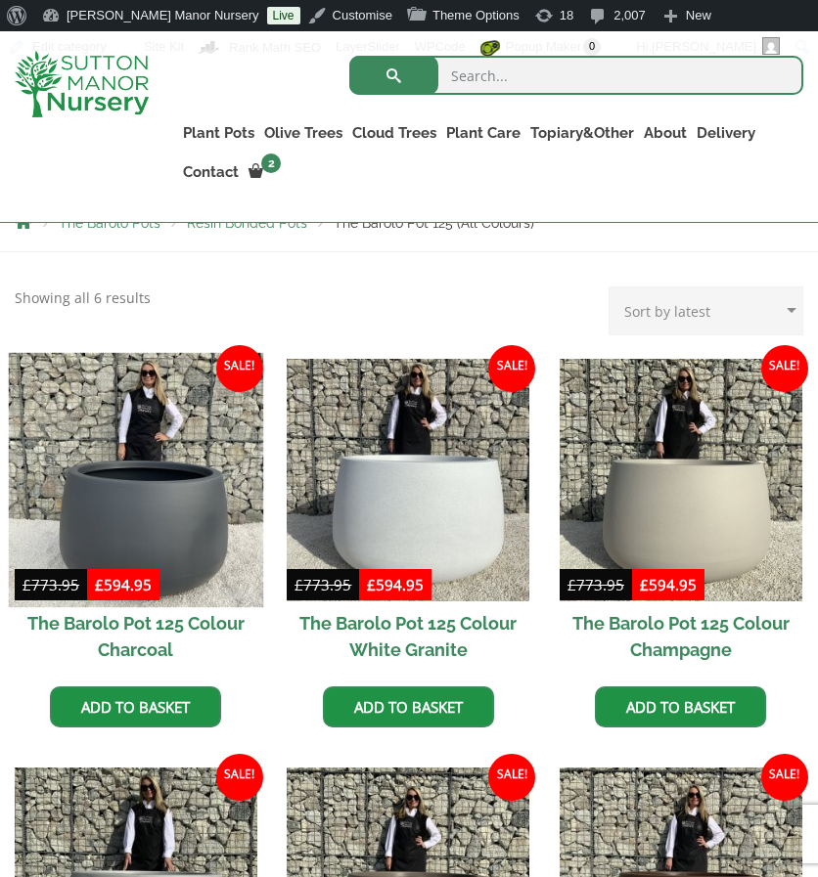
click at [170, 446] on img at bounding box center [136, 479] width 254 height 254
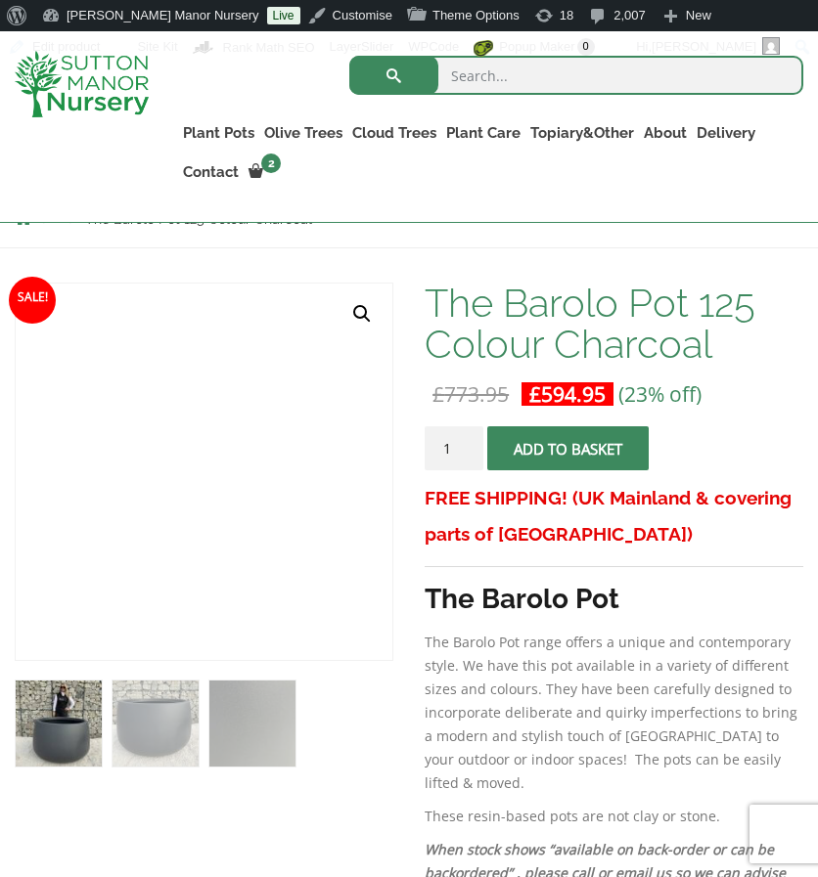
scroll to position [289, 0]
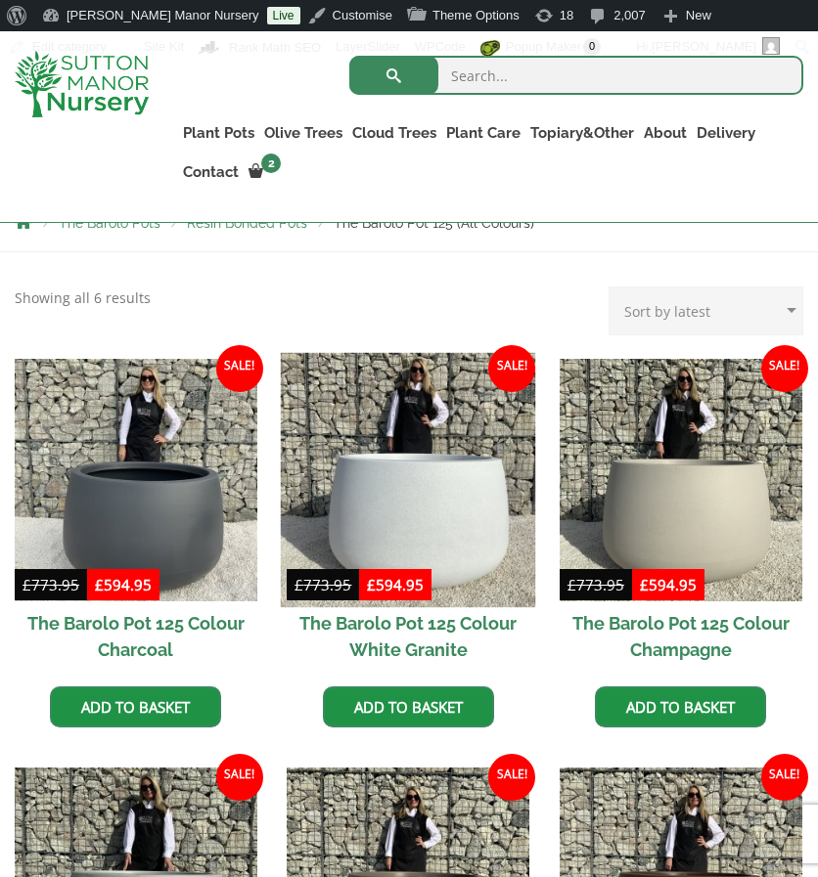
click at [458, 378] on img at bounding box center [408, 479] width 254 height 254
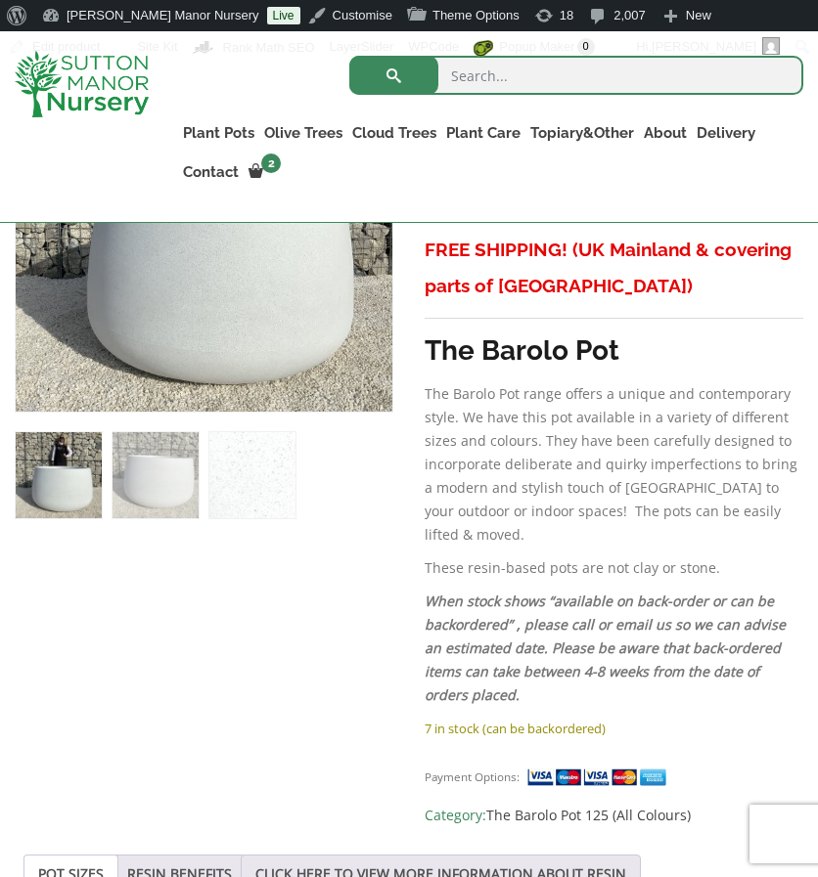
scroll to position [539, 0]
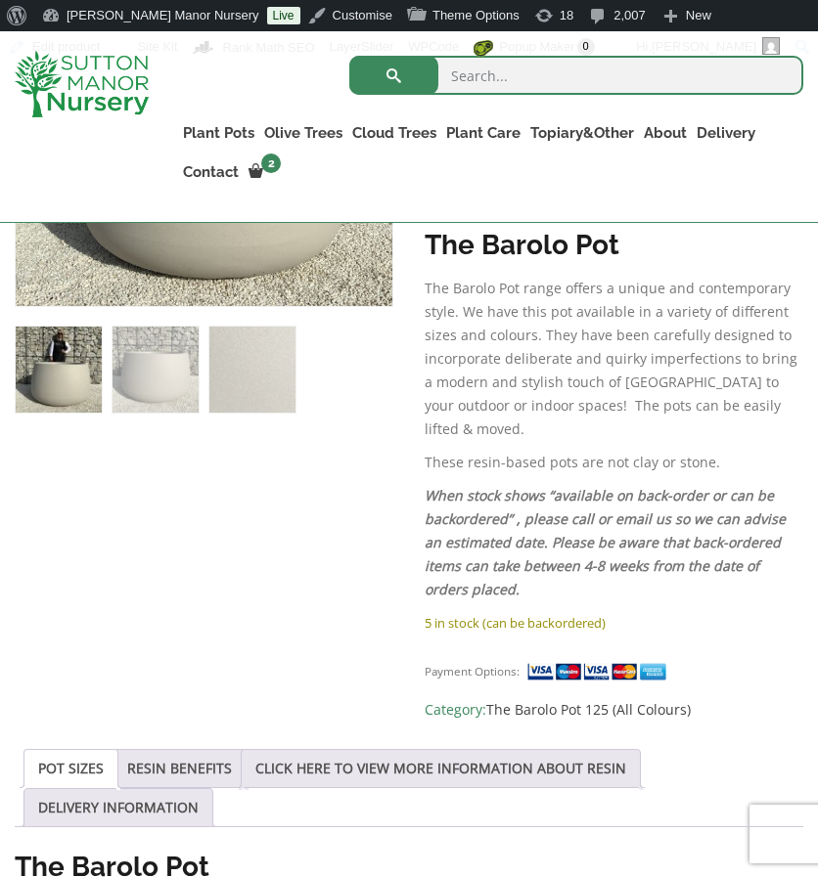
scroll to position [645, 0]
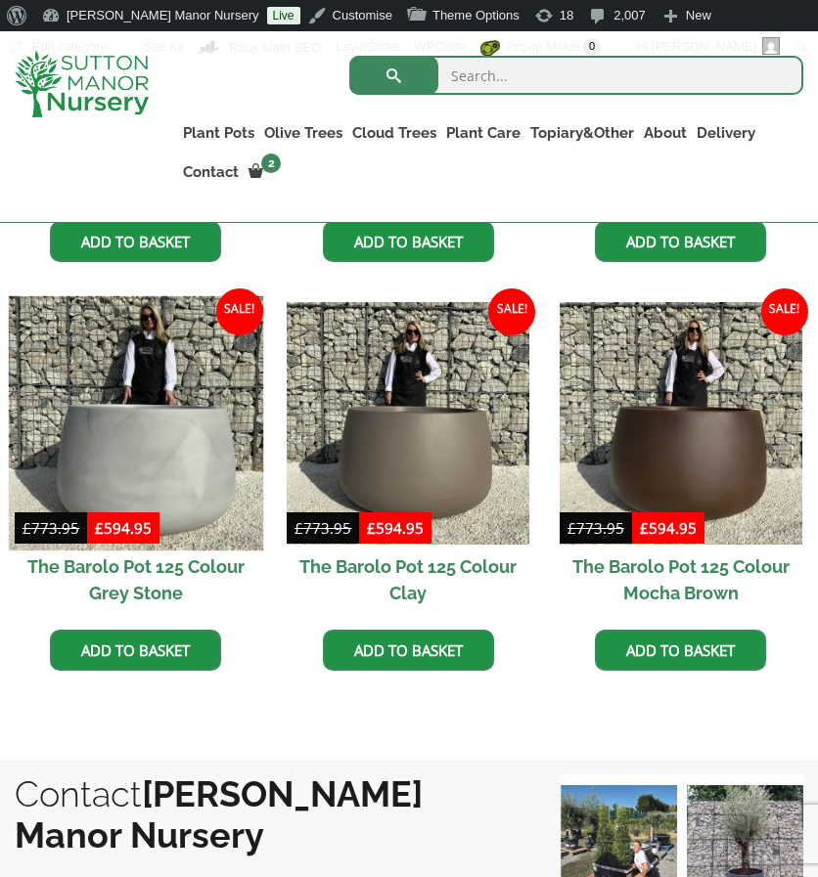
click at [186, 381] on img at bounding box center [136, 423] width 254 height 254
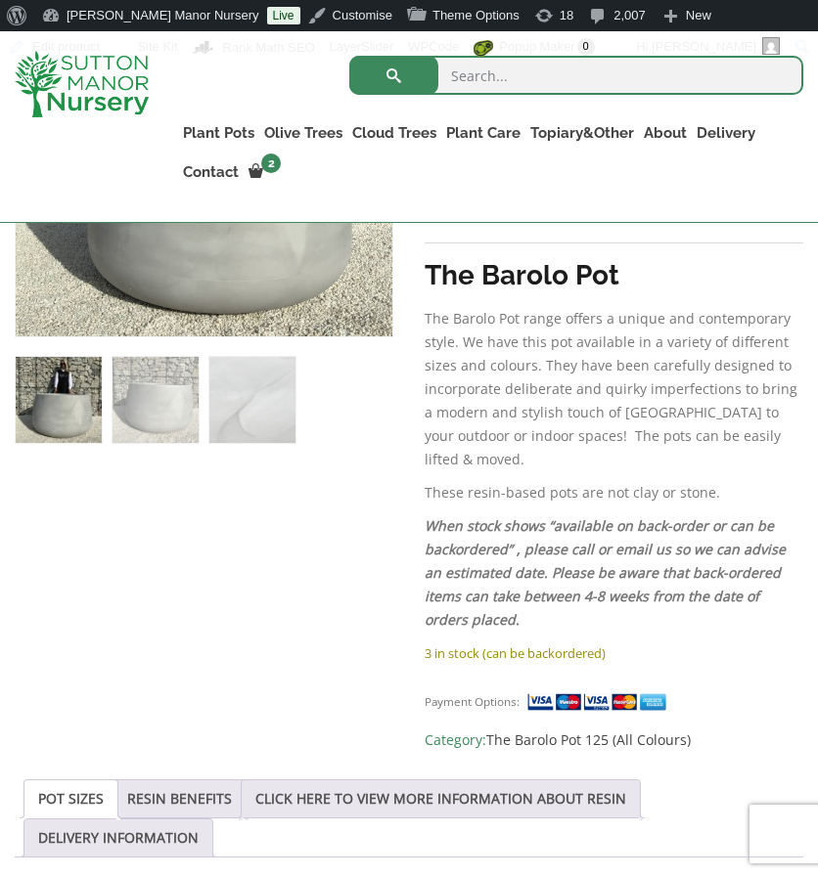
scroll to position [614, 0]
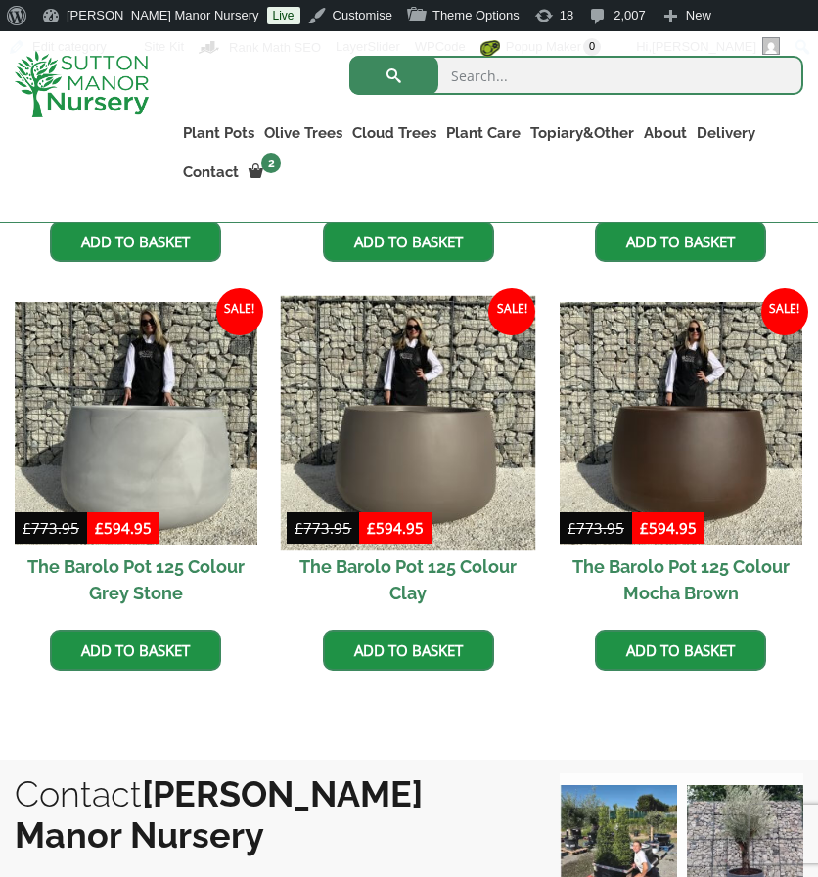
click at [340, 444] on img at bounding box center [408, 423] width 254 height 254
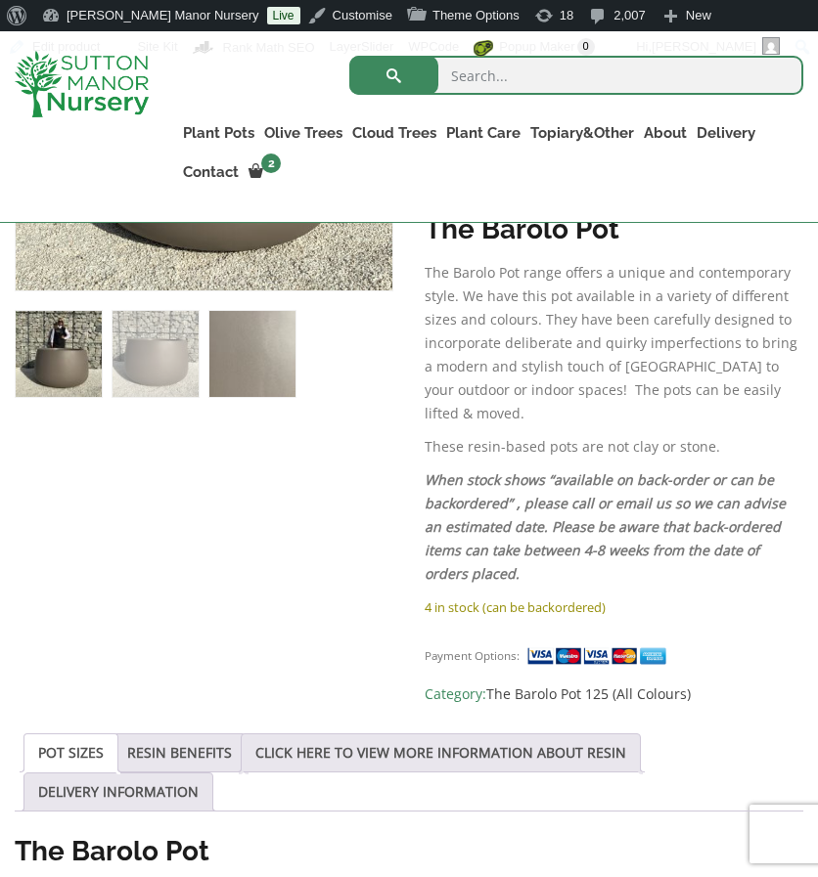
scroll to position [660, 0]
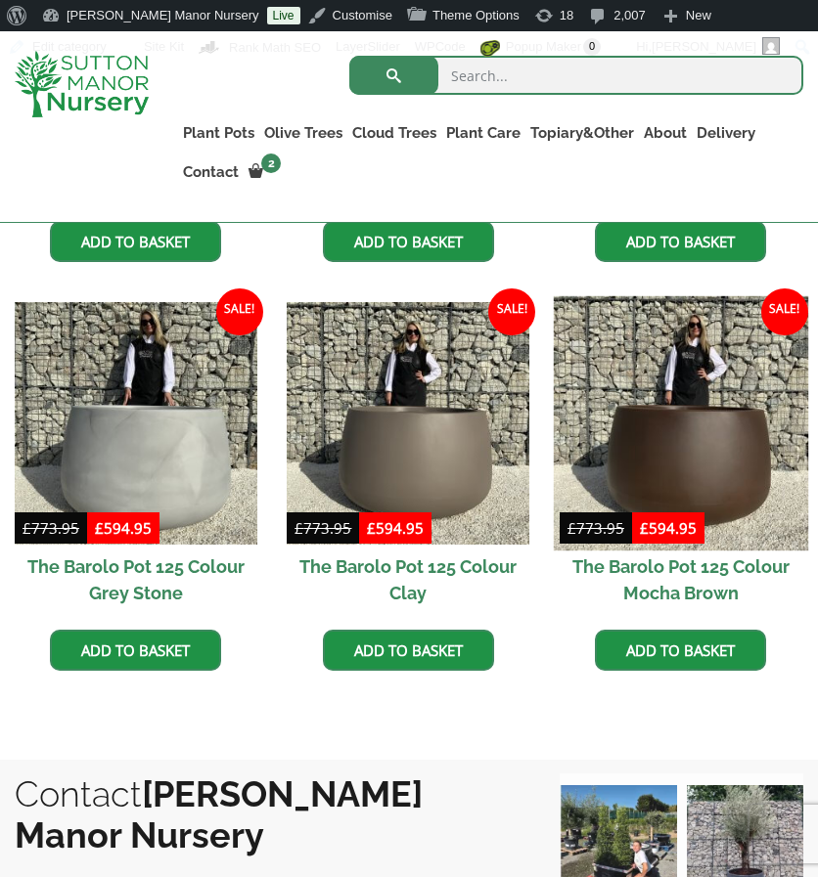
click at [604, 433] on img at bounding box center [681, 423] width 254 height 254
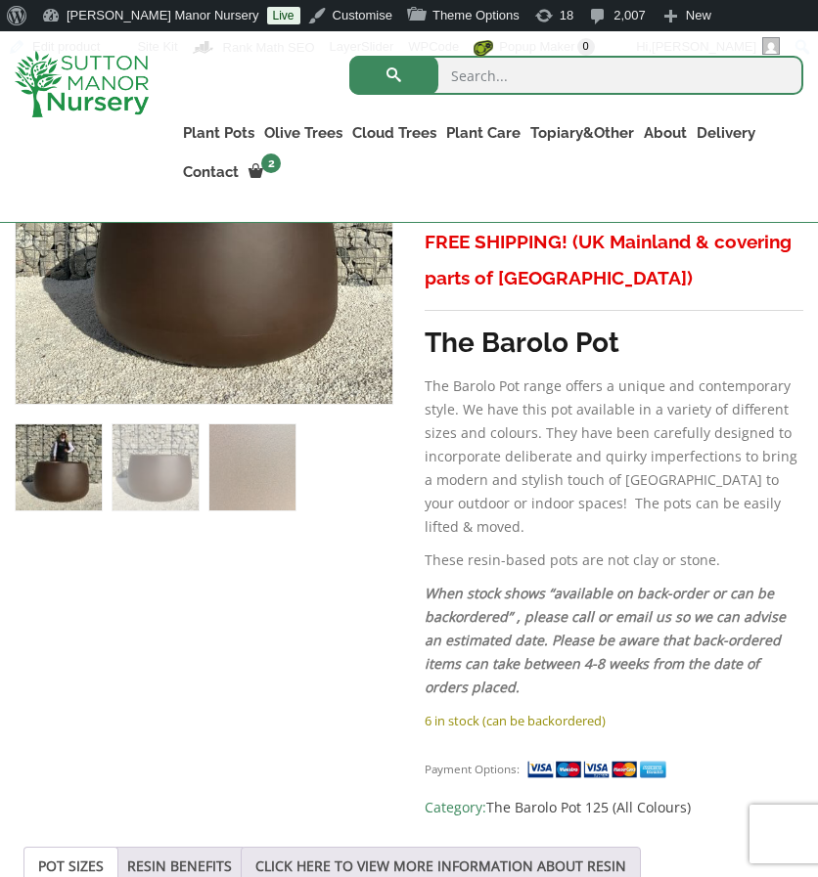
scroll to position [553, 0]
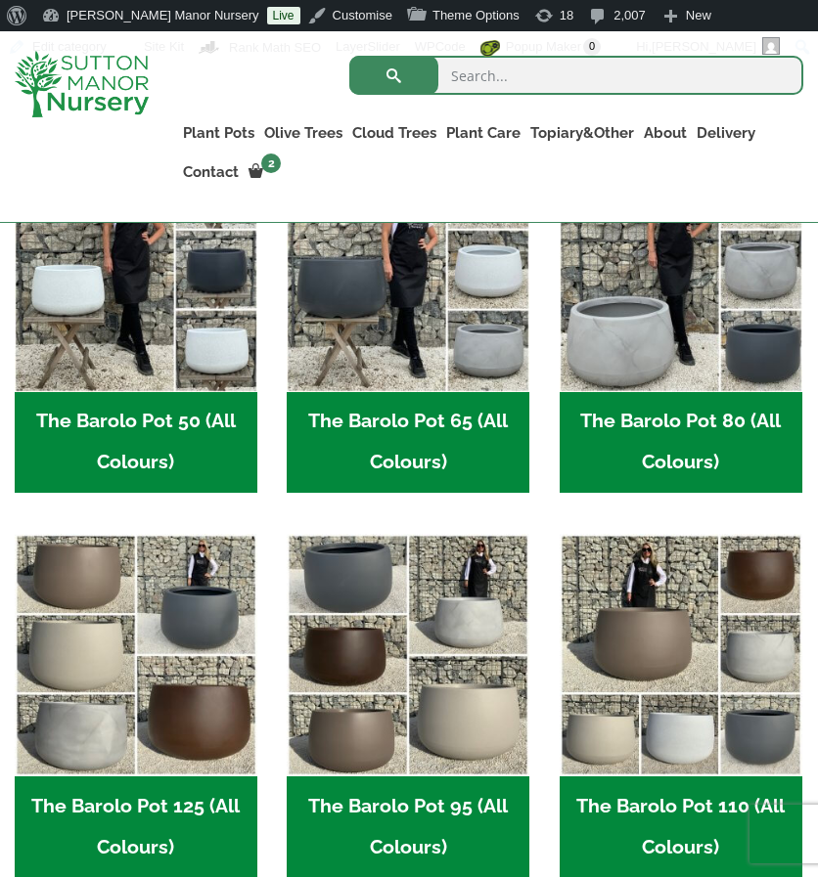
scroll to position [482, 0]
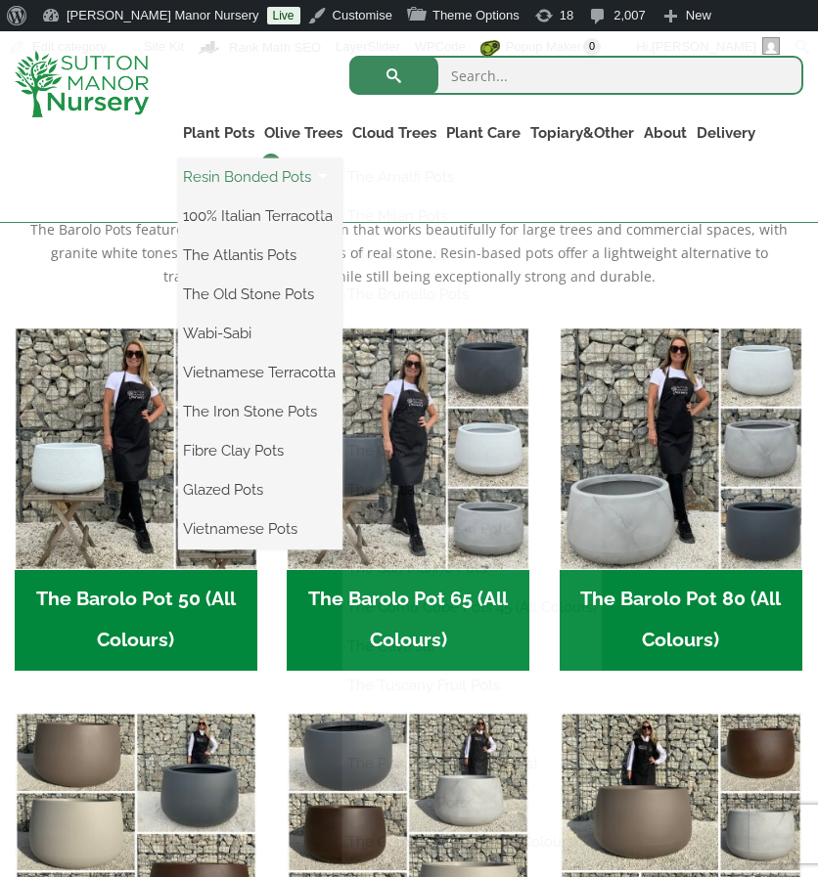
click at [246, 176] on link "Resin Bonded Pots" at bounding box center [260, 176] width 164 height 29
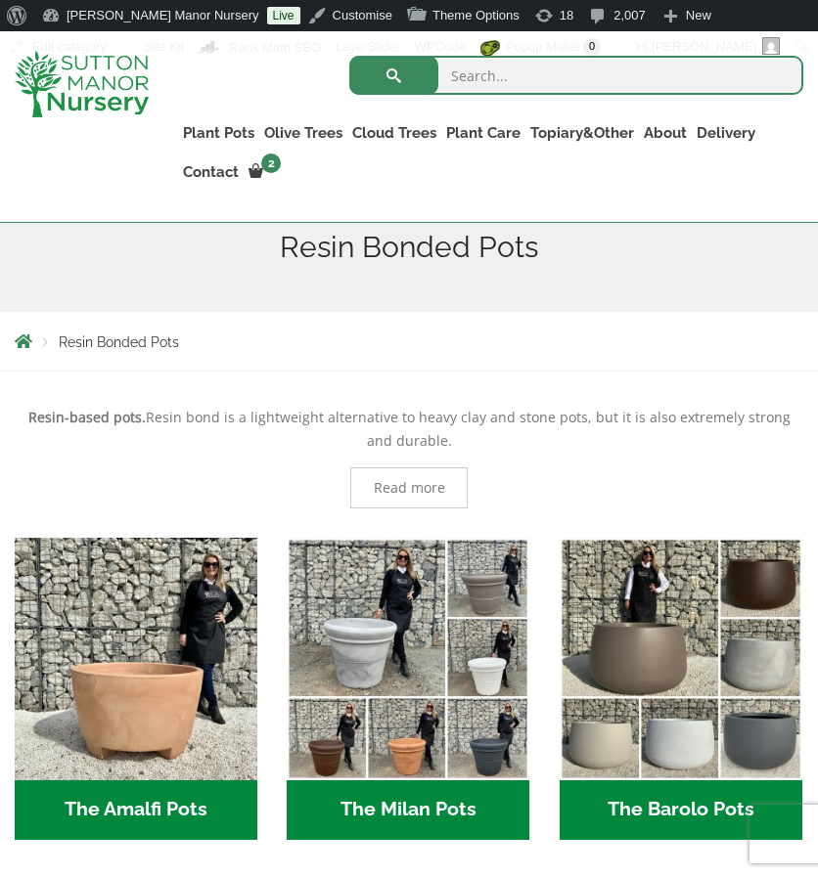
scroll to position [685, 0]
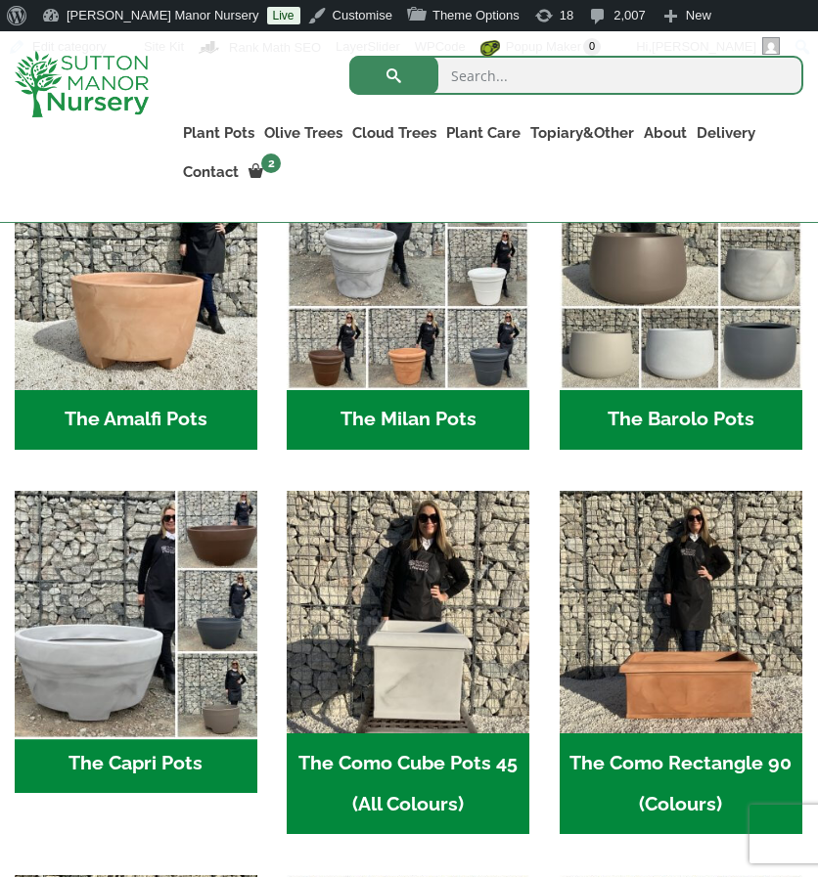
click at [143, 621] on img "Visit product category The Capri Pots" at bounding box center [136, 612] width 254 height 254
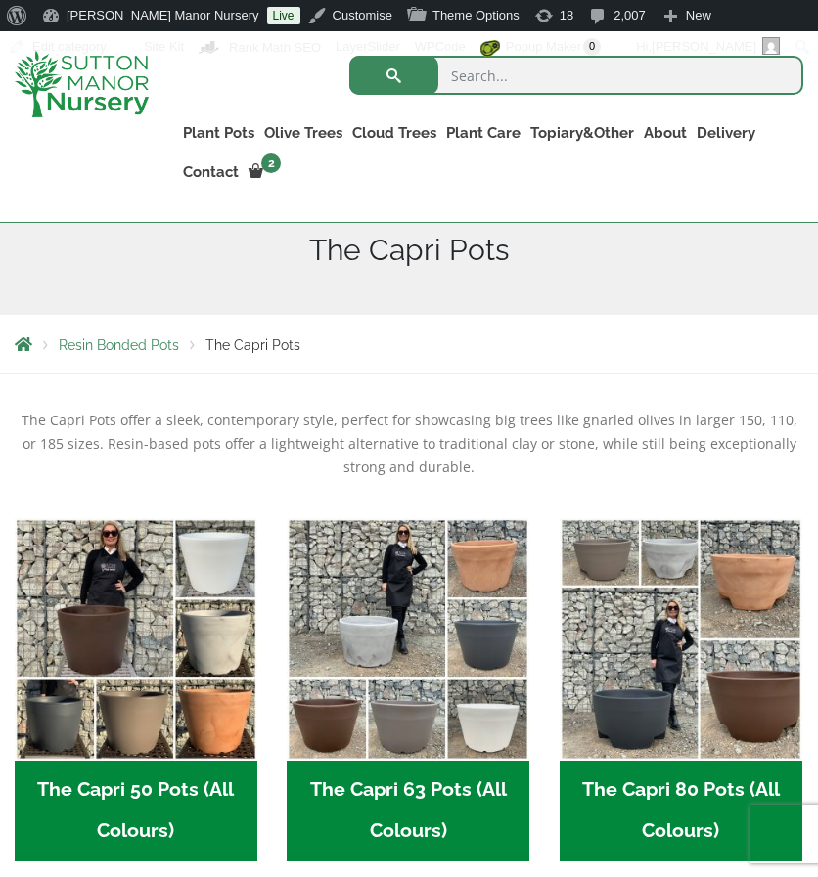
scroll to position [293, 0]
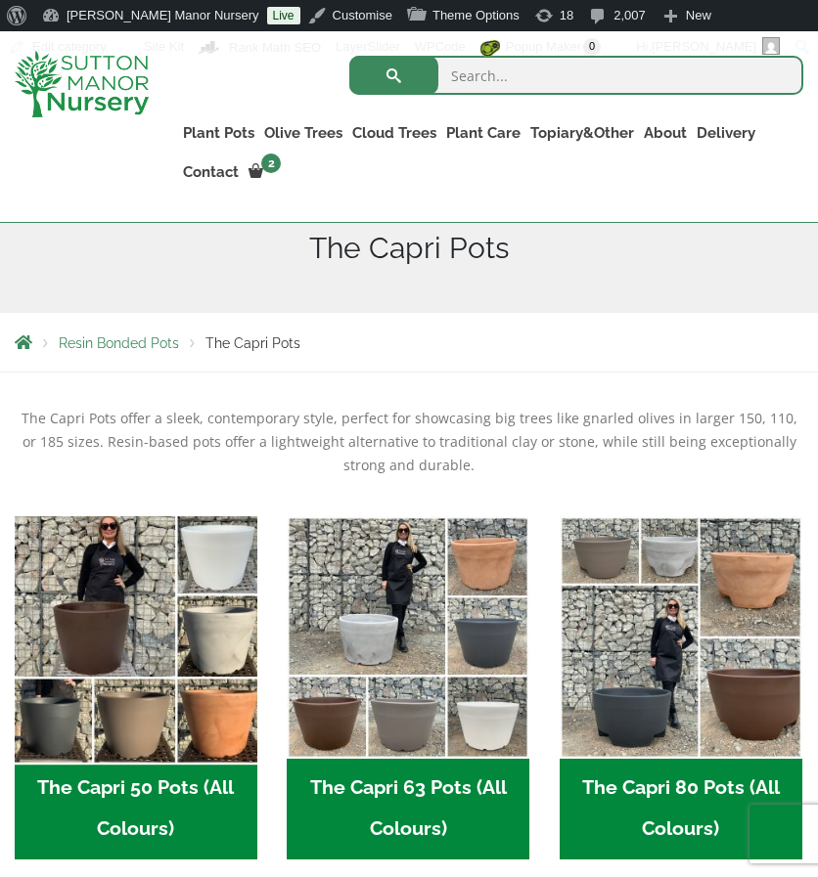
click at [217, 623] on img "Visit product category The Capri 50 Pots (All Colours)" at bounding box center [136, 637] width 254 height 254
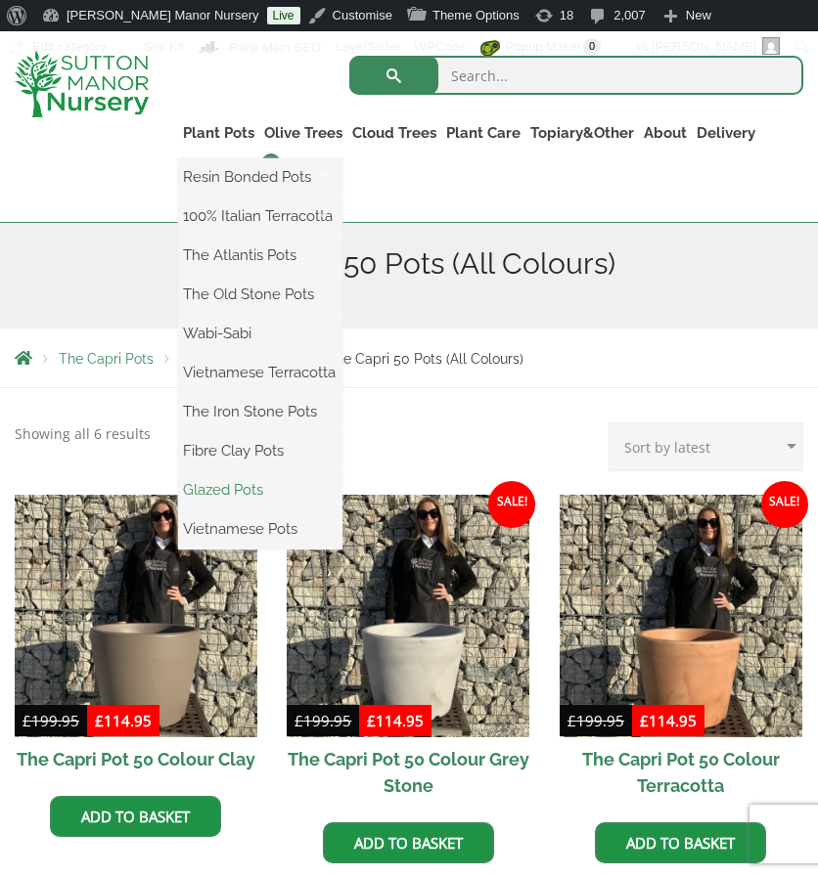
scroll to position [293, 0]
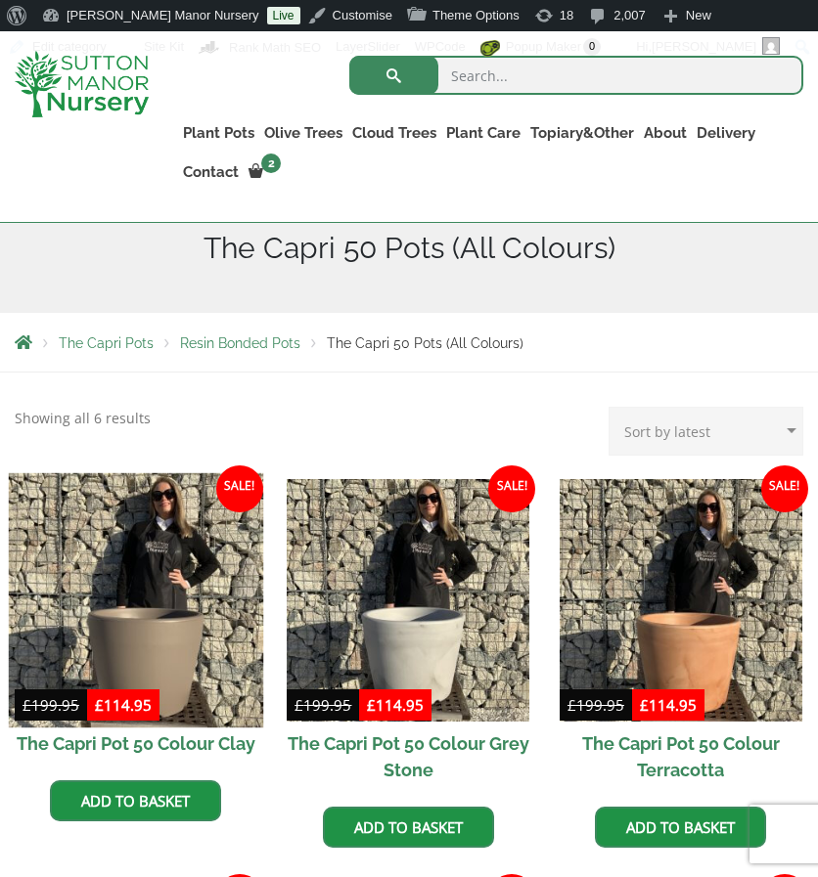
click at [170, 565] on img at bounding box center [136, 599] width 254 height 254
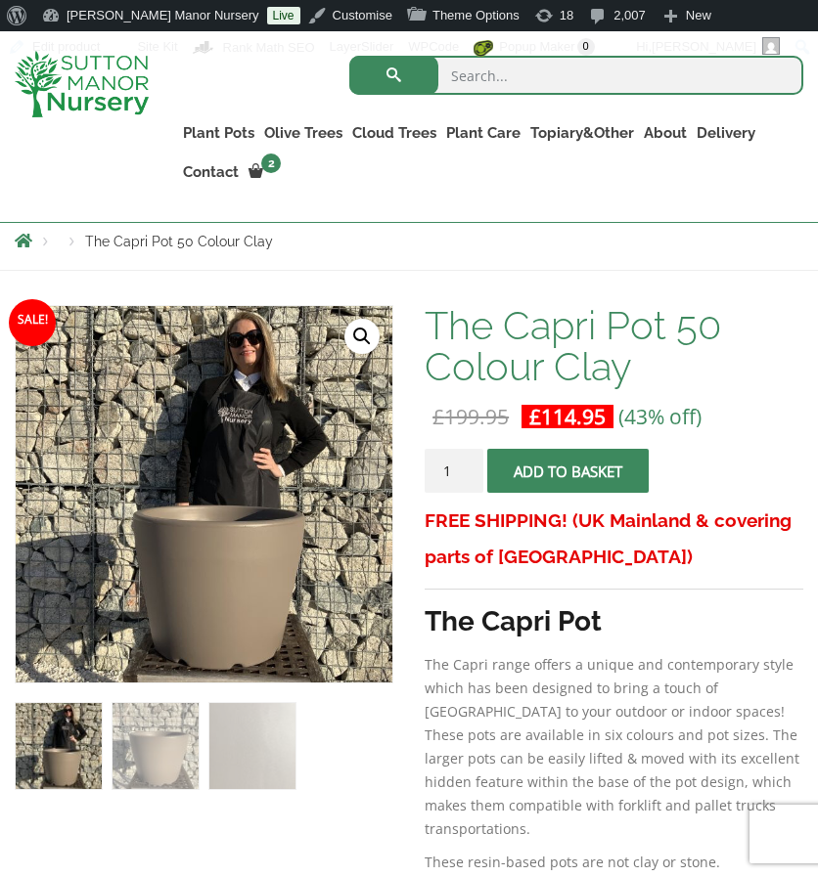
scroll to position [265, 0]
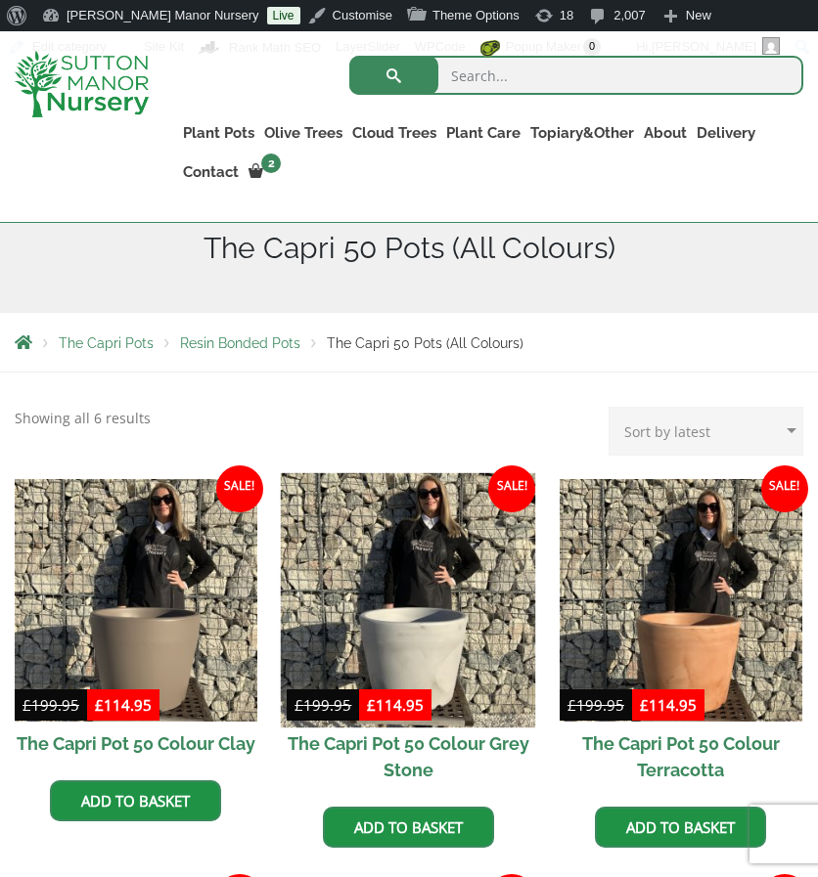
click at [436, 598] on img at bounding box center [408, 599] width 254 height 254
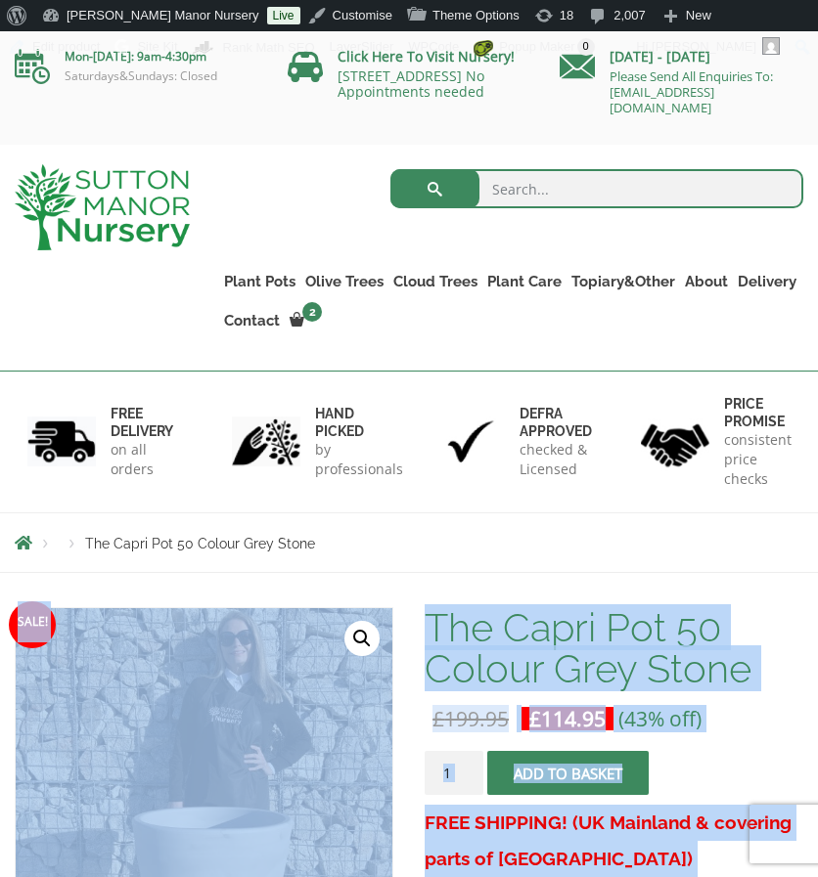
drag, startPoint x: 0, startPoint y: 0, endPoint x: 431, endPoint y: 522, distance: 677.3
click at [431, 522] on div "Products The Capri Pot 50 Colour Grey Stone" at bounding box center [409, 542] width 818 height 59
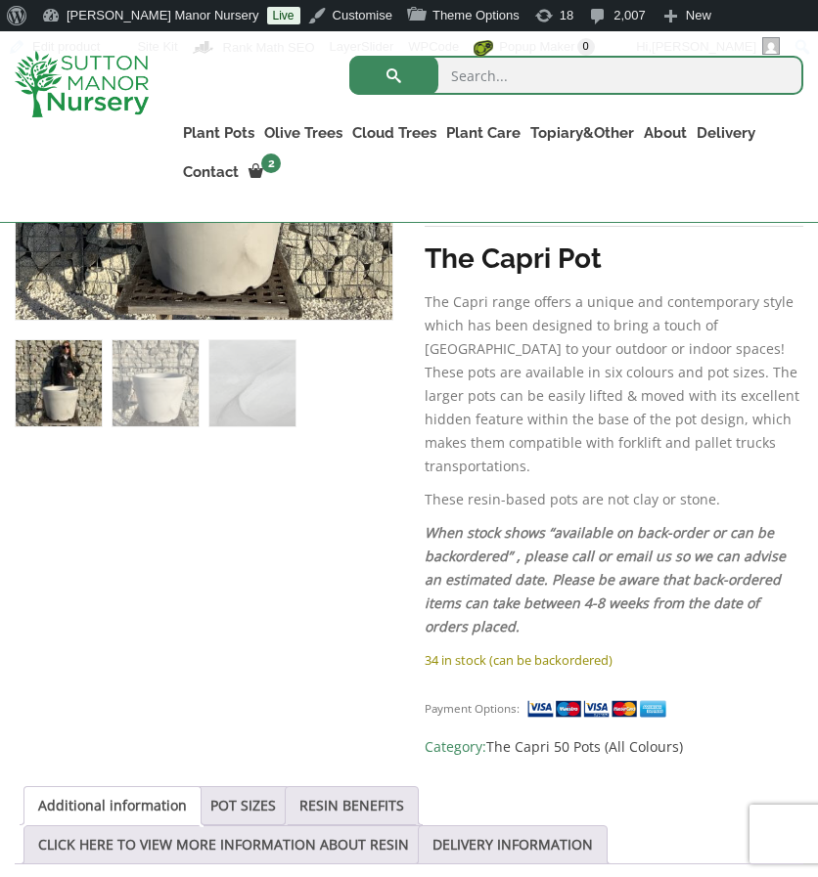
scroll to position [631, 0]
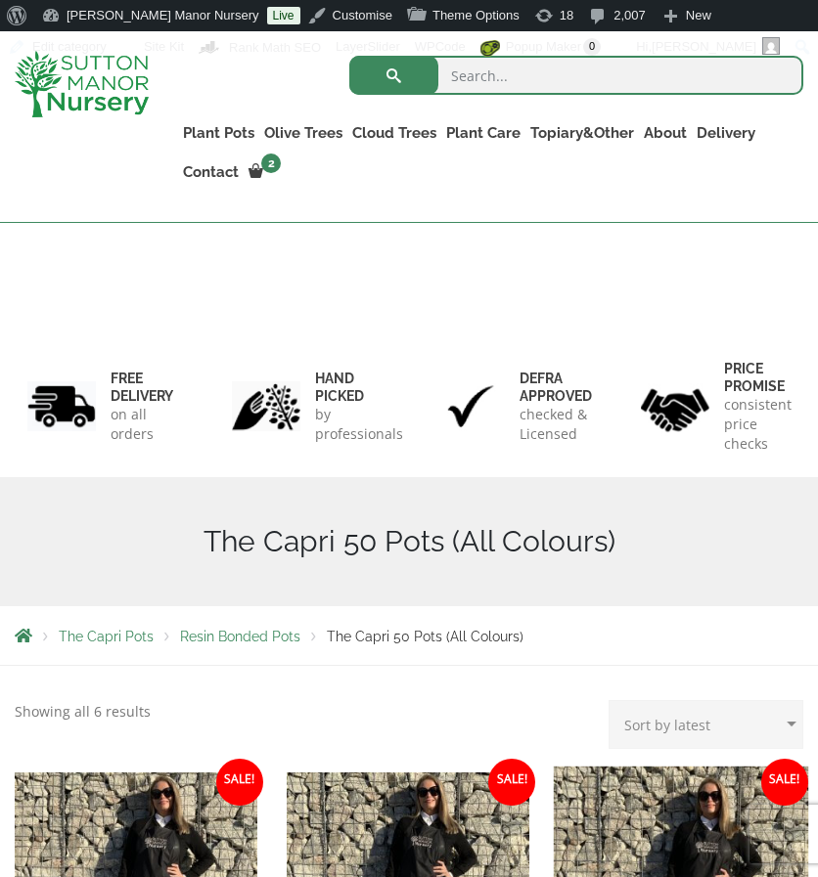
scroll to position [293, 0]
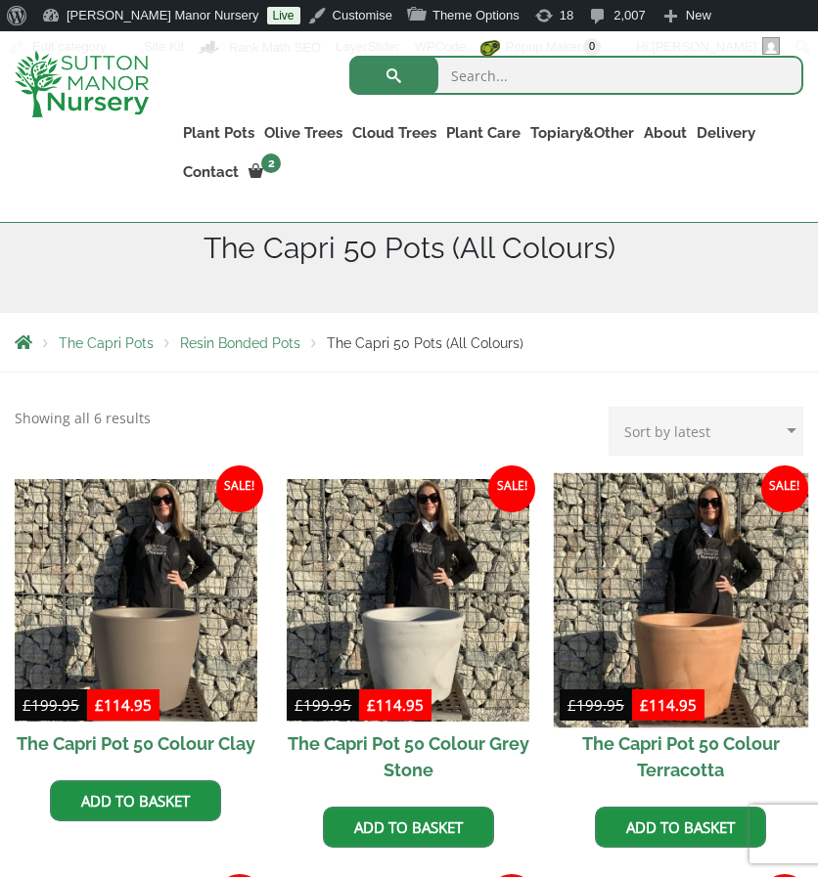
drag, startPoint x: 0, startPoint y: 0, endPoint x: 714, endPoint y: 537, distance: 893.3
click at [714, 537] on img at bounding box center [681, 599] width 254 height 254
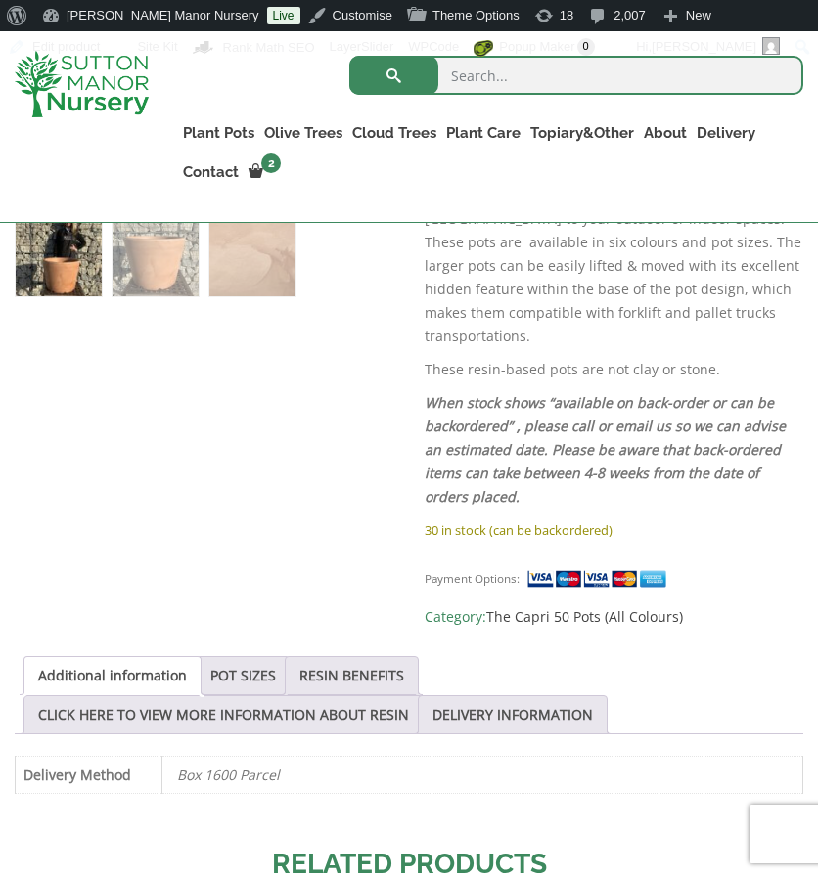
scroll to position [761, 0]
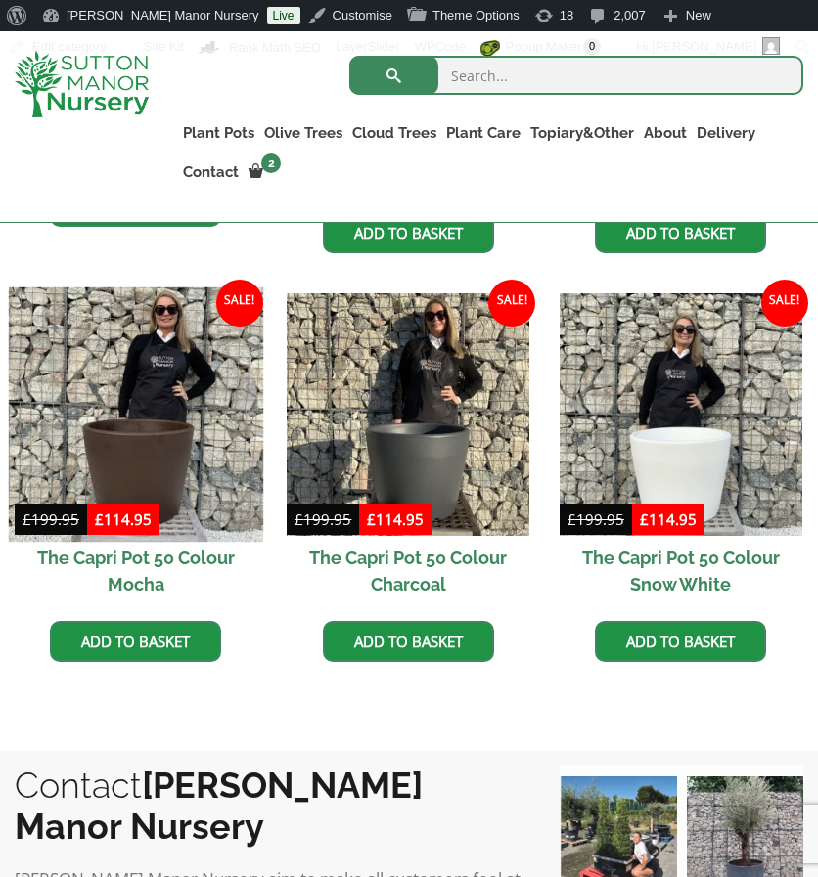
click at [189, 359] on img at bounding box center [136, 415] width 254 height 254
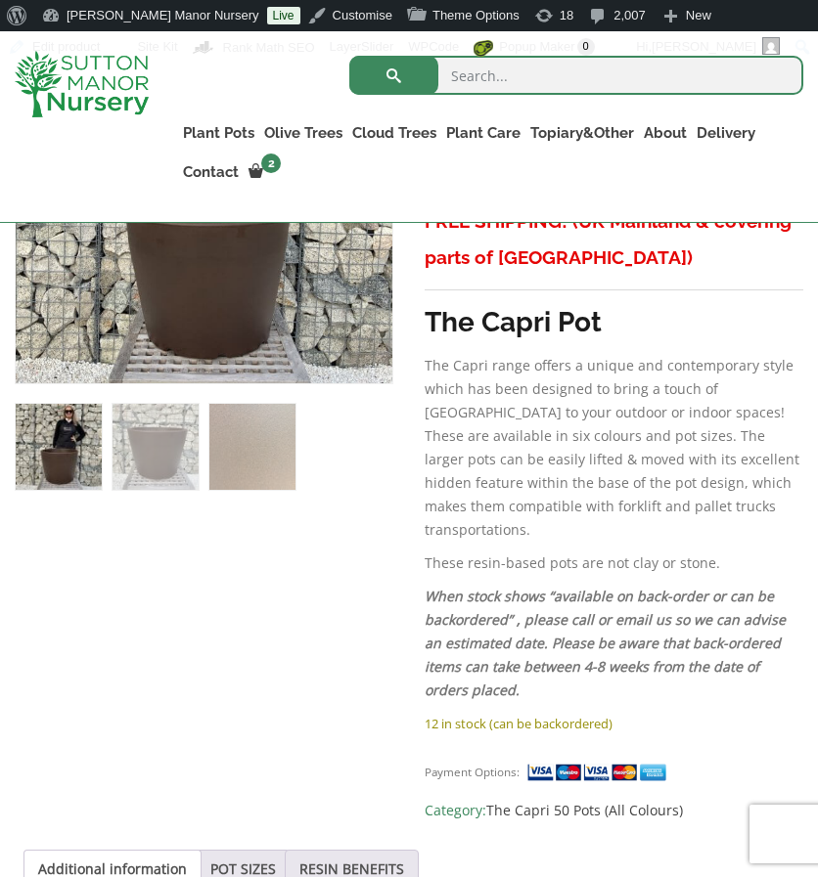
scroll to position [567, 0]
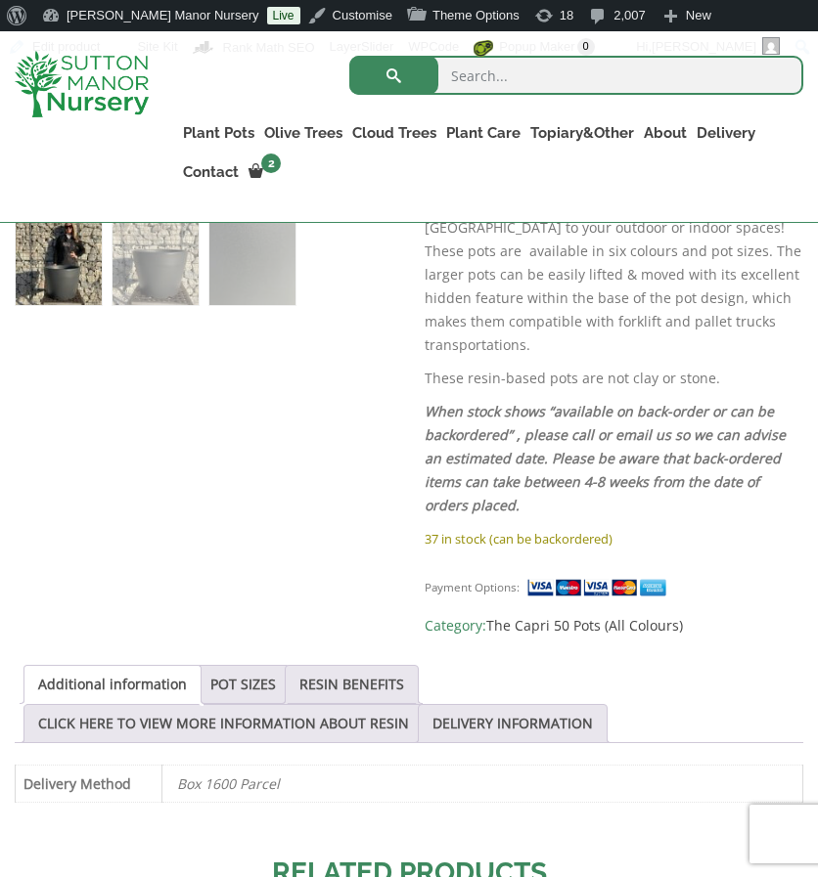
scroll to position [768, 0]
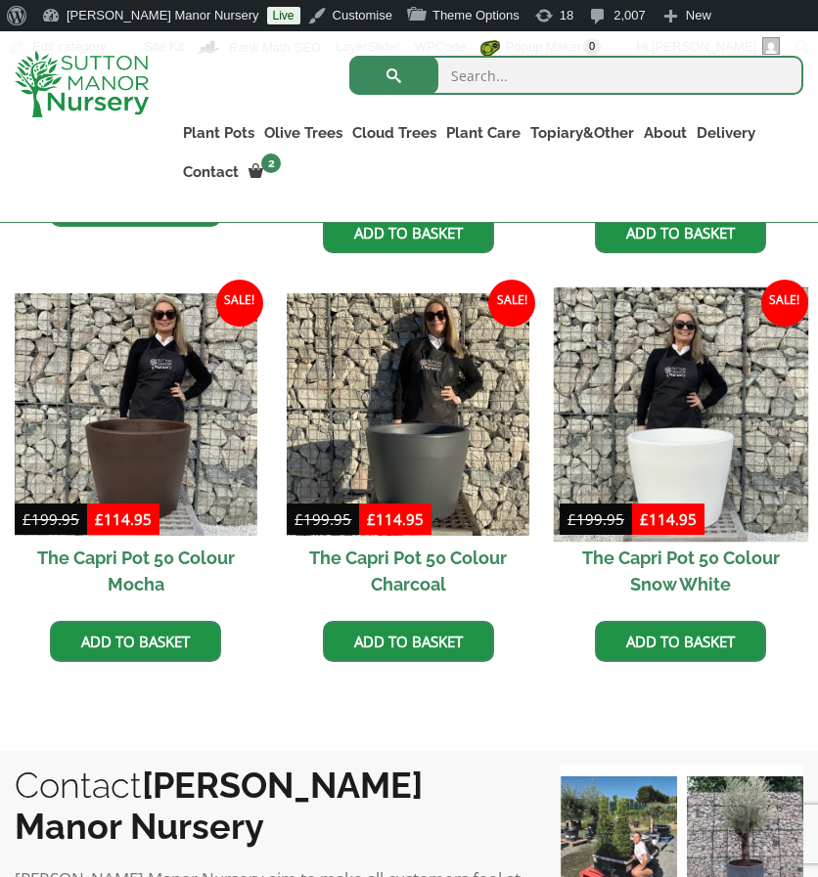
click at [668, 403] on img at bounding box center [681, 415] width 254 height 254
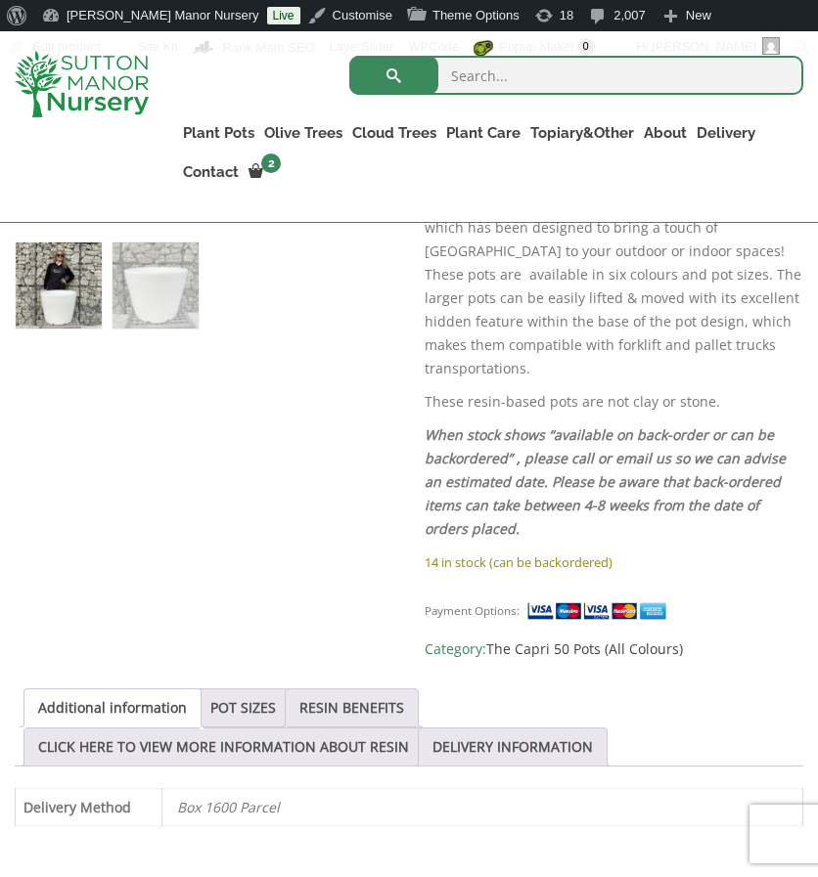
scroll to position [731, 0]
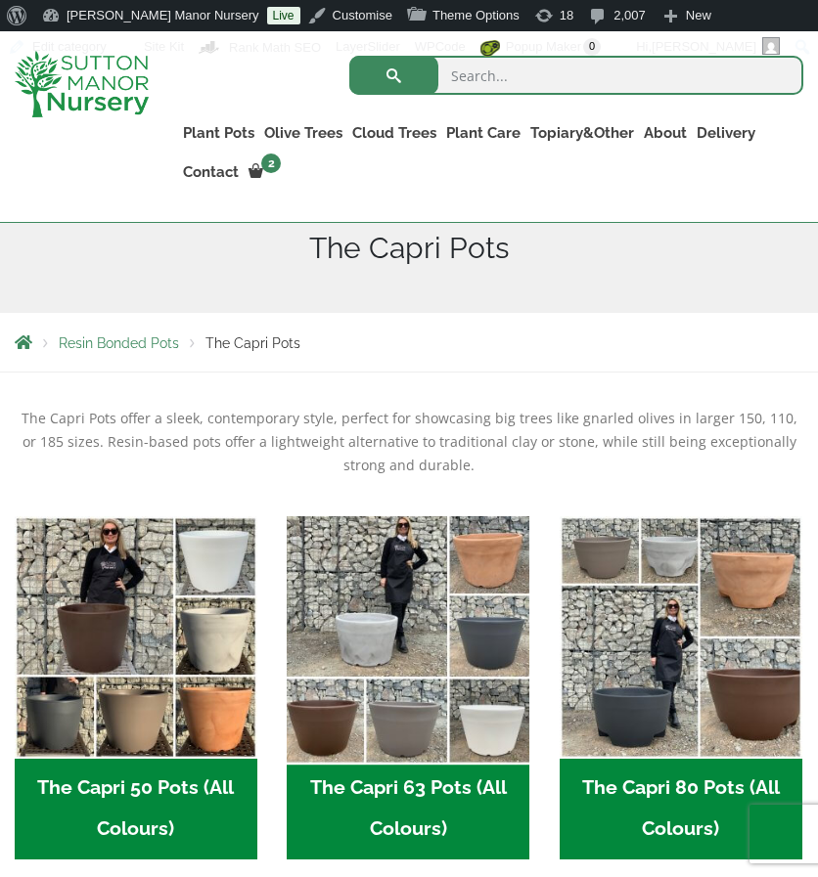
click at [393, 646] on img "Visit product category The Capri 63 Pots (All Colours)" at bounding box center [408, 637] width 254 height 254
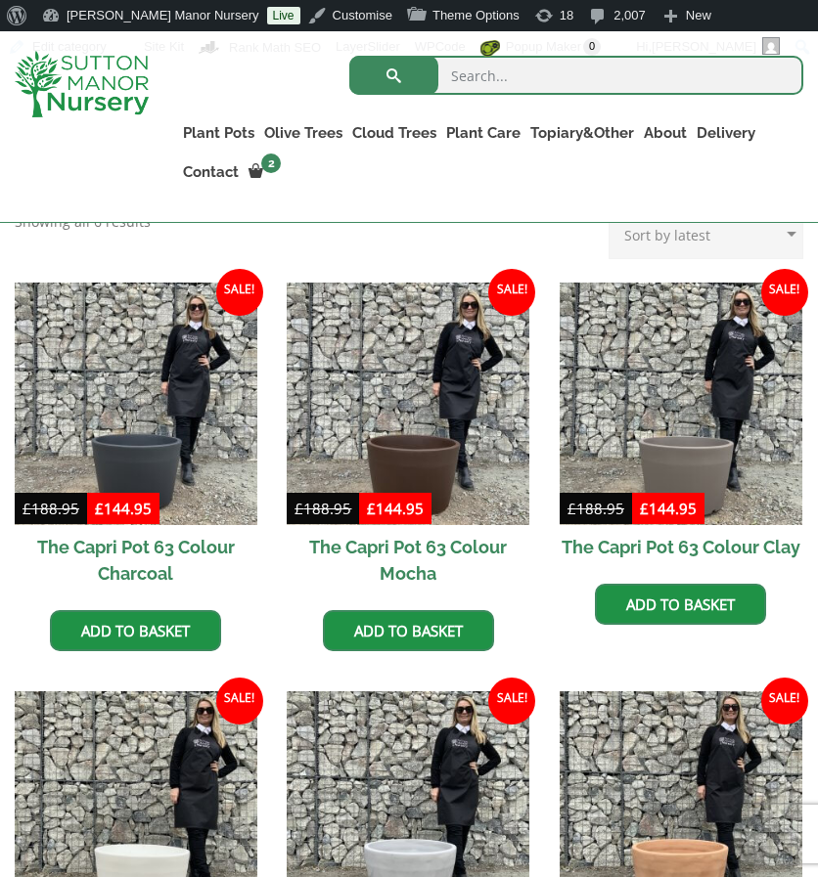
scroll to position [491, 0]
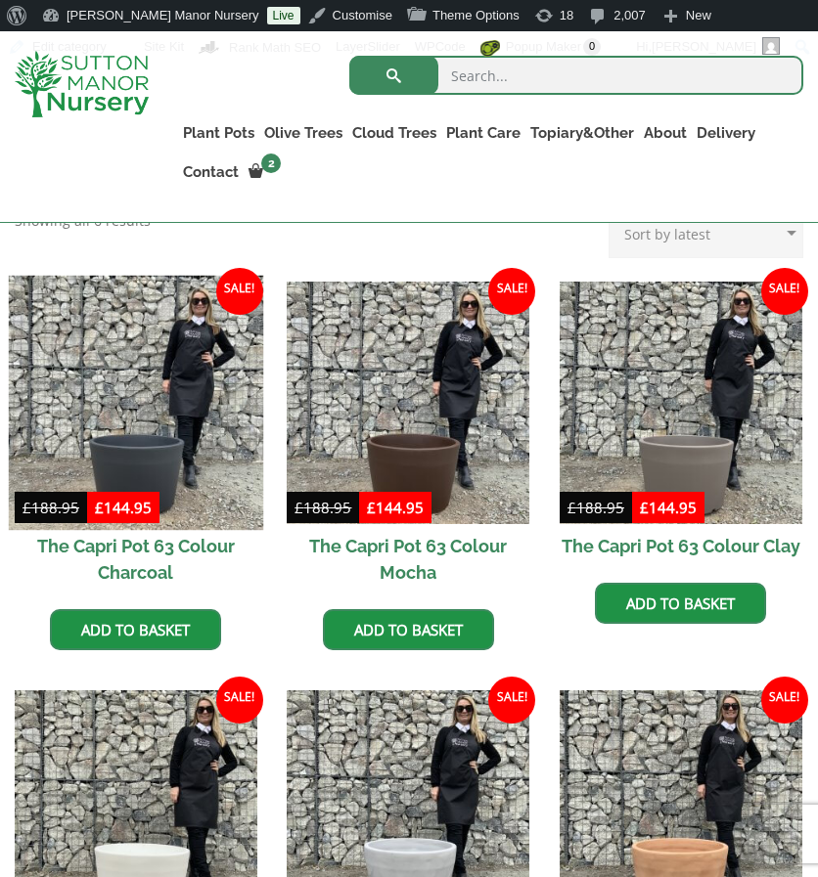
click at [164, 418] on img at bounding box center [136, 402] width 254 height 254
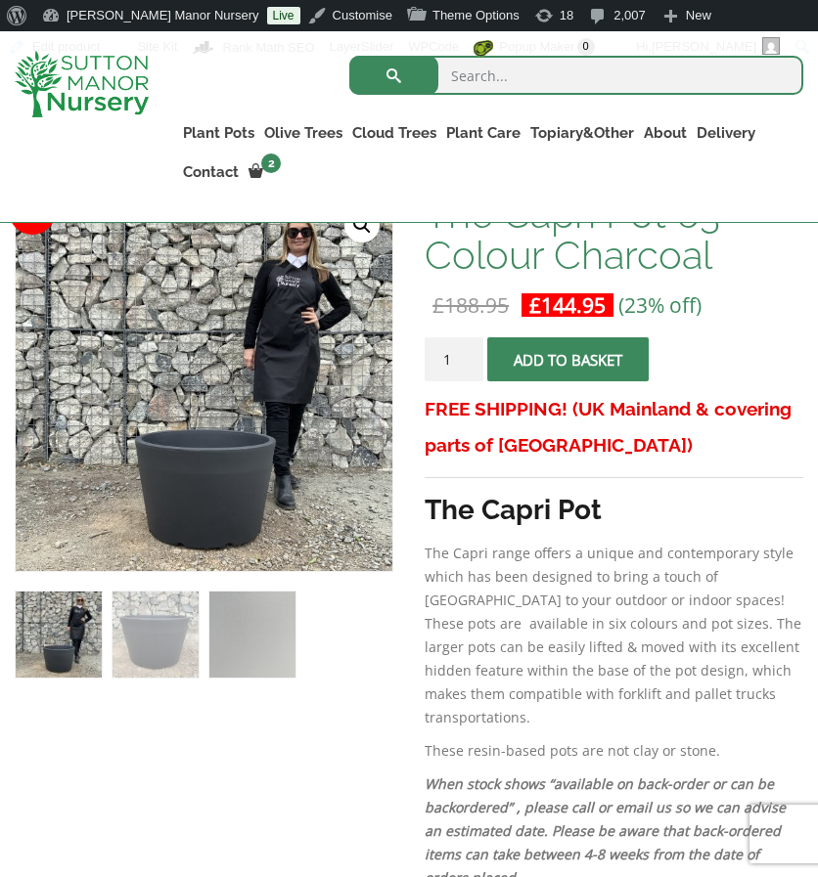
scroll to position [378, 0]
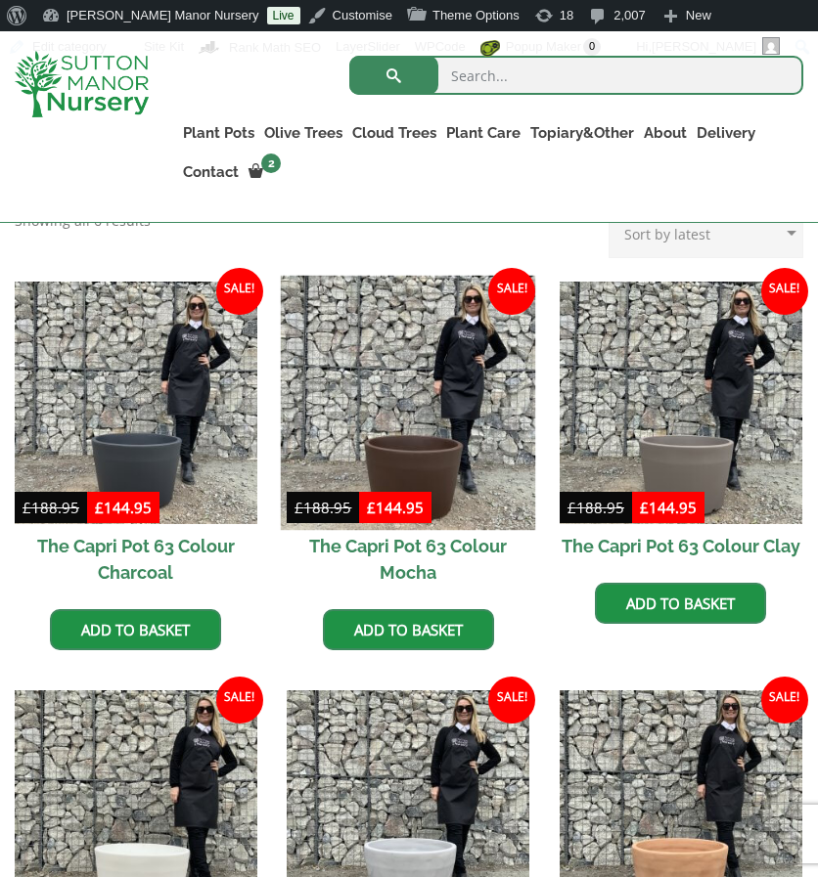
click at [339, 332] on img at bounding box center [408, 402] width 254 height 254
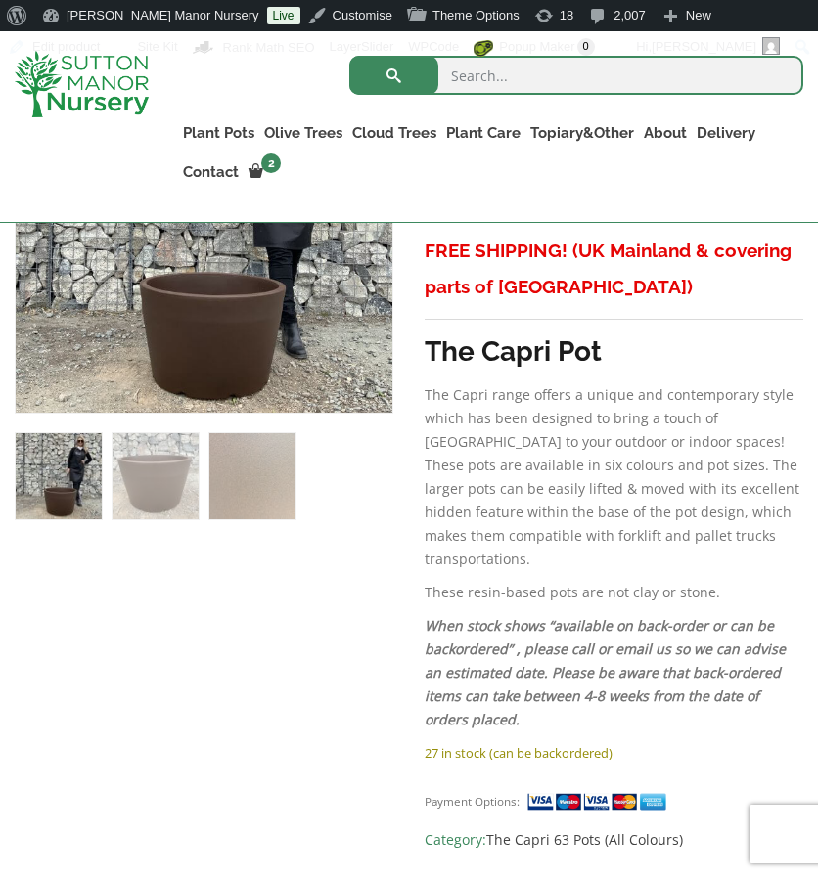
scroll to position [543, 0]
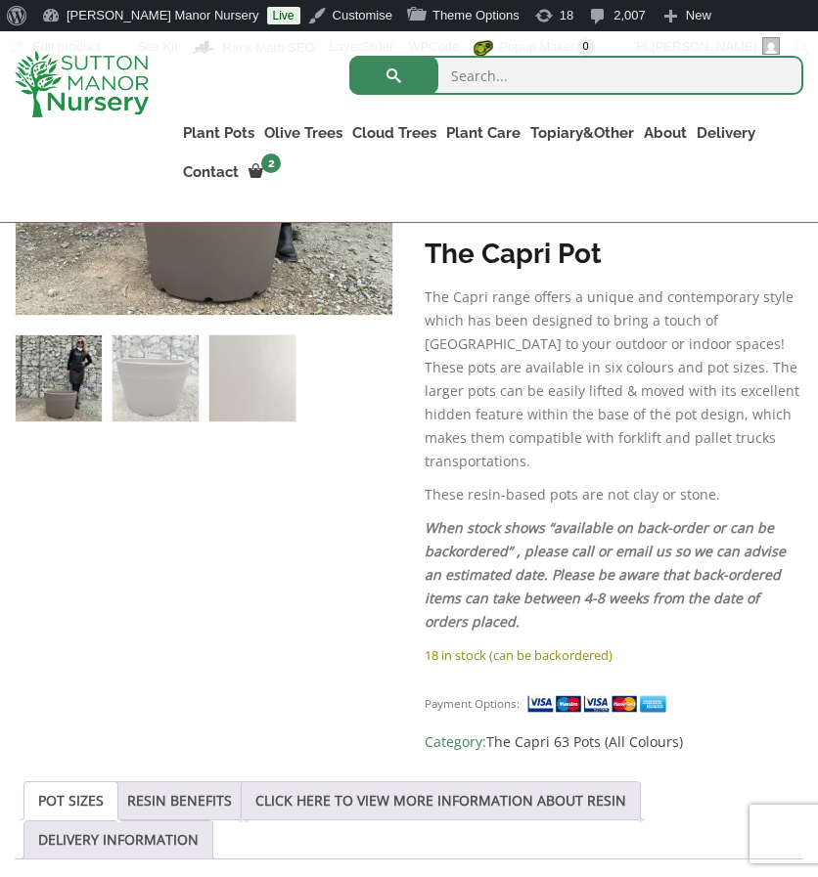
scroll to position [636, 0]
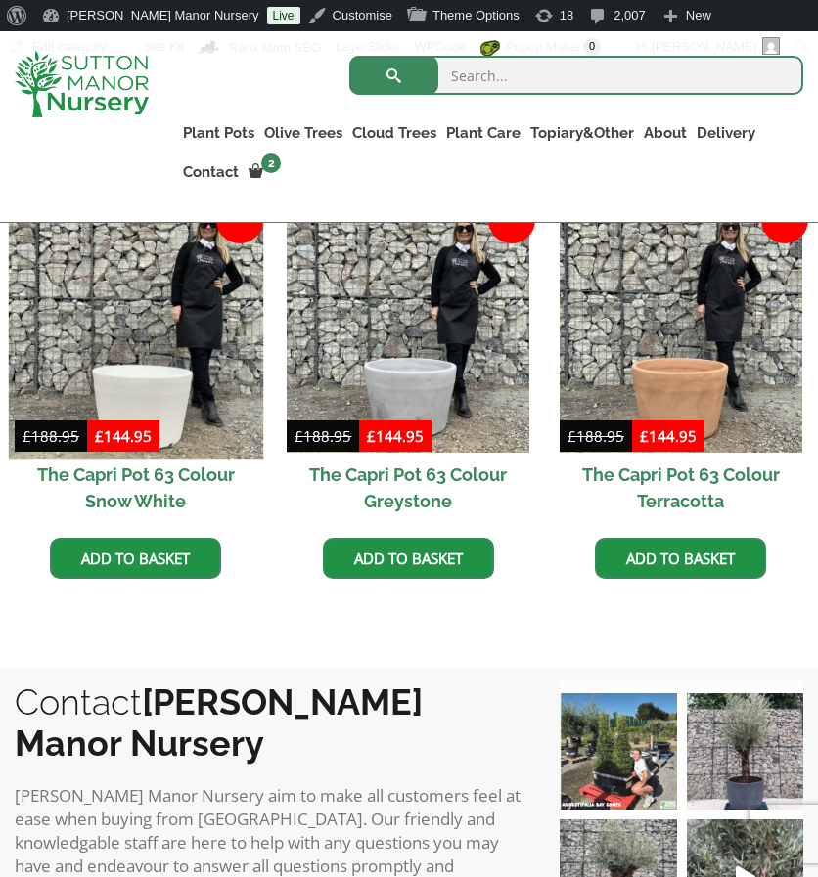
scroll to position [972, 0]
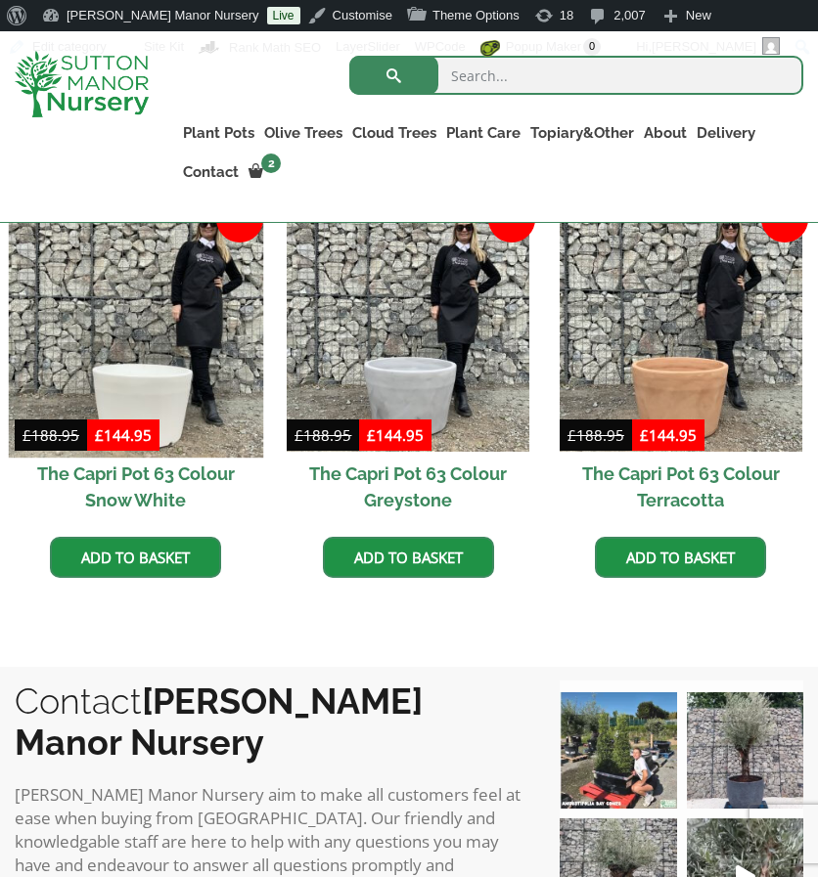
click at [140, 345] on img at bounding box center [136, 330] width 254 height 254
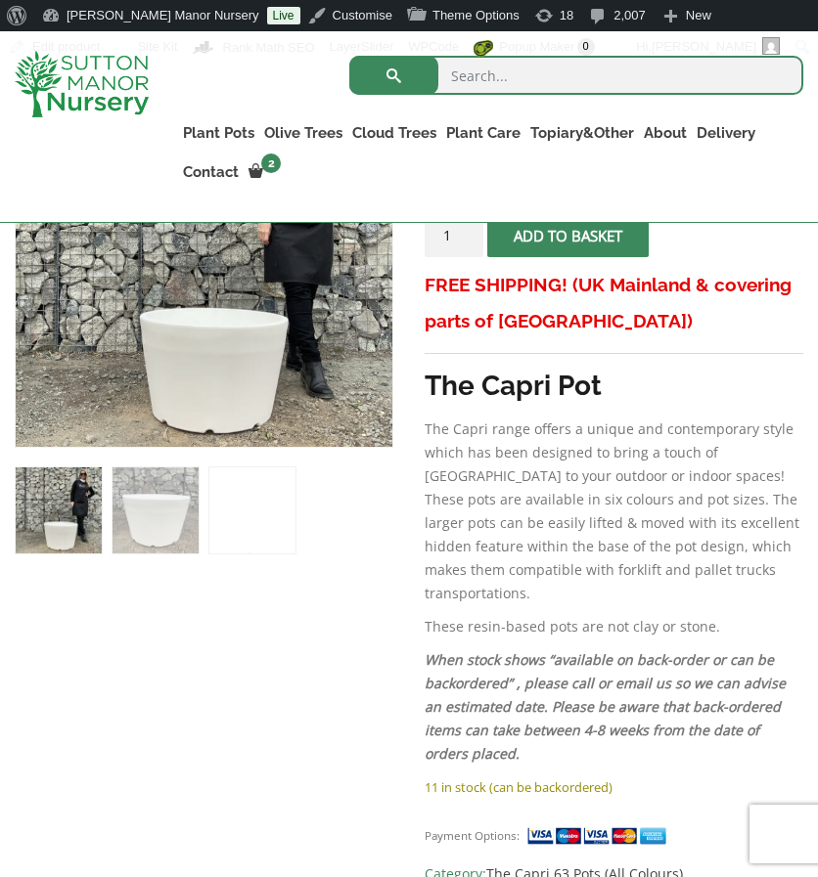
scroll to position [507, 0]
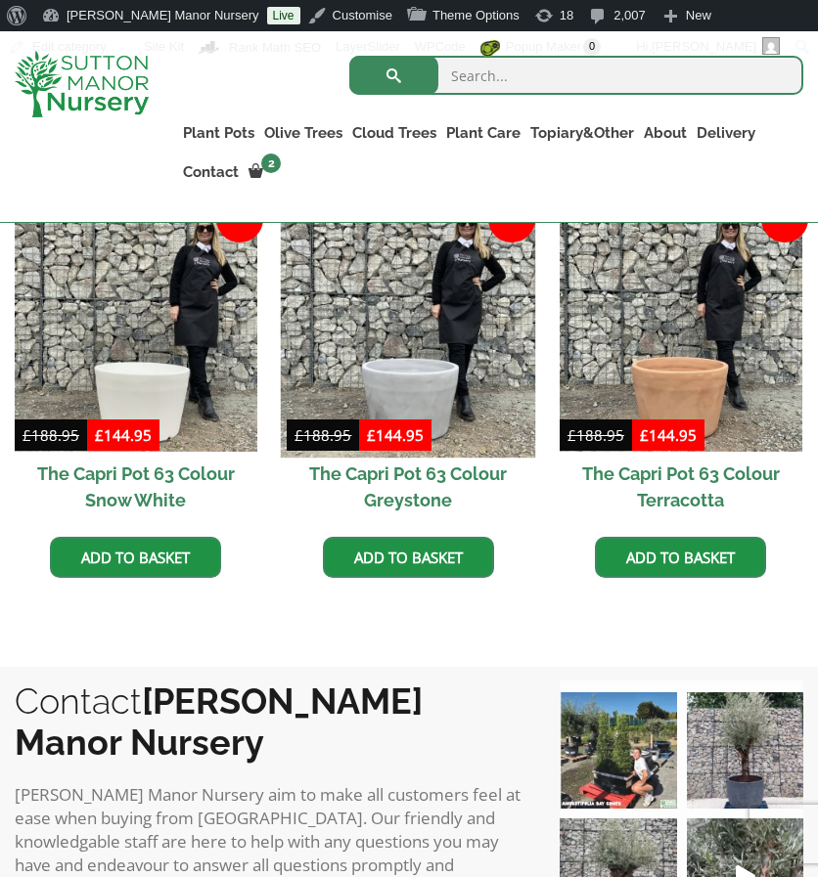
click at [290, 267] on img at bounding box center [408, 330] width 254 height 254
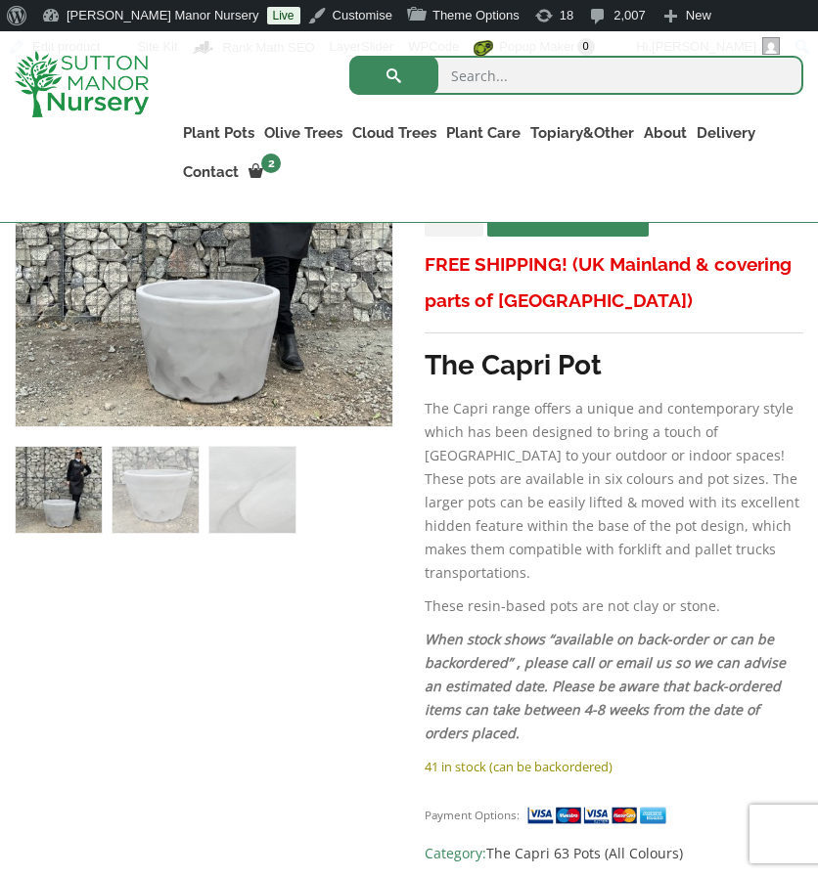
scroll to position [524, 0]
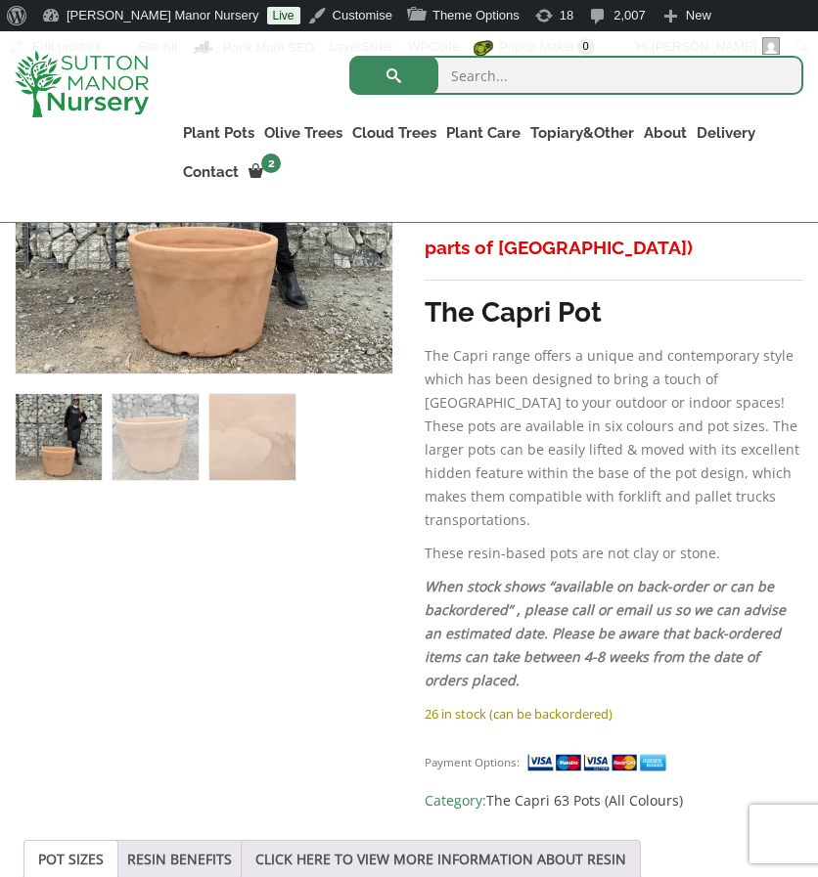
scroll to position [577, 0]
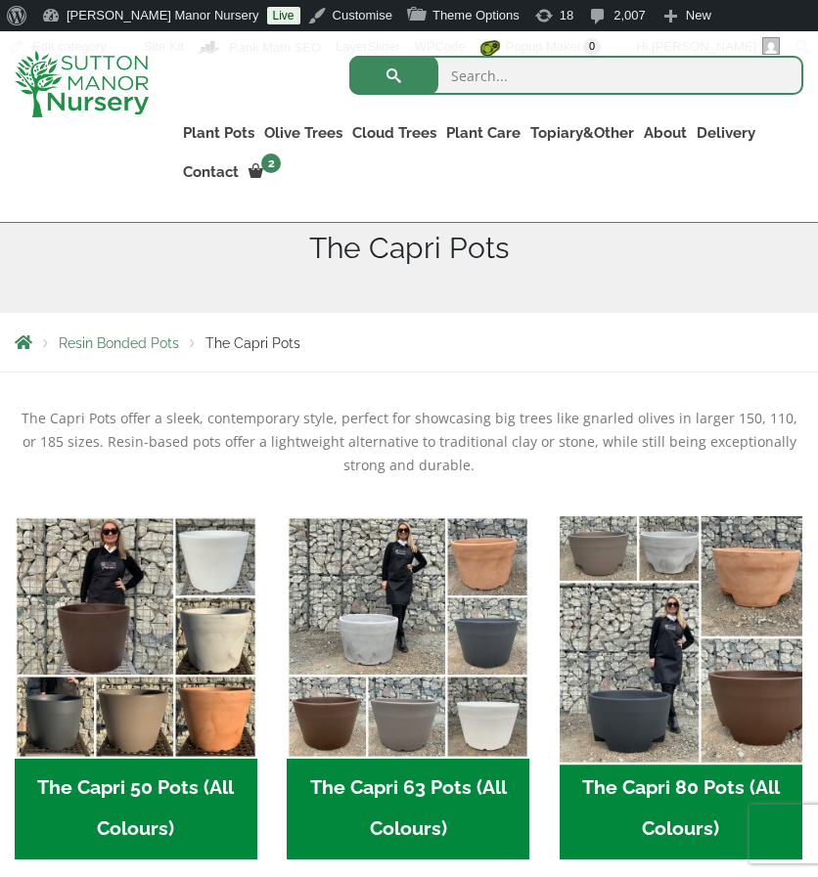
click at [735, 656] on img "Visit product category The Capri 80 Pots (All Colours)" at bounding box center [681, 637] width 254 height 254
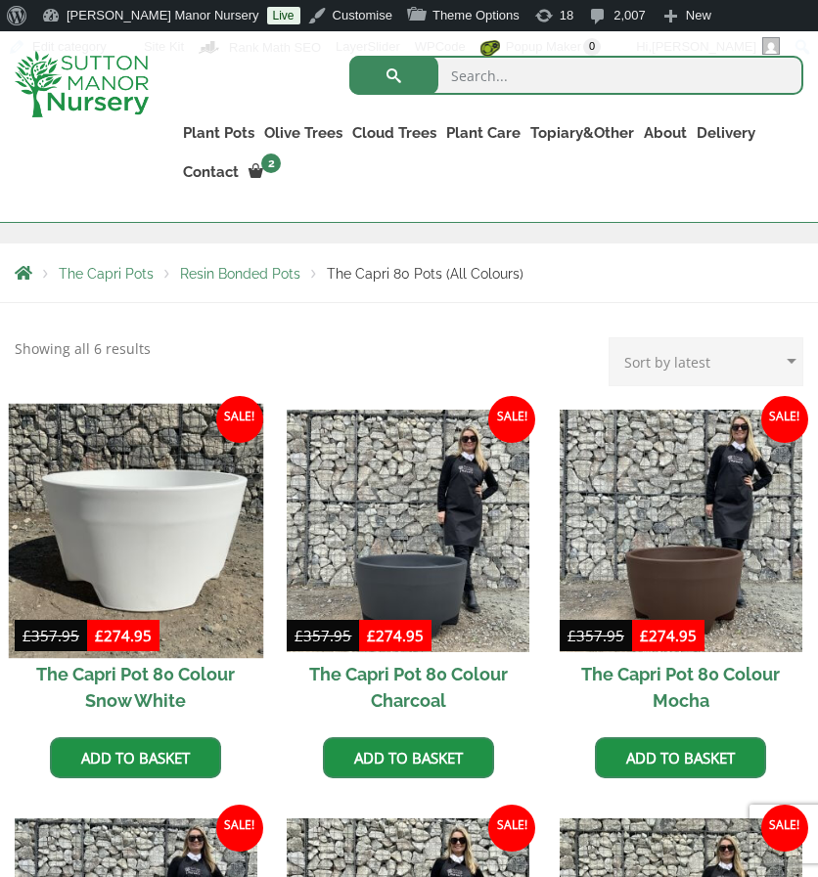
scroll to position [391, 0]
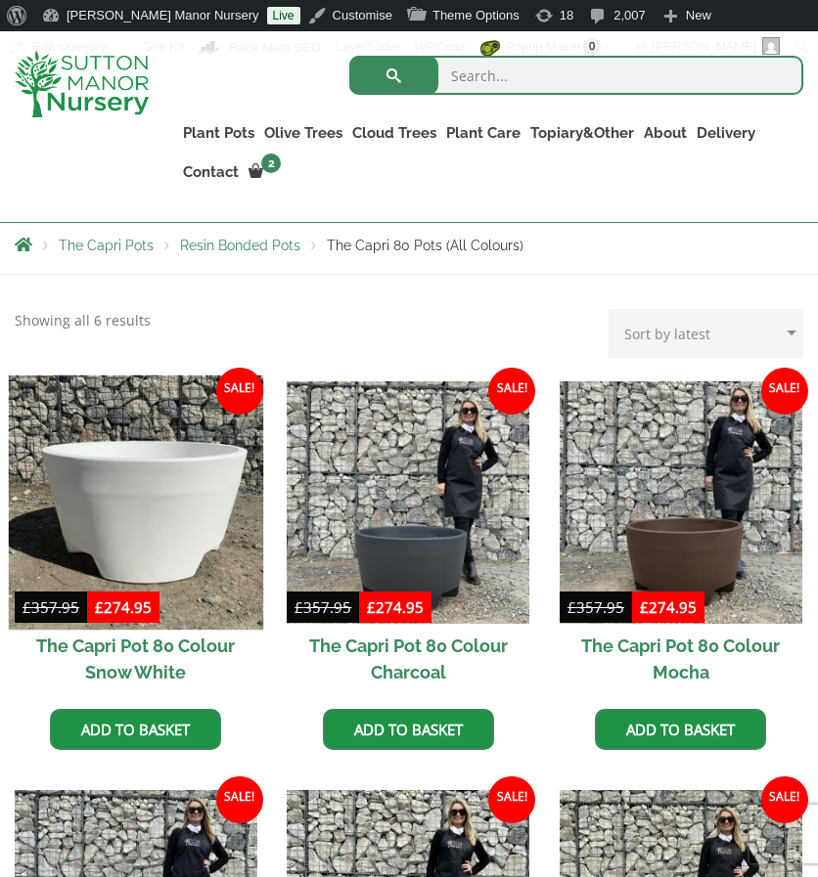
click at [194, 500] on img at bounding box center [136, 502] width 254 height 254
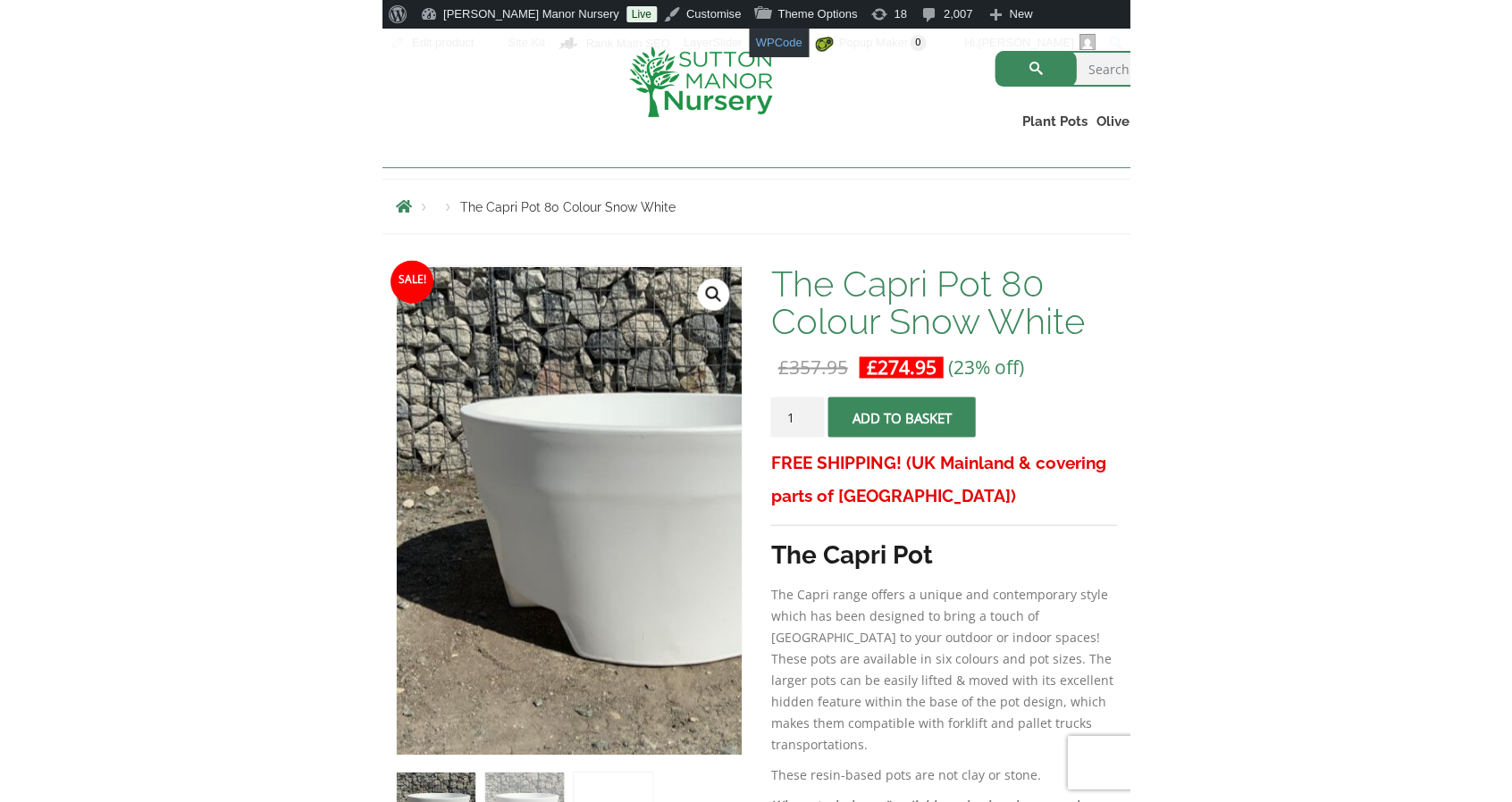
scroll to position [193, 0]
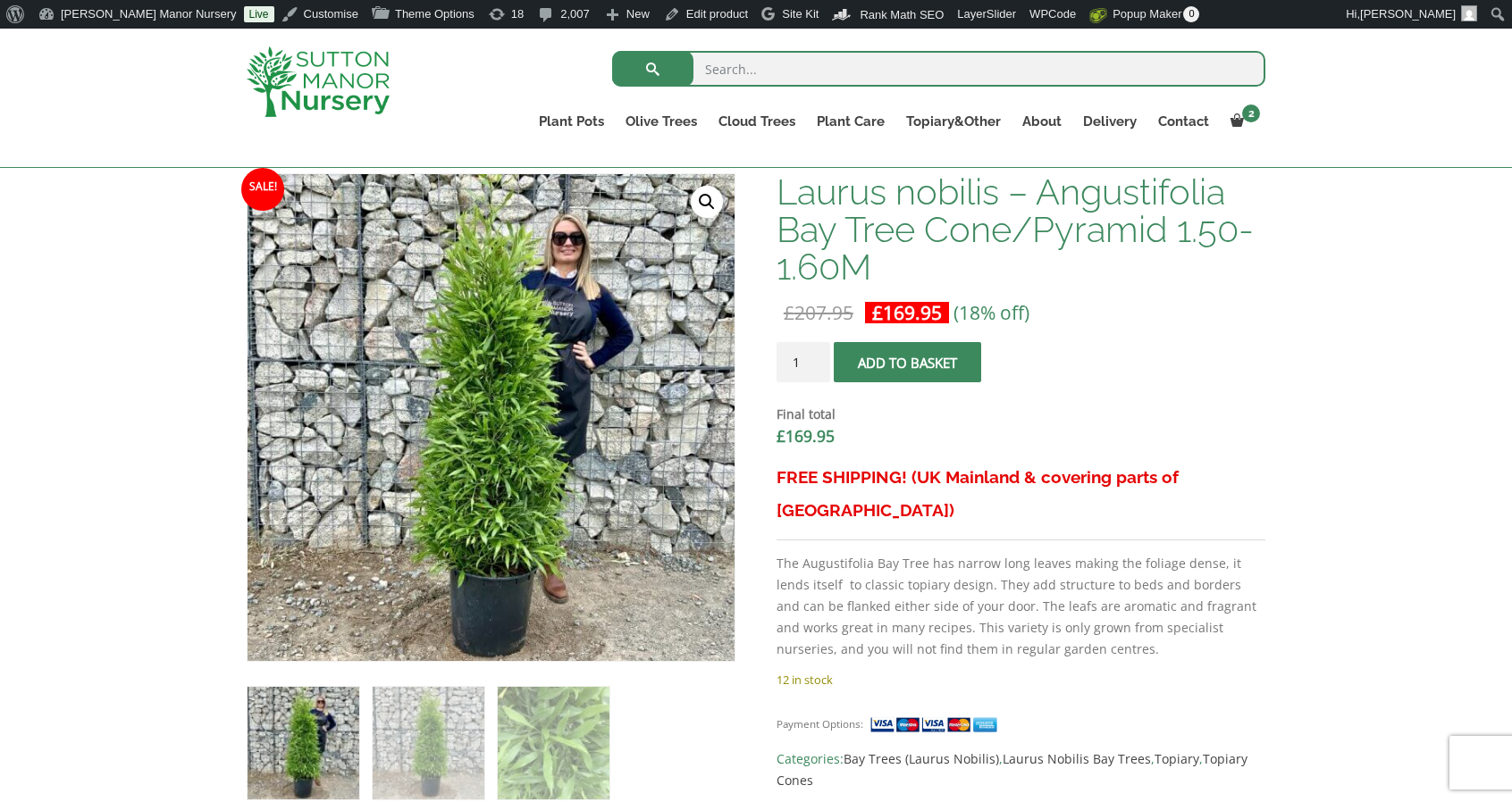
scroll to position [553, 0]
